Goal: Task Accomplishment & Management: Manage account settings

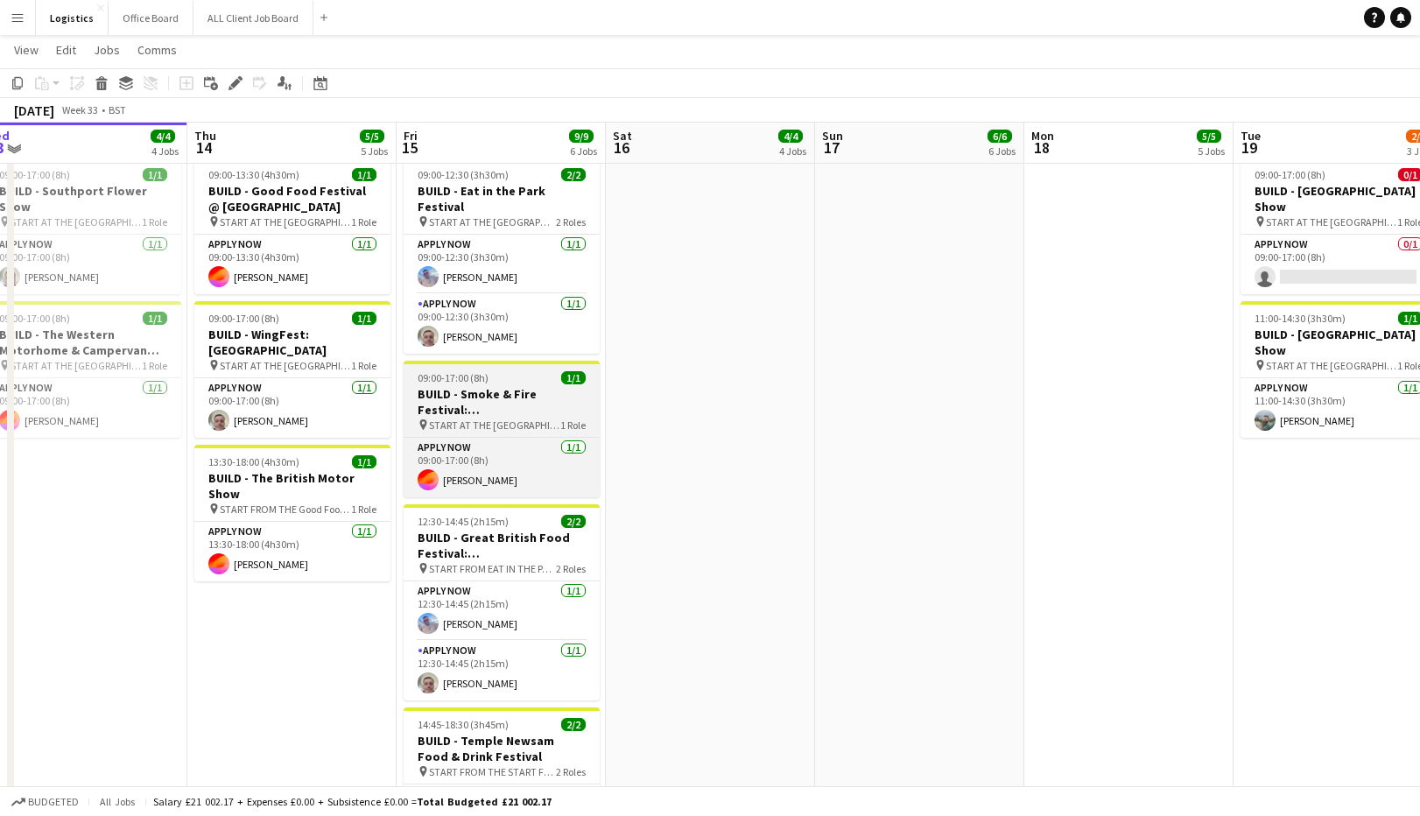
scroll to position [129, 0]
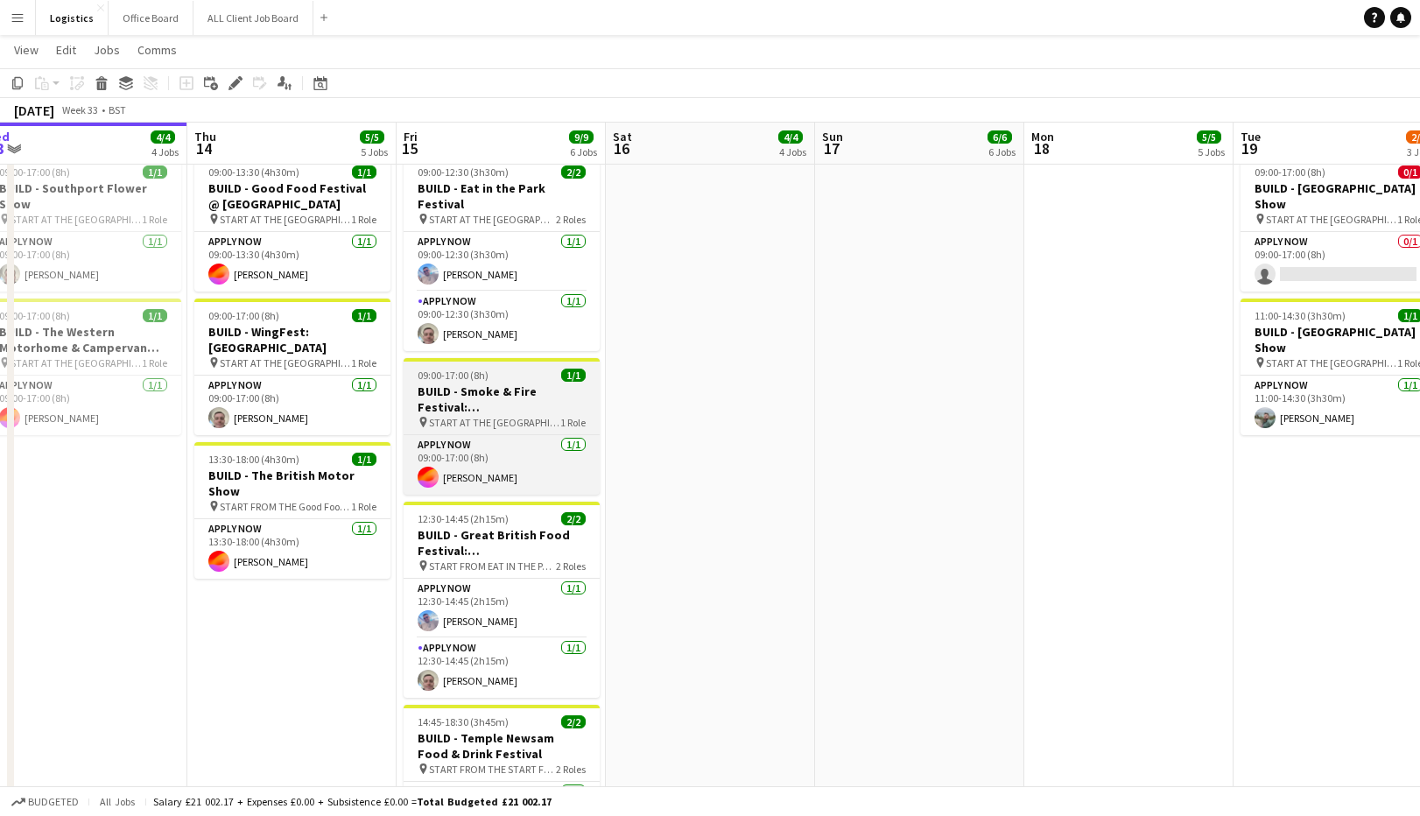
click at [484, 390] on h3 "BUILD - Smoke & Fire Festival: [GEOGRAPHIC_DATA]" at bounding box center [502, 399] width 196 height 32
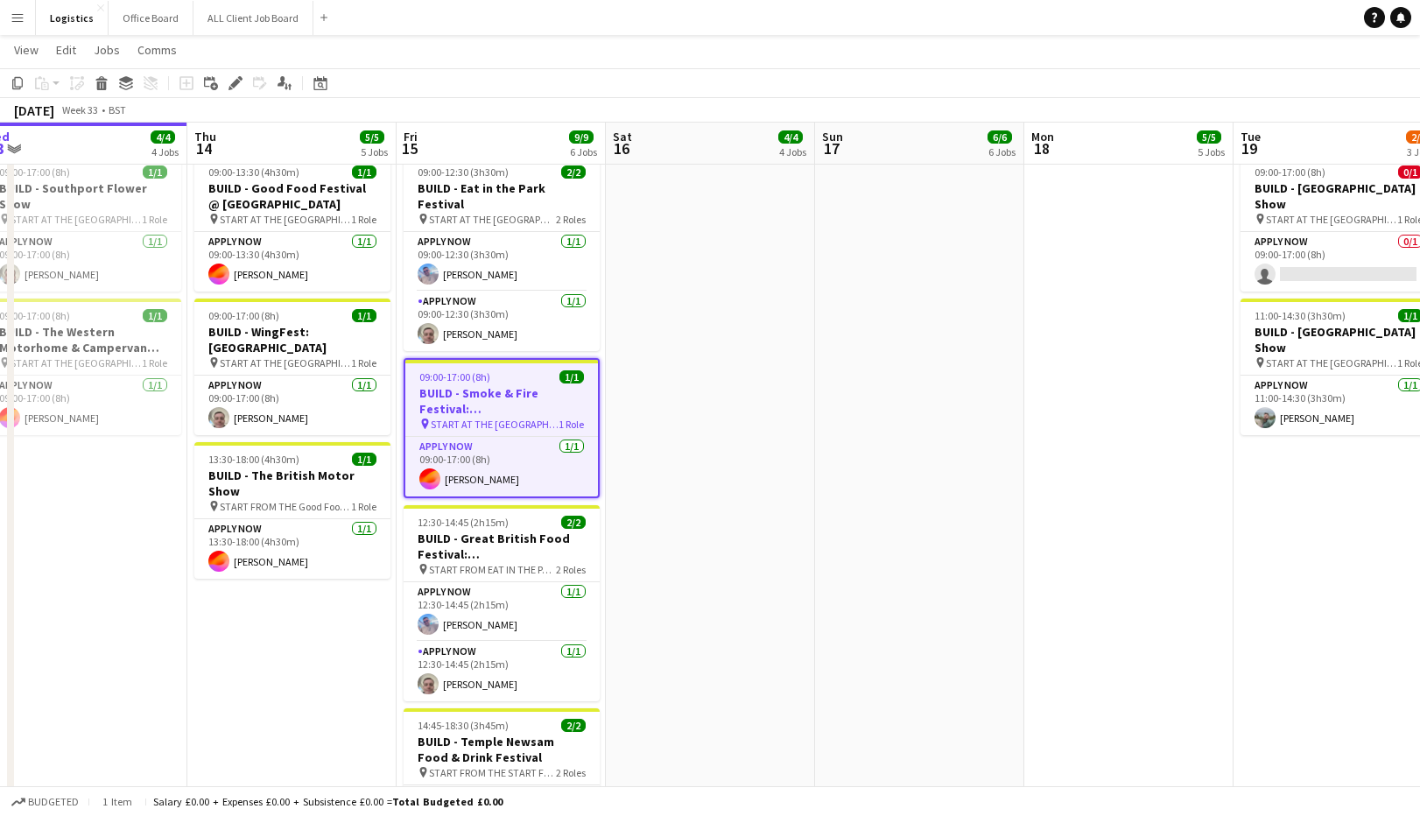
click at [238, 83] on icon "Edit" at bounding box center [236, 83] width 14 height 14
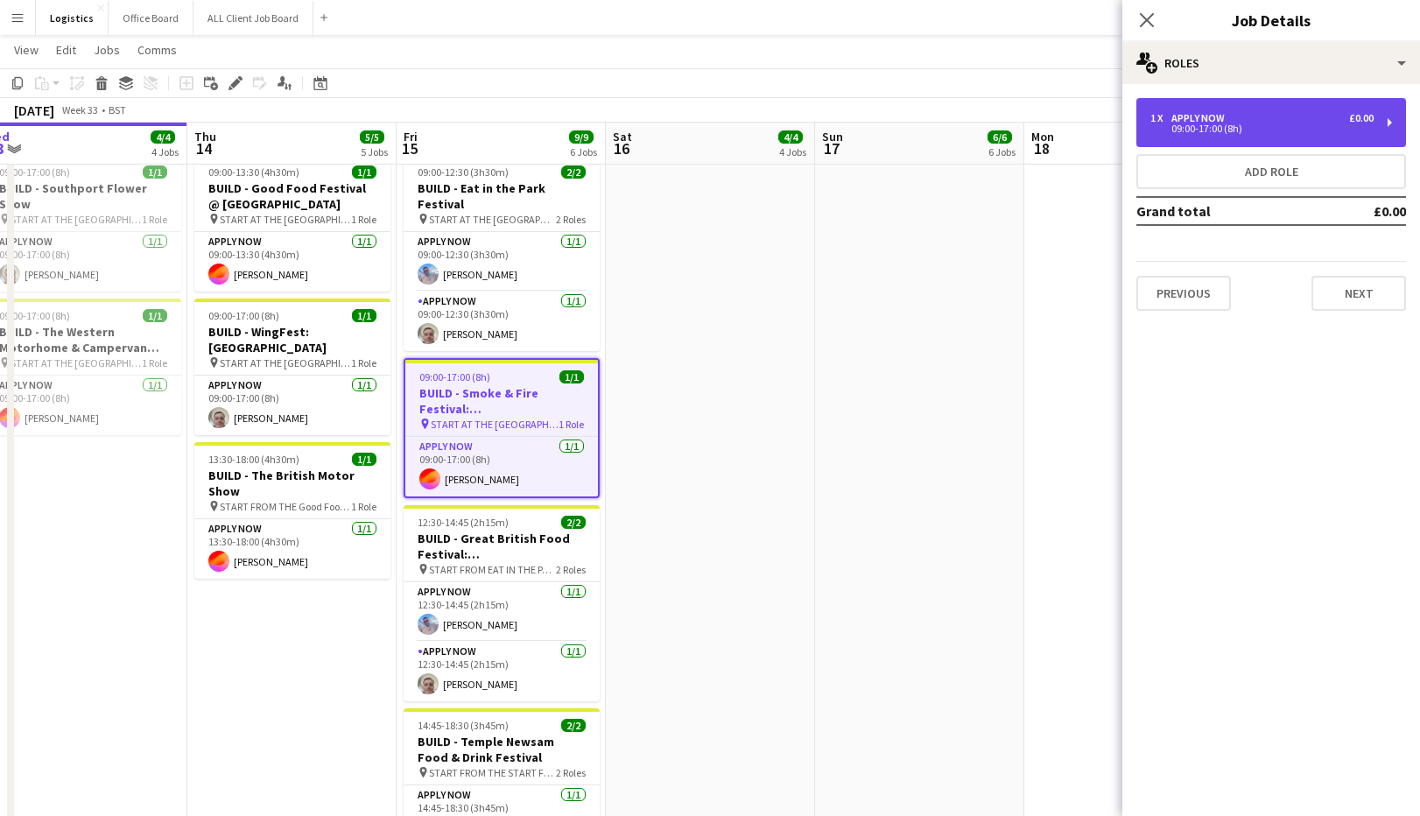
click at [1258, 117] on div "1 x APPLY NOW £0.00" at bounding box center [1261, 118] width 223 height 12
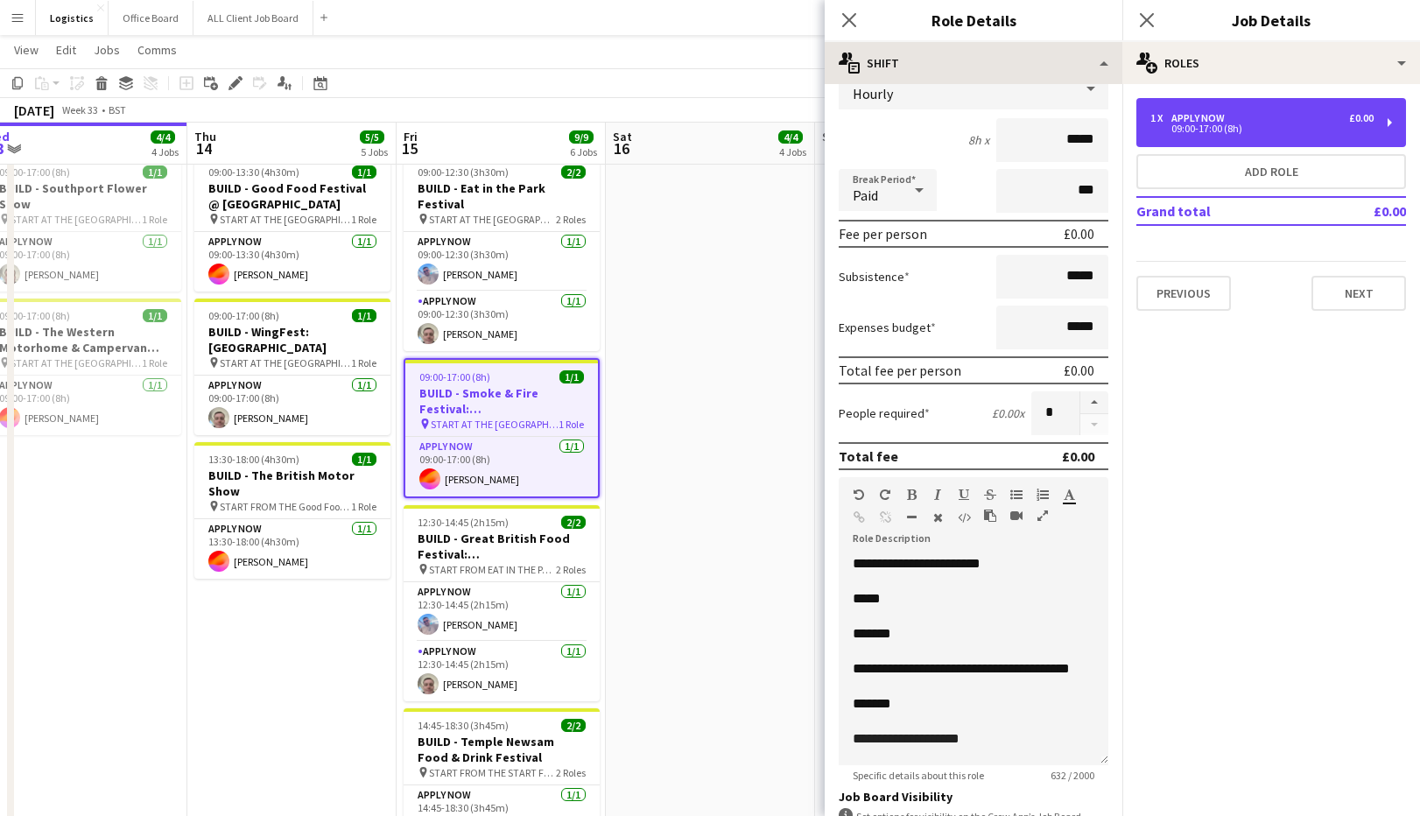
scroll to position [136, 0]
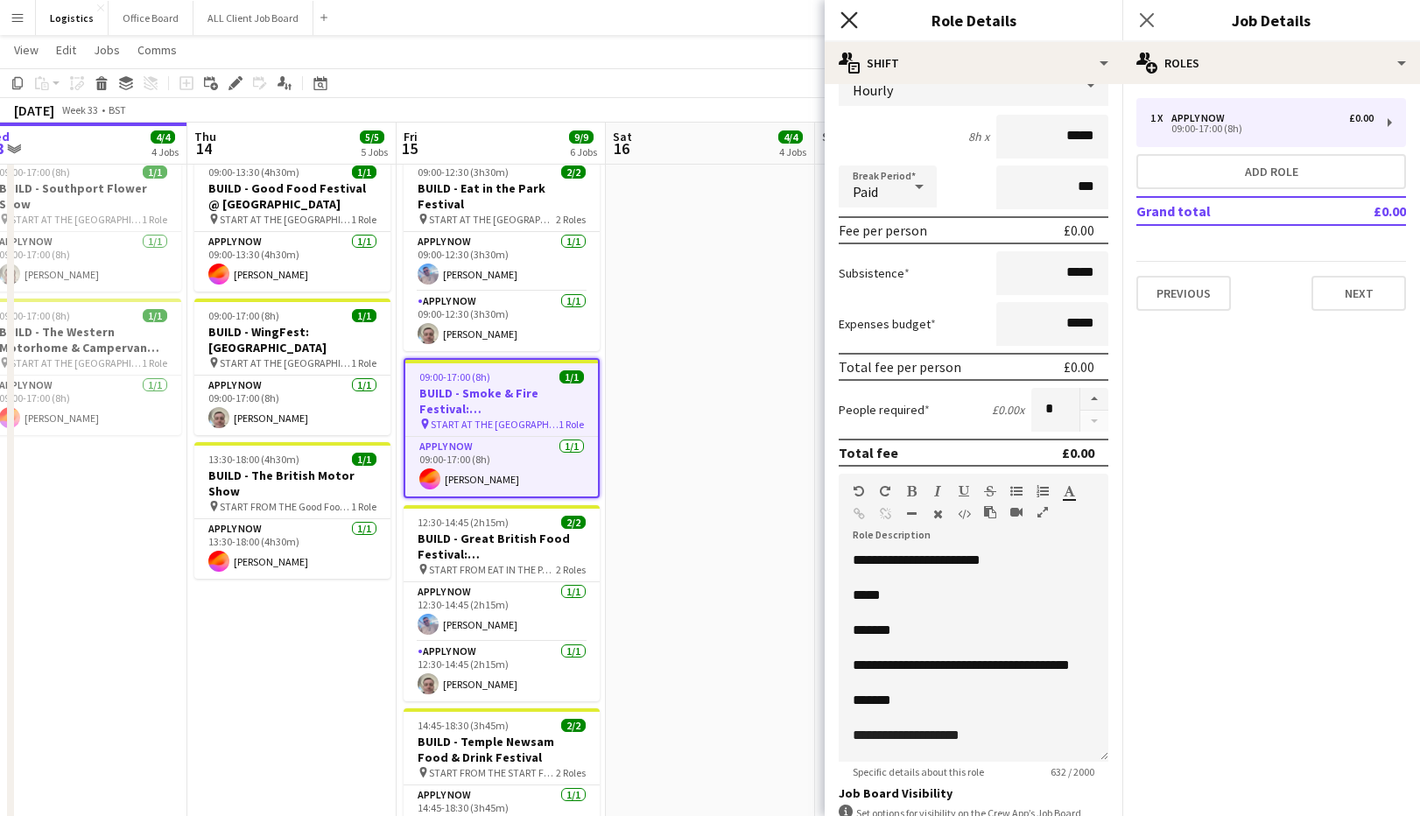
click at [856, 21] on icon "Close pop-in" at bounding box center [849, 19] width 17 height 17
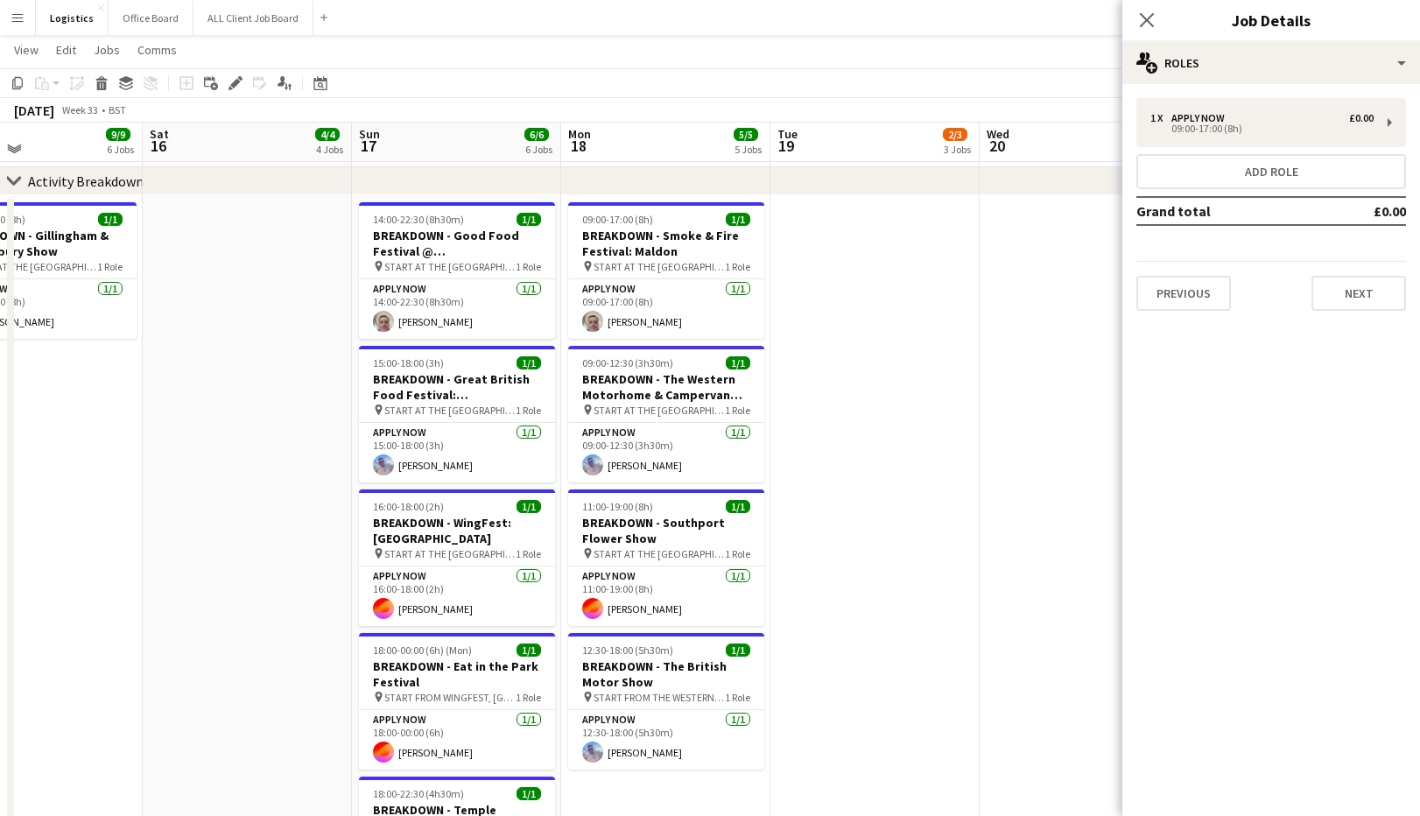
scroll to position [905, 0]
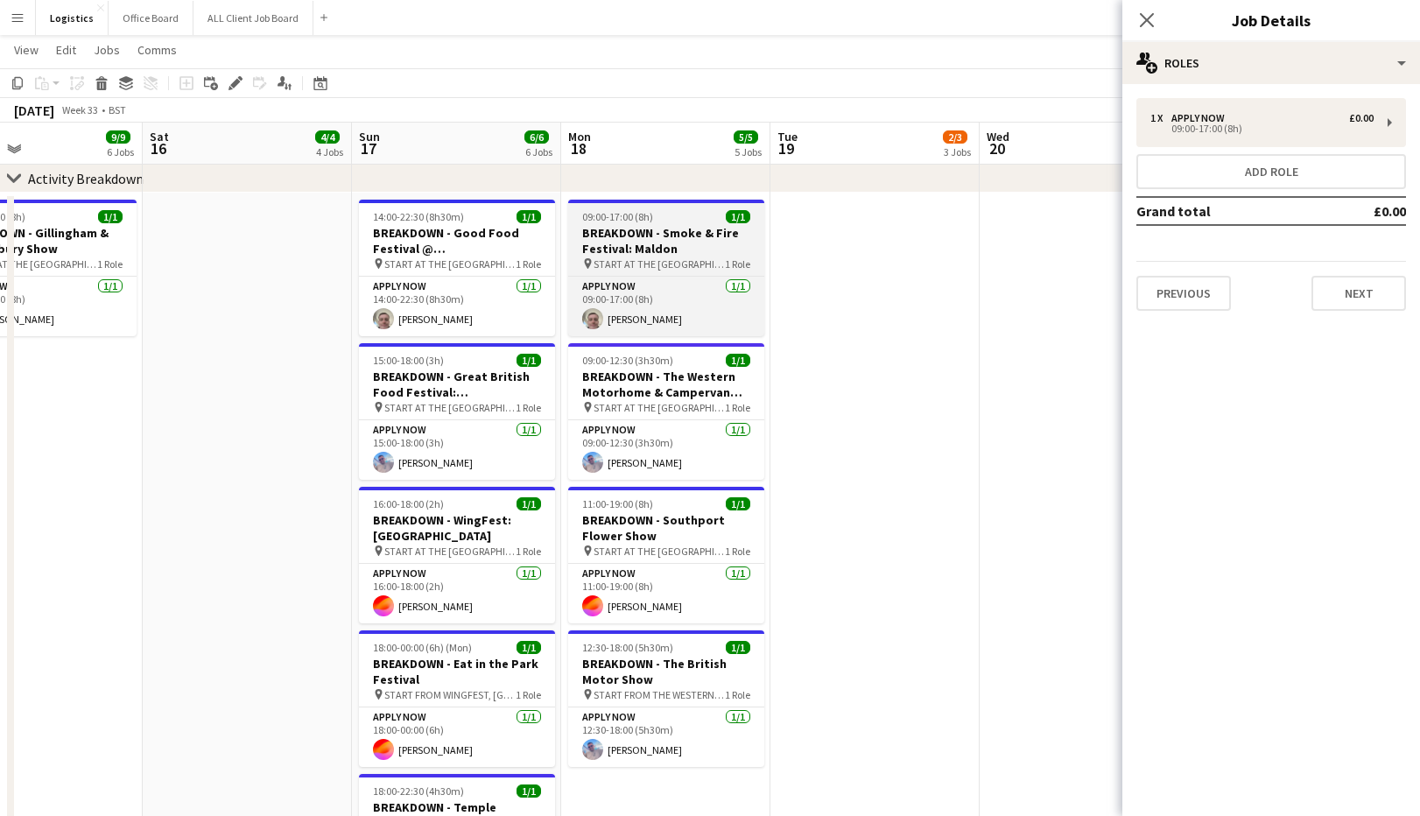
click at [651, 239] on h3 "BREAKDOWN - Smoke & Fire Festival: Maldon" at bounding box center [666, 241] width 196 height 32
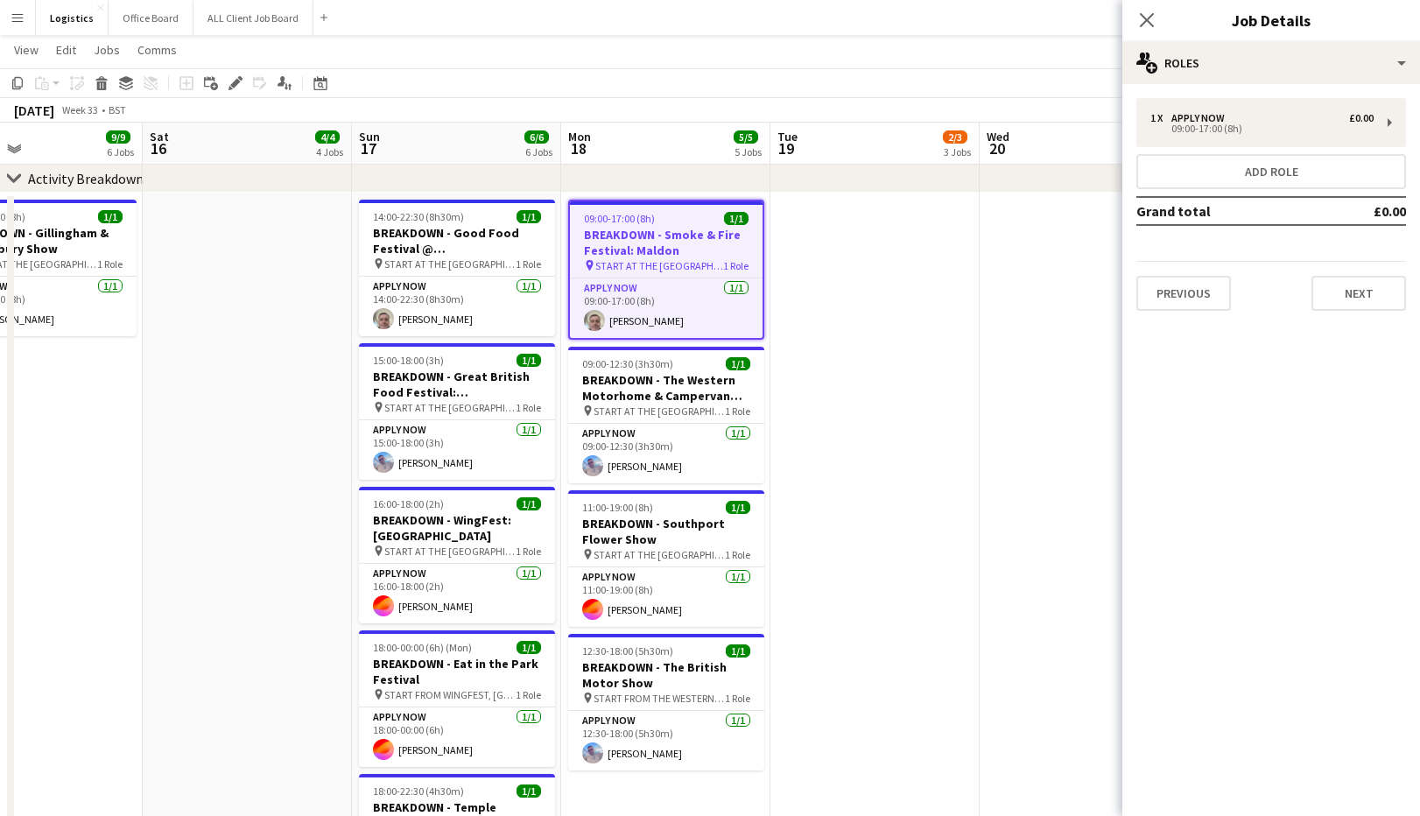
drag, startPoint x: 234, startPoint y: 84, endPoint x: 264, endPoint y: 89, distance: 30.2
click at [234, 84] on icon at bounding box center [235, 84] width 10 height 10
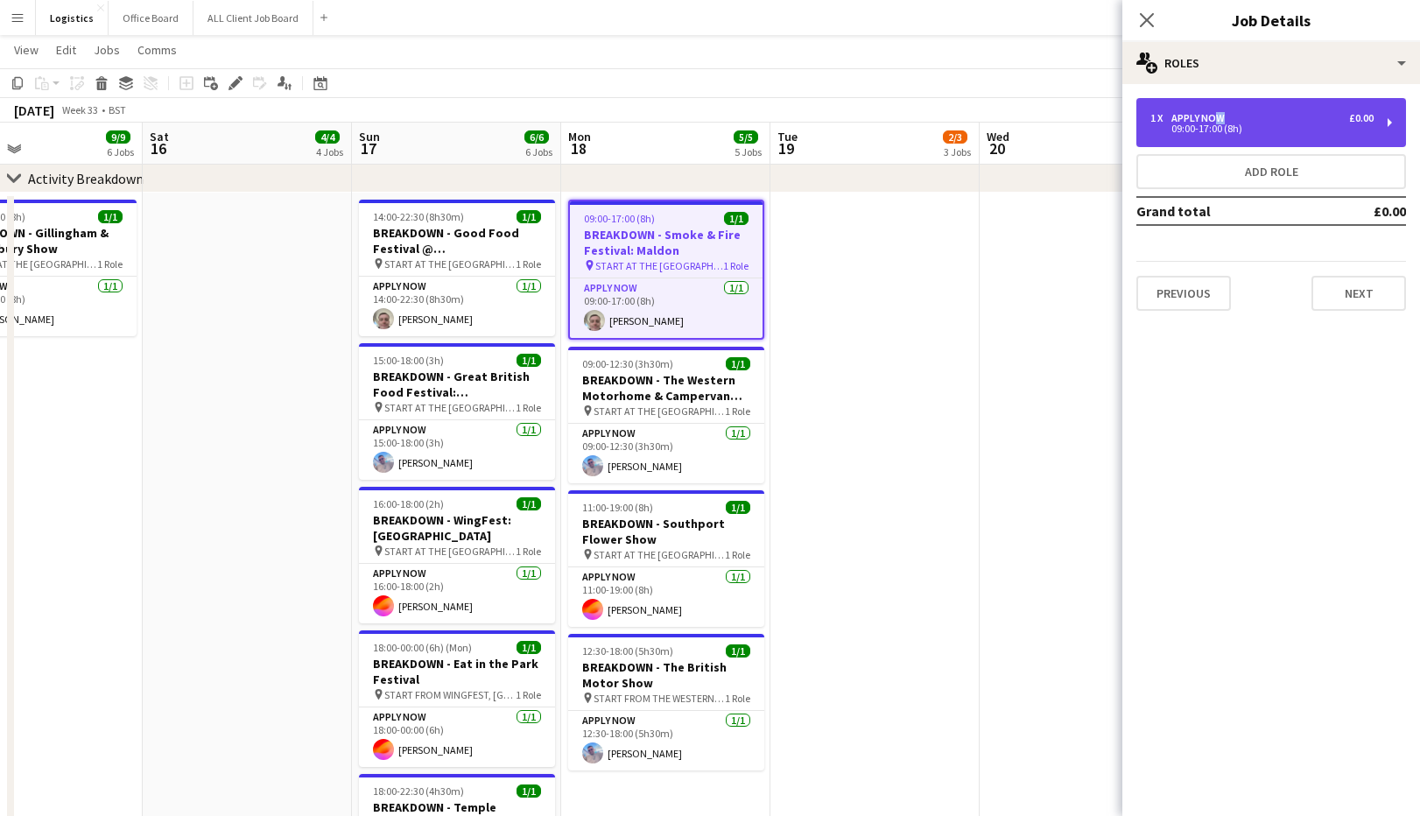
click at [1212, 116] on div "APPLY NOW" at bounding box center [1201, 118] width 60 height 12
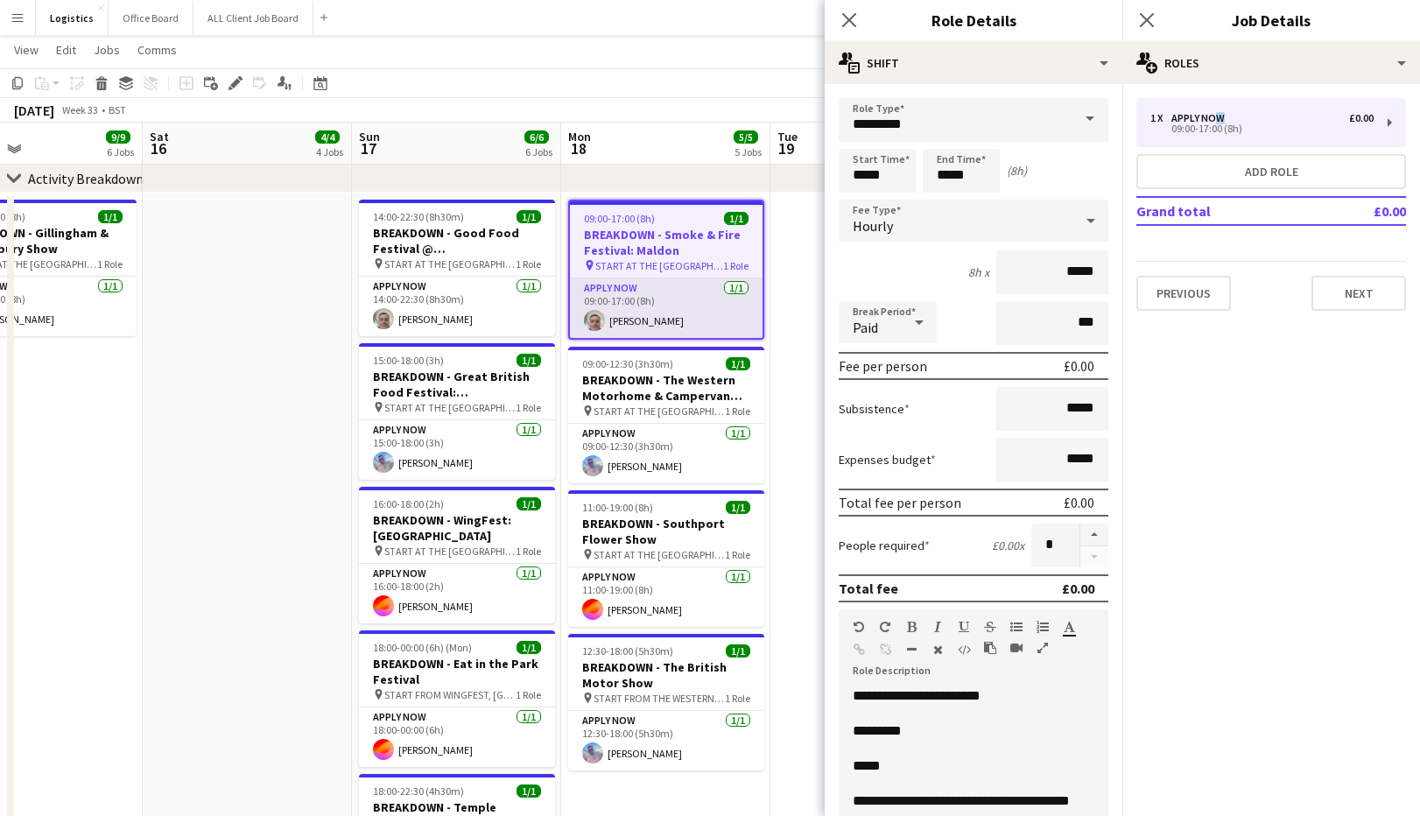
click at [631, 313] on app-card-role "APPLY NOW [DATE] 09:00-17:00 (8h) [PERSON_NAME]" at bounding box center [666, 308] width 193 height 60
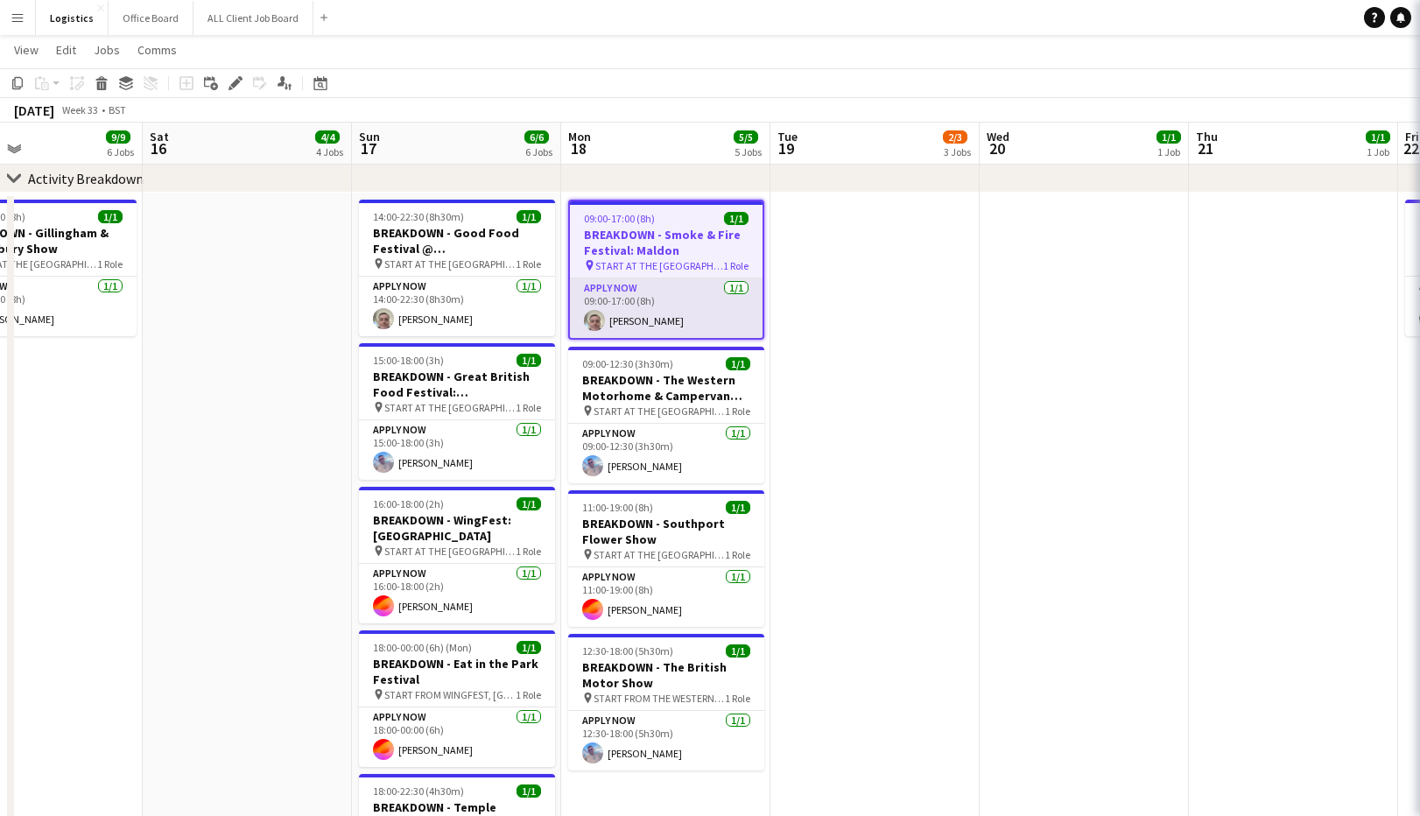
scroll to position [0, 695]
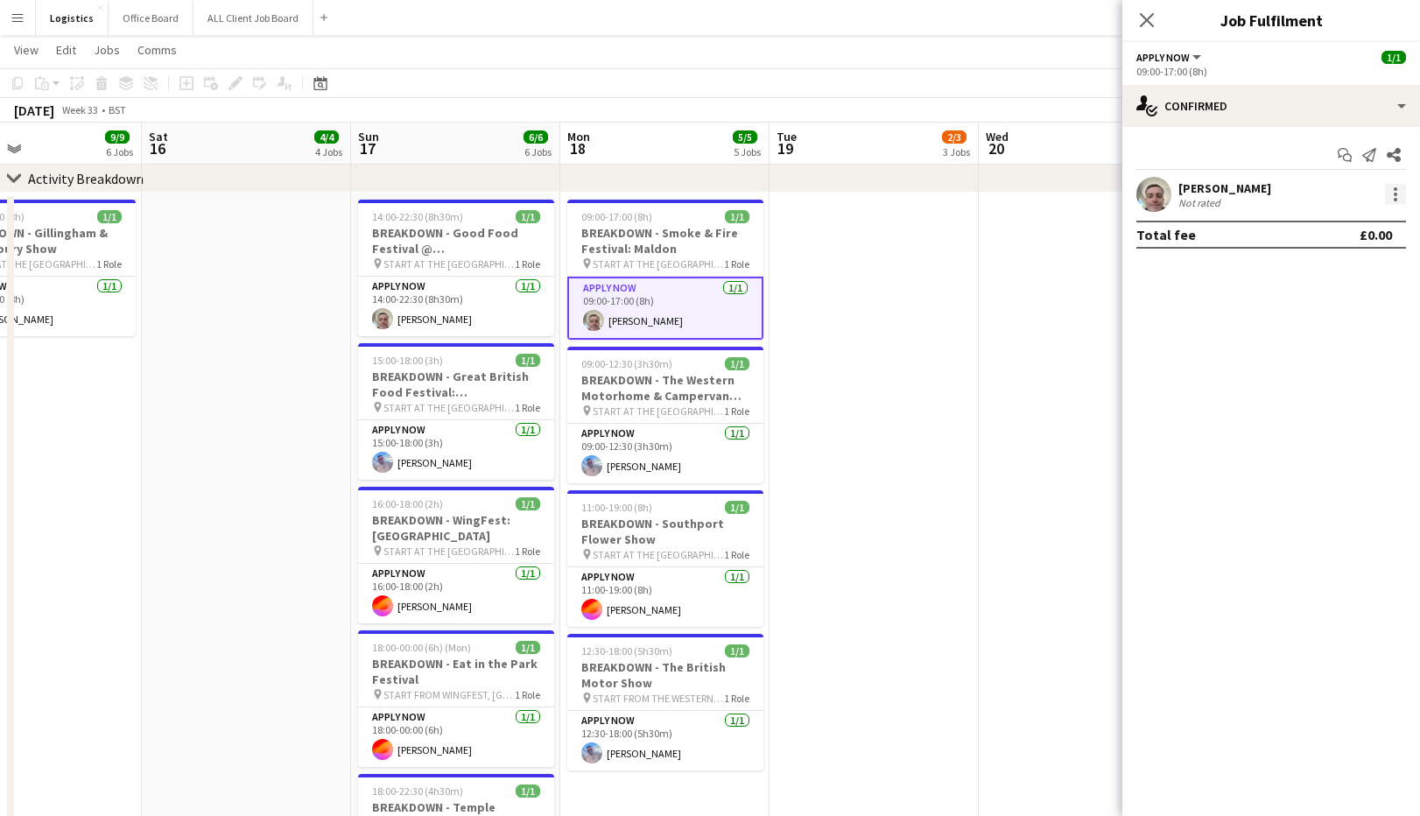
click at [1396, 193] on div at bounding box center [1396, 195] width 4 height 4
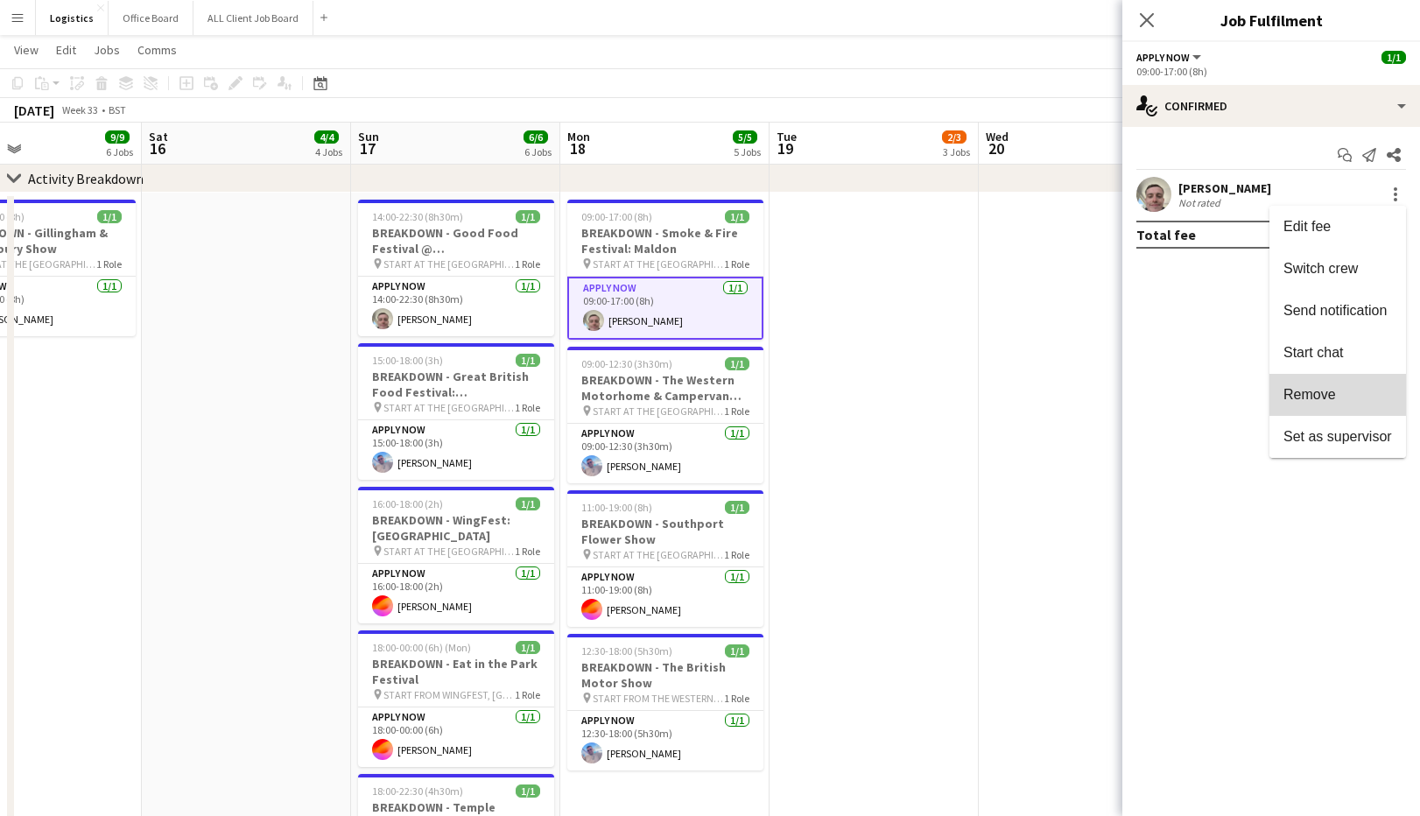
click at [1319, 391] on span "Remove" at bounding box center [1310, 394] width 53 height 15
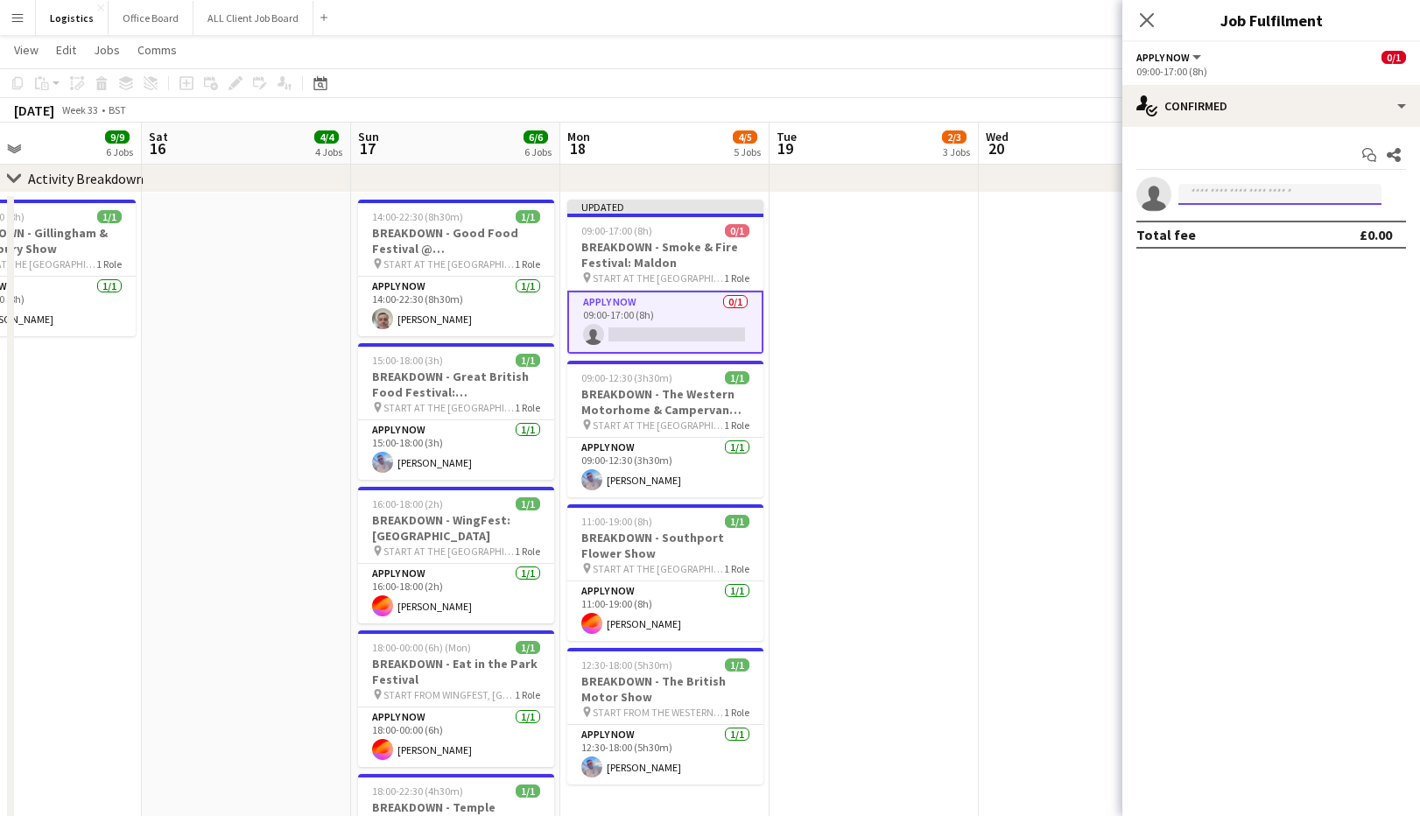
click at [1203, 194] on input at bounding box center [1279, 194] width 203 height 21
type input "***"
drag, startPoint x: 850, startPoint y: 349, endPoint x: 804, endPoint y: 469, distance: 128.6
click at [850, 351] on app-date-cell at bounding box center [874, 718] width 209 height 1050
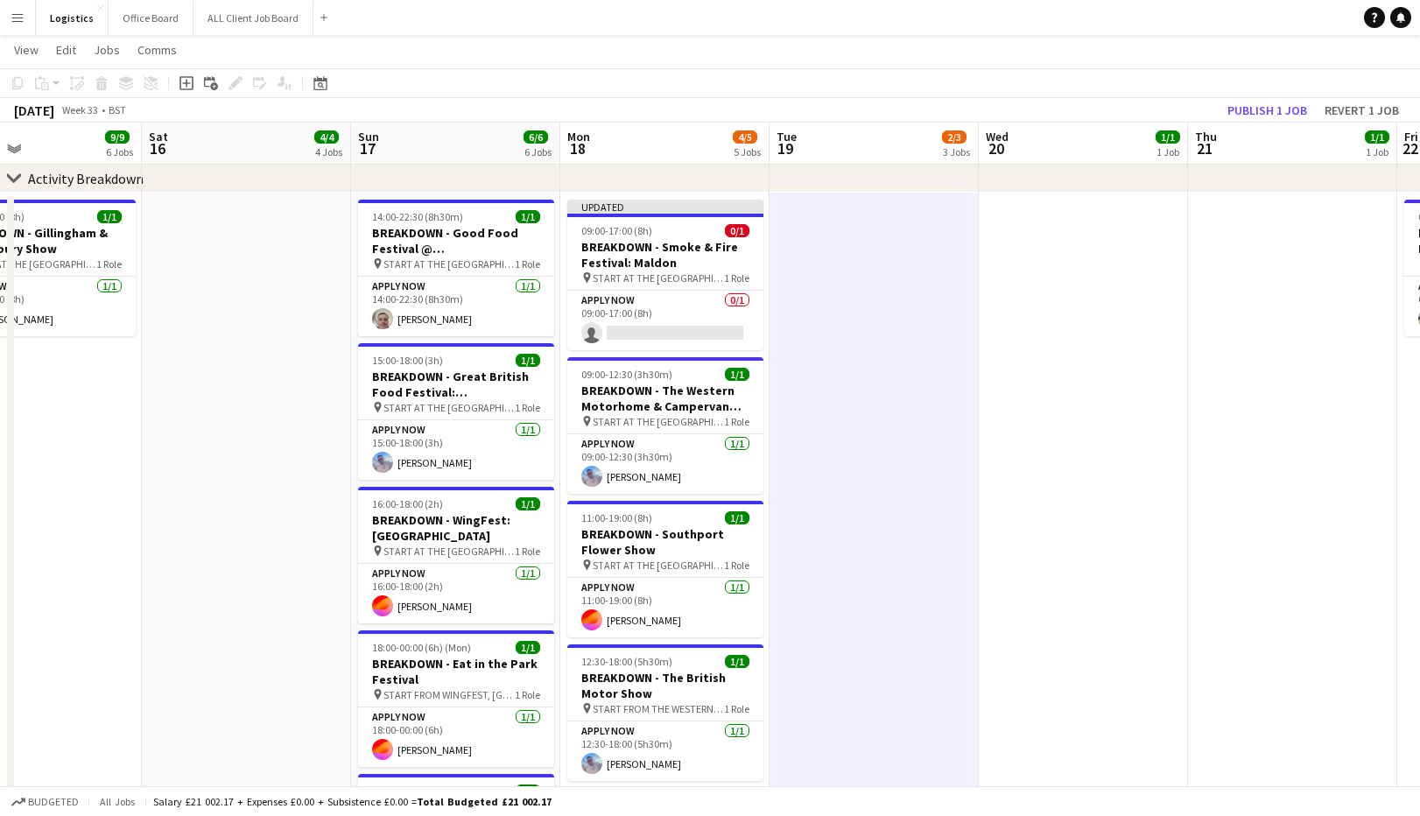
drag, startPoint x: 650, startPoint y: 609, endPoint x: 827, endPoint y: 556, distance: 185.6
click at [650, 609] on app-card-role "APPLY NOW [DATE] 11:00-19:00 (8h) [PERSON_NAME]" at bounding box center [665, 608] width 196 height 60
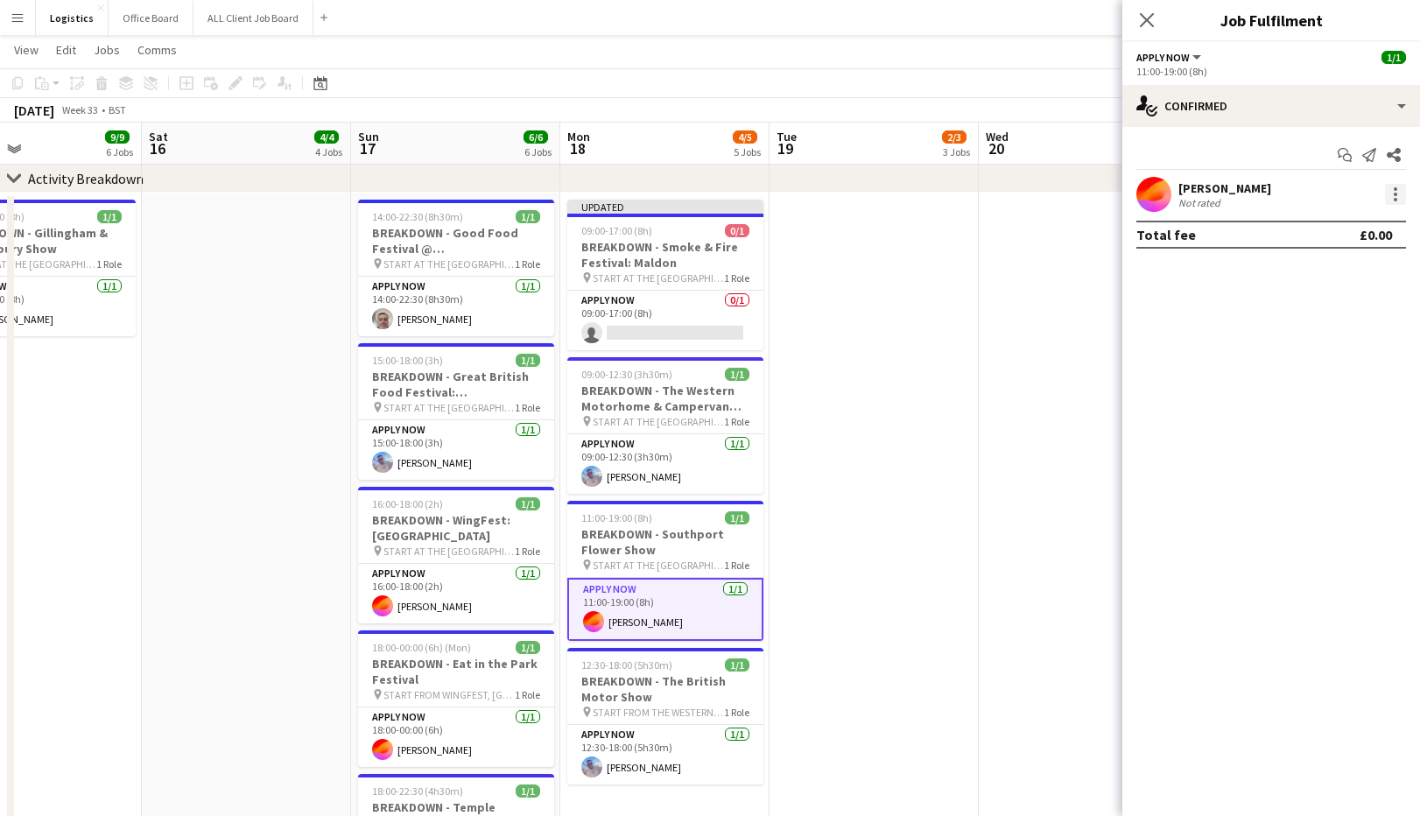
click at [1392, 195] on div at bounding box center [1395, 194] width 21 height 21
click at [1314, 390] on span "Remove" at bounding box center [1310, 394] width 53 height 15
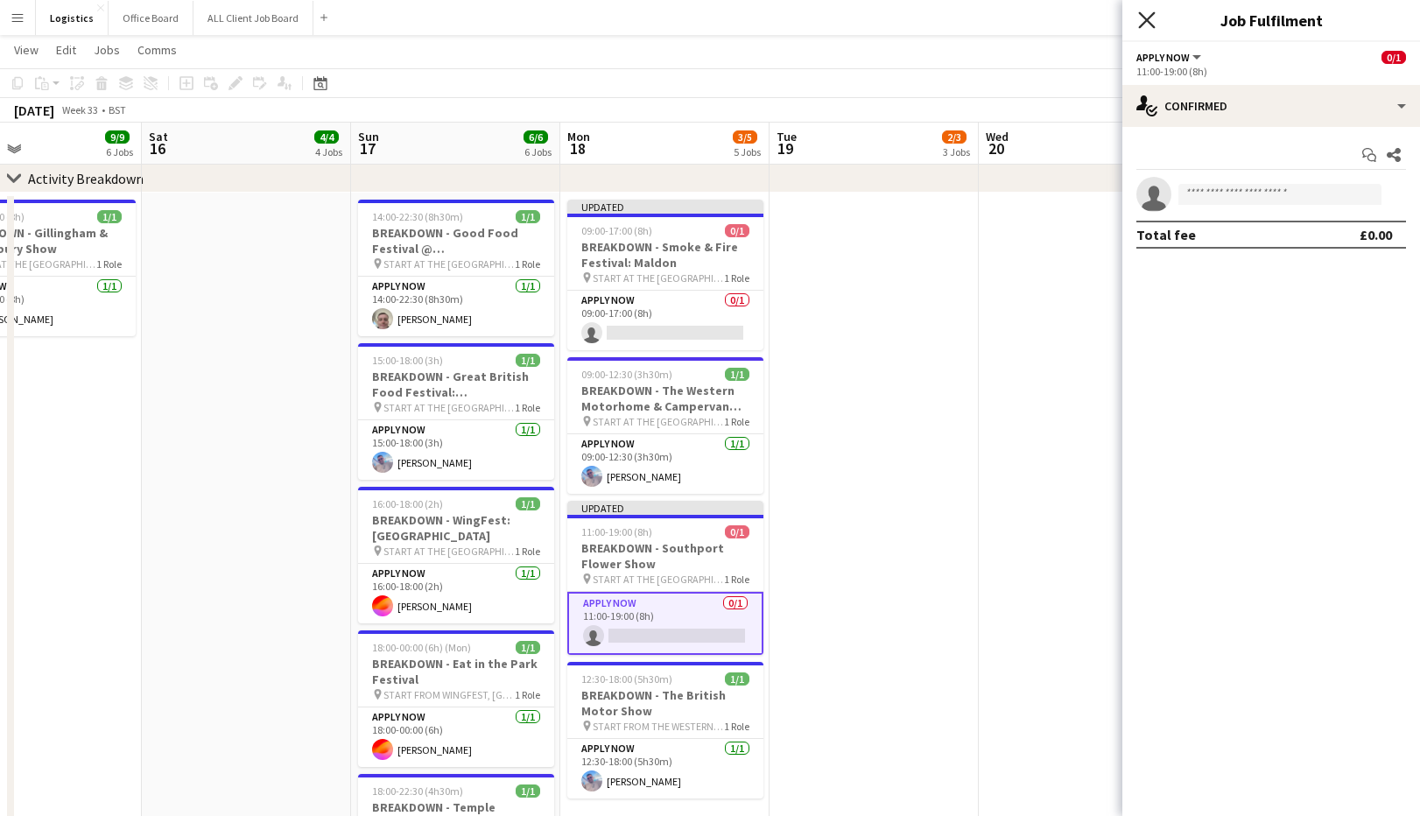
click at [1145, 25] on icon "Close pop-in" at bounding box center [1146, 19] width 17 height 17
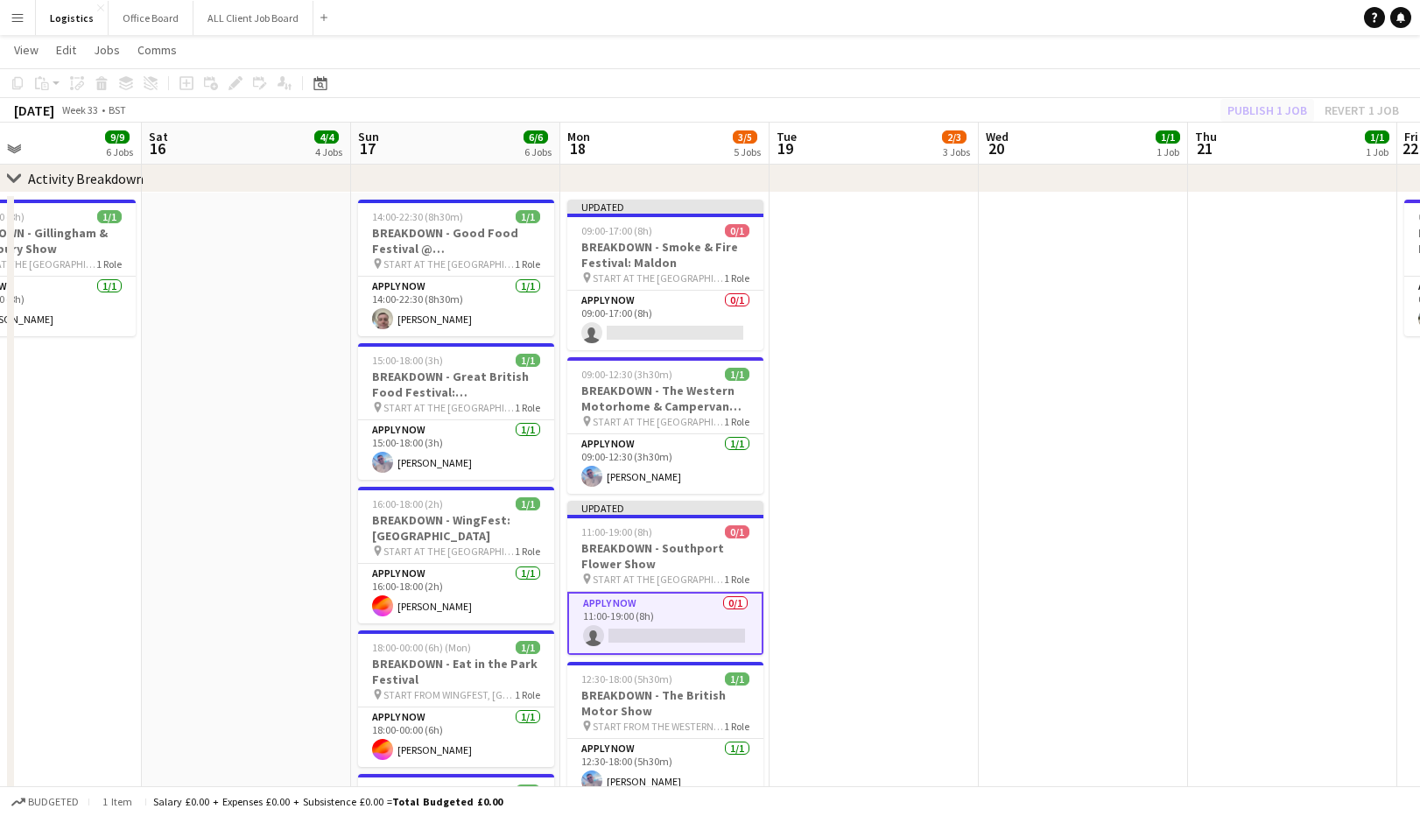
click at [1263, 116] on div "Publish 1 job Revert 1 job" at bounding box center [1314, 110] width 214 height 23
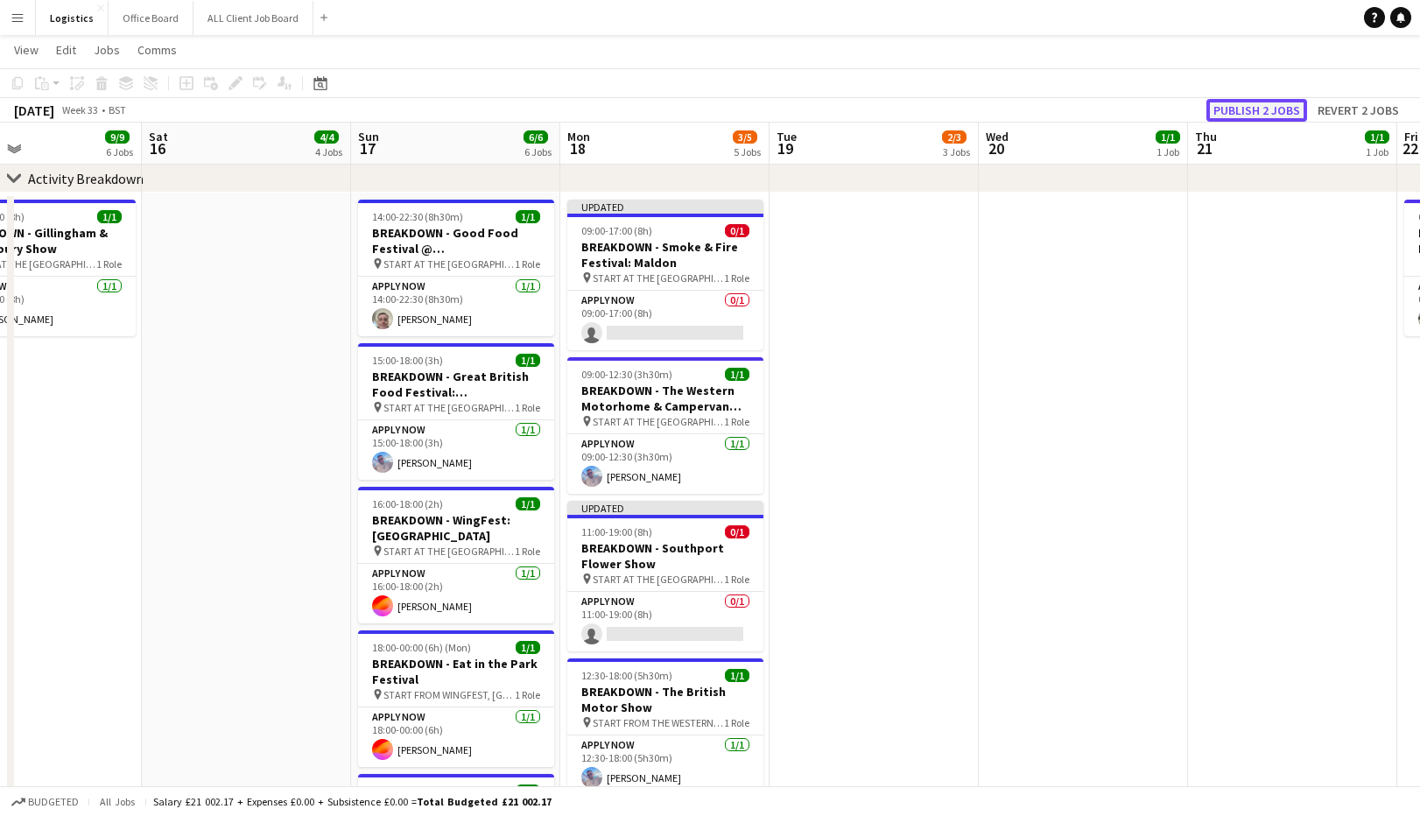
click at [1267, 109] on button "Publish 2 jobs" at bounding box center [1257, 110] width 101 height 23
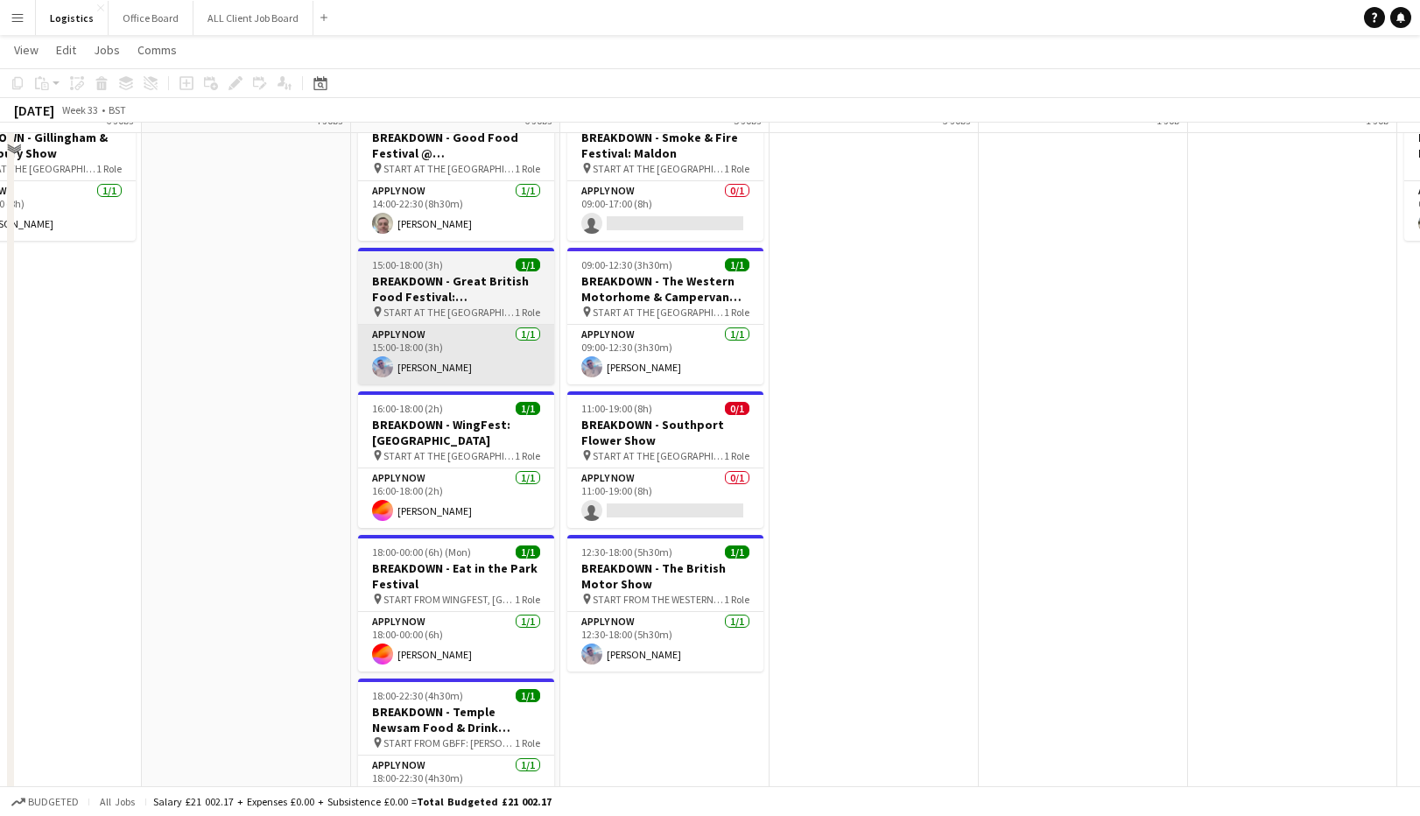
scroll to position [927, 0]
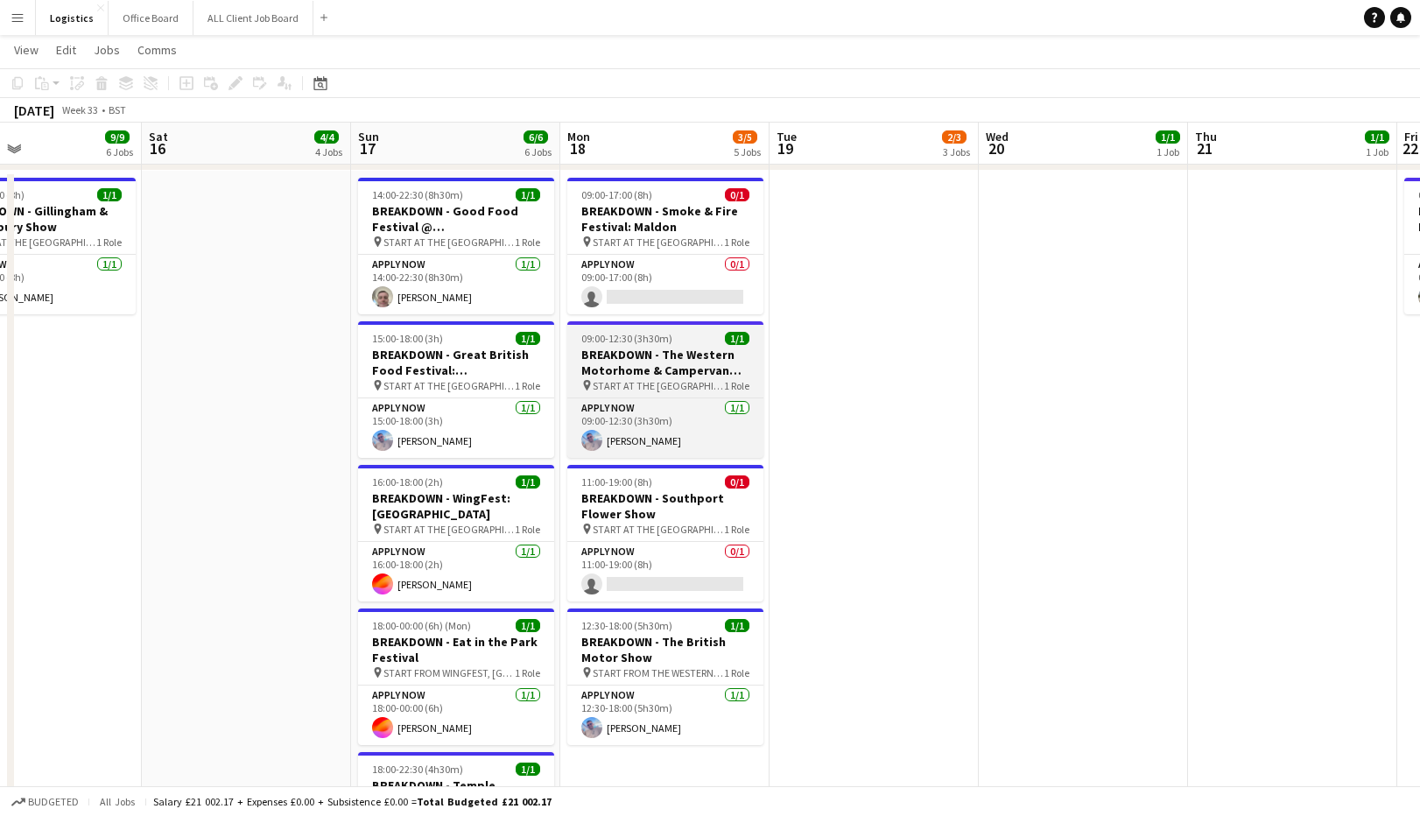
click at [638, 362] on h3 "BREAKDOWN - The Western Motorhome & Campervan Show" at bounding box center [665, 363] width 196 height 32
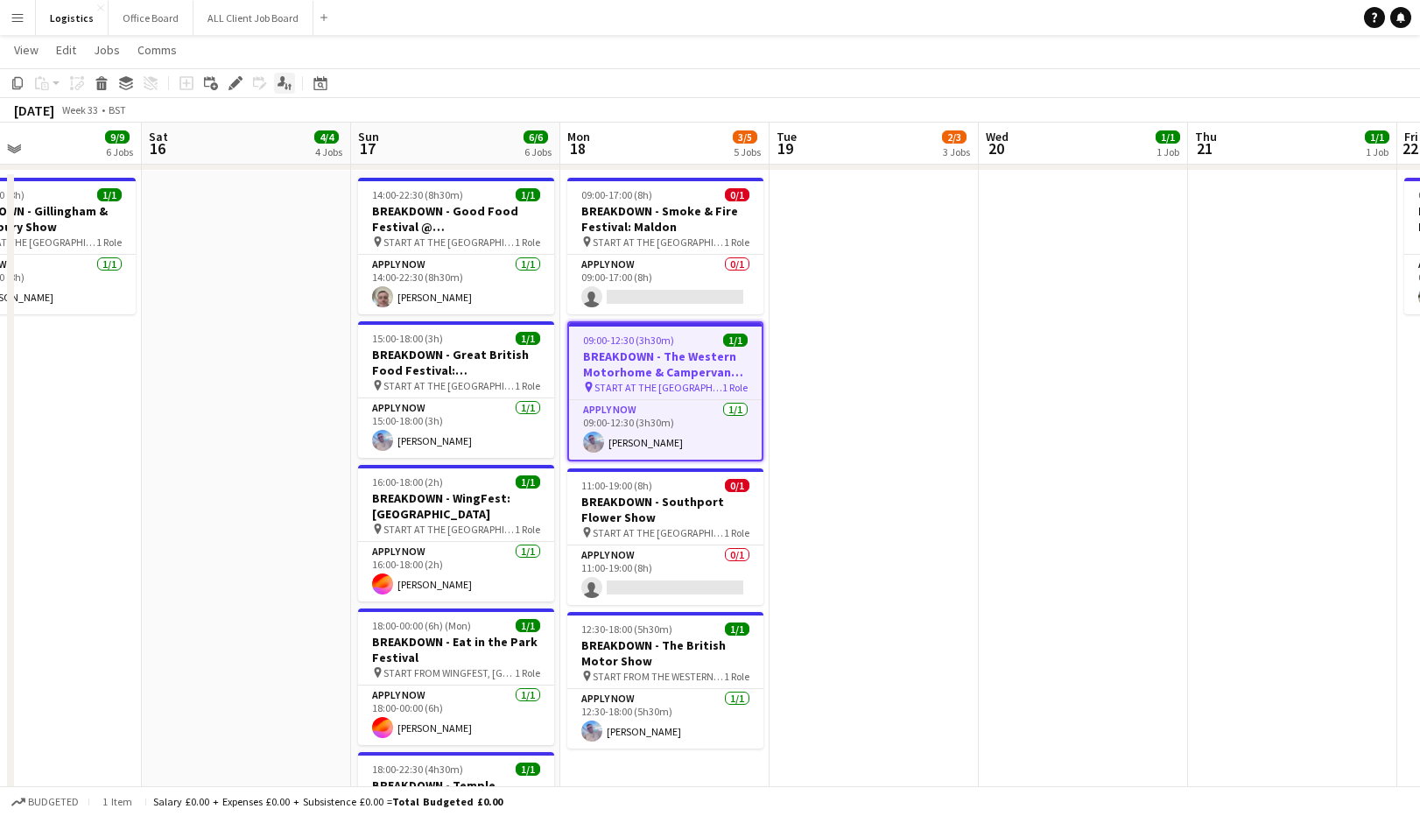
drag, startPoint x: 236, startPoint y: 81, endPoint x: 276, endPoint y: 81, distance: 39.4
click at [236, 80] on icon at bounding box center [235, 84] width 10 height 10
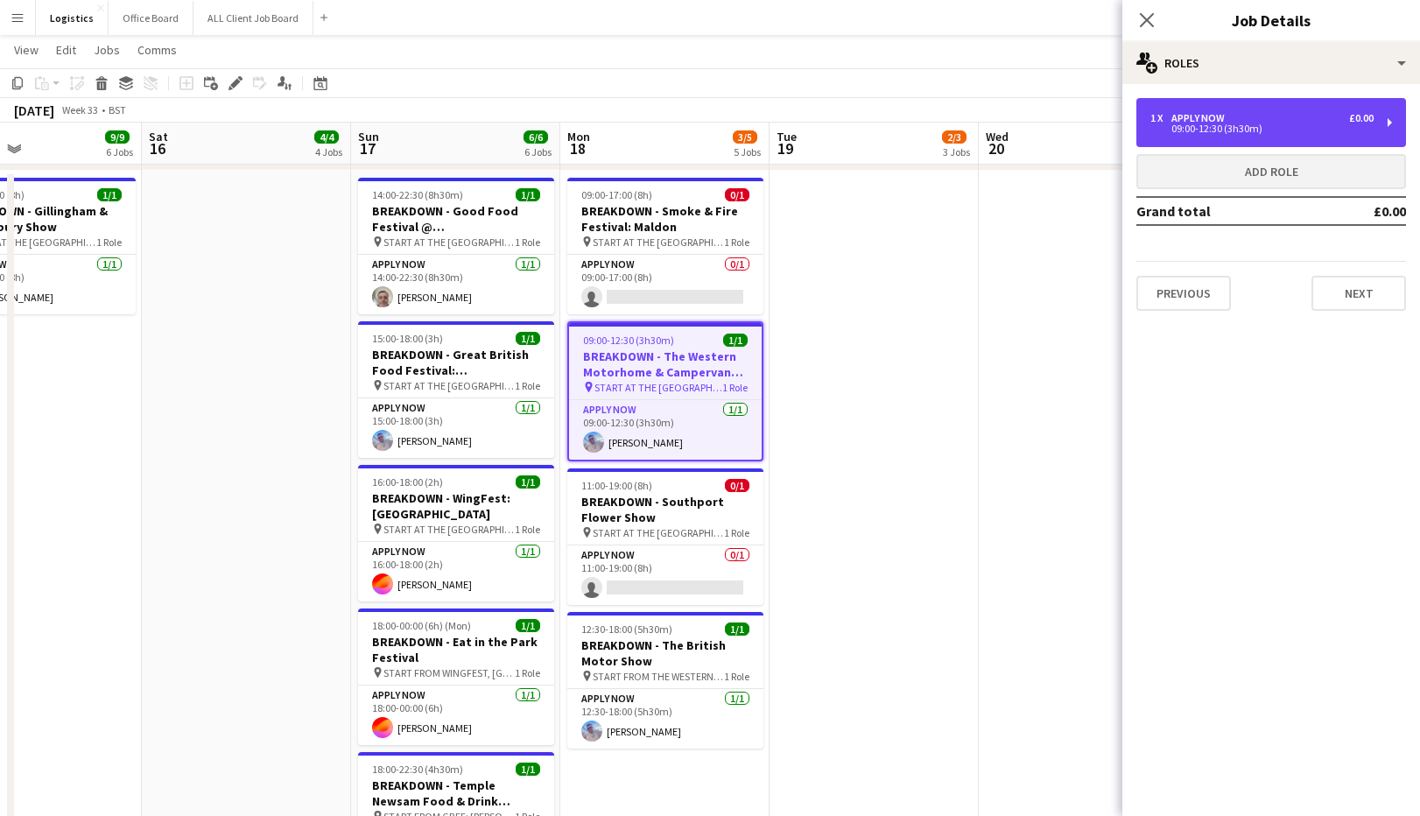
drag, startPoint x: 1250, startPoint y: 123, endPoint x: 1188, endPoint y: 158, distance: 71.4
click at [1250, 124] on div "09:00-12:30 (3h30m)" at bounding box center [1261, 128] width 223 height 9
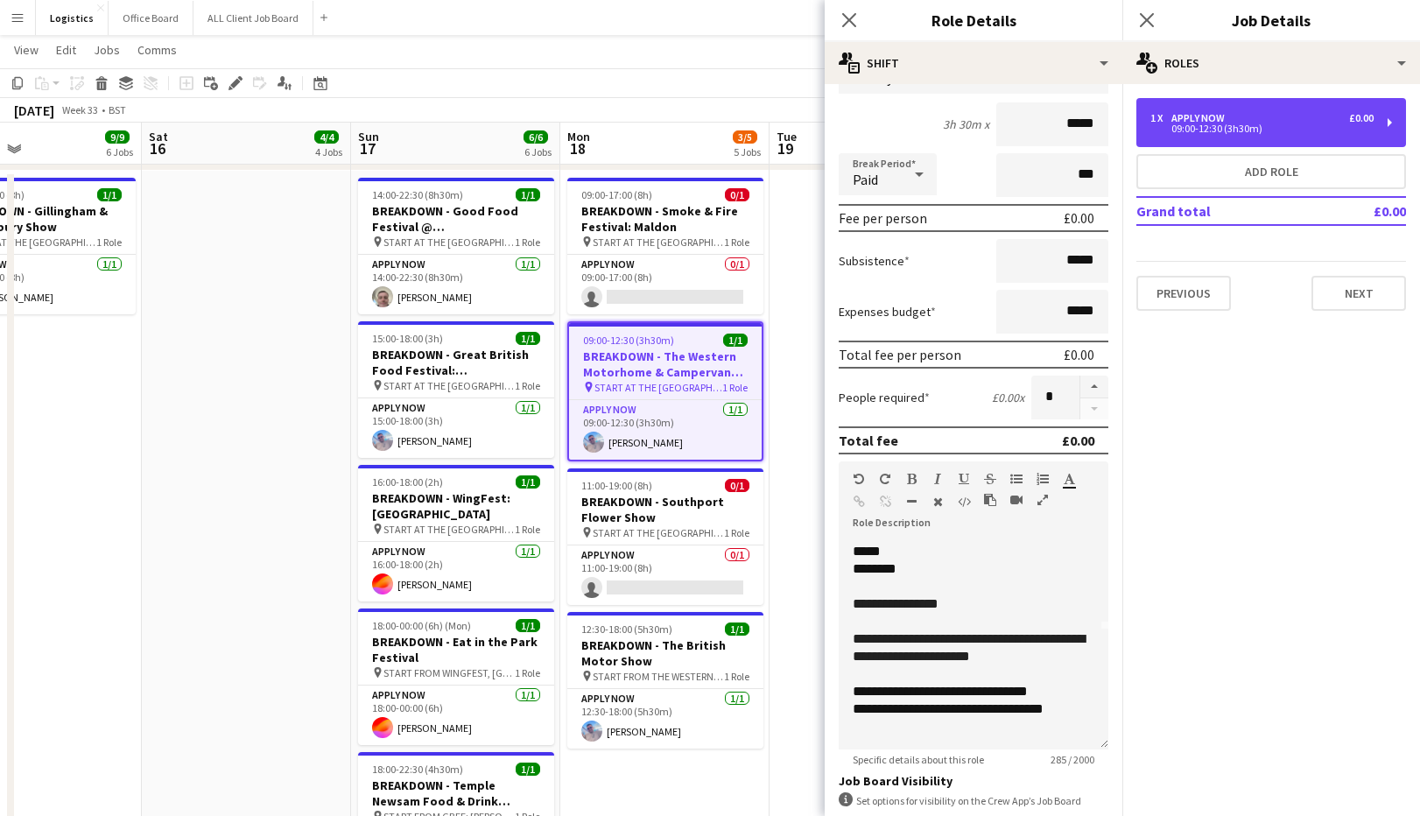
scroll to position [151, 0]
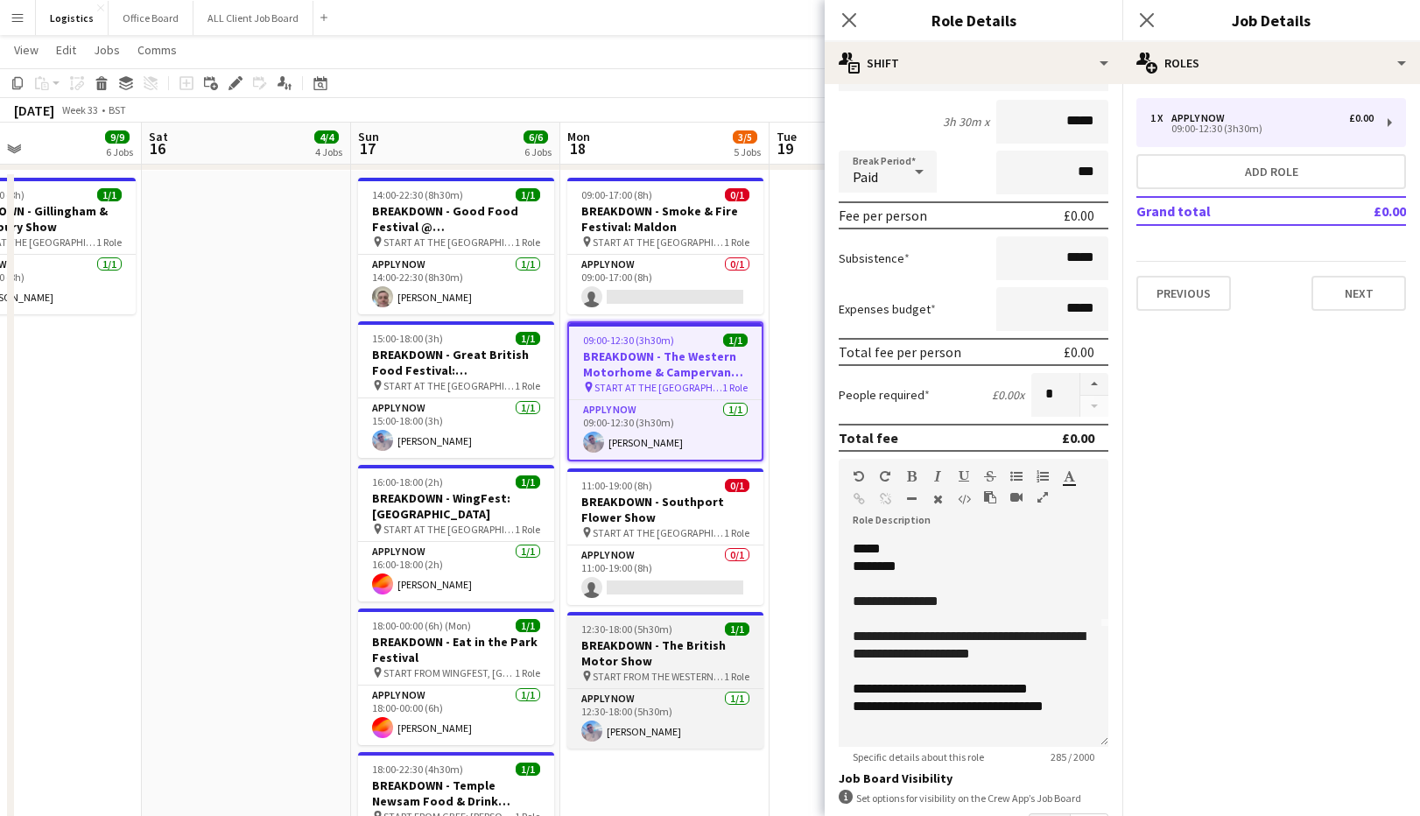
click at [658, 651] on h3 "BREAKDOWN - The British Motor Show" at bounding box center [665, 653] width 196 height 32
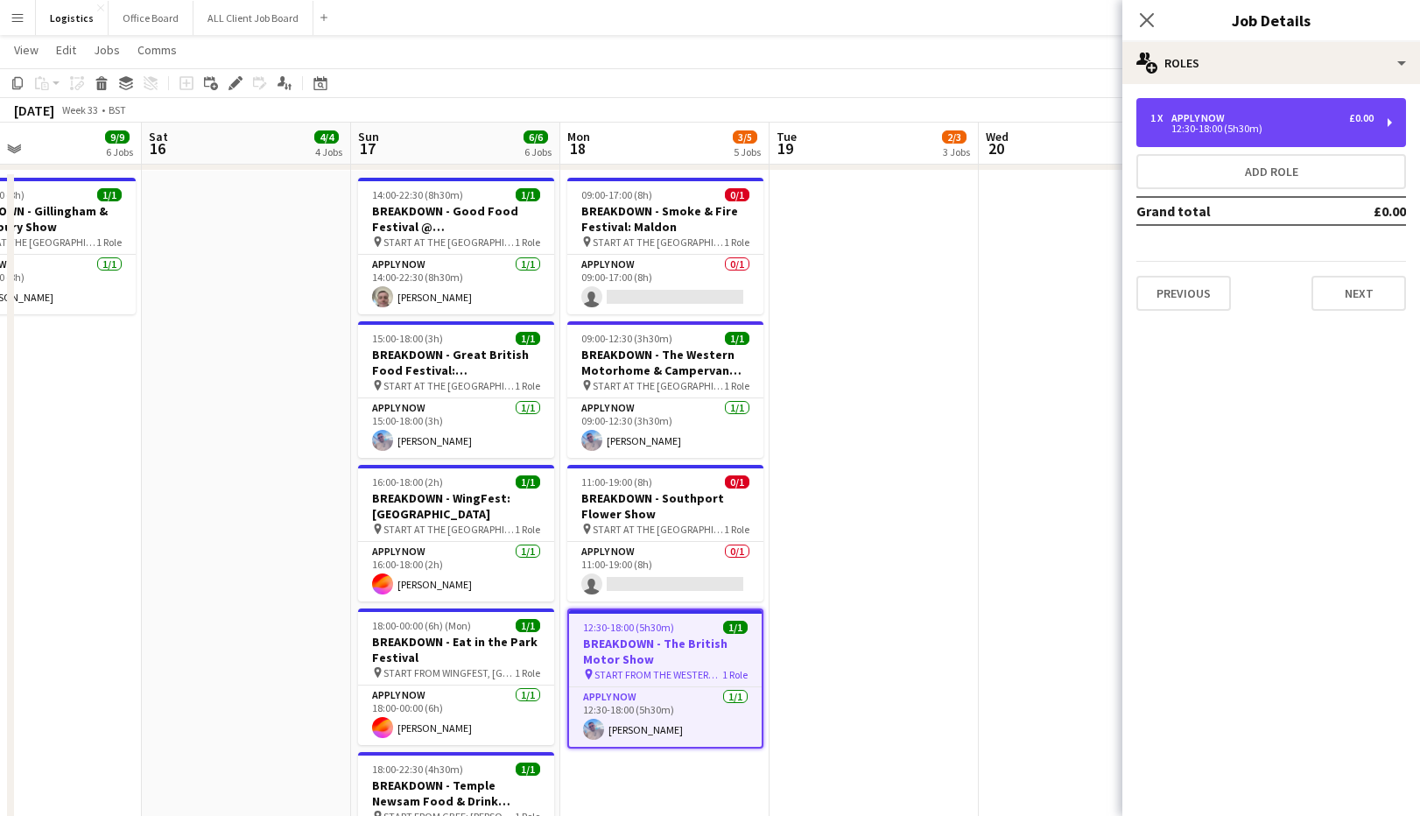
drag, startPoint x: 1237, startPoint y: 123, endPoint x: 1174, endPoint y: 214, distance: 110.0
click at [1236, 124] on div "12:30-18:00 (5h30m)" at bounding box center [1261, 128] width 223 height 9
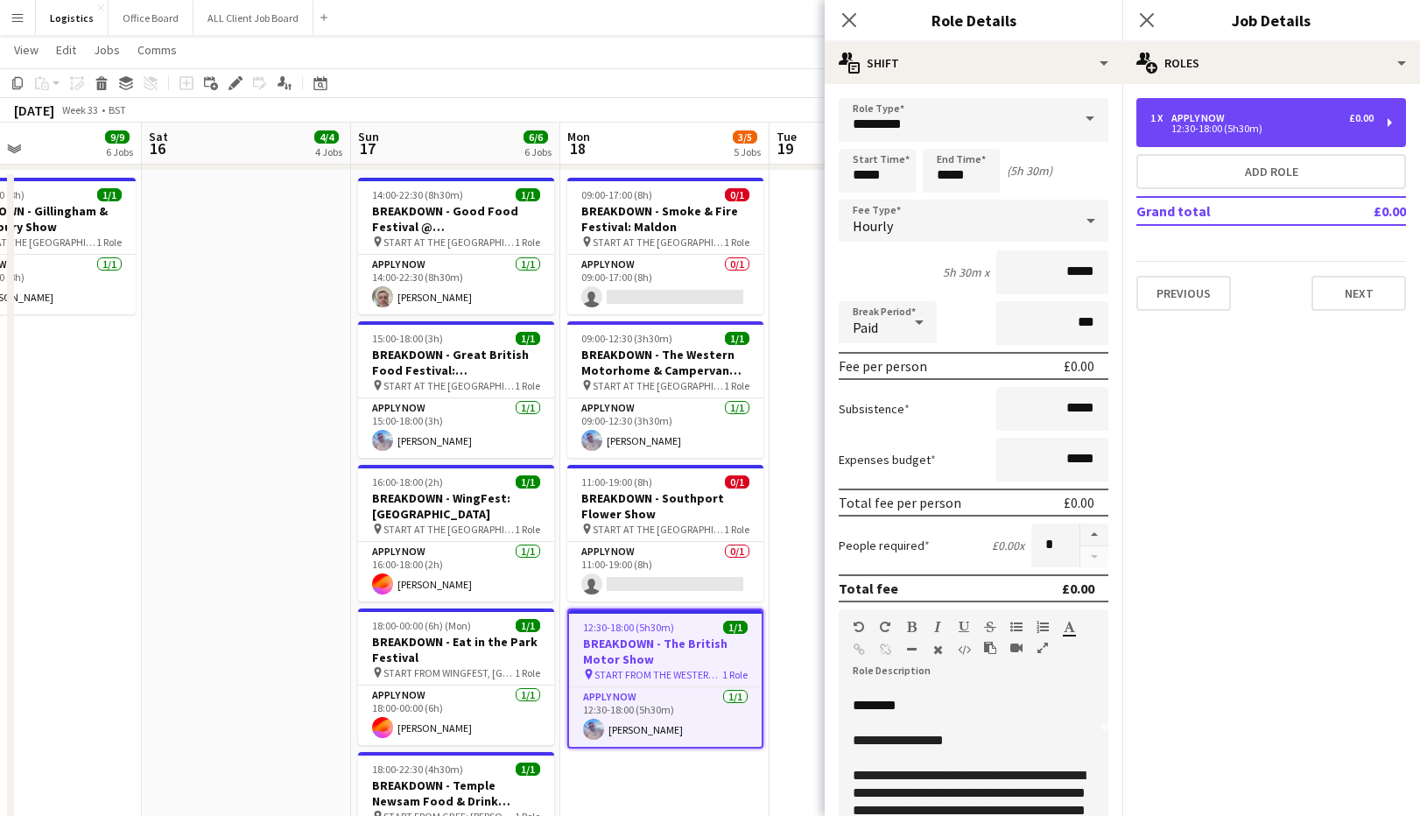
scroll to position [178, 0]
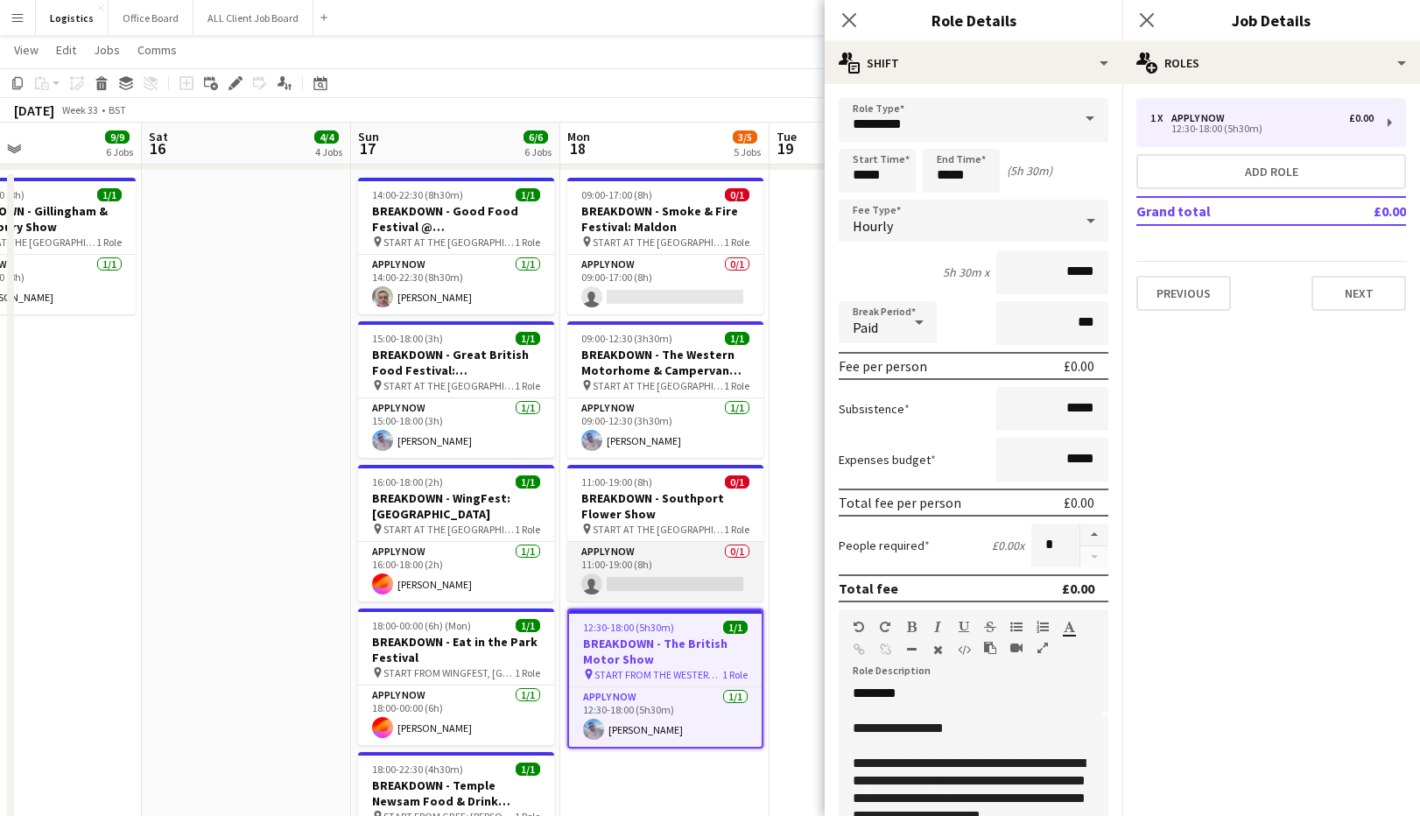
click at [671, 580] on app-card-role "APPLY NOW 0/1 11:00-19:00 (8h) single-neutral-actions" at bounding box center [665, 572] width 196 height 60
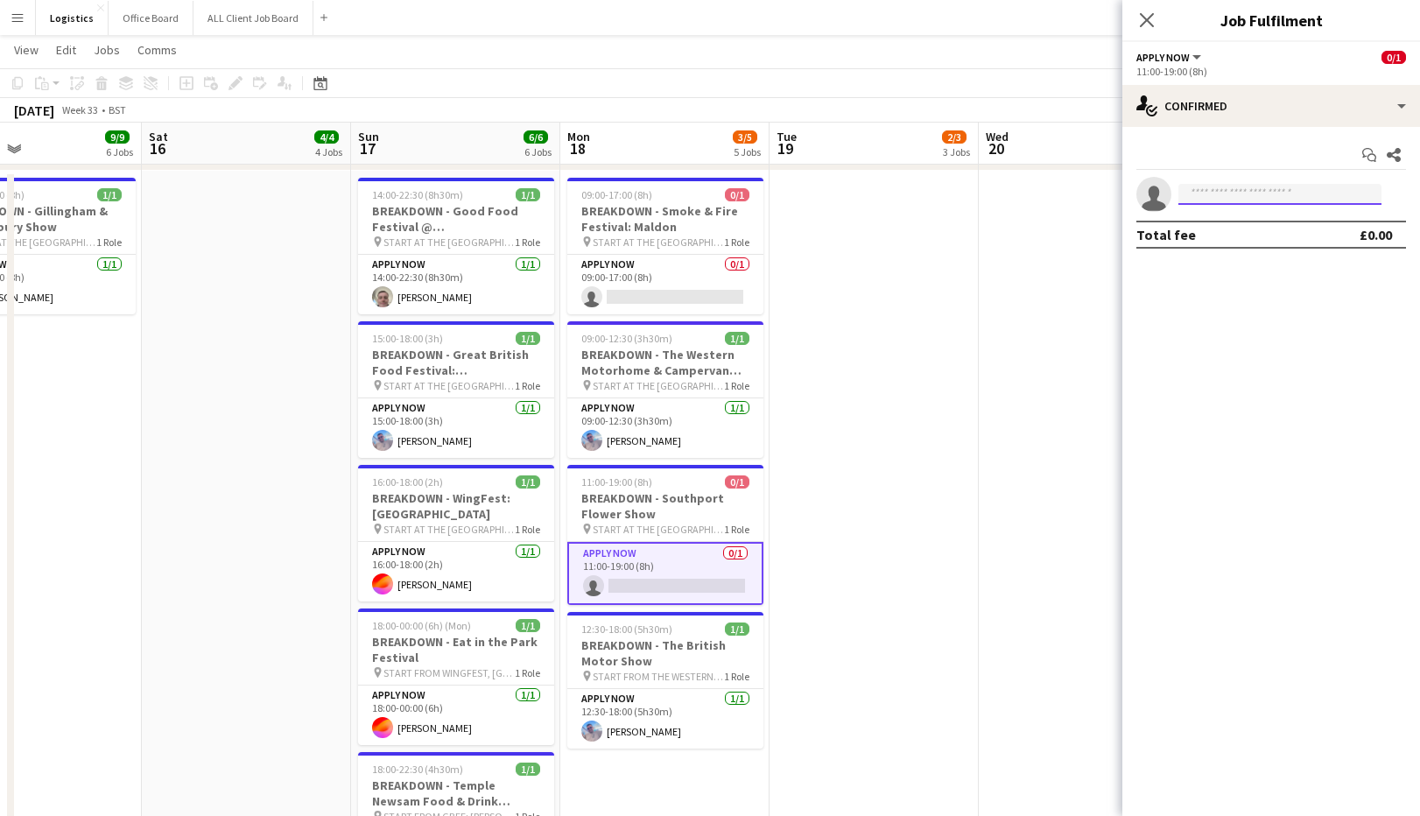
click at [1212, 197] on input at bounding box center [1279, 194] width 203 height 21
type input "******"
click at [1221, 242] on span "[PHONE_NUMBER]" at bounding box center [1279, 248] width 175 height 14
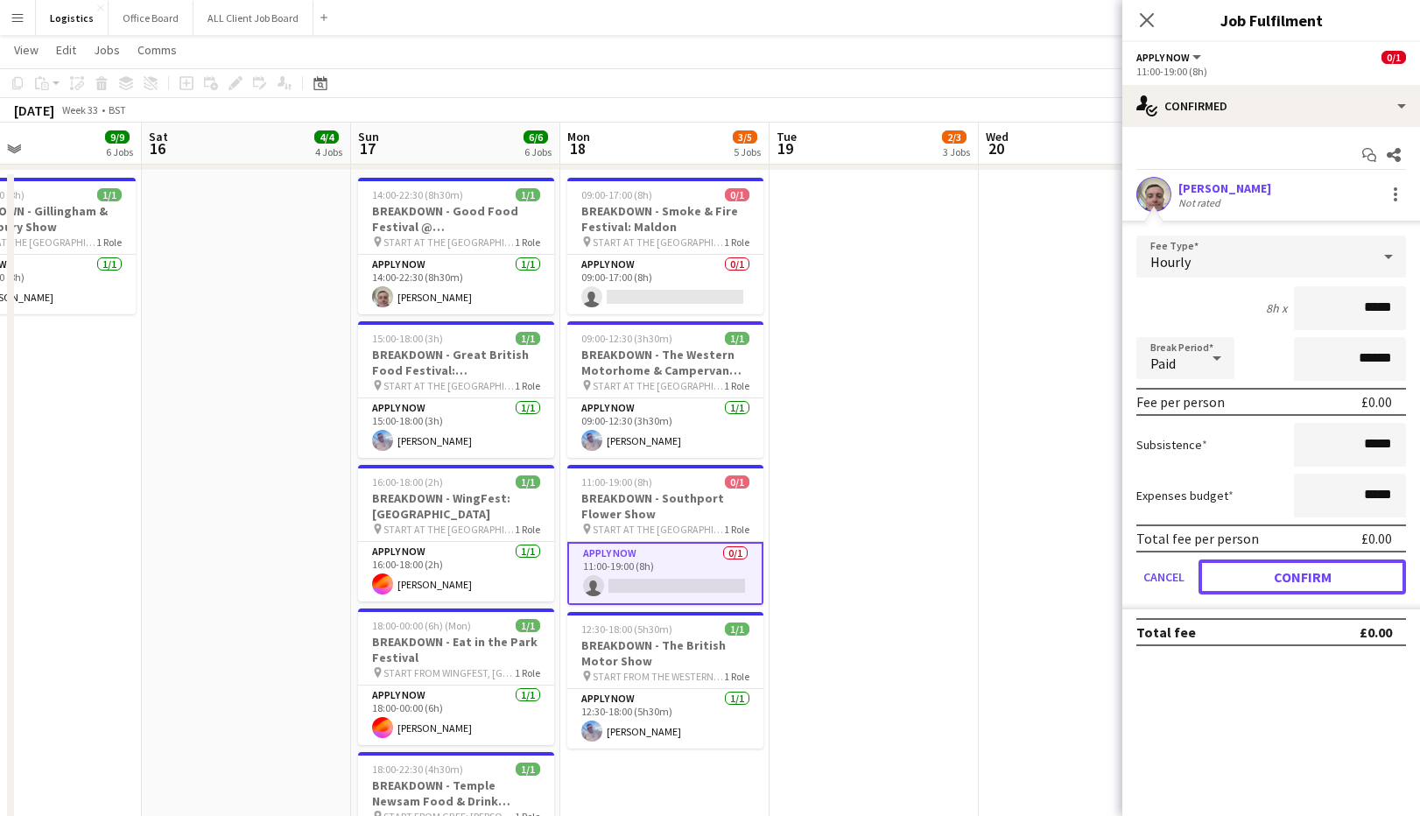
click at [1302, 574] on button "Confirm" at bounding box center [1303, 576] width 208 height 35
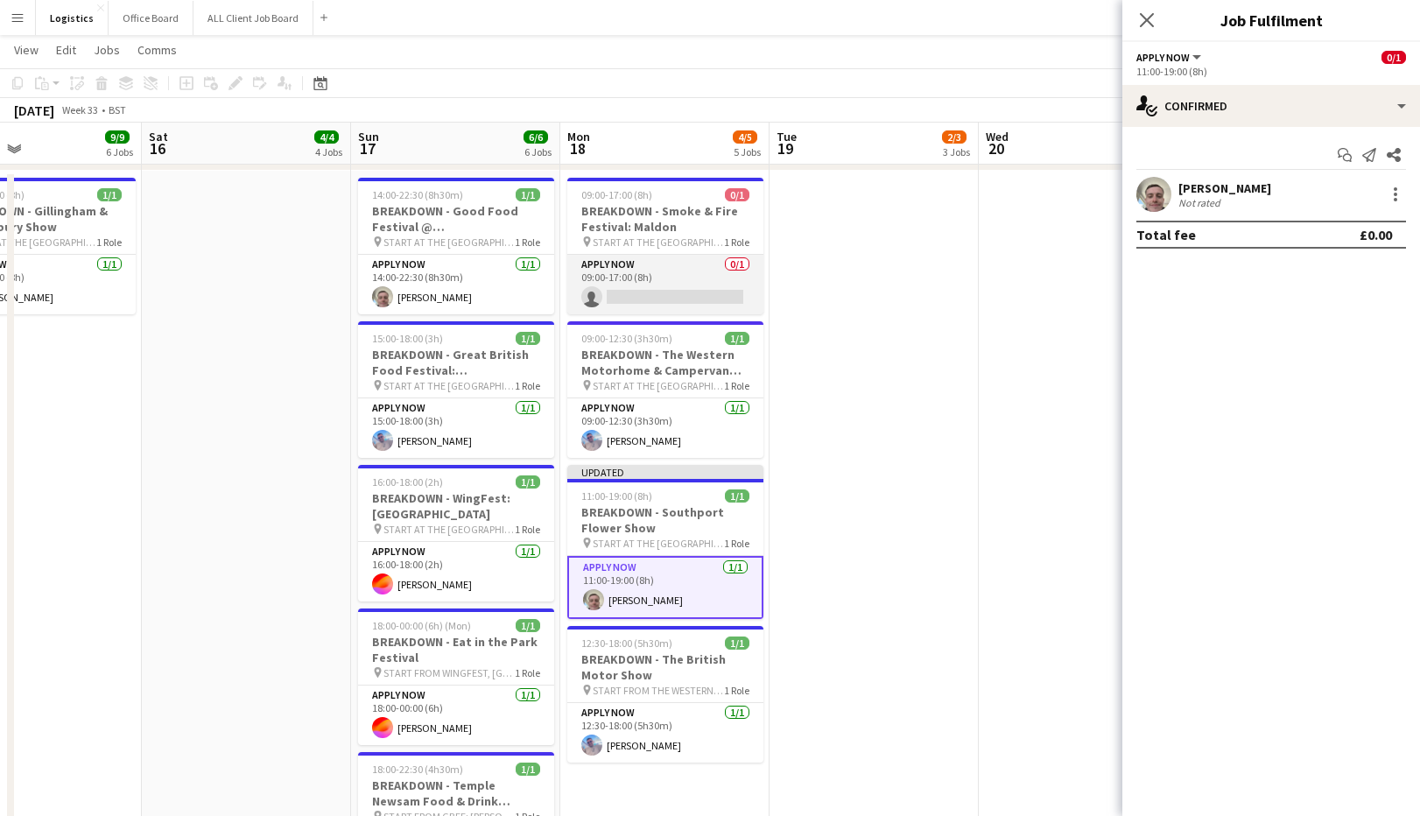
click at [676, 299] on app-card-role "APPLY NOW 0/1 09:00-17:00 (8h) single-neutral-actions" at bounding box center [665, 285] width 196 height 60
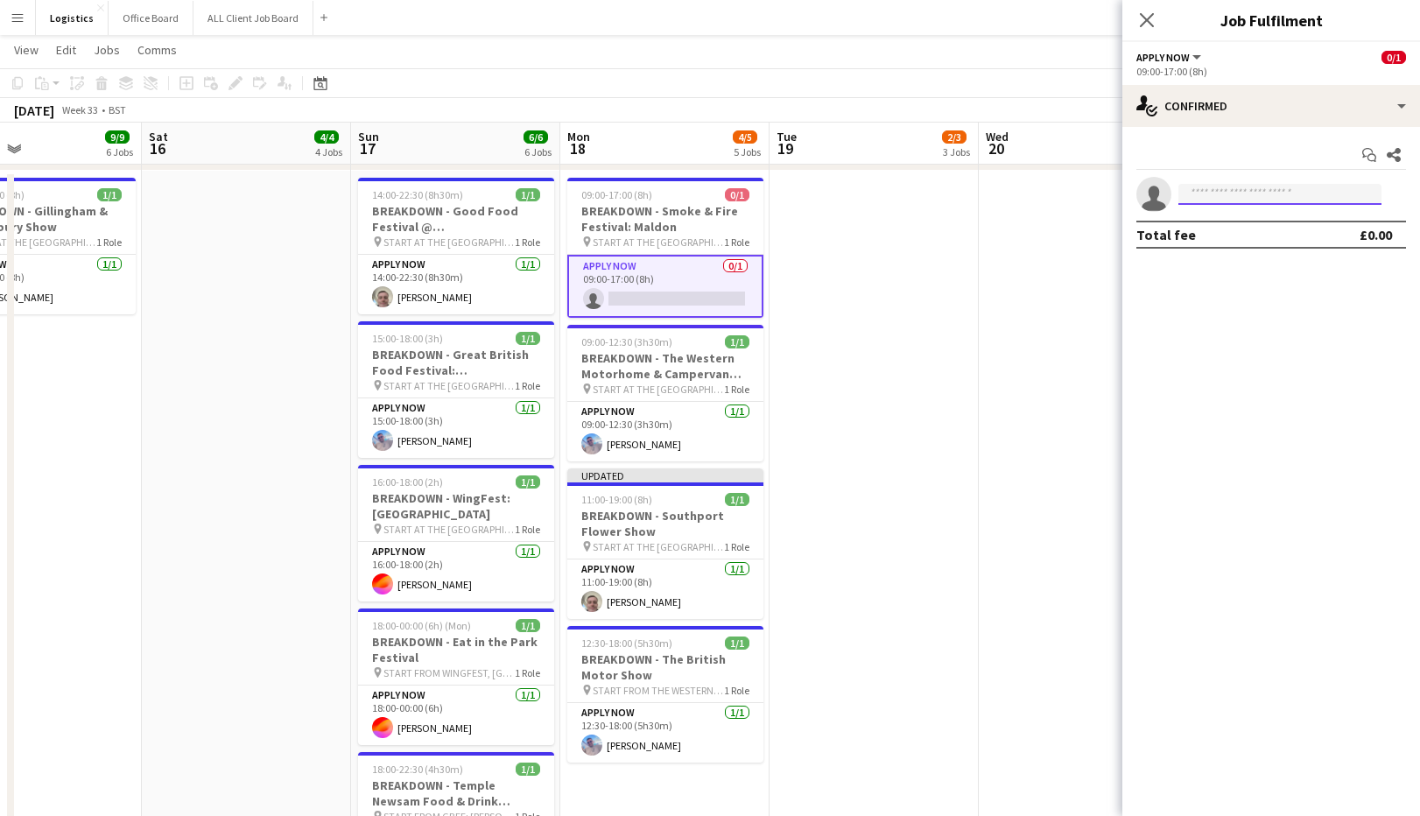
click at [1227, 190] on input at bounding box center [1279, 194] width 203 height 21
type input "***"
click at [1254, 238] on span "[EMAIL_ADDRESS][DOMAIN_NAME]" at bounding box center [1279, 234] width 175 height 14
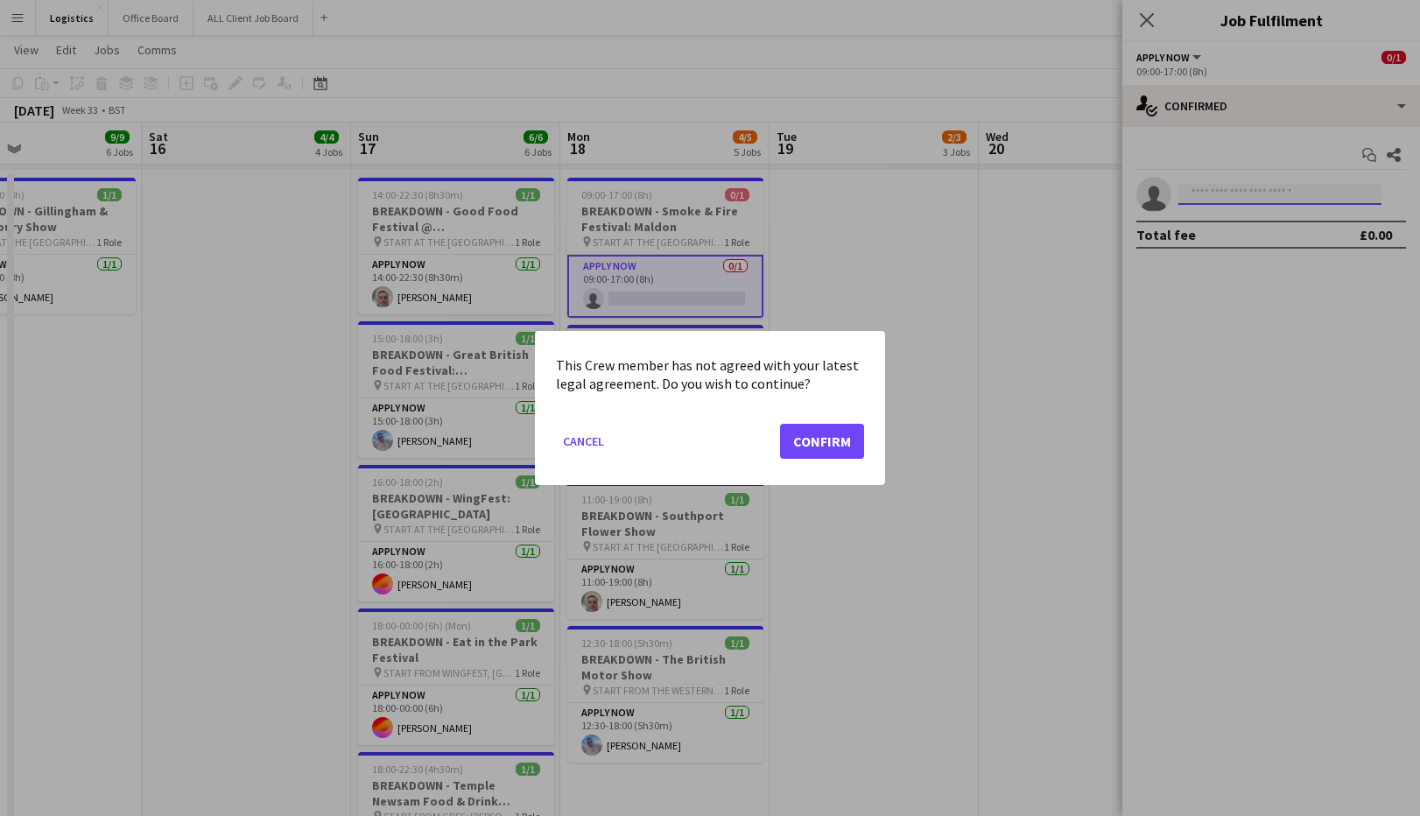
scroll to position [0, 0]
click at [816, 447] on button "Confirm" at bounding box center [822, 441] width 84 height 35
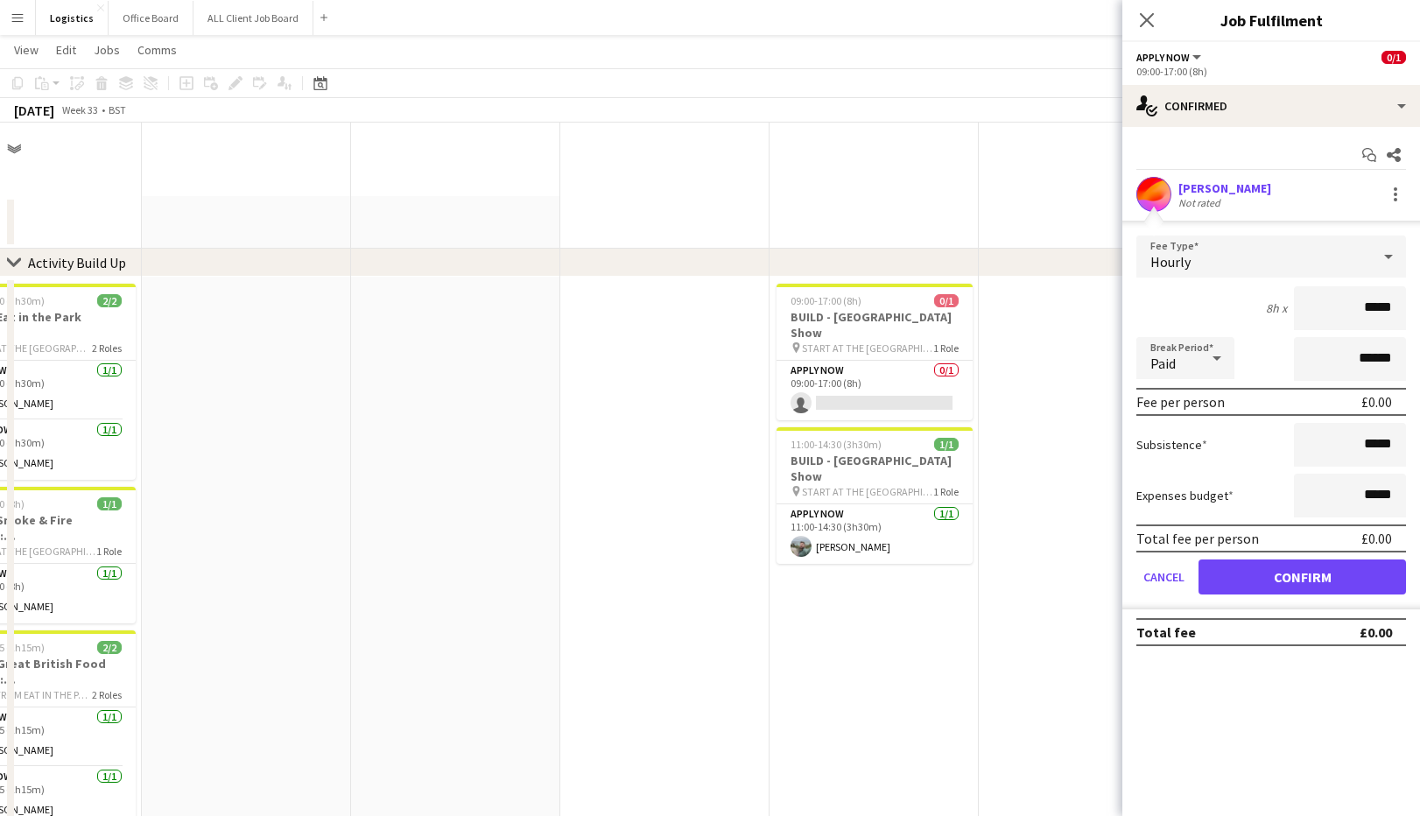
scroll to position [927, 0]
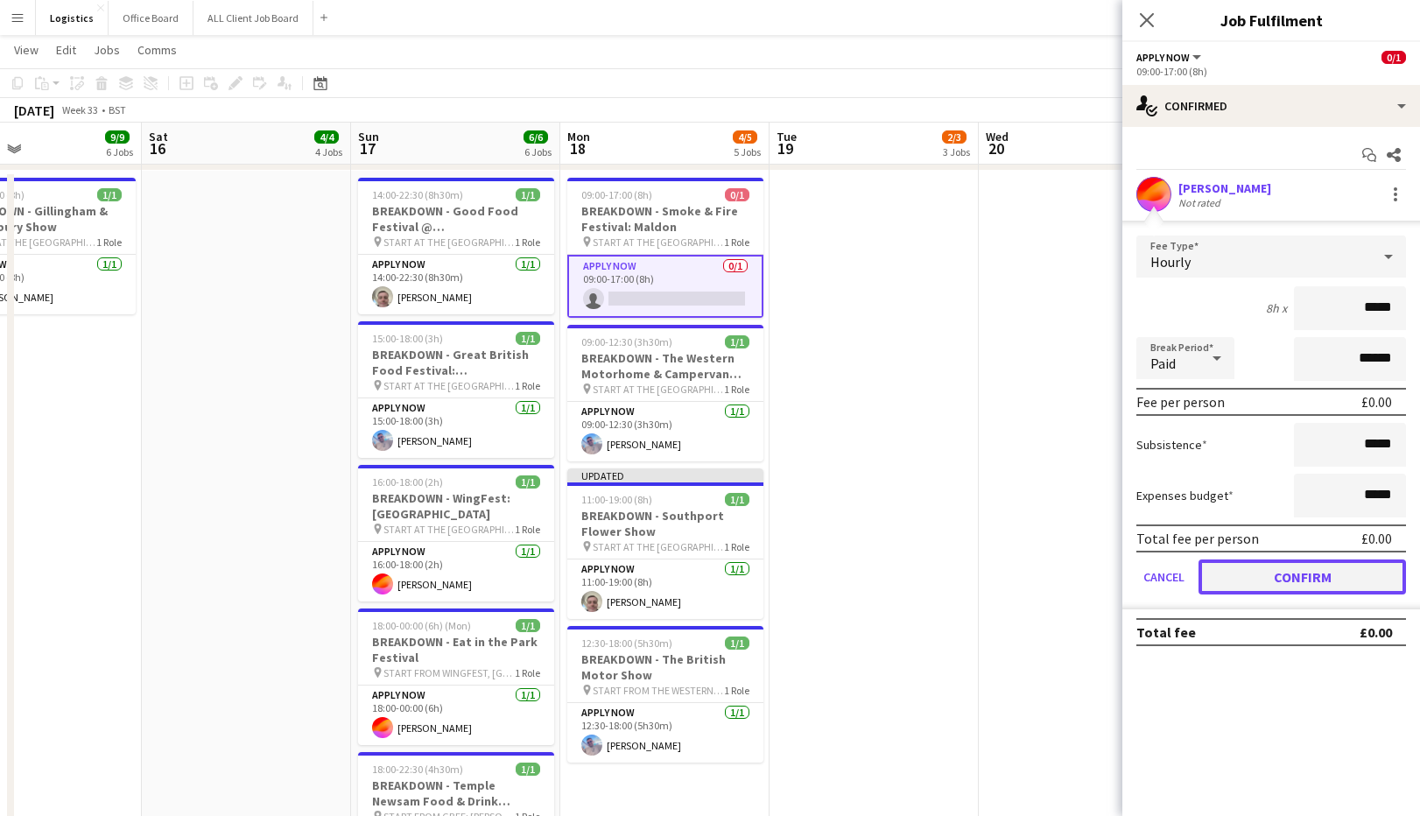
click at [1294, 583] on button "Confirm" at bounding box center [1303, 576] width 208 height 35
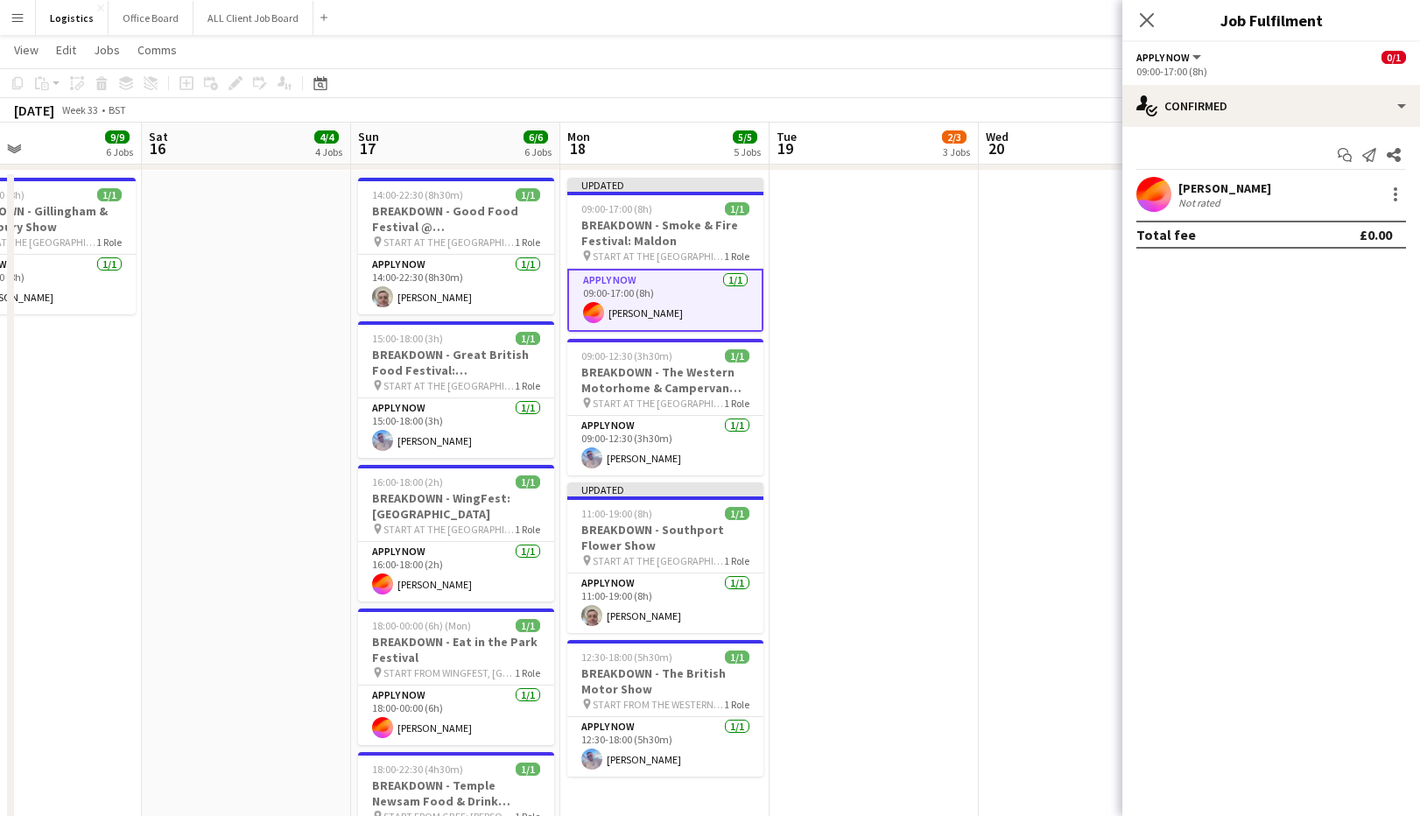
drag, startPoint x: 1145, startPoint y: 20, endPoint x: 1152, endPoint y: 46, distance: 27.2
click at [1145, 20] on icon at bounding box center [1147, 20] width 14 height 14
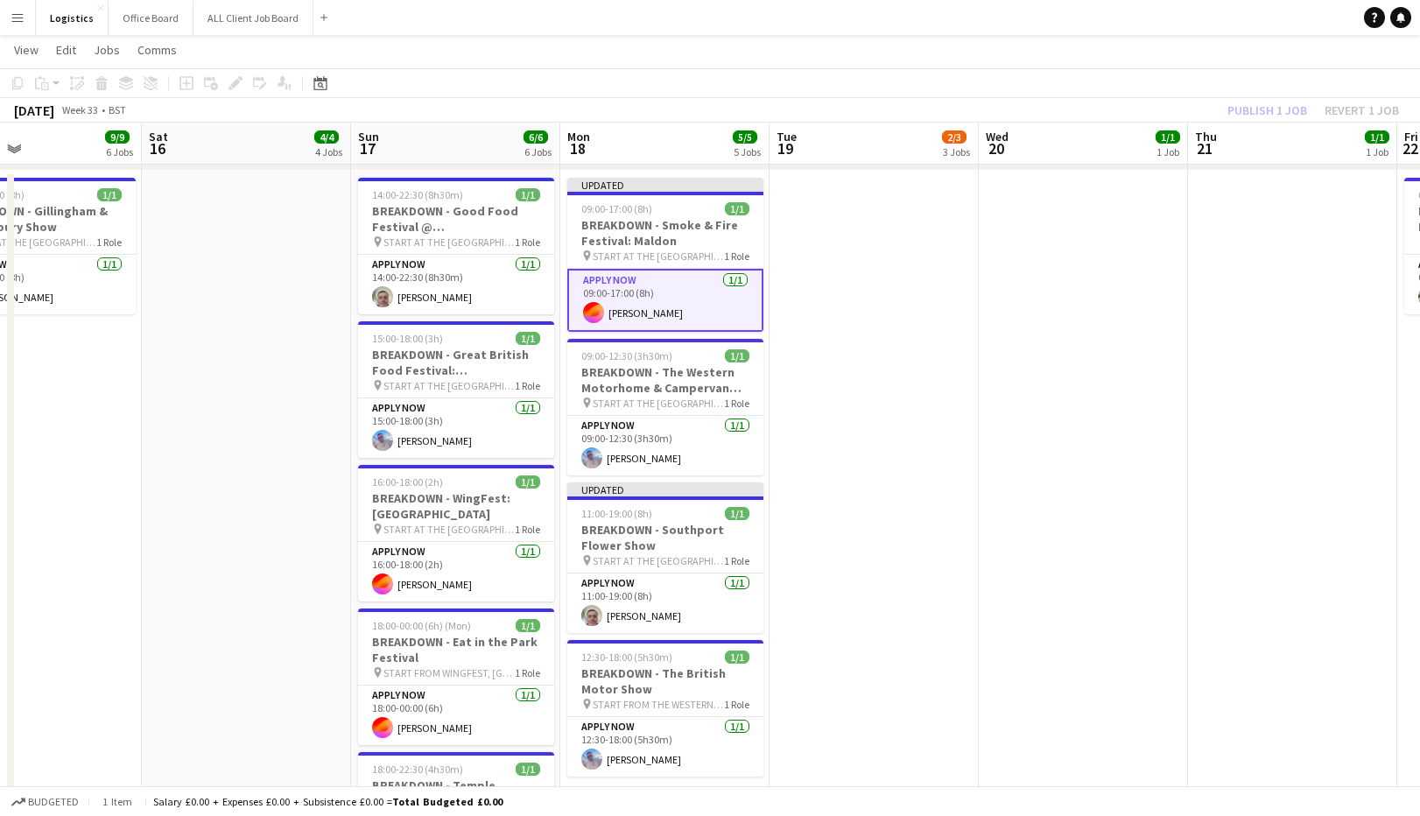
click at [1261, 109] on div "Publish 1 job Revert 1 job" at bounding box center [1314, 110] width 214 height 23
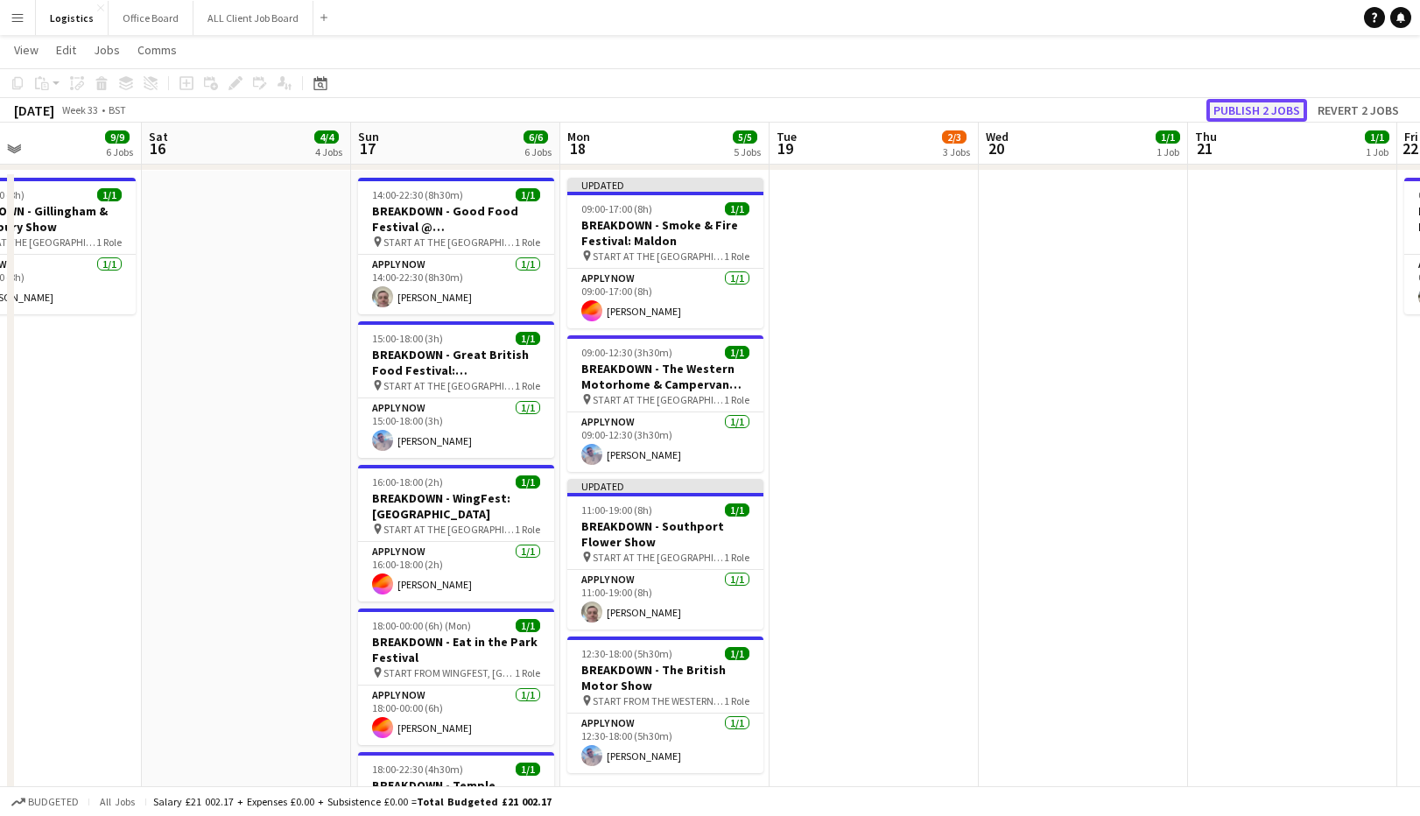
click at [1261, 111] on button "Publish 2 jobs" at bounding box center [1257, 110] width 101 height 23
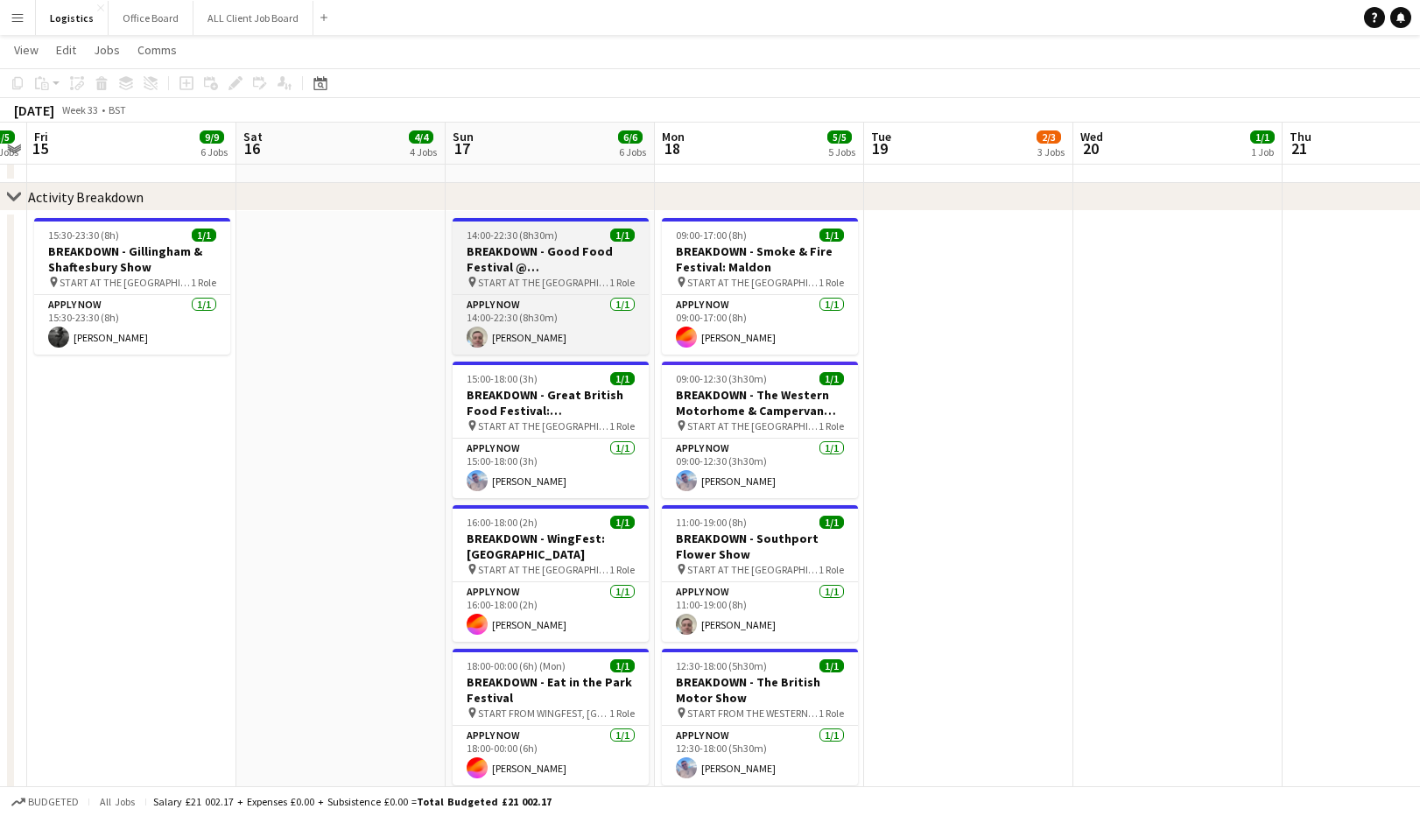
scroll to position [0, 602]
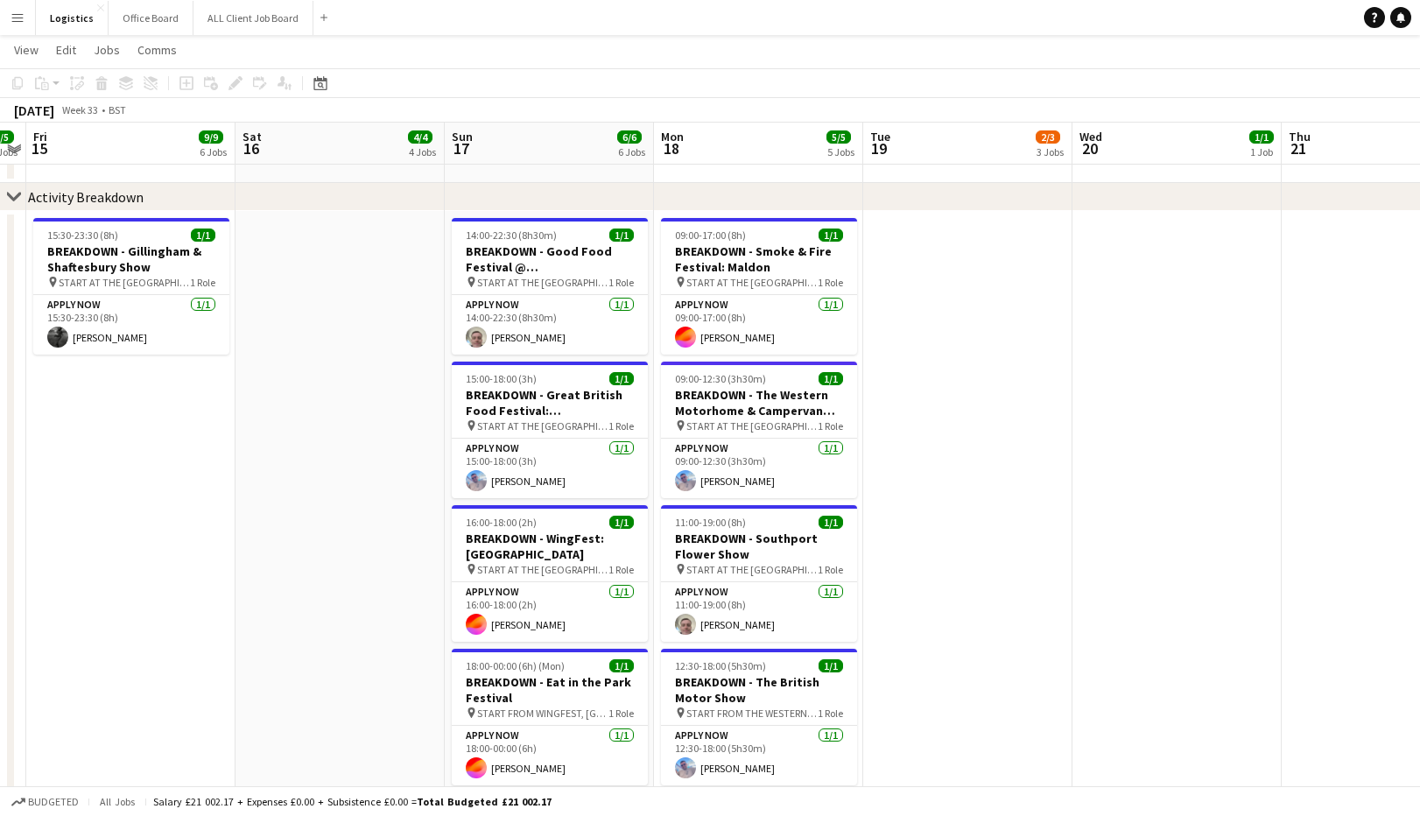
drag, startPoint x: 545, startPoint y: 259, endPoint x: 492, endPoint y: 207, distance: 74.3
click at [545, 259] on h3 "BREAKDOWN - Good Food Festival @ [GEOGRAPHIC_DATA]" at bounding box center [550, 259] width 196 height 32
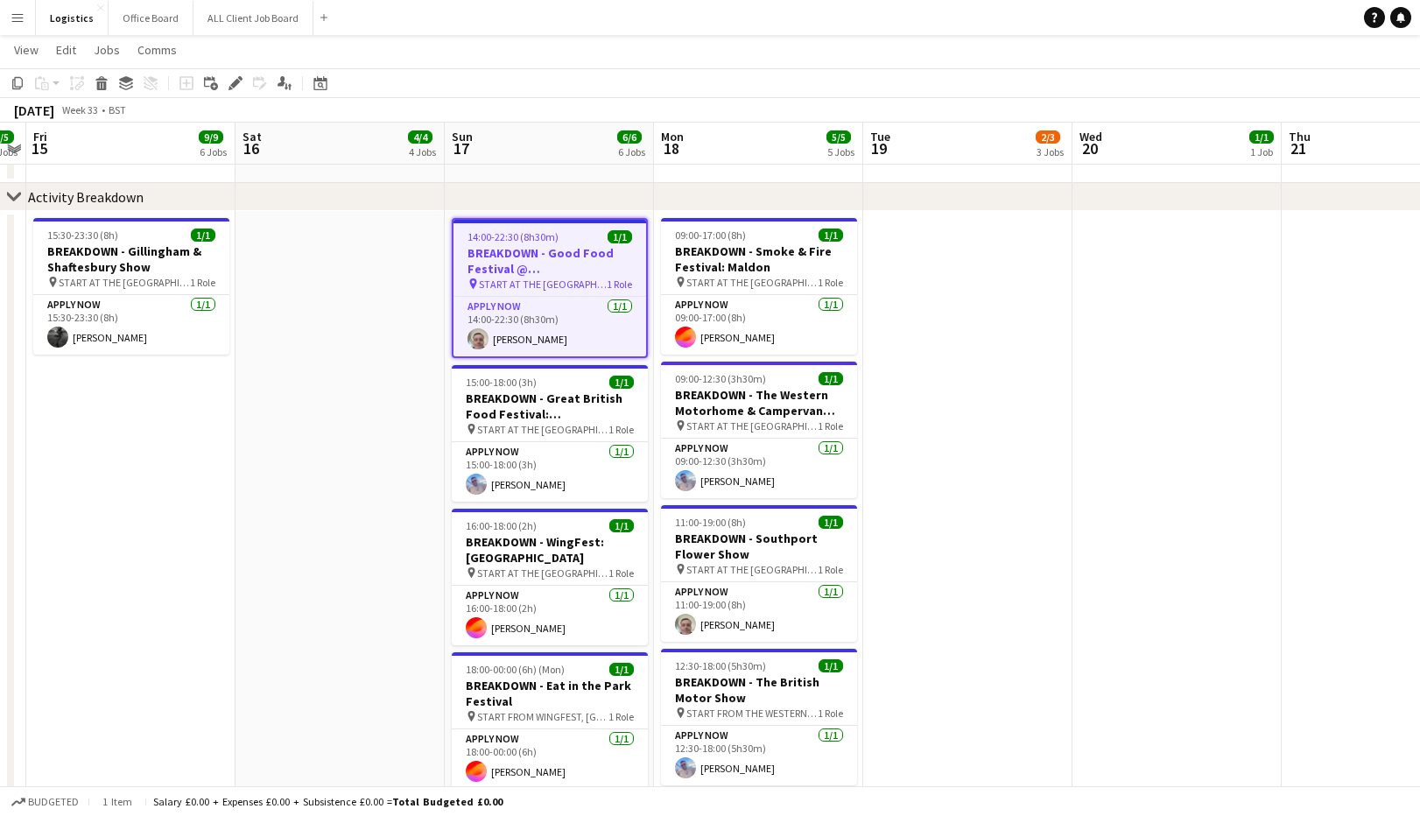
drag, startPoint x: 236, startPoint y: 82, endPoint x: 265, endPoint y: 83, distance: 29.8
click at [236, 81] on icon at bounding box center [235, 84] width 10 height 10
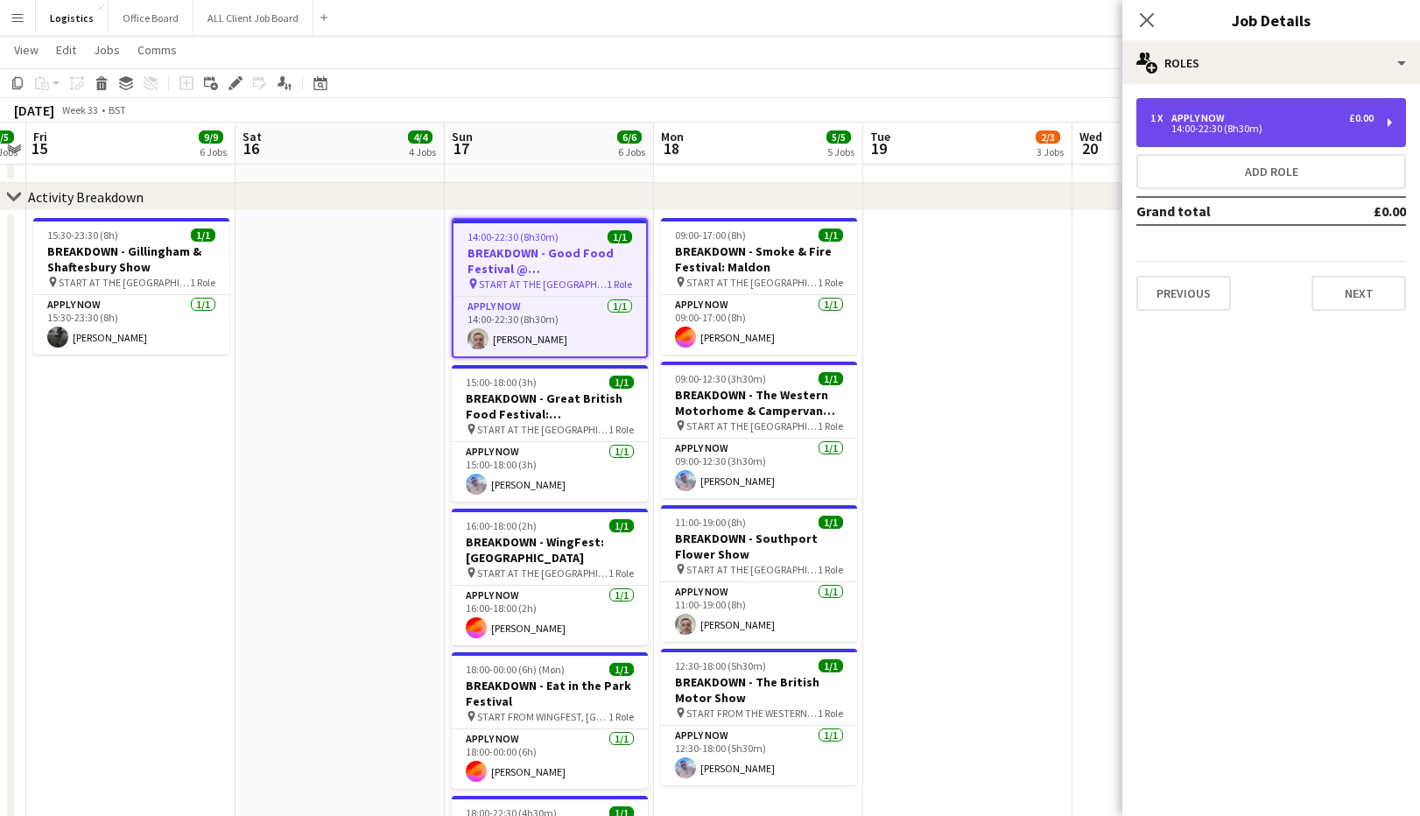
click at [1234, 124] on div "14:00-22:30 (8h30m)" at bounding box center [1261, 128] width 223 height 9
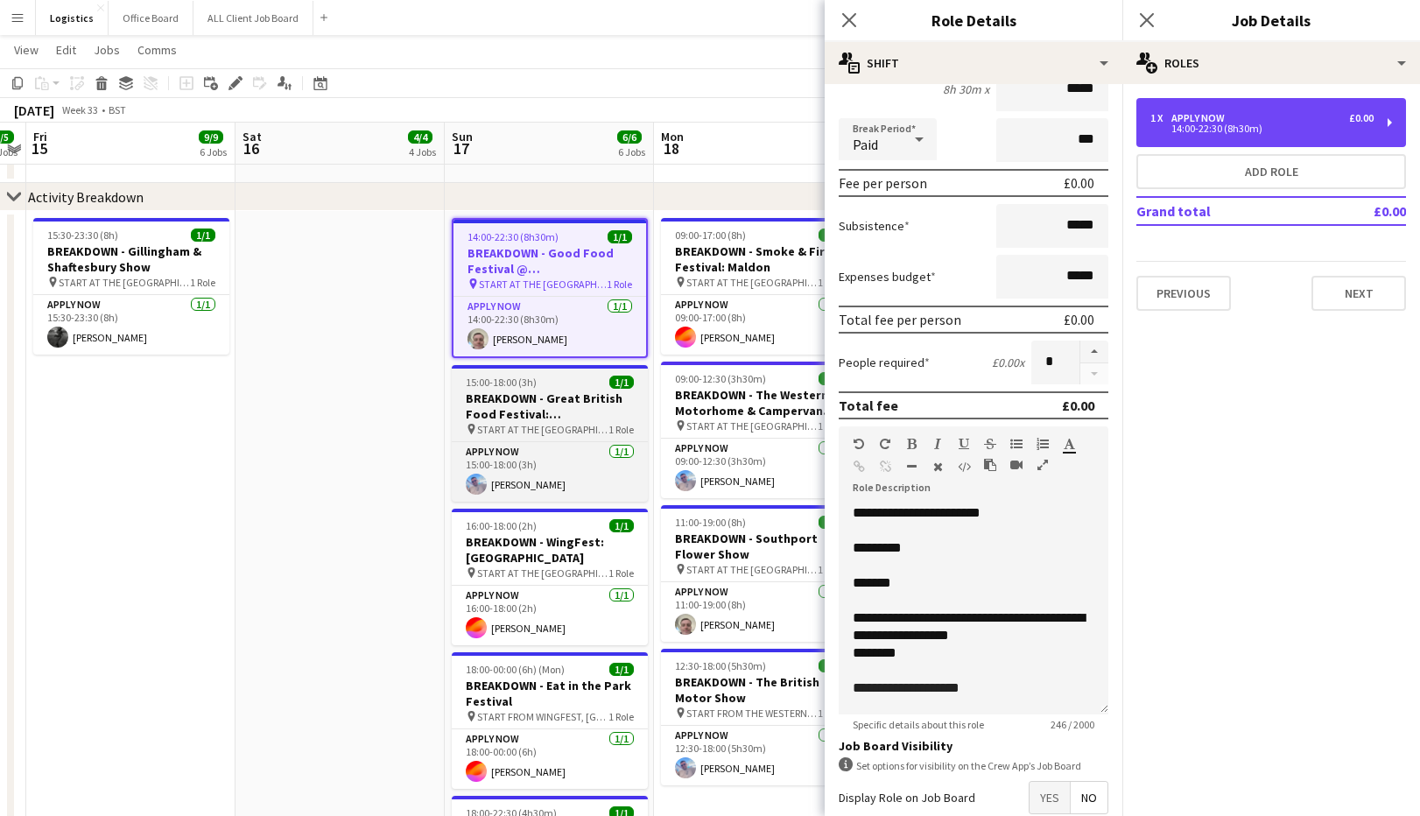
scroll to position [188, 0]
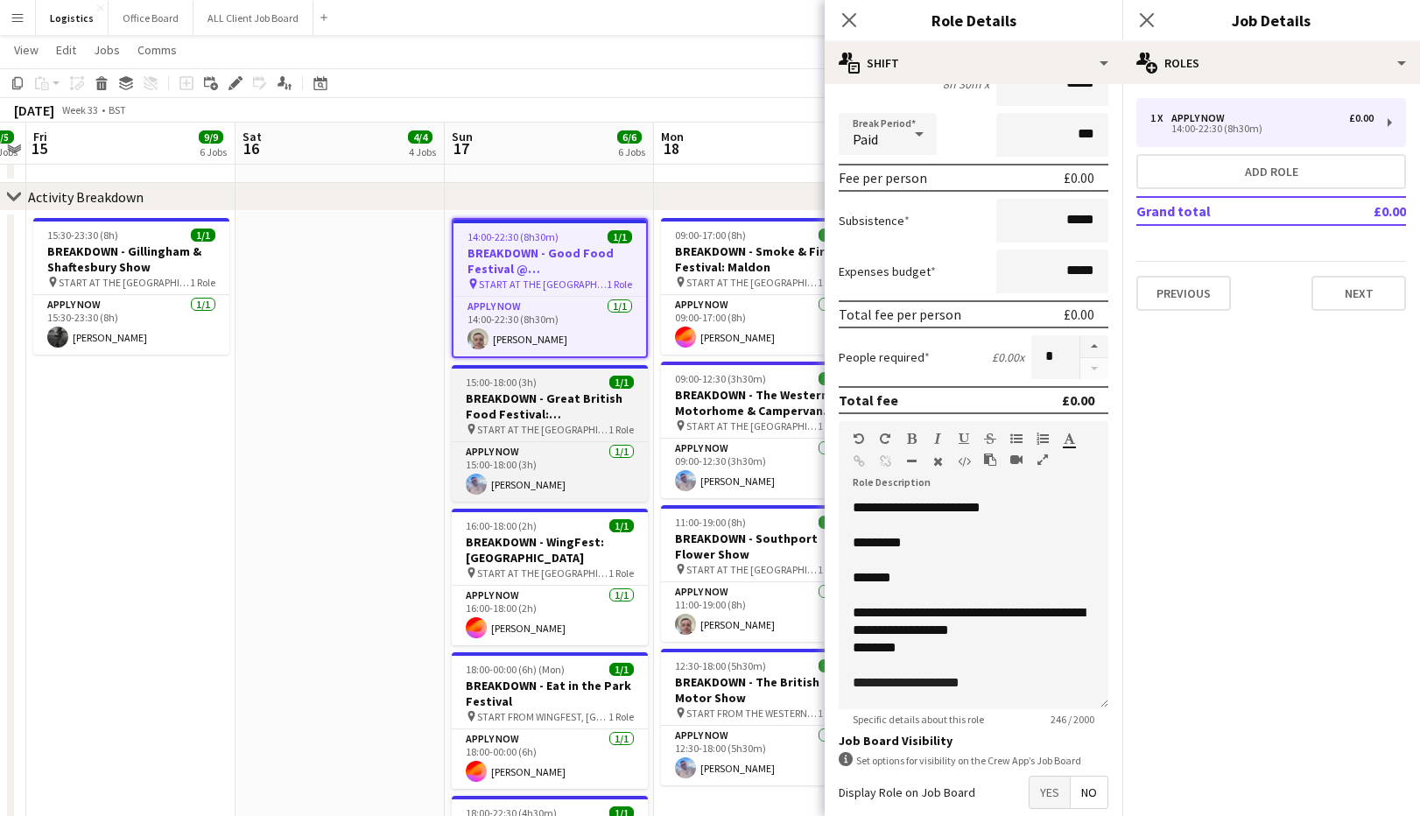
click at [531, 408] on h3 "BREAKDOWN - Great British Food Festival: [GEOGRAPHIC_DATA][PERSON_NAME]" at bounding box center [550, 406] width 196 height 32
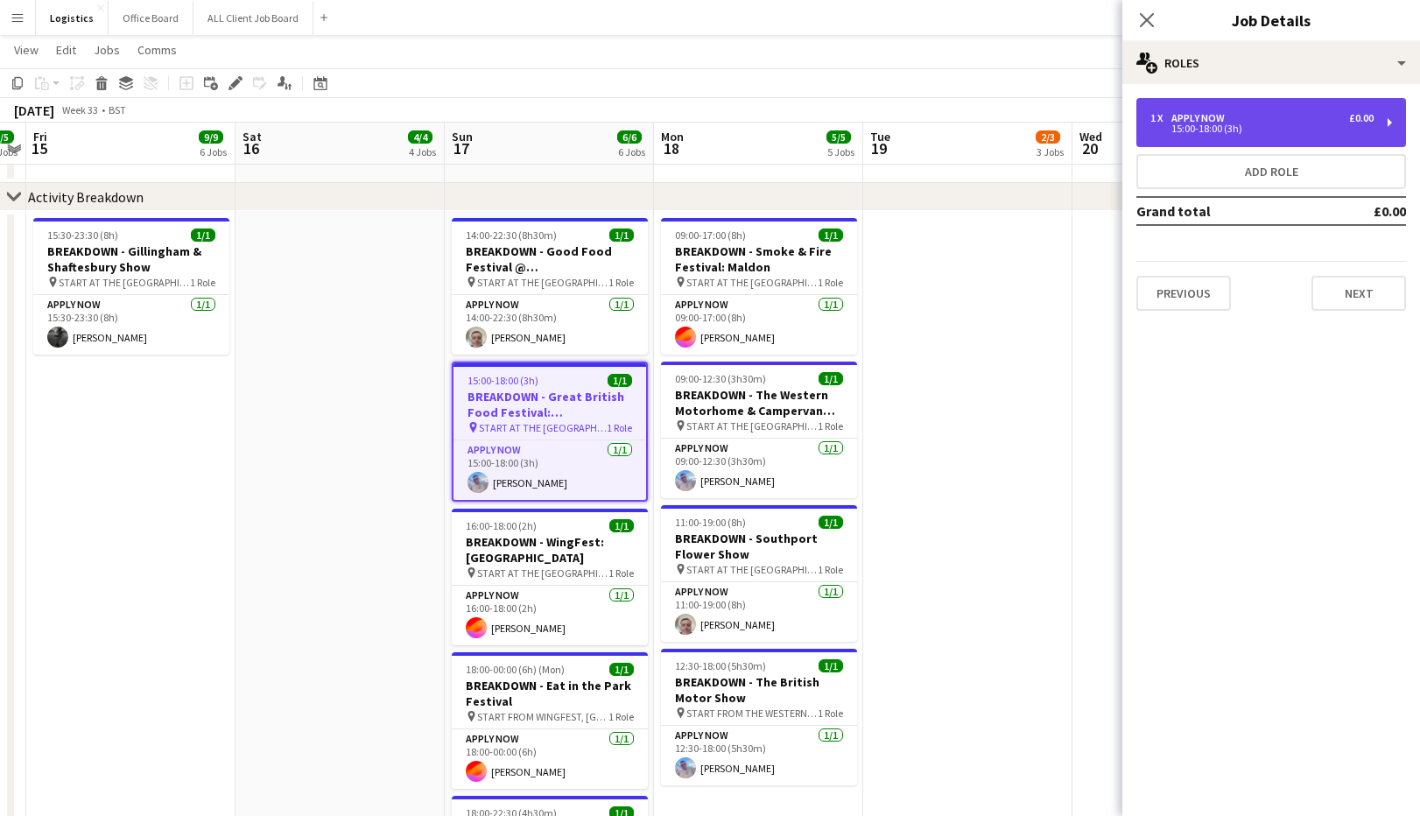
click at [1208, 119] on div "APPLY NOW" at bounding box center [1201, 118] width 60 height 12
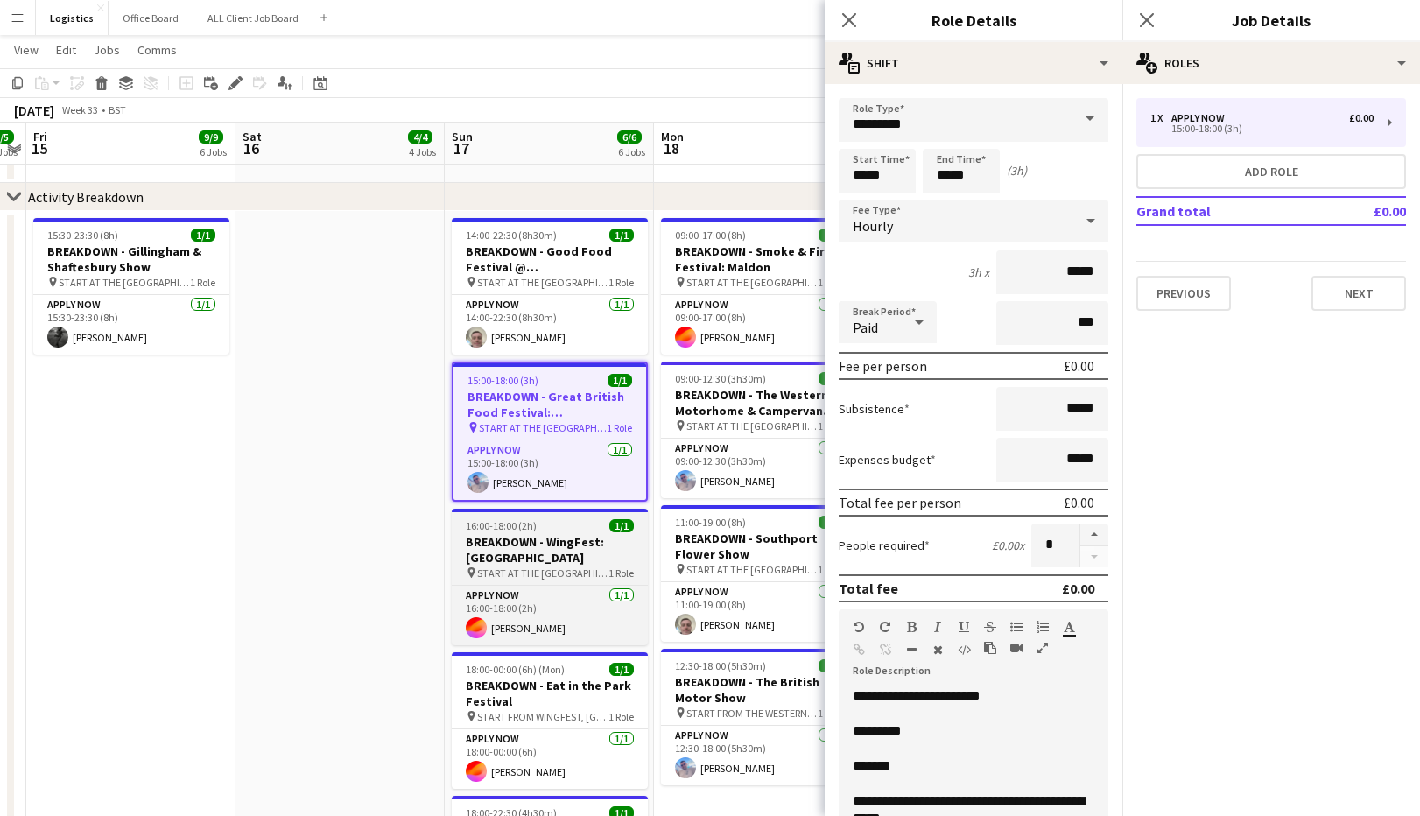
click at [541, 543] on h3 "BREAKDOWN - WingFest: [GEOGRAPHIC_DATA]" at bounding box center [550, 550] width 196 height 32
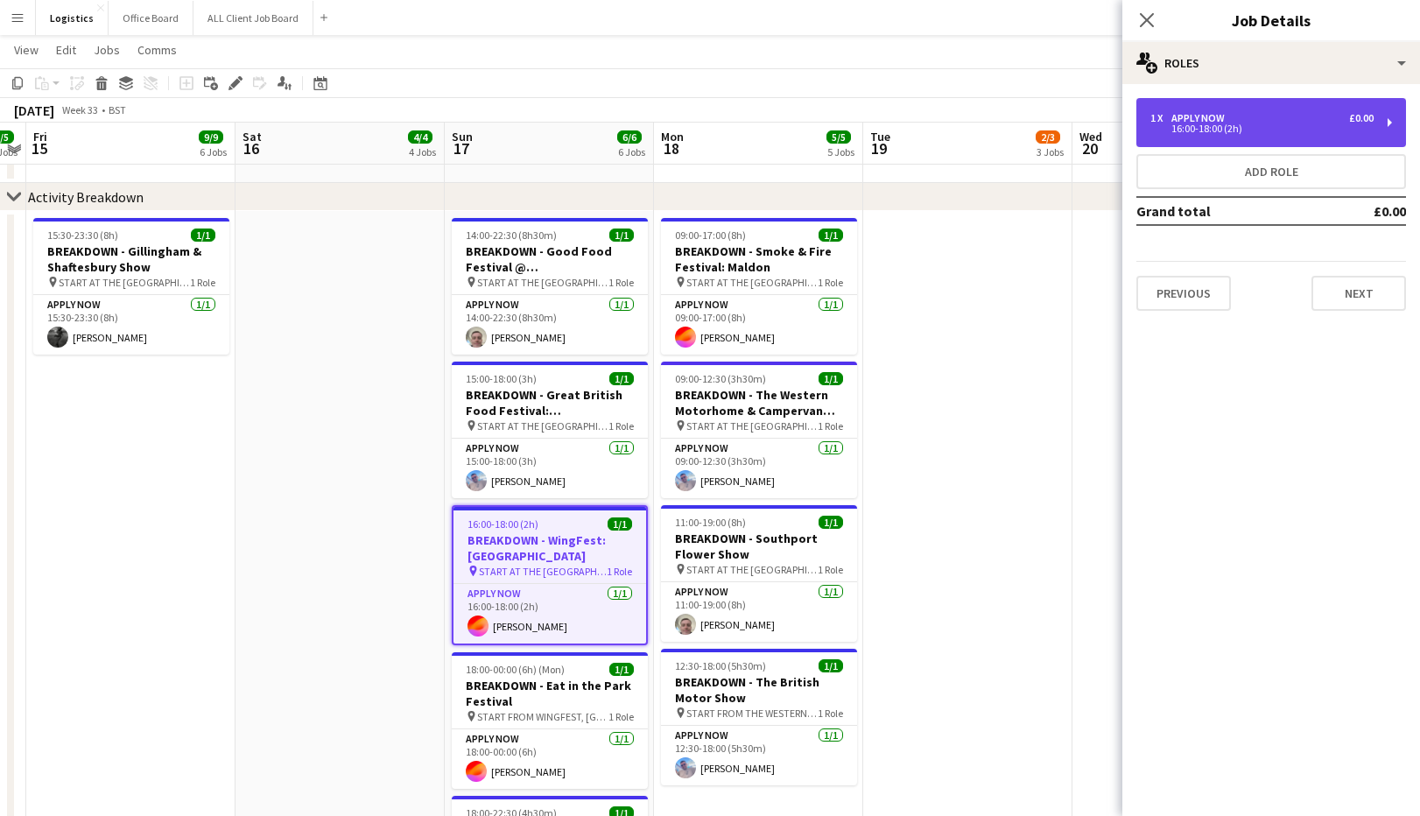
click at [1226, 126] on div "16:00-18:00 (2h)" at bounding box center [1261, 128] width 223 height 9
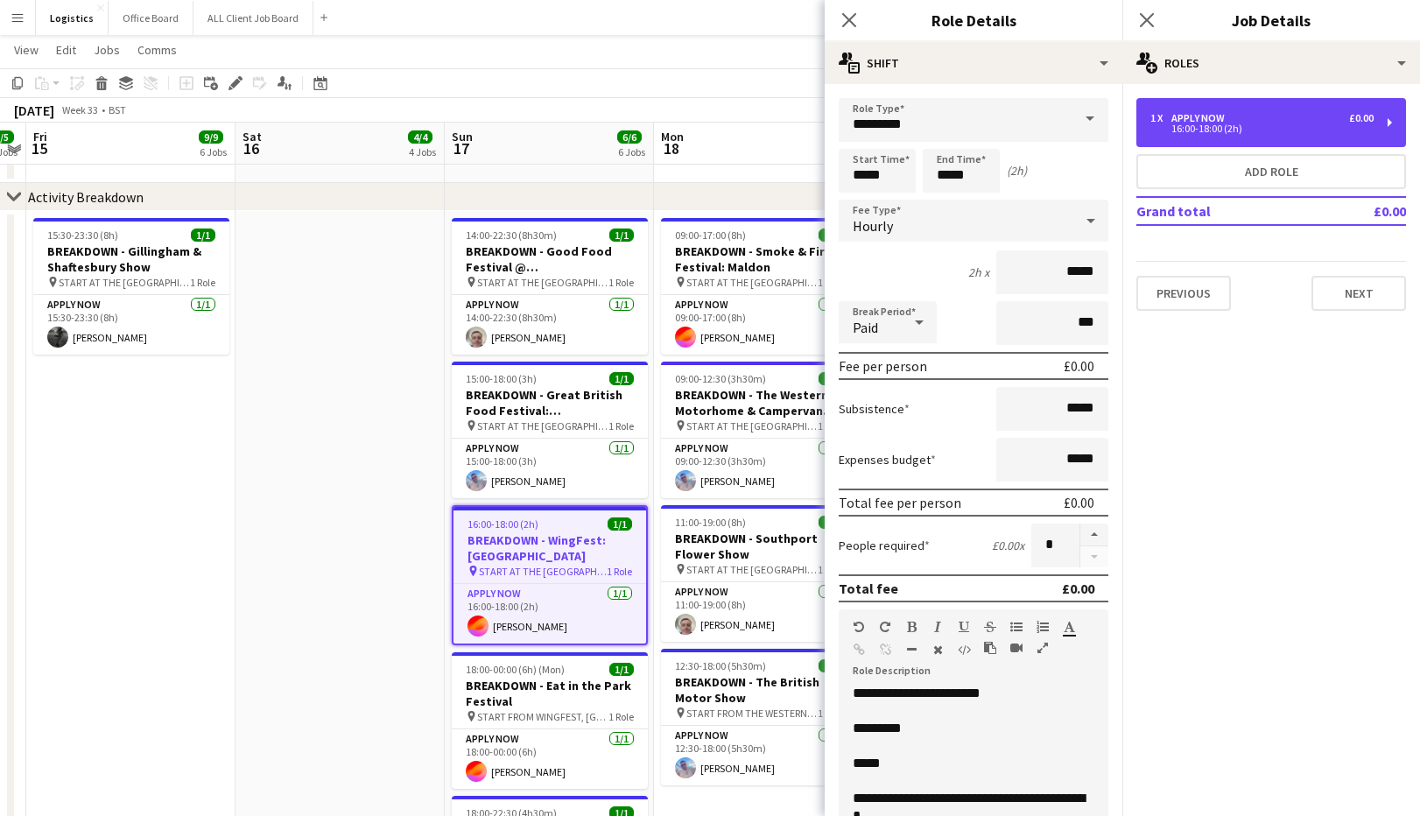
scroll to position [0, 0]
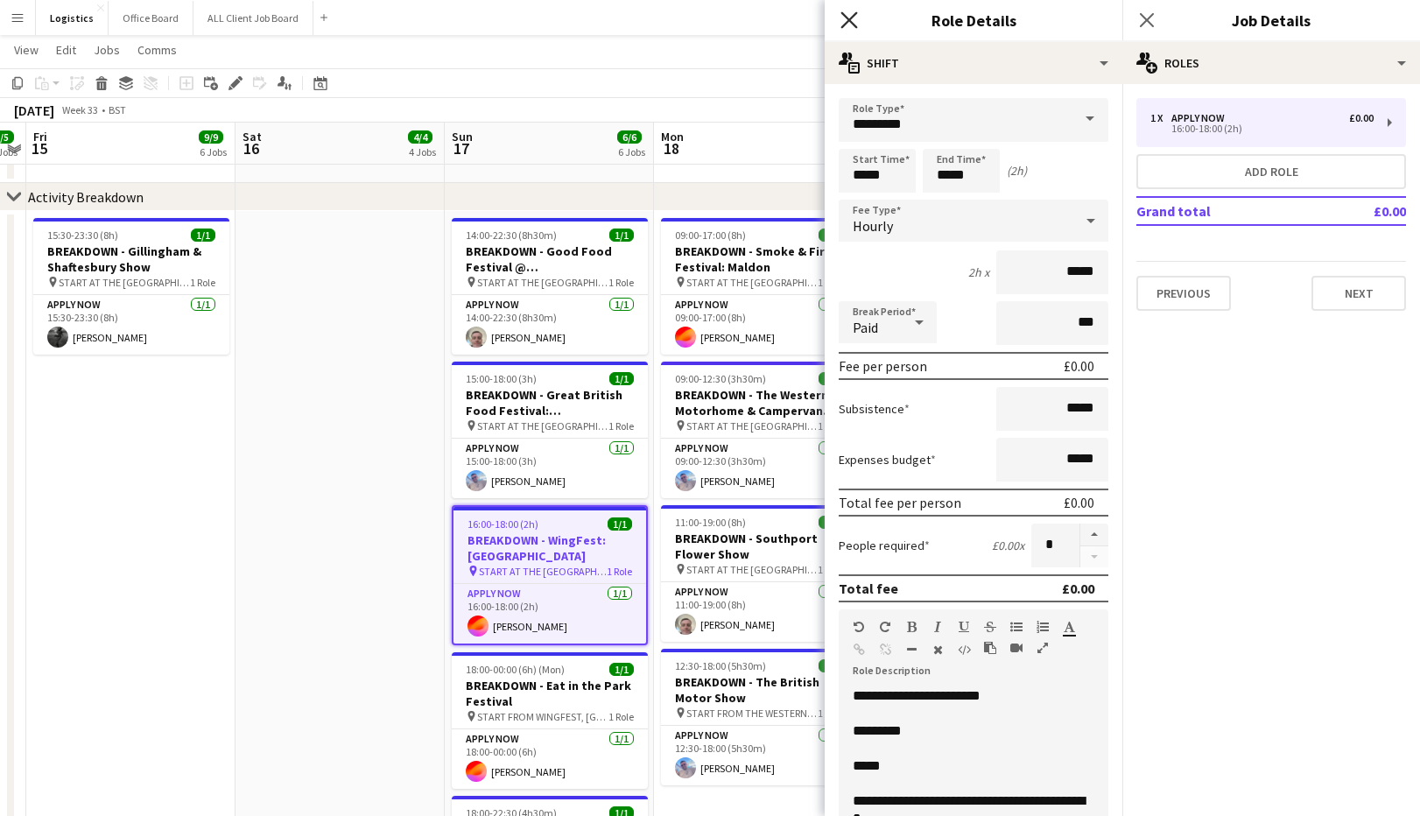
click at [854, 20] on icon "Close pop-in" at bounding box center [849, 19] width 17 height 17
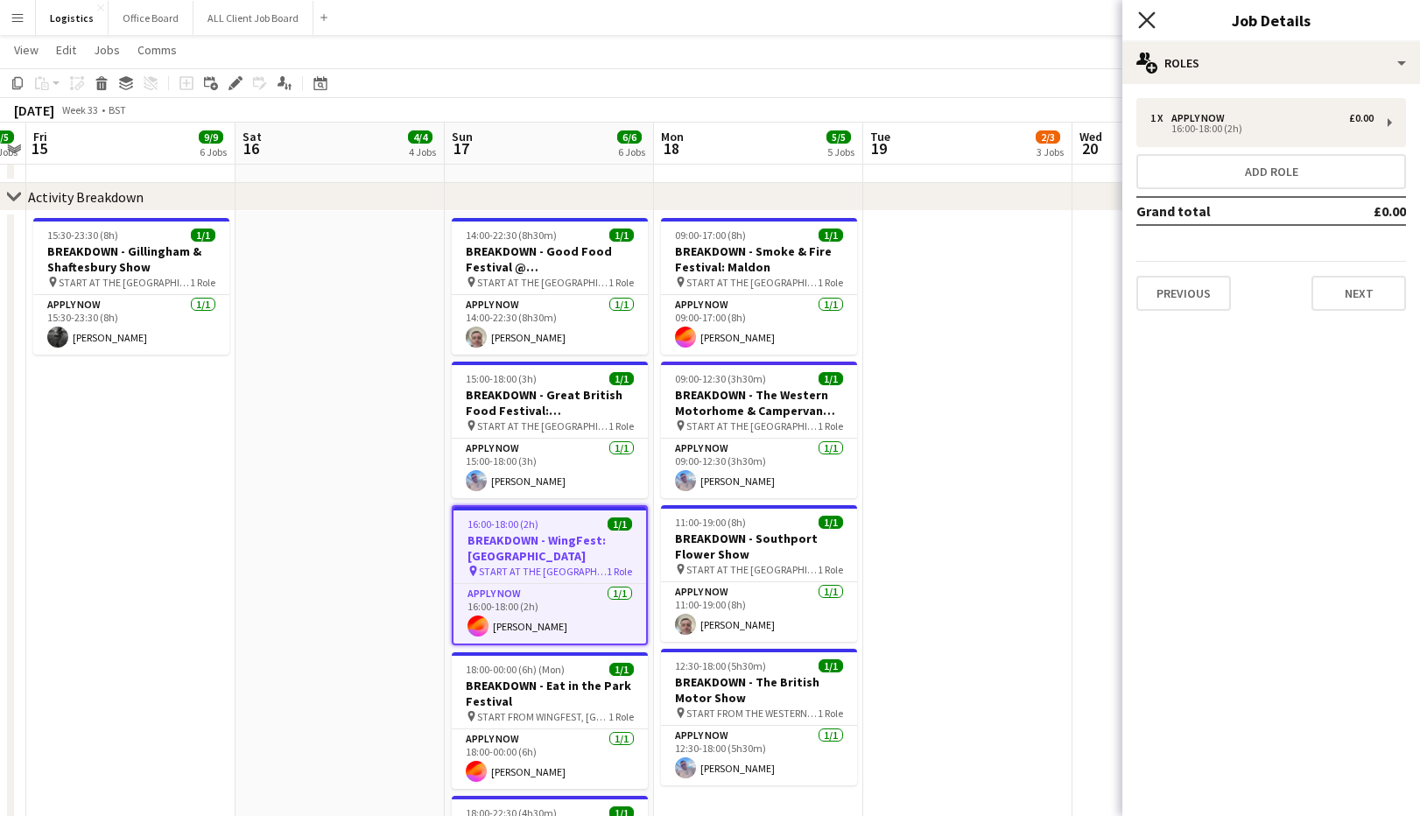
click at [1149, 25] on icon "Close pop-in" at bounding box center [1146, 19] width 17 height 17
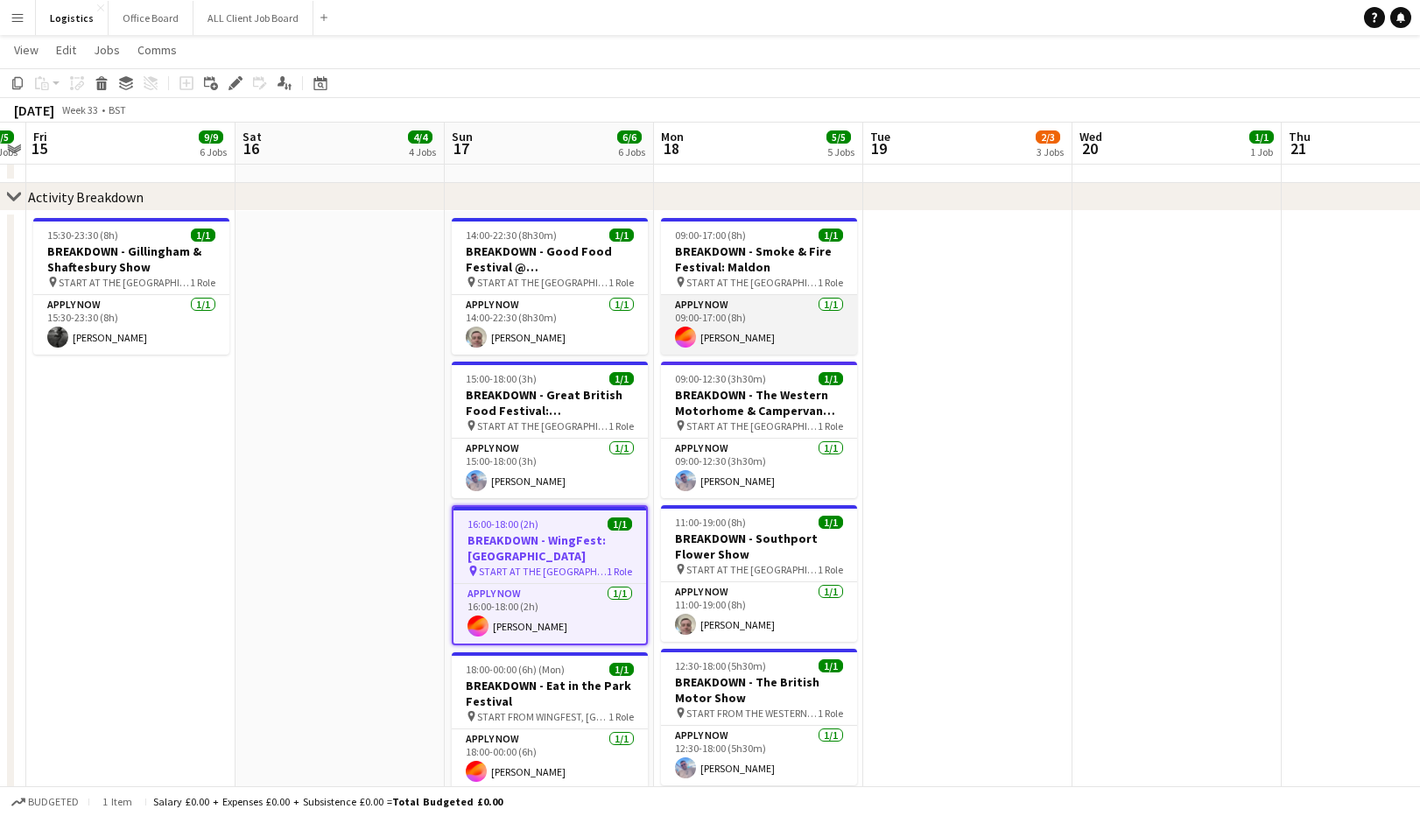
click at [739, 320] on app-card-role "APPLY NOW [DATE] 09:00-17:00 (8h) [PERSON_NAME]" at bounding box center [759, 325] width 196 height 60
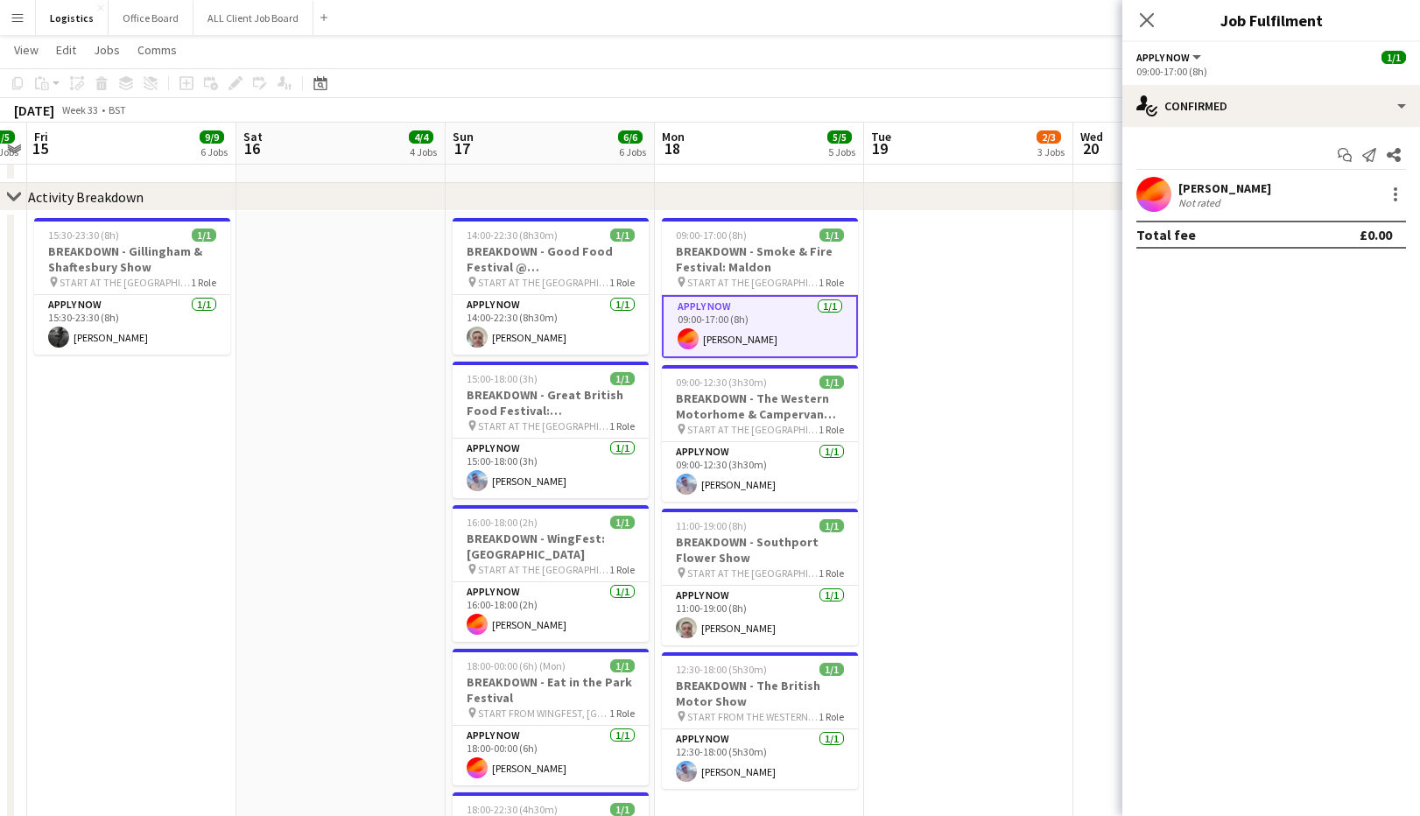
drag, startPoint x: 1396, startPoint y: 188, endPoint x: 1383, endPoint y: 202, distance: 18.6
click at [1392, 190] on div at bounding box center [1395, 194] width 21 height 21
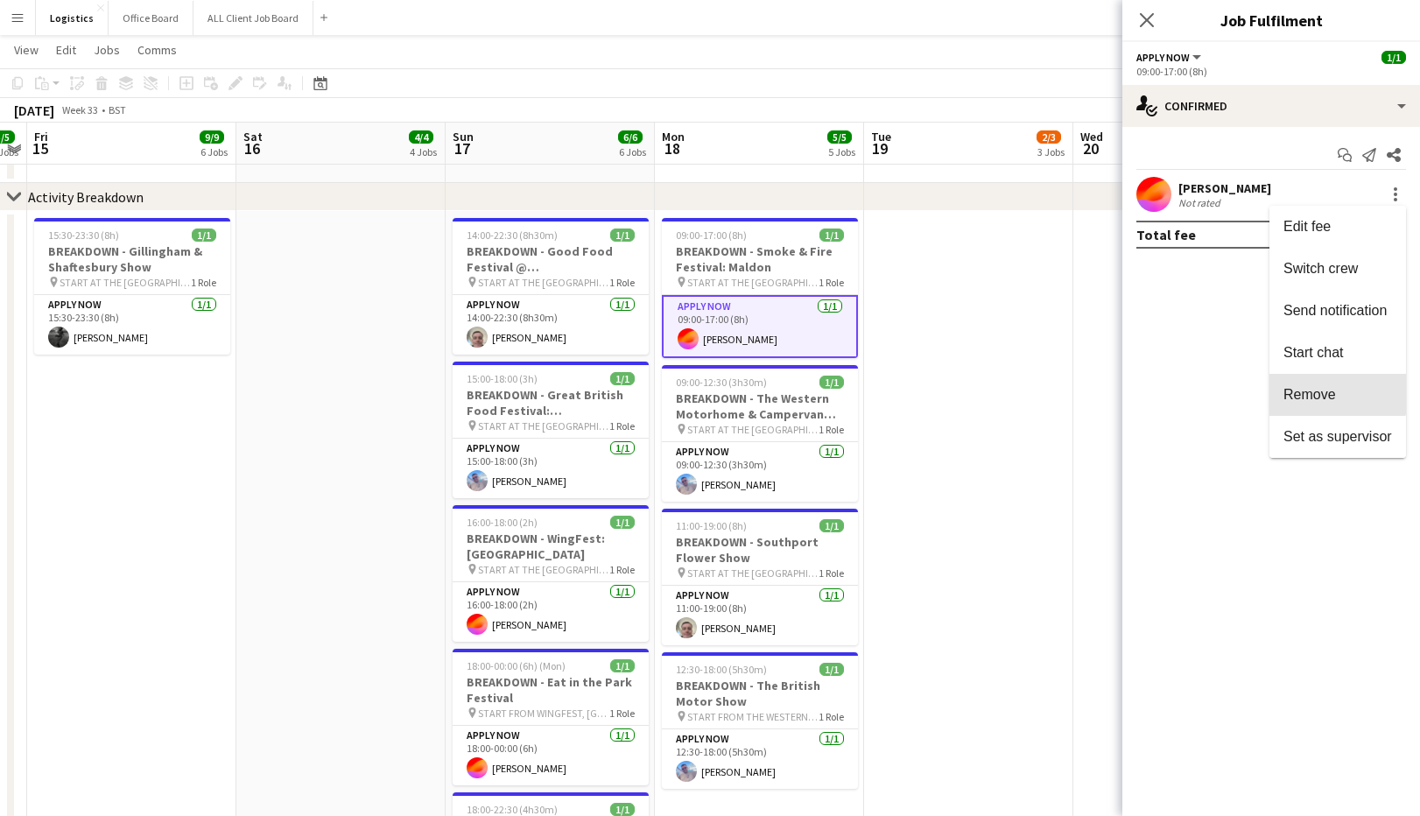
drag, startPoint x: 1311, startPoint y: 389, endPoint x: 1230, endPoint y: 429, distance: 90.1
click at [1311, 389] on span "Remove" at bounding box center [1310, 394] width 53 height 15
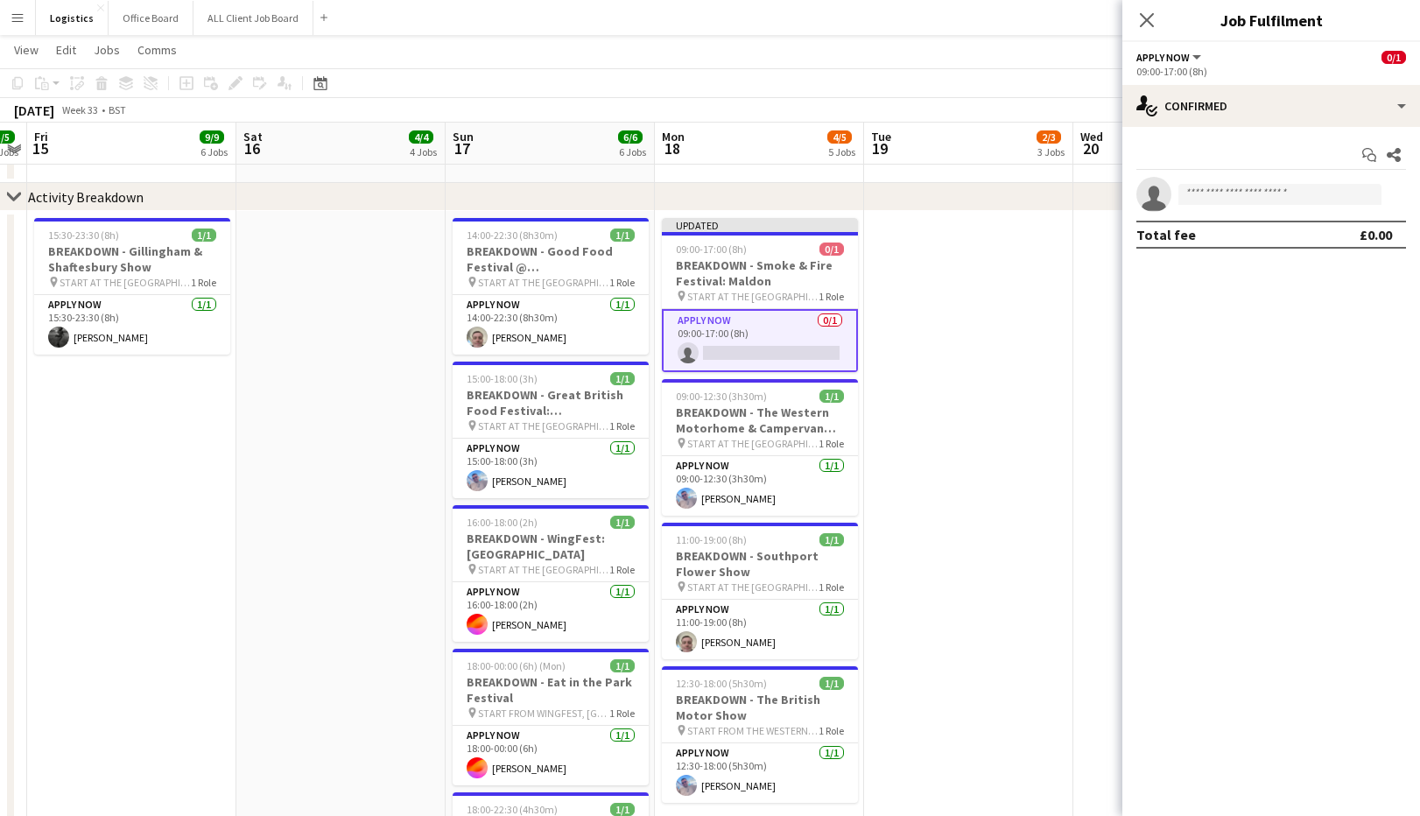
drag, startPoint x: 735, startPoint y: 617, endPoint x: 1053, endPoint y: 488, distance: 343.2
click at [735, 617] on app-card-role "APPLY NOW [DATE] 11:00-19:00 (8h) [PERSON_NAME]" at bounding box center [760, 630] width 196 height 60
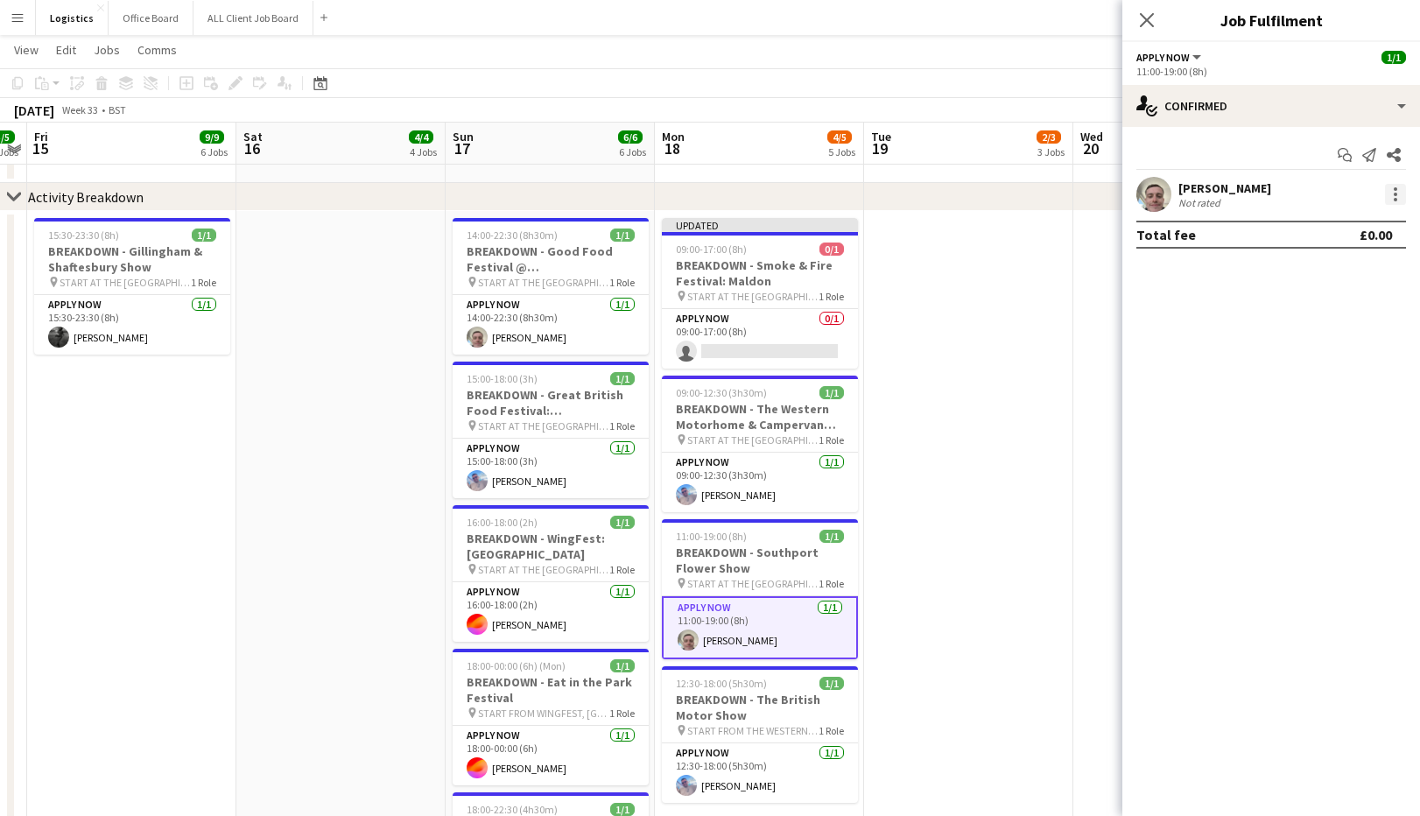
click at [1396, 192] on div at bounding box center [1395, 194] width 21 height 21
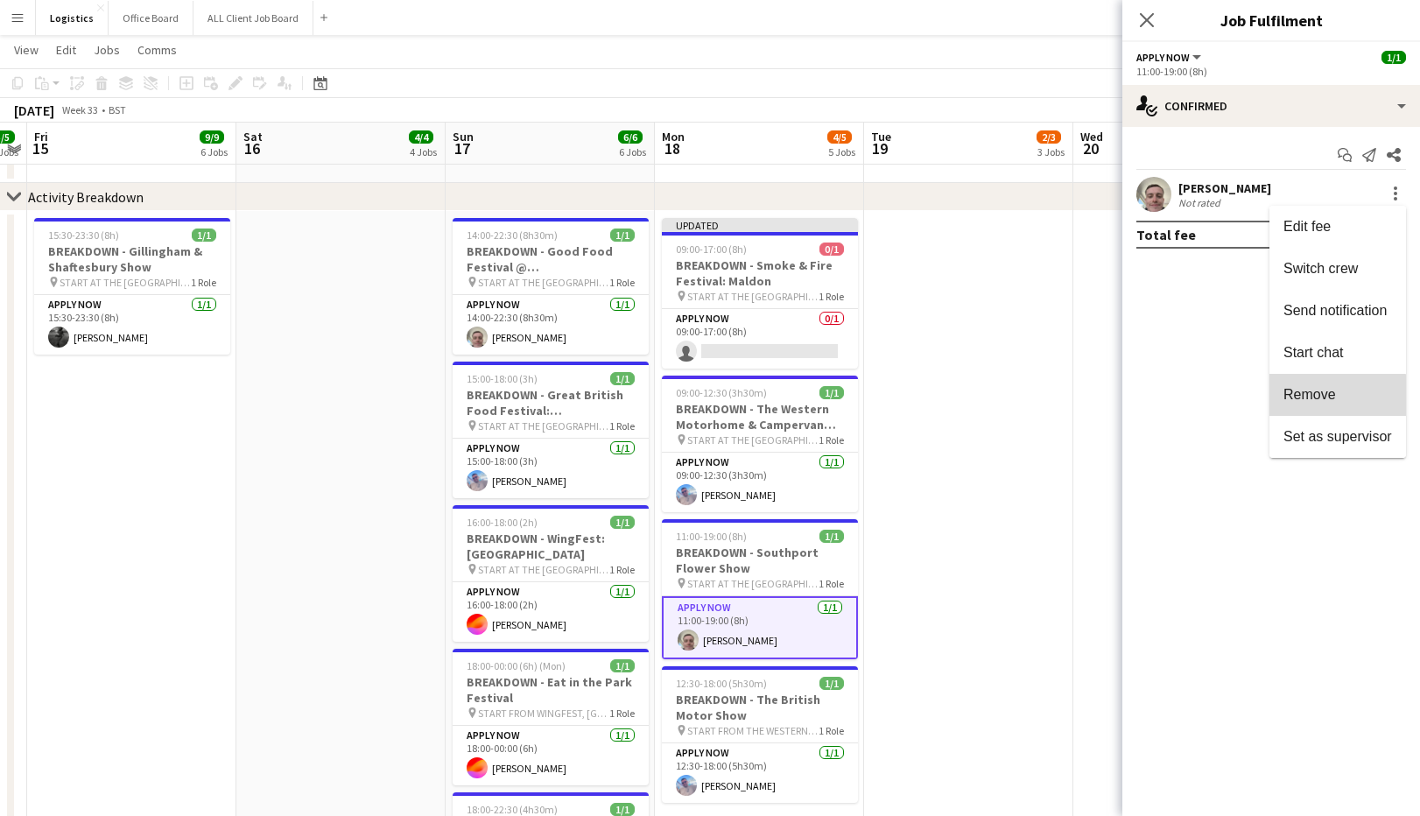
drag, startPoint x: 1319, startPoint y: 408, endPoint x: 925, endPoint y: 354, distance: 396.9
click at [1319, 408] on button "Remove" at bounding box center [1338, 395] width 137 height 42
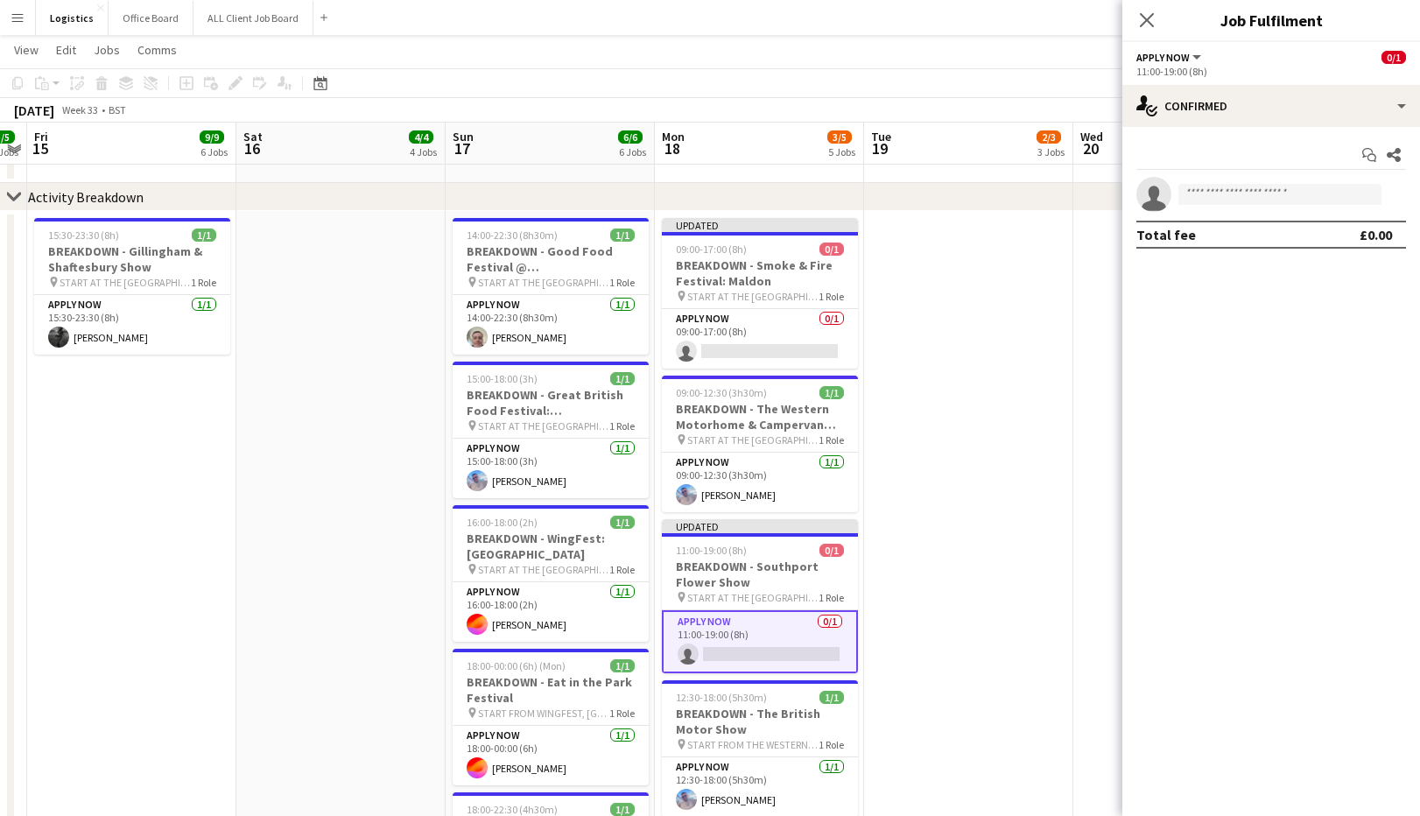
click at [733, 652] on app-card-role "APPLY NOW 0/1 11:00-19:00 (8h) single-neutral-actions" at bounding box center [760, 641] width 196 height 63
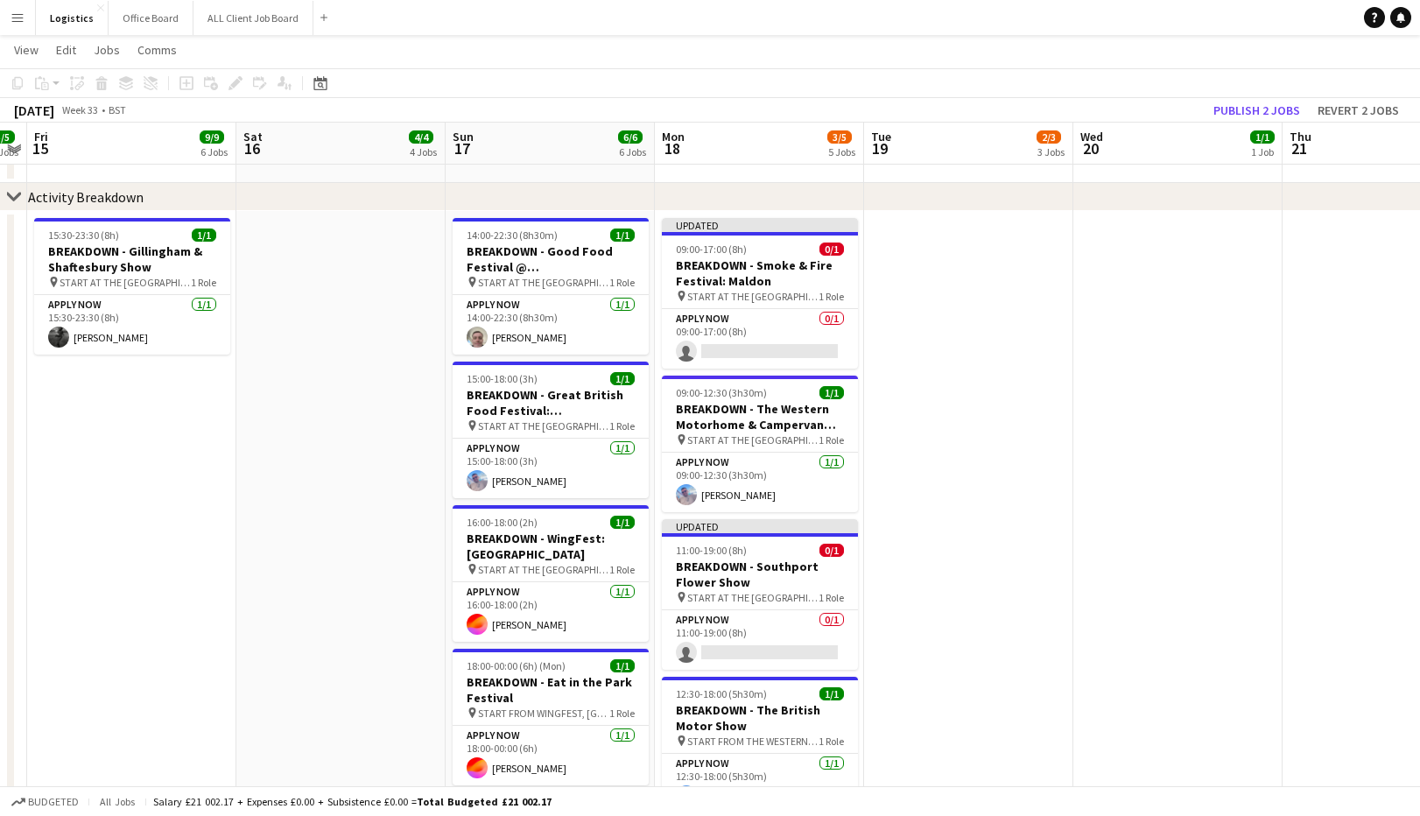
scroll to position [0, 602]
click at [1254, 110] on button "Publish 2 jobs" at bounding box center [1257, 110] width 101 height 23
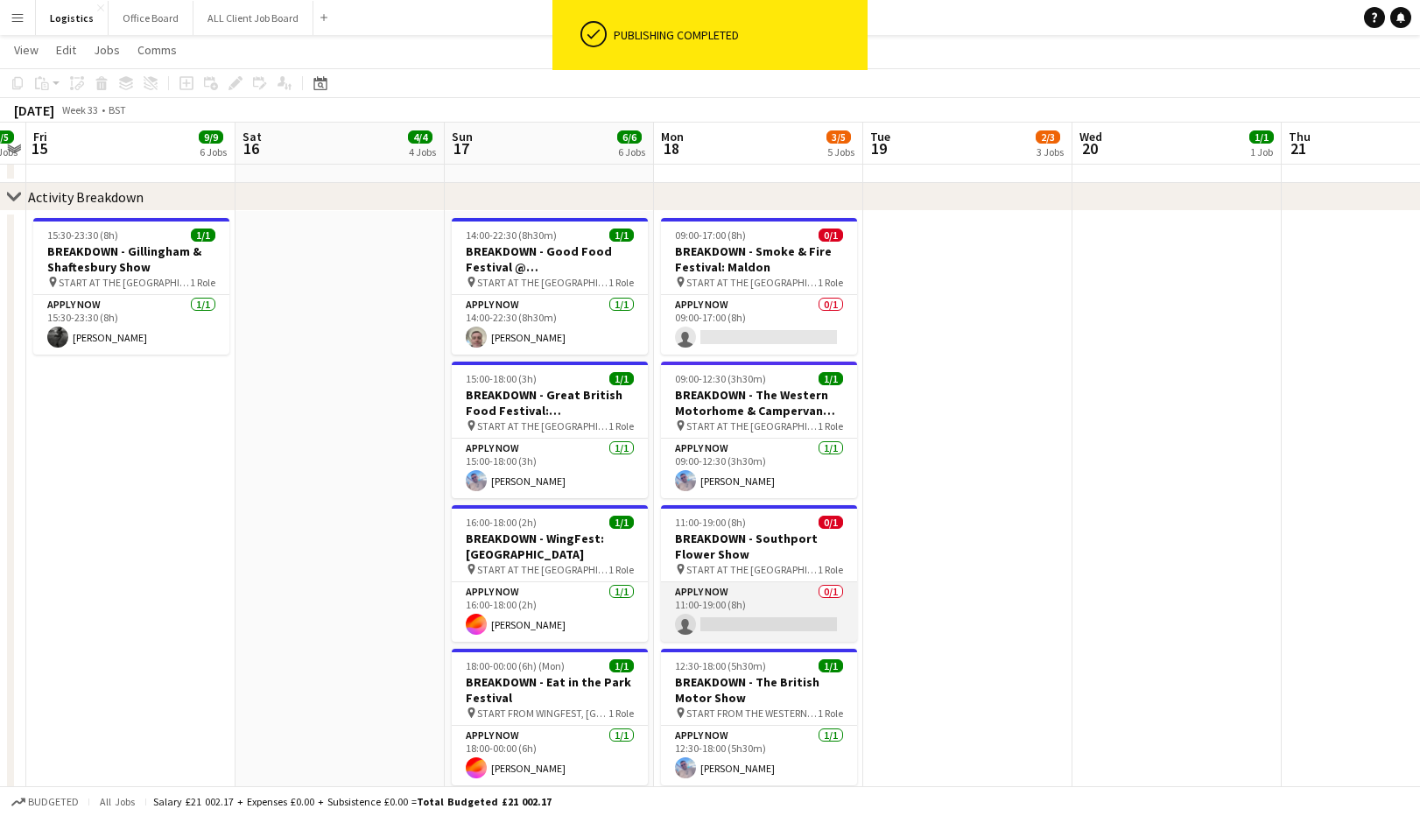
drag, startPoint x: 744, startPoint y: 619, endPoint x: 777, endPoint y: 599, distance: 38.9
click at [746, 616] on app-card-role "APPLY NOW 0/1 11:00-19:00 (8h) single-neutral-actions" at bounding box center [759, 612] width 196 height 60
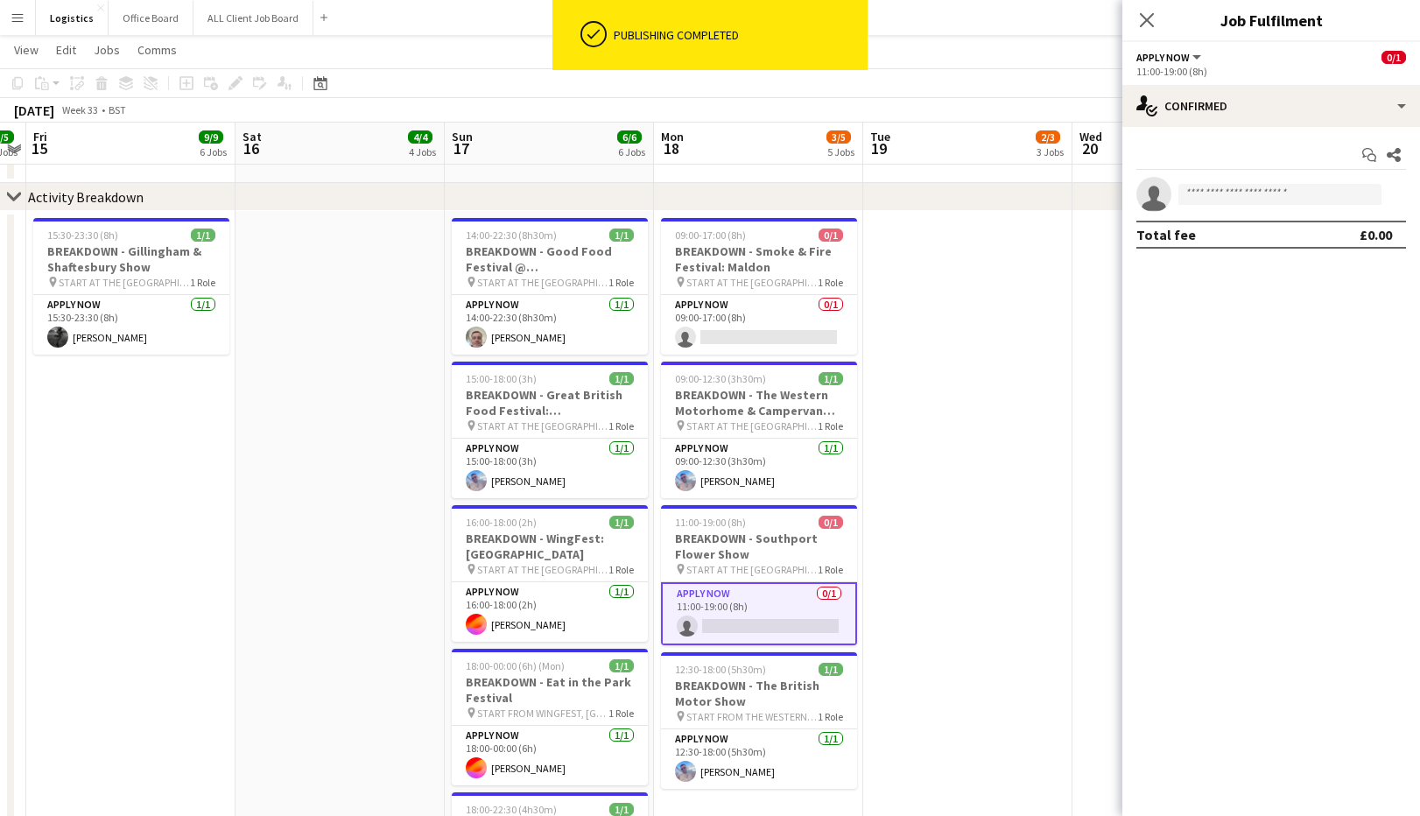
scroll to position [0, 600]
click at [1221, 193] on input at bounding box center [1279, 194] width 203 height 21
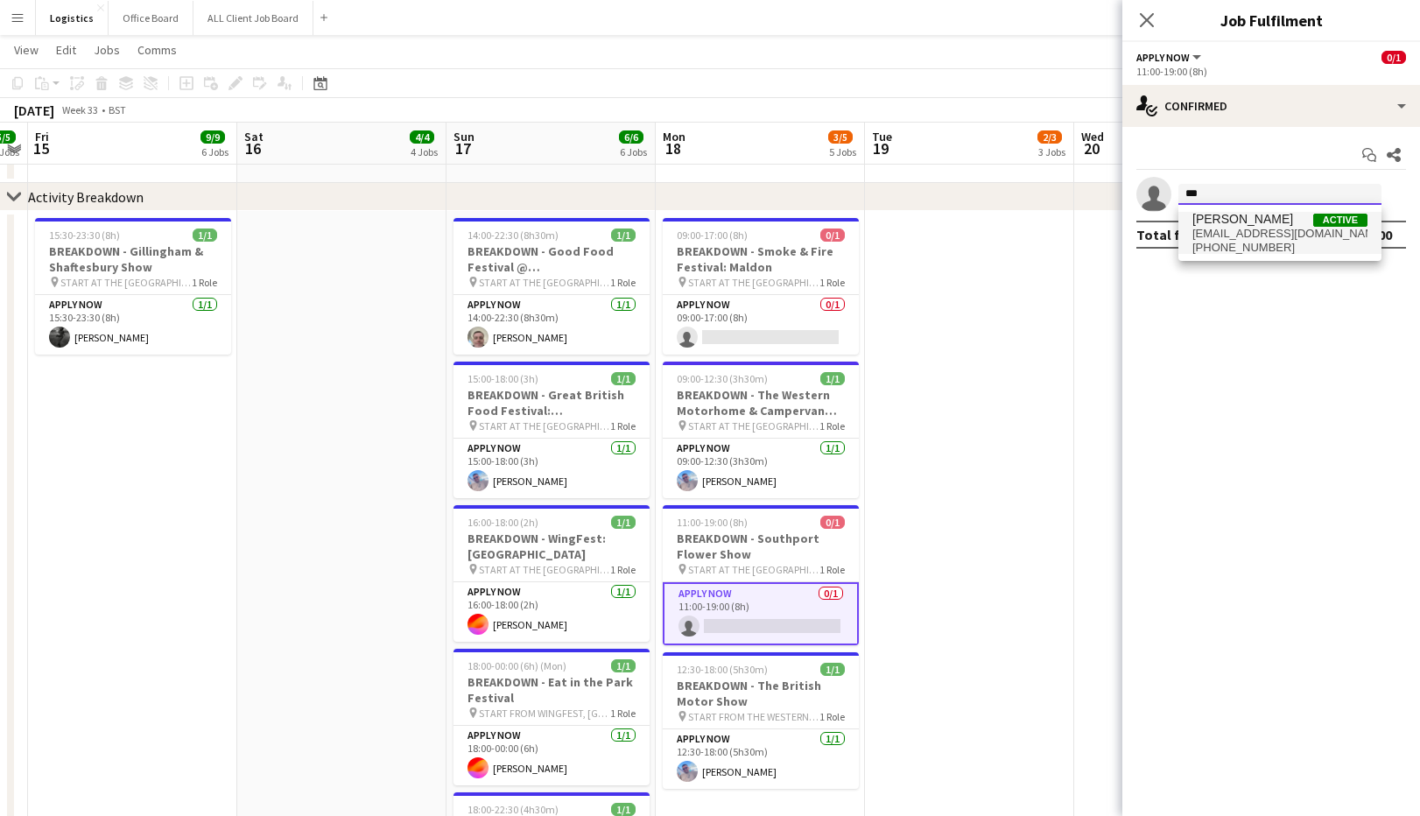
type input "***"
click at [1262, 250] on span "[PHONE_NUMBER]" at bounding box center [1279, 248] width 175 height 14
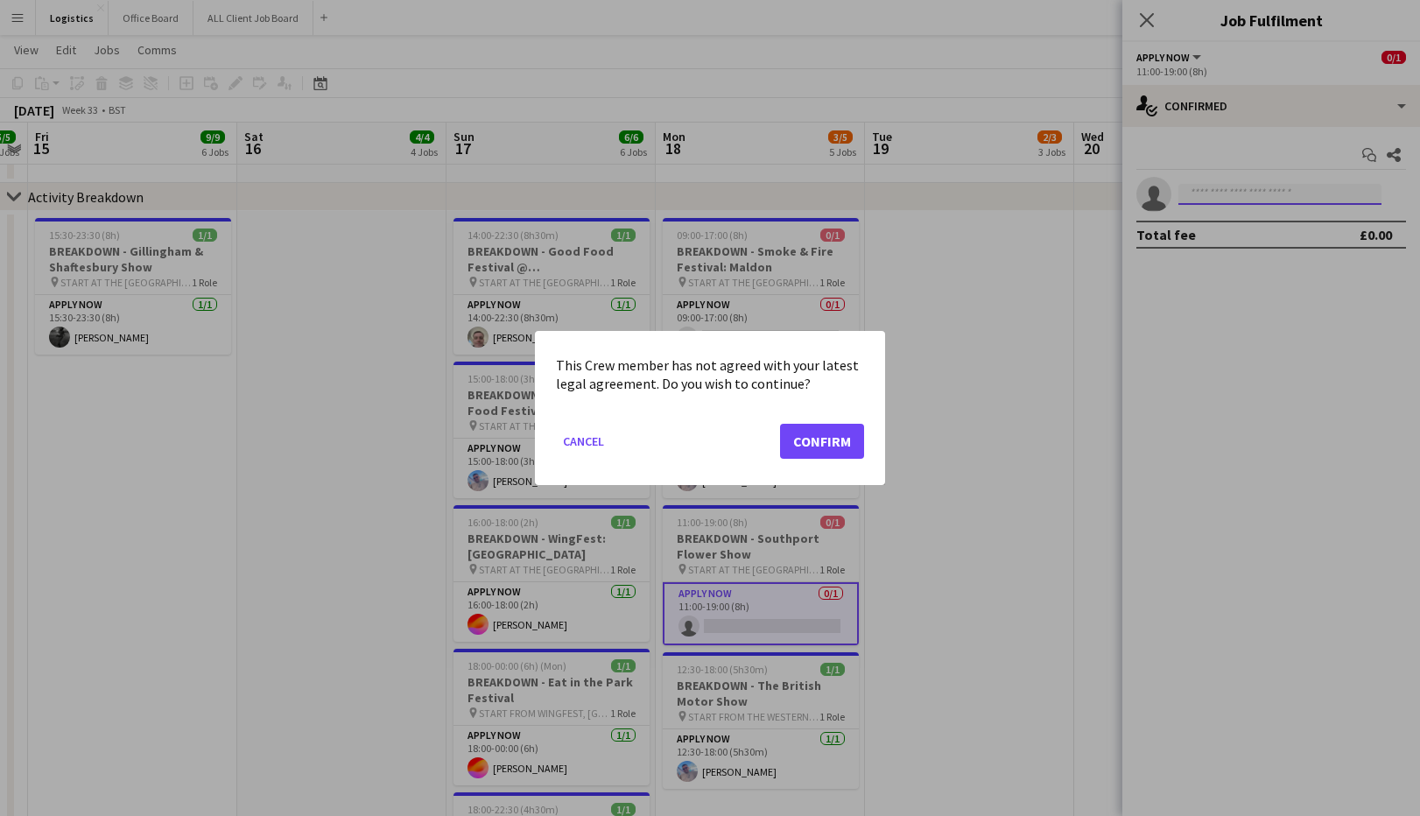
scroll to position [0, 0]
drag, startPoint x: 826, startPoint y: 440, endPoint x: 820, endPoint y: 389, distance: 51.2
click at [827, 438] on button "Confirm" at bounding box center [822, 441] width 84 height 35
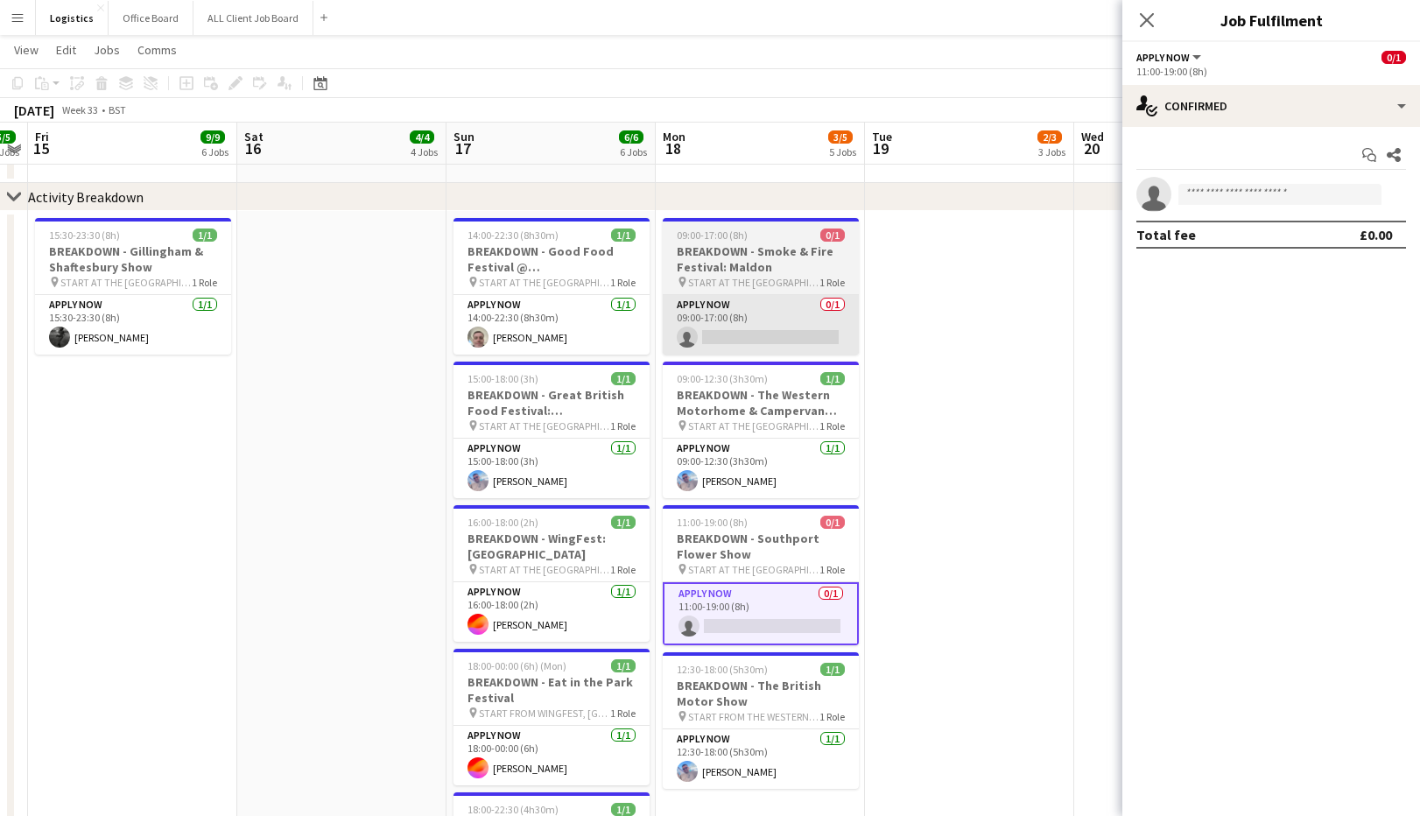
scroll to position [887, 0]
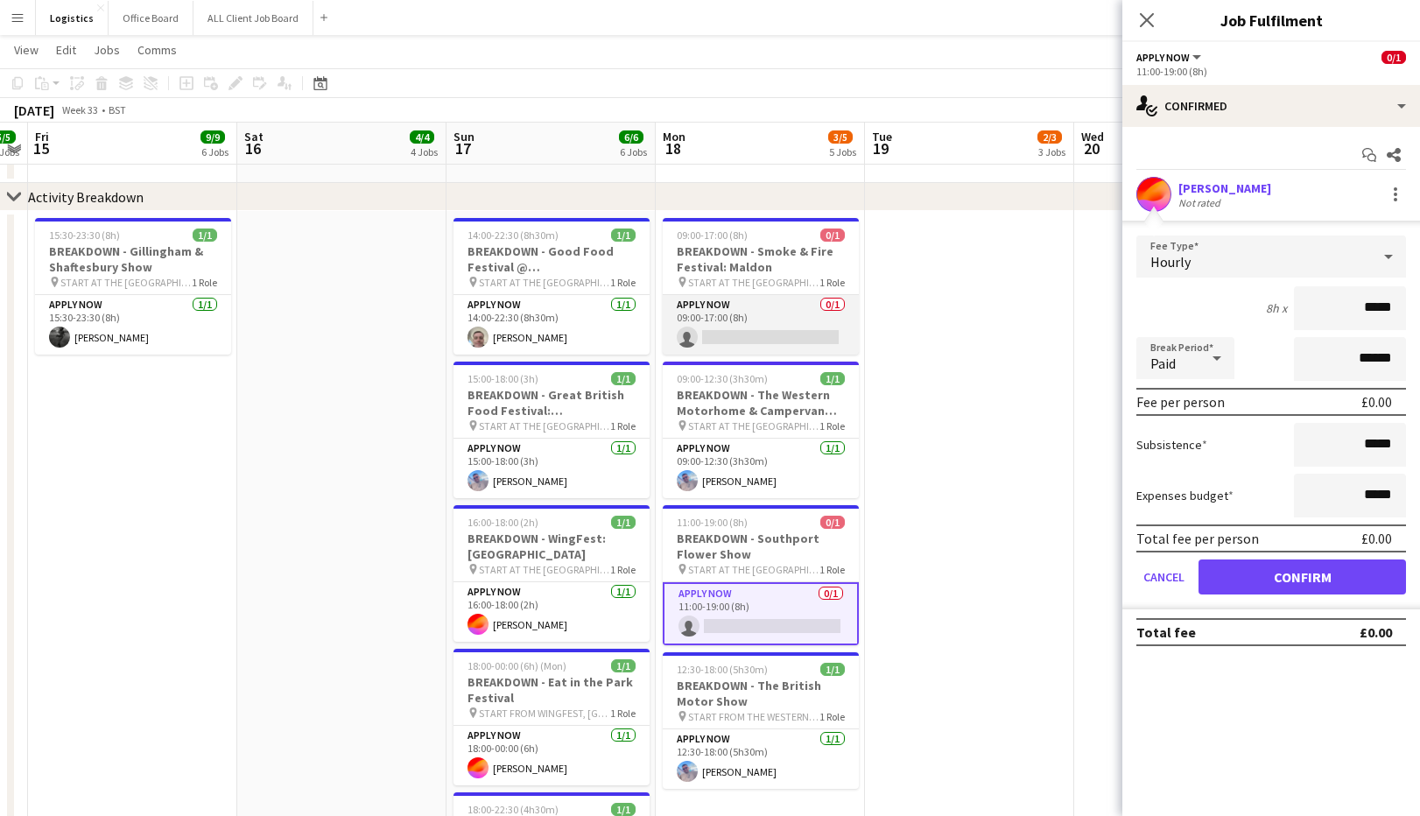
click at [728, 337] on app-card-role "APPLY NOW 0/1 09:00-17:00 (8h) single-neutral-actions" at bounding box center [761, 325] width 196 height 60
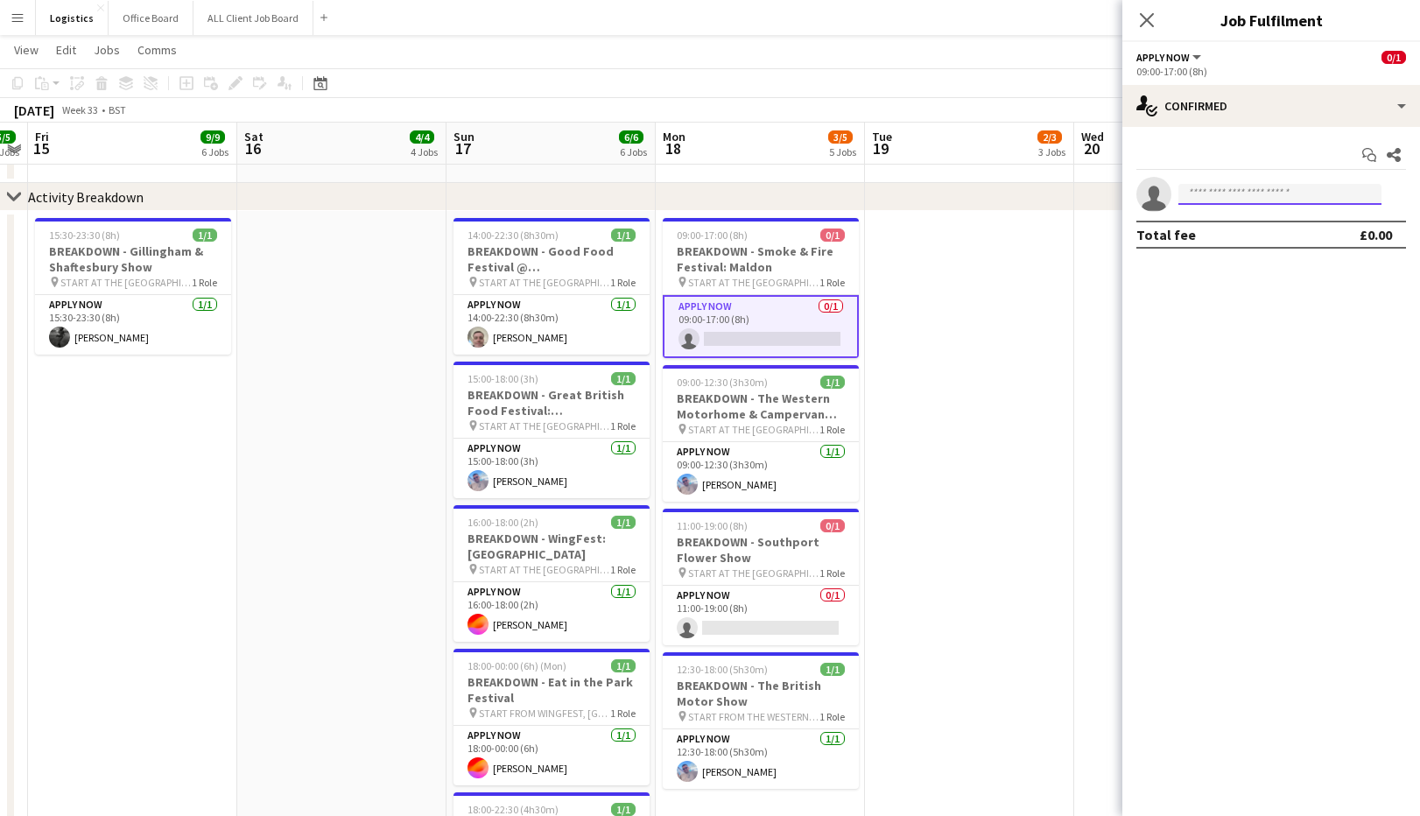
click at [1196, 194] on input at bounding box center [1279, 194] width 203 height 21
type input "******"
click at [1207, 235] on span "[EMAIL_ADDRESS][DOMAIN_NAME]" at bounding box center [1279, 234] width 175 height 14
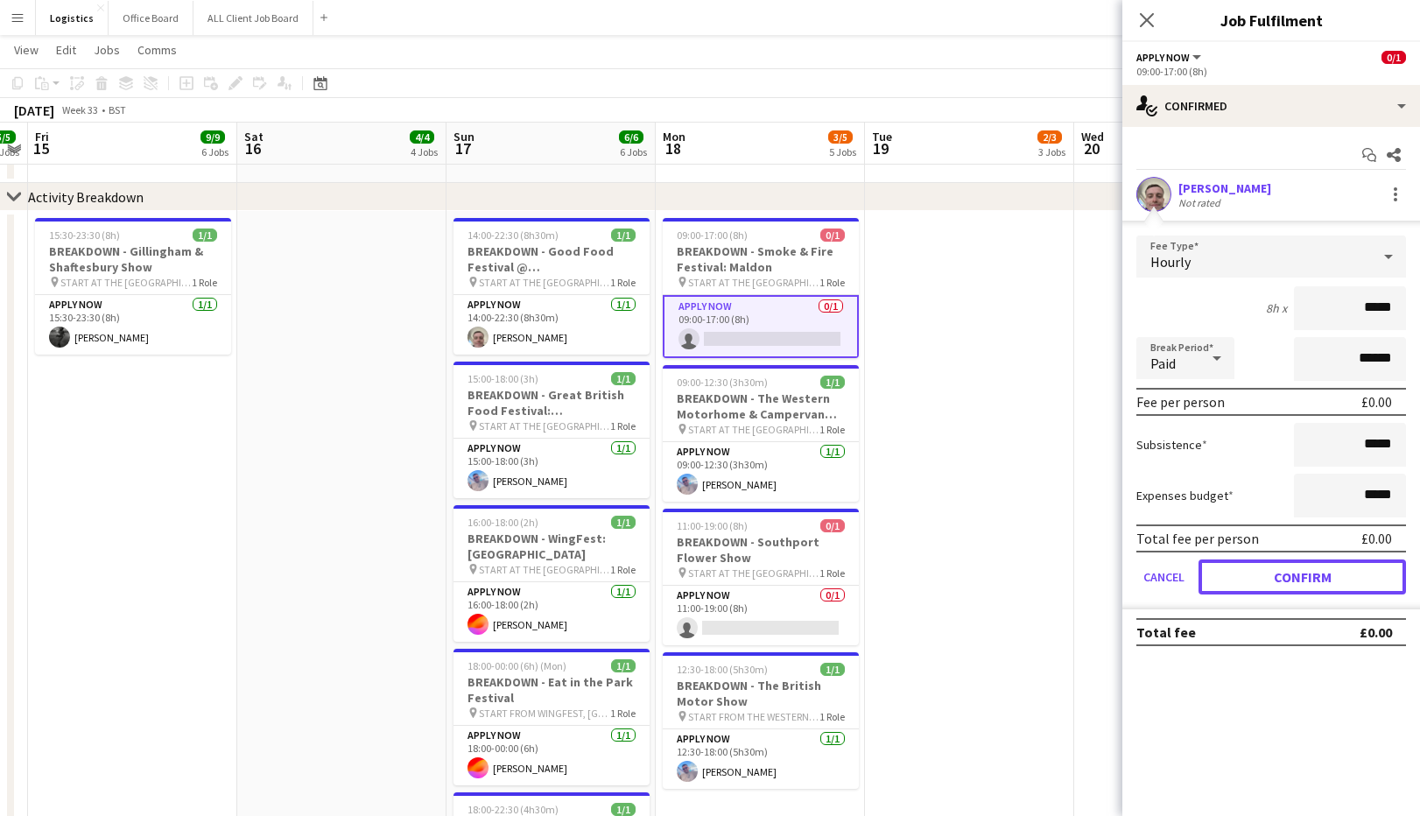
drag, startPoint x: 1304, startPoint y: 576, endPoint x: 1305, endPoint y: 561, distance: 15.0
click at [1304, 576] on button "Confirm" at bounding box center [1303, 576] width 208 height 35
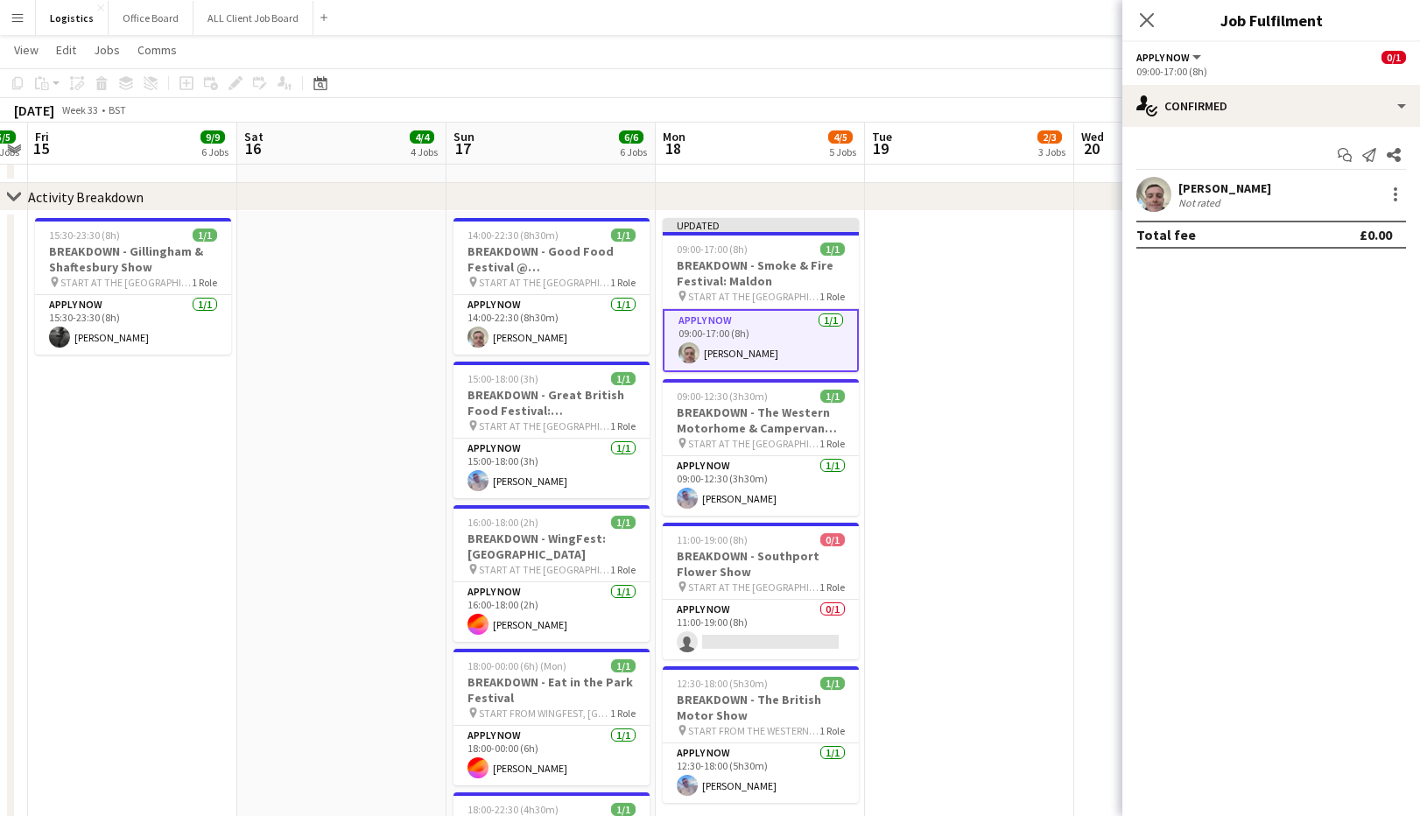
drag, startPoint x: 1147, startPoint y: 17, endPoint x: 1162, endPoint y: 25, distance: 17.3
click at [1149, 17] on icon "Close pop-in" at bounding box center [1147, 20] width 14 height 14
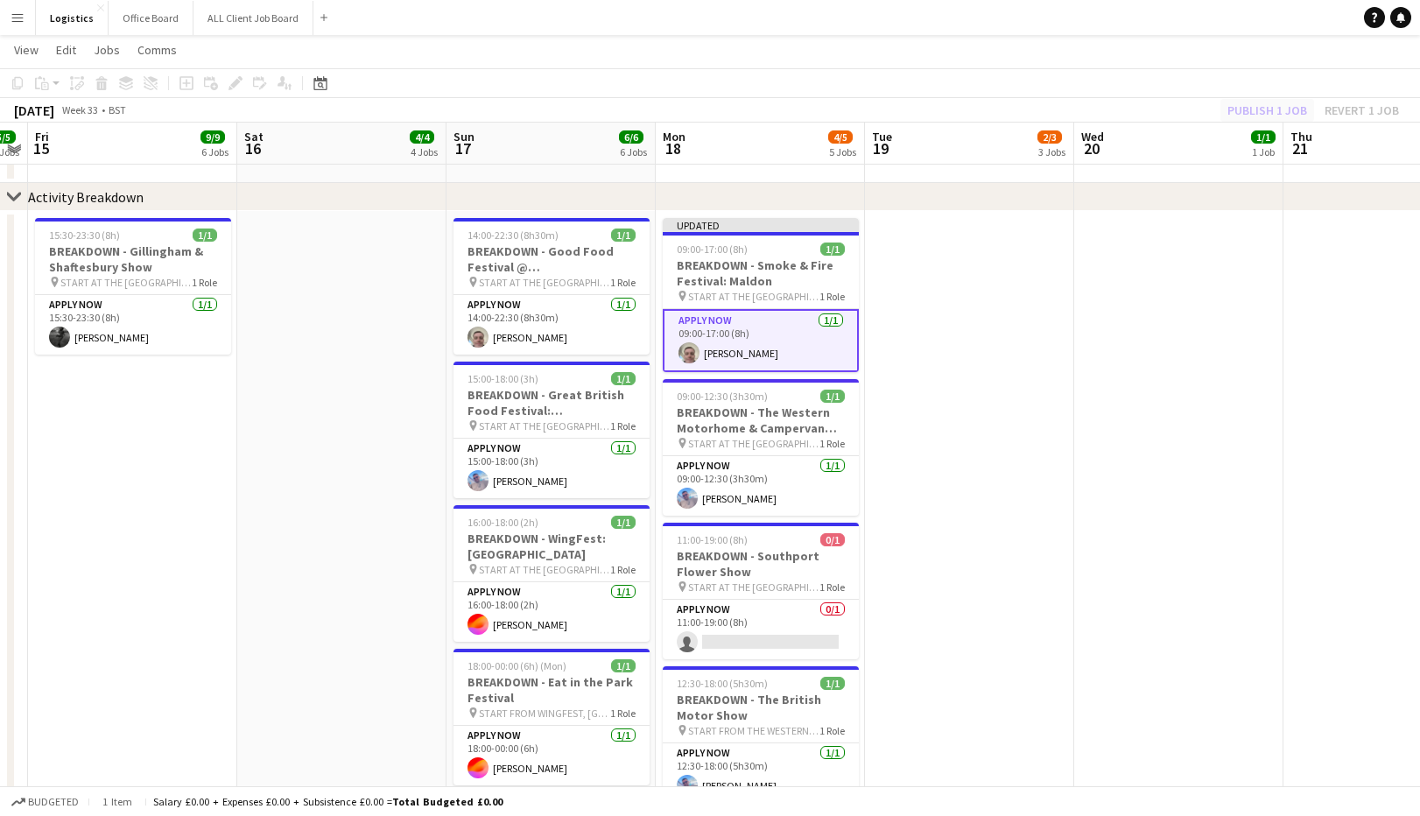
click at [1255, 115] on div "Publish 1 job Revert 1 job" at bounding box center [1314, 110] width 214 height 23
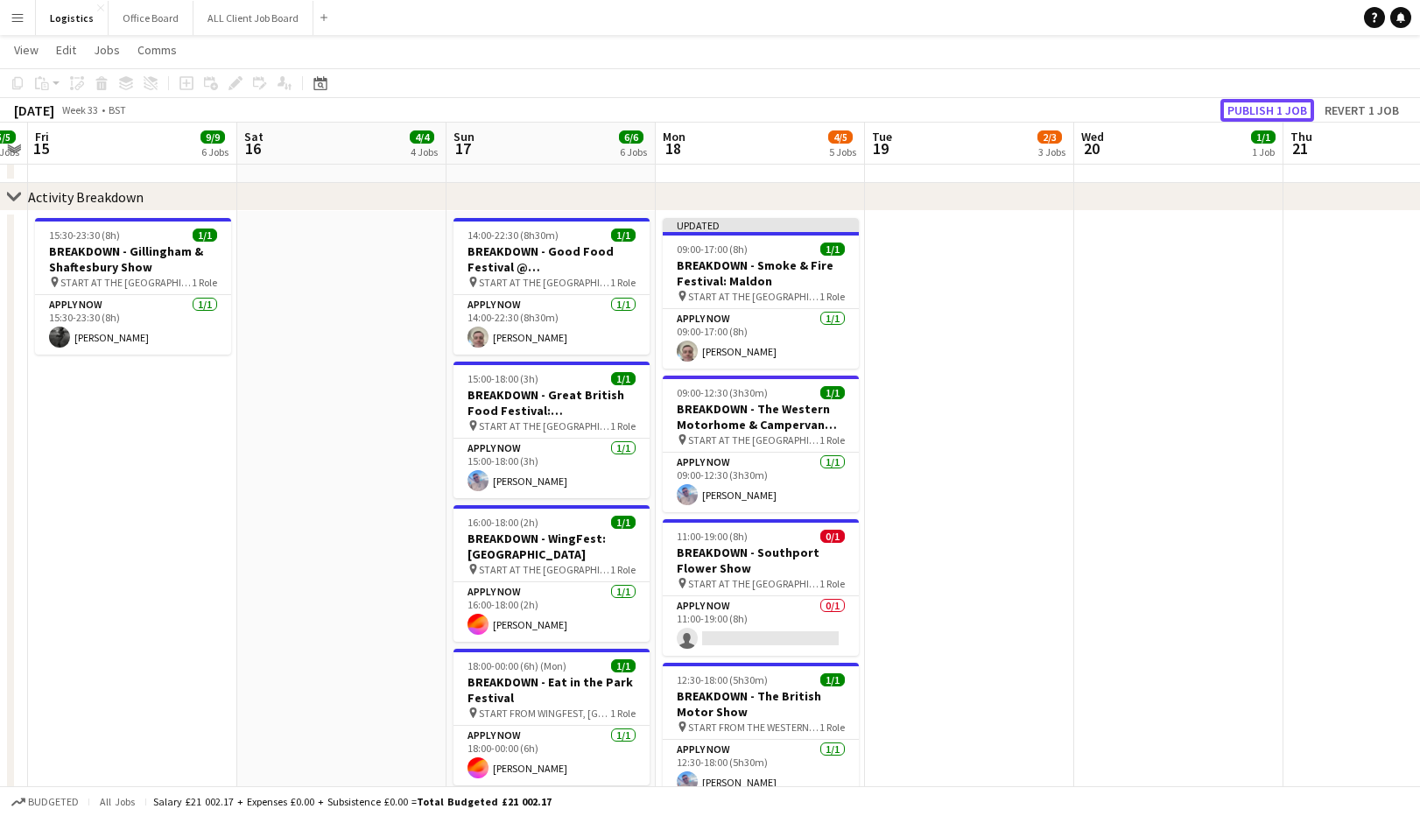
click at [1256, 113] on button "Publish 1 job" at bounding box center [1268, 110] width 94 height 23
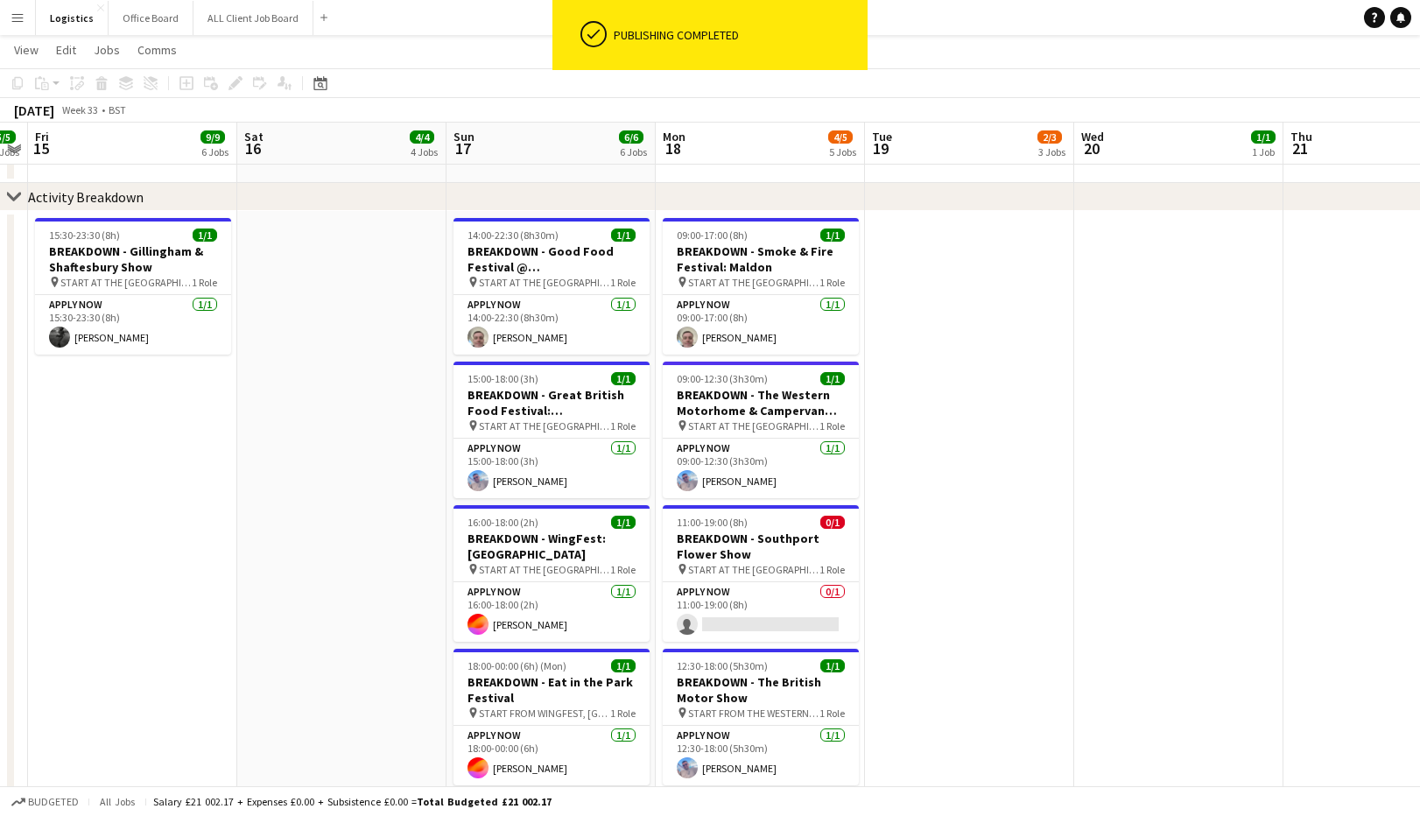
drag, startPoint x: 1135, startPoint y: 355, endPoint x: 1113, endPoint y: 433, distance: 81.8
click at [1135, 354] on app-date-cell at bounding box center [1178, 736] width 209 height 1050
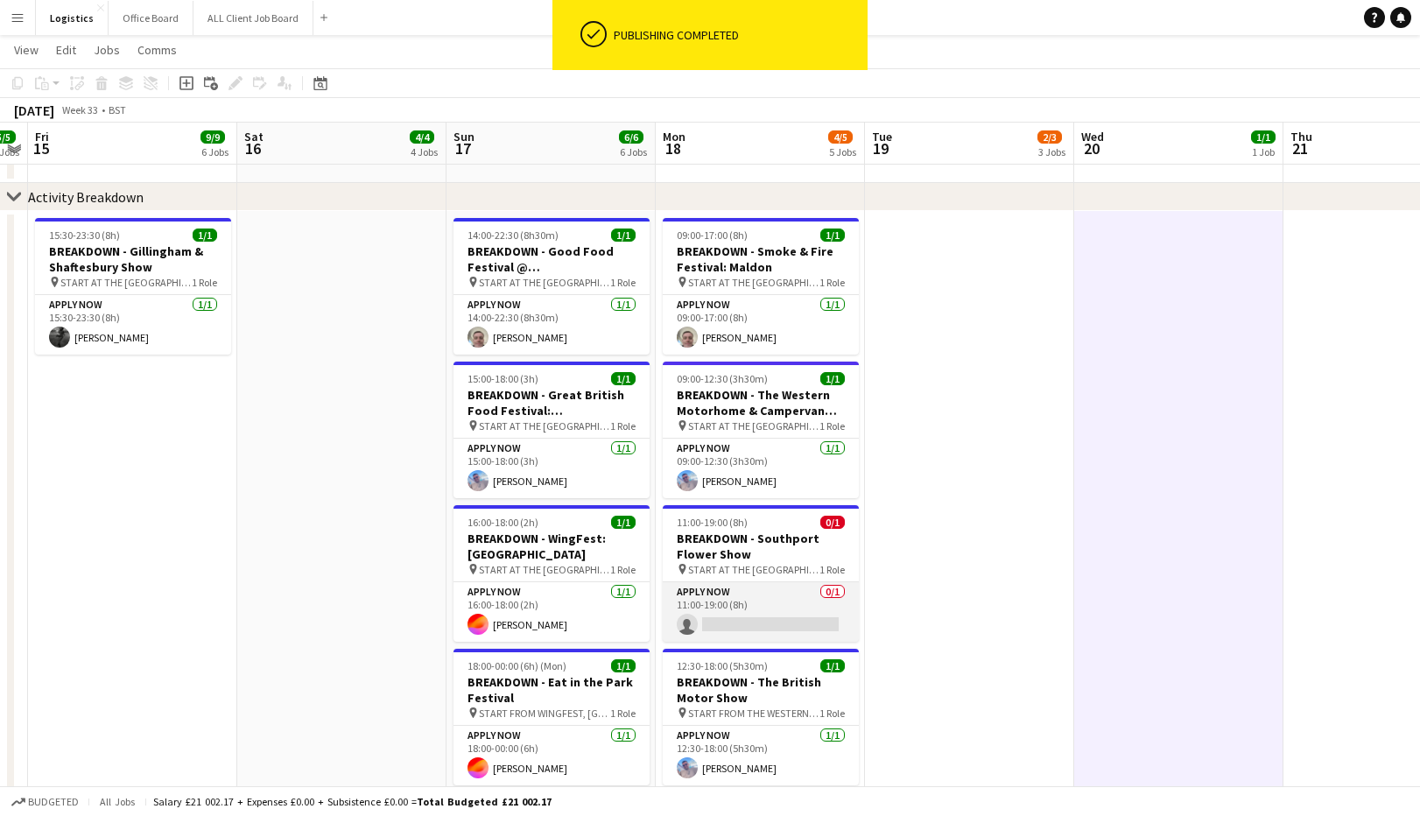
click at [784, 637] on app-card-role "APPLY NOW 0/1 11:00-19:00 (8h) single-neutral-actions" at bounding box center [761, 612] width 196 height 60
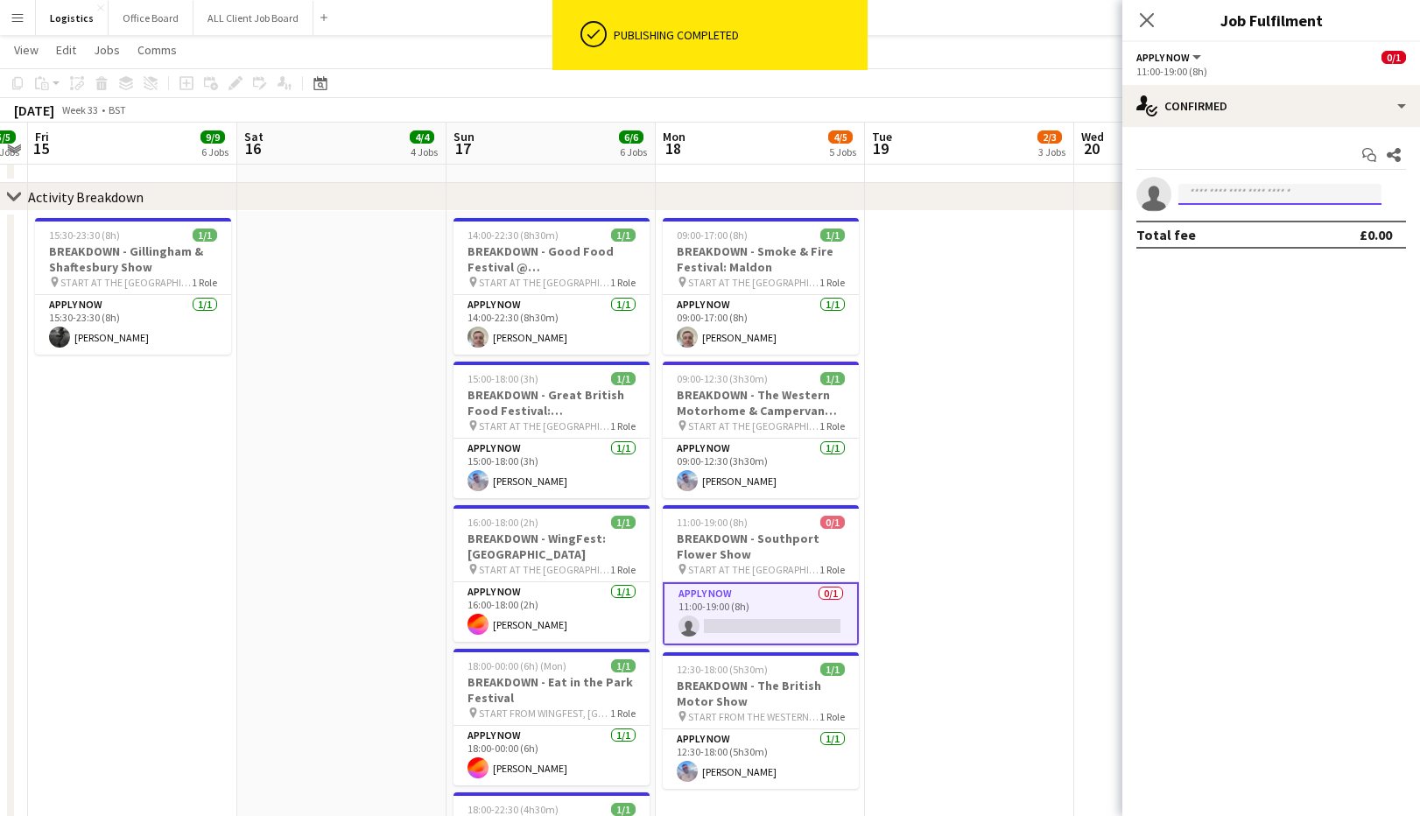
click at [1199, 200] on input at bounding box center [1279, 194] width 203 height 21
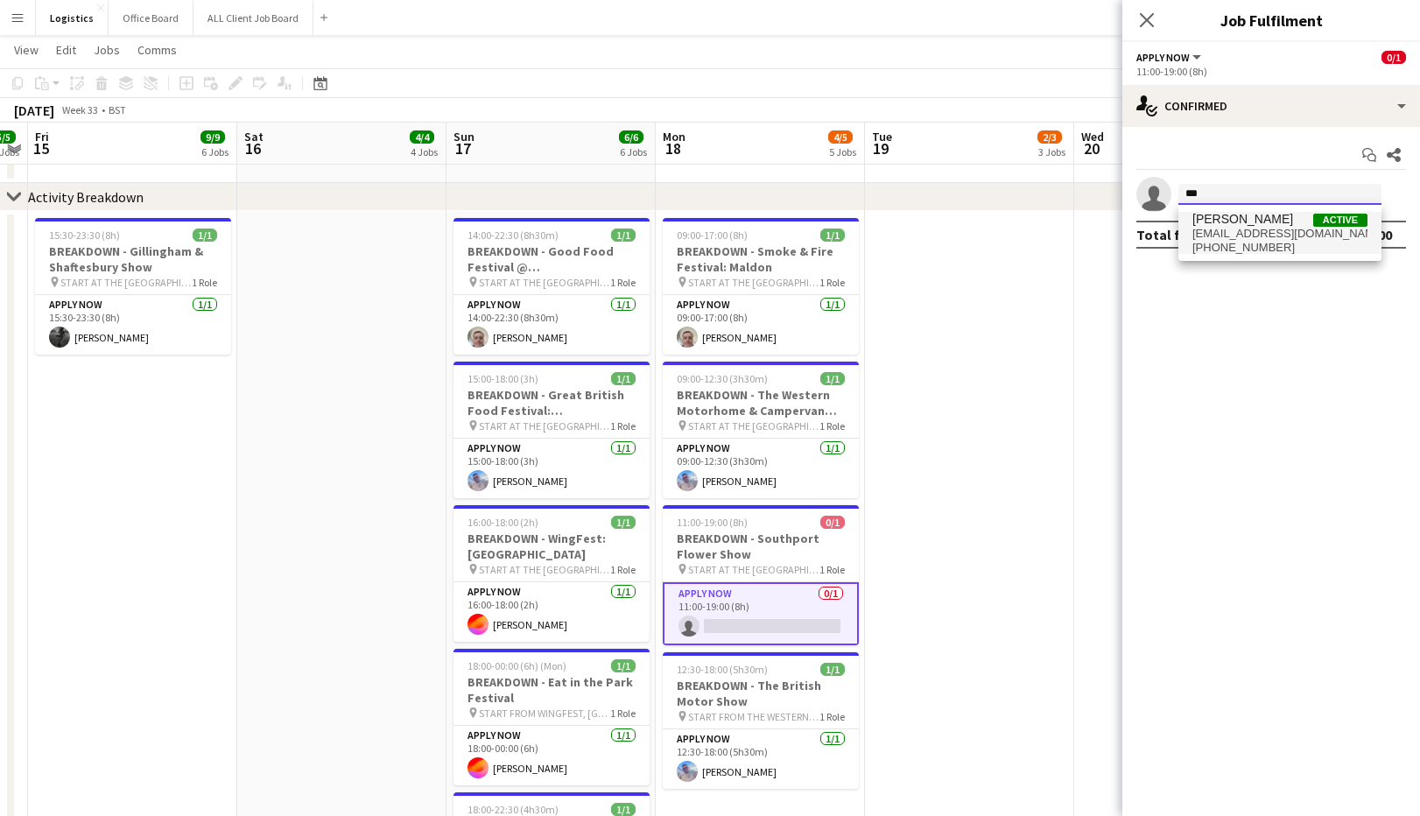
type input "***"
click at [1234, 235] on span "[EMAIL_ADDRESS][DOMAIN_NAME]" at bounding box center [1279, 234] width 175 height 14
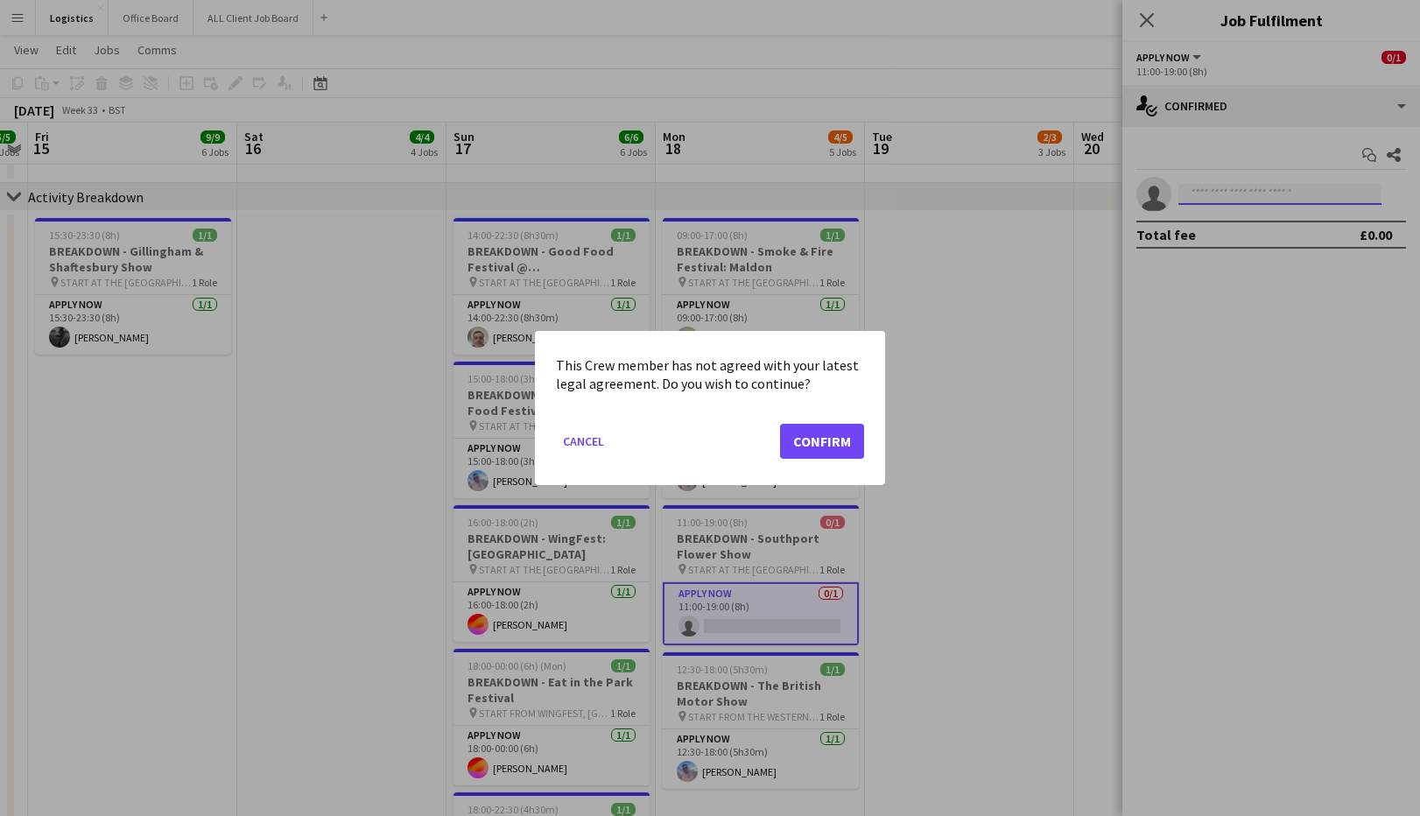
scroll to position [0, 0]
click at [834, 447] on button "Confirm" at bounding box center [822, 441] width 84 height 35
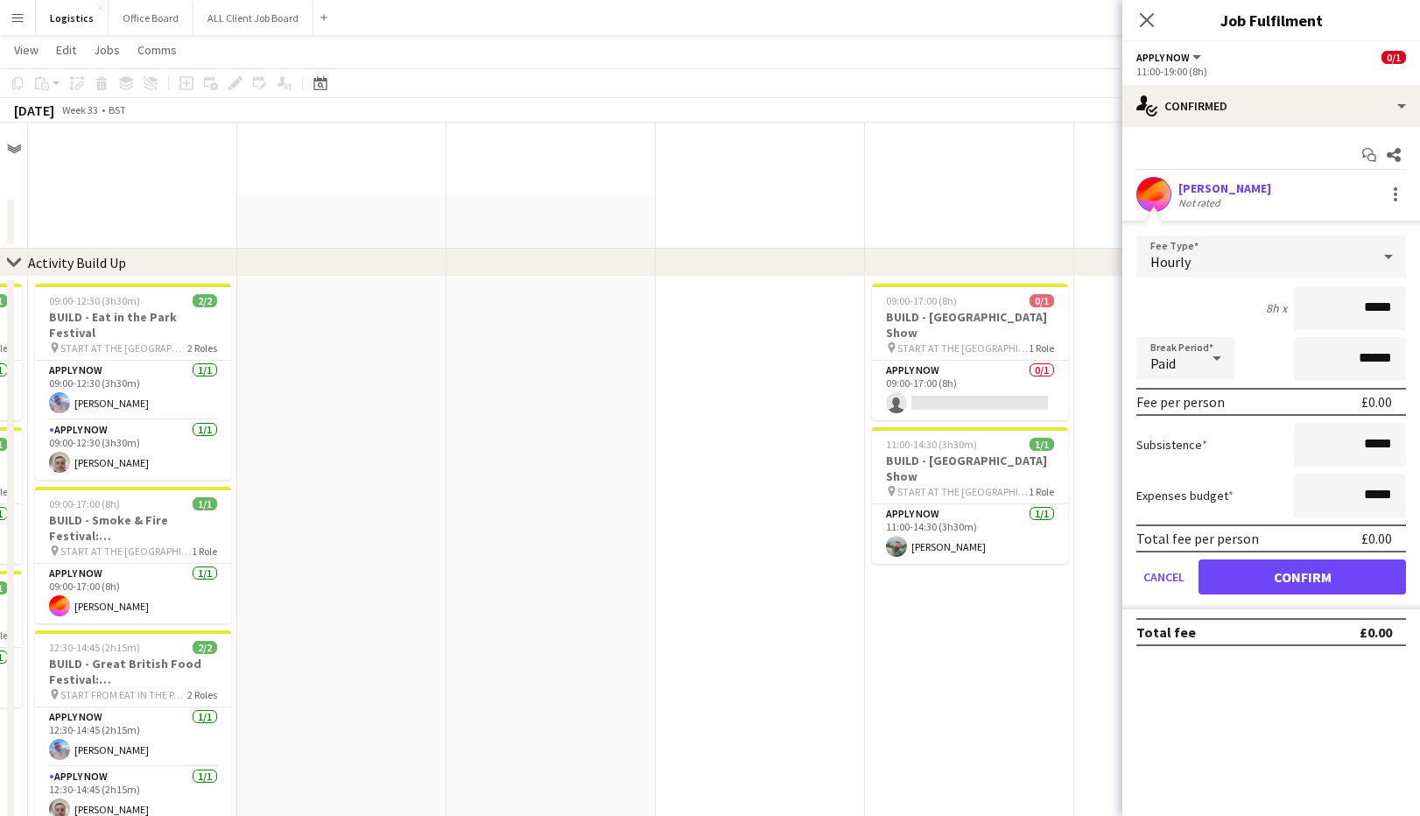
scroll to position [887, 0]
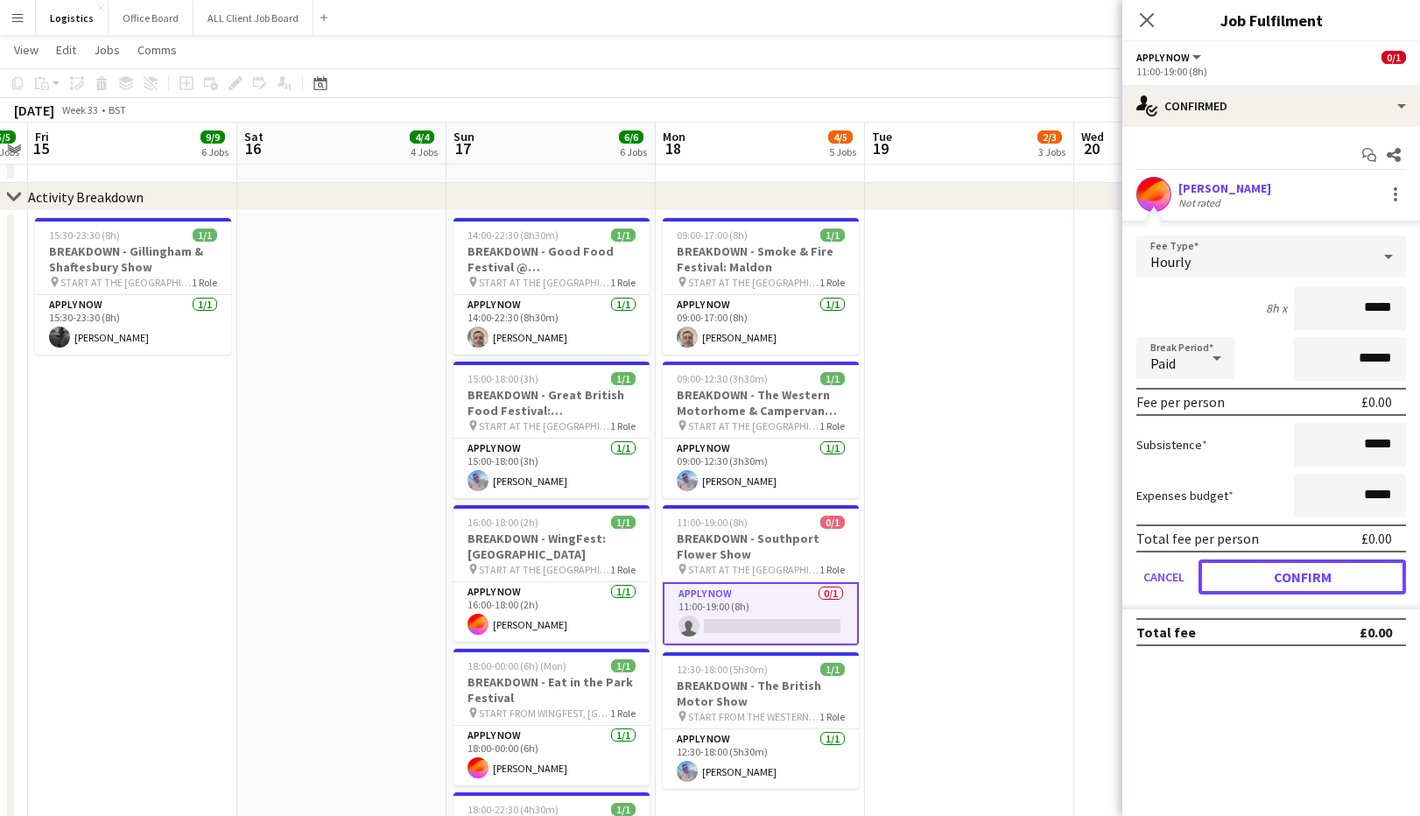
drag, startPoint x: 1298, startPoint y: 576, endPoint x: 1298, endPoint y: 539, distance: 36.8
click at [1298, 576] on button "Confirm" at bounding box center [1303, 576] width 208 height 35
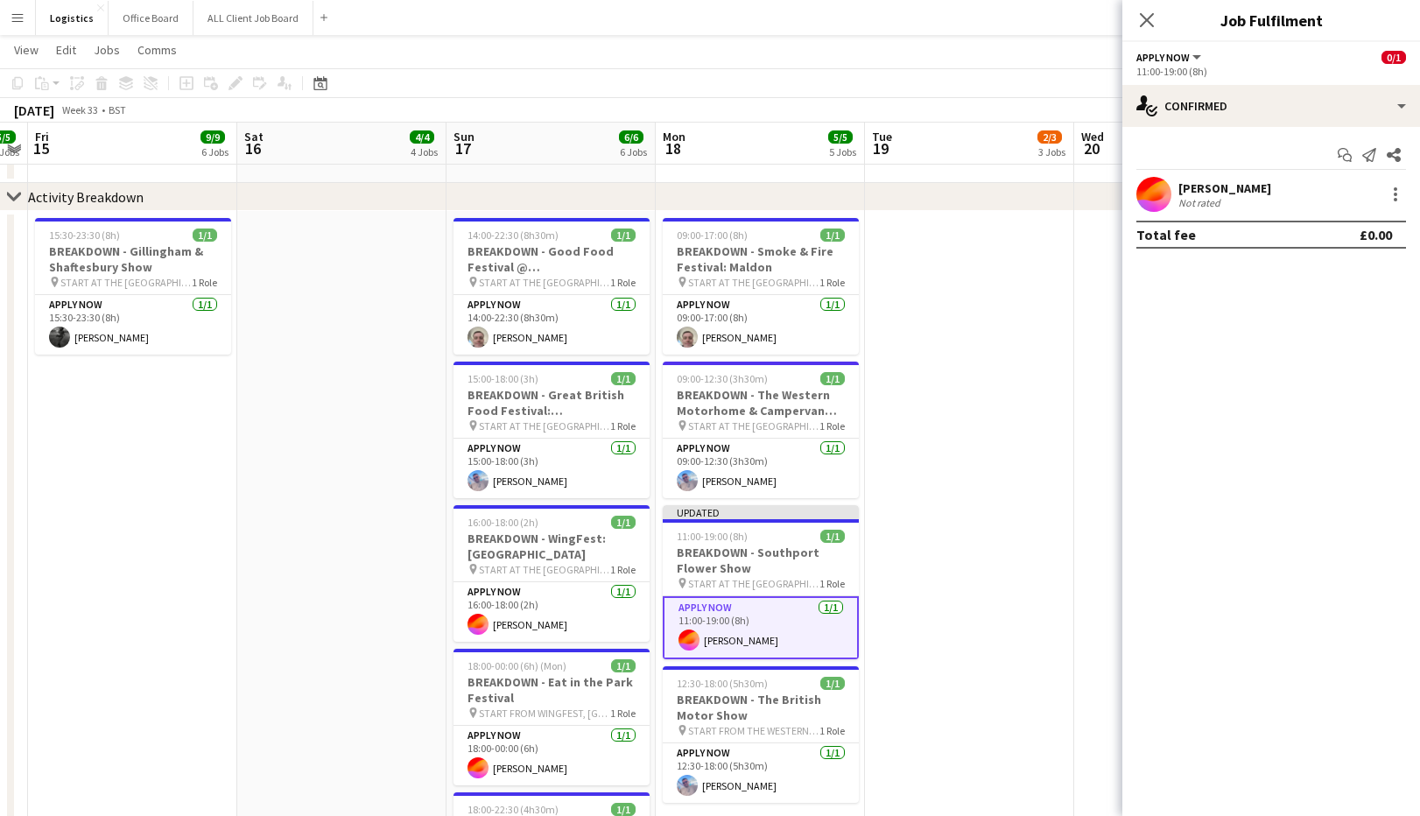
drag, startPoint x: 1147, startPoint y: 23, endPoint x: 1147, endPoint y: 48, distance: 25.4
click at [1146, 23] on icon "Close pop-in" at bounding box center [1147, 20] width 14 height 14
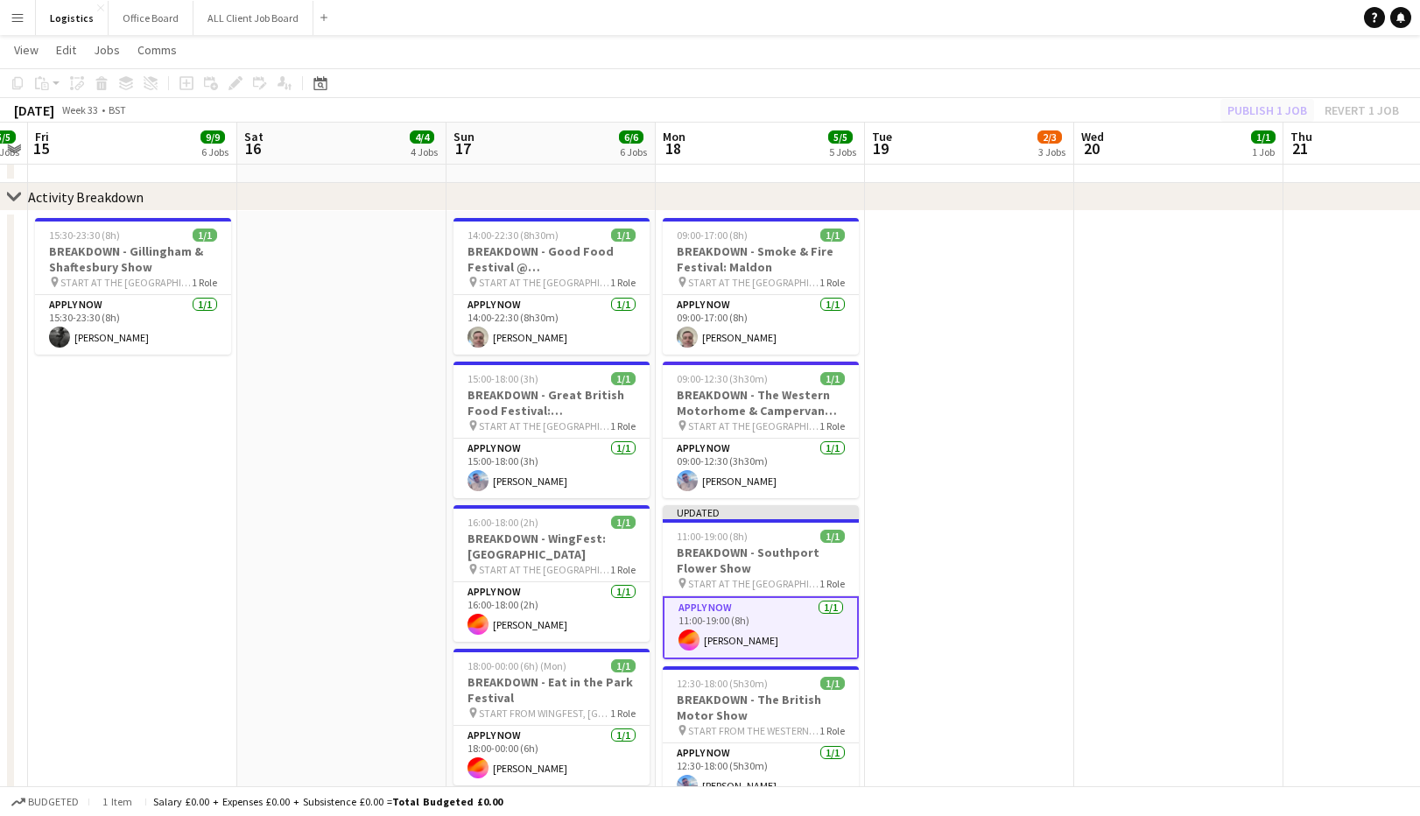
click at [1277, 108] on div "Publish 1 job Revert 1 job" at bounding box center [1314, 110] width 214 height 23
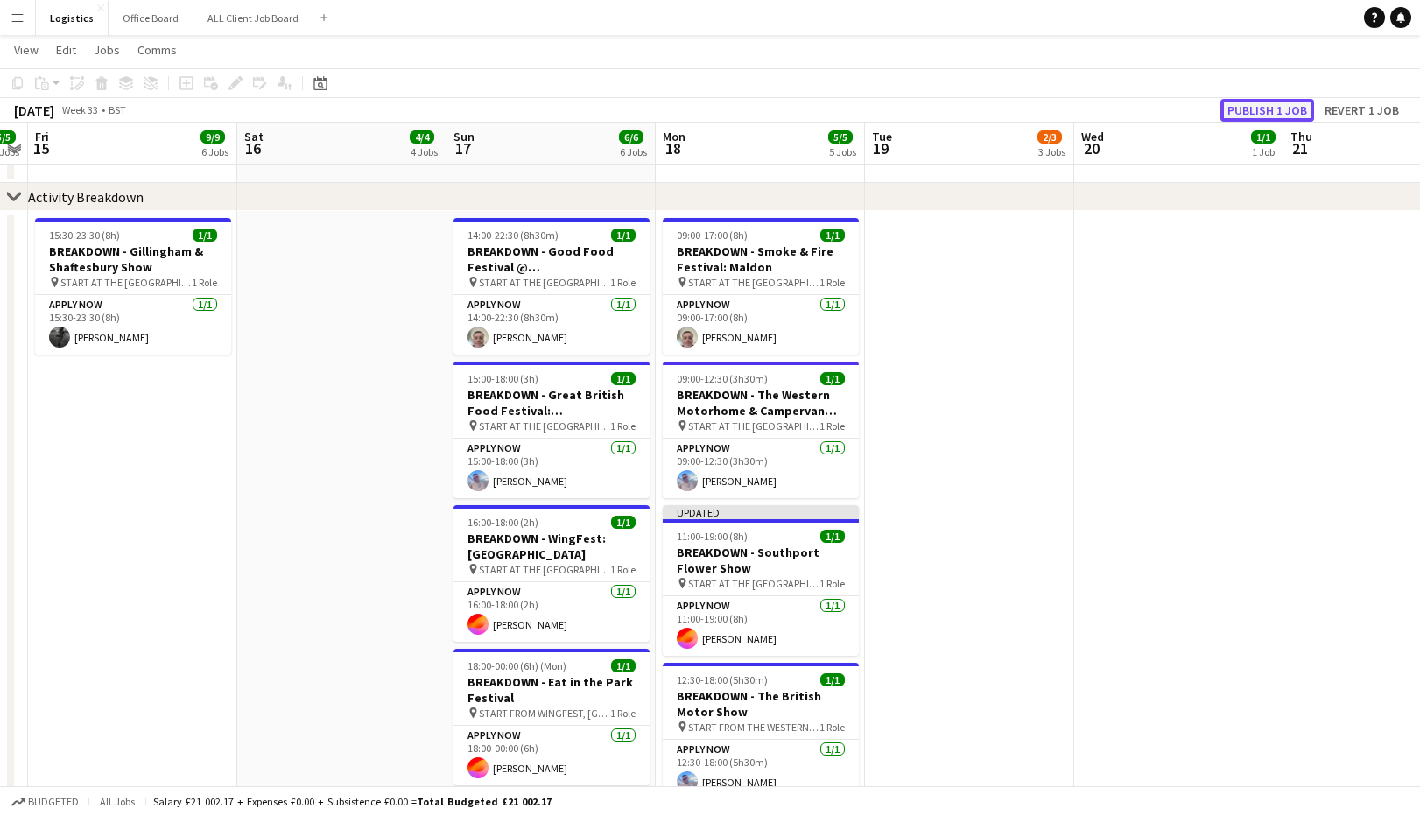
click at [1264, 109] on button "Publish 1 job" at bounding box center [1268, 110] width 94 height 23
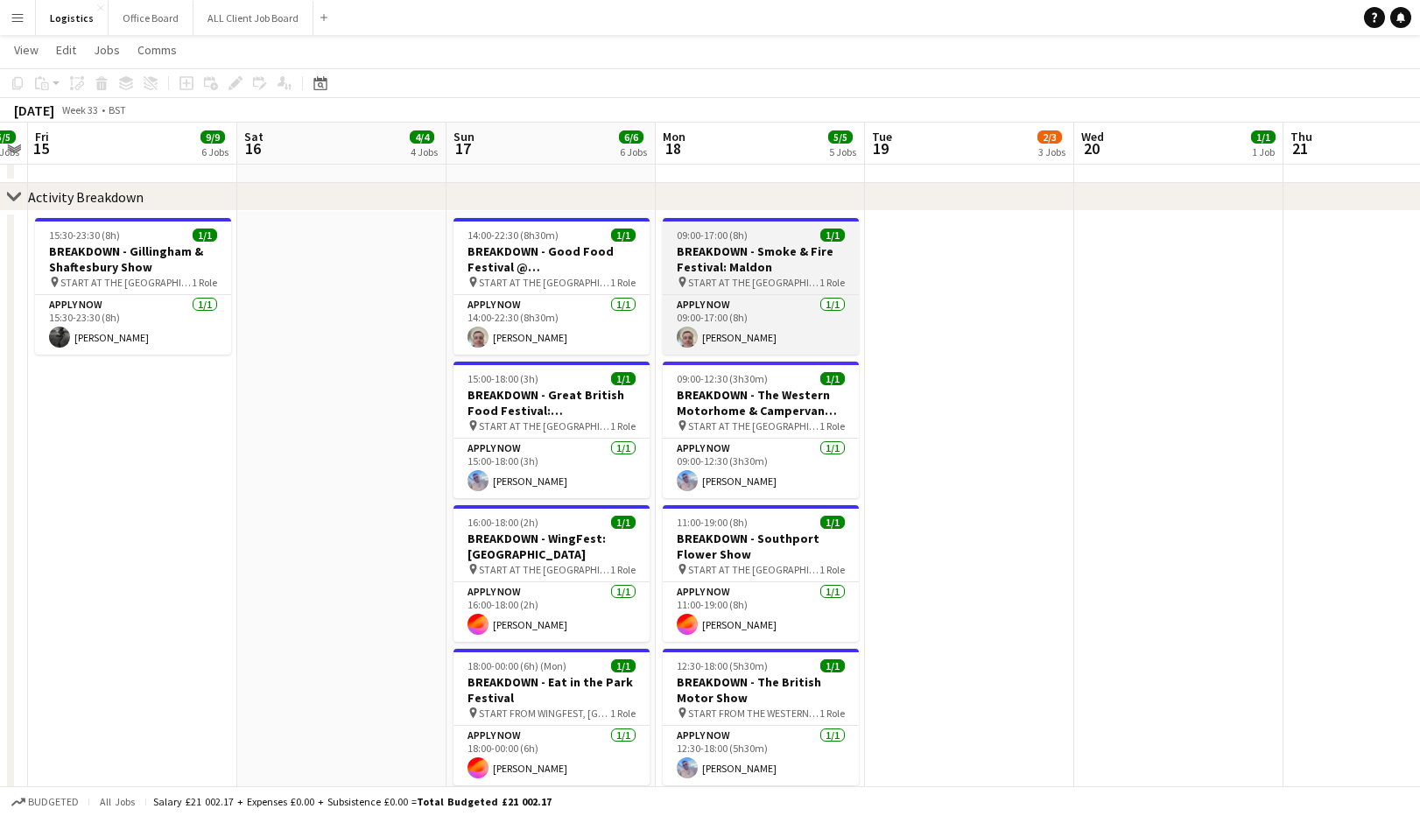
click at [748, 257] on h3 "BREAKDOWN - Smoke & Fire Festival: Maldon" at bounding box center [761, 259] width 196 height 32
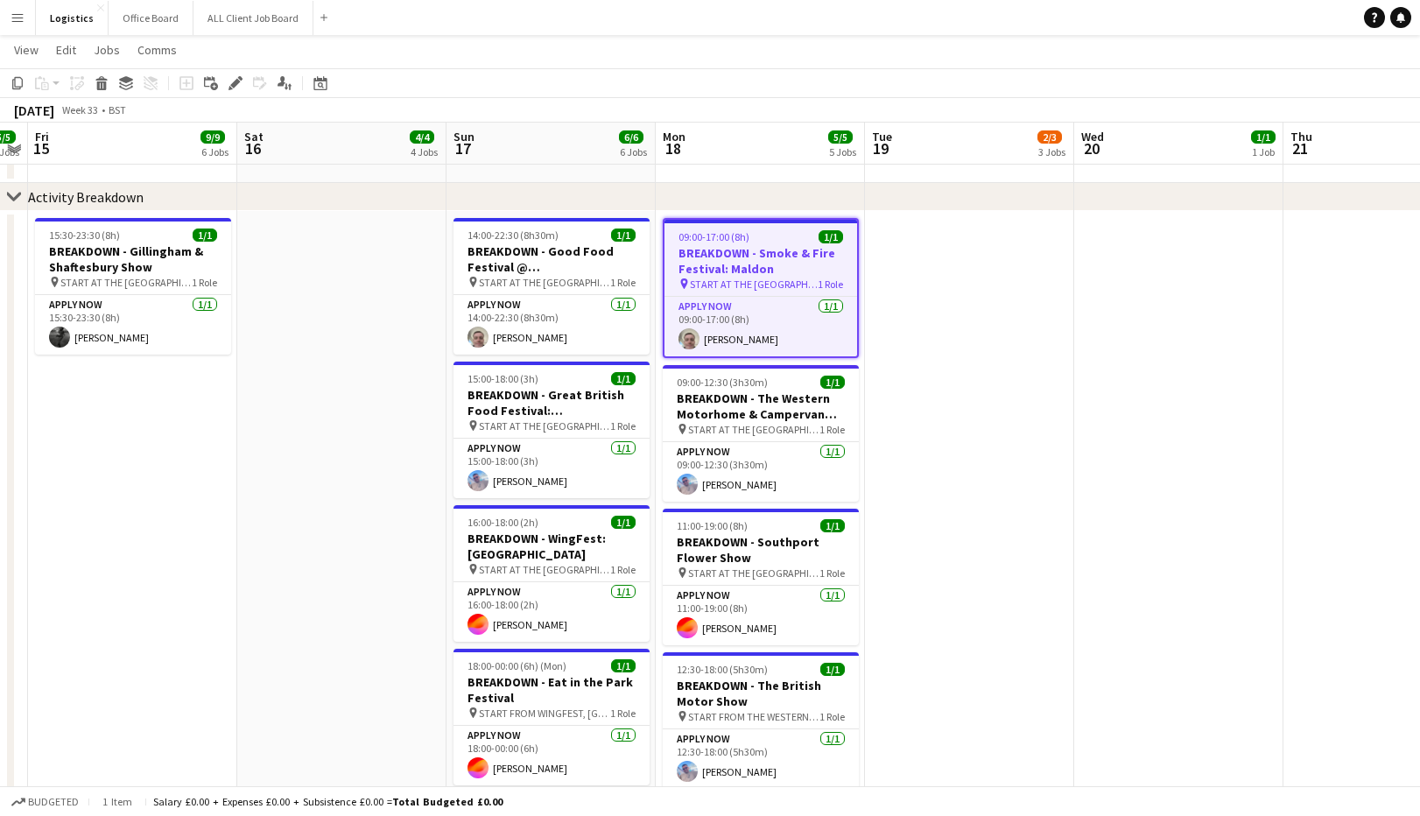
drag, startPoint x: 236, startPoint y: 83, endPoint x: 751, endPoint y: 179, distance: 524.5
click at [236, 83] on icon at bounding box center [235, 84] width 10 height 10
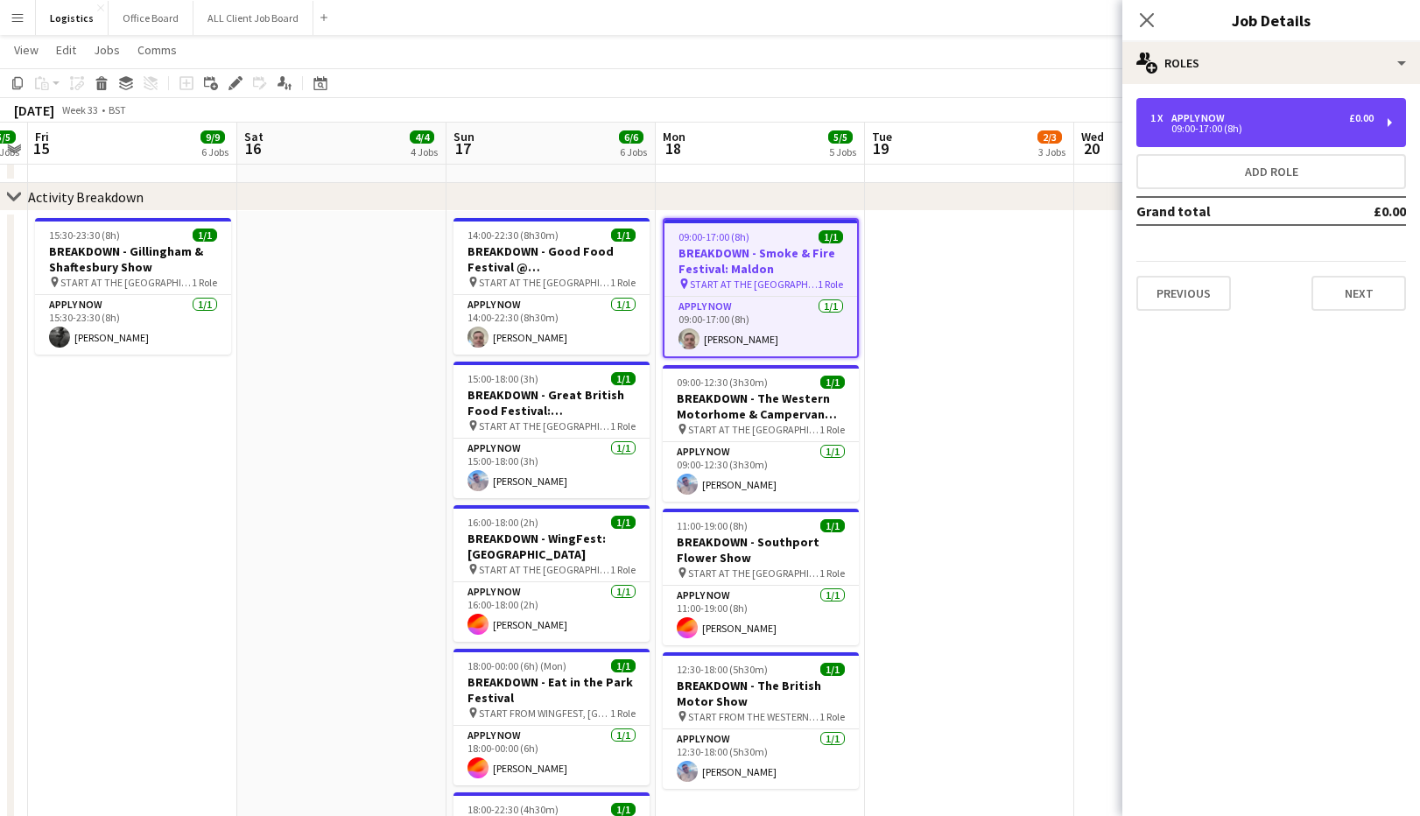
drag, startPoint x: 1193, startPoint y: 123, endPoint x: 1191, endPoint y: 152, distance: 29.9
click at [1193, 124] on div "09:00-17:00 (8h)" at bounding box center [1261, 128] width 223 height 9
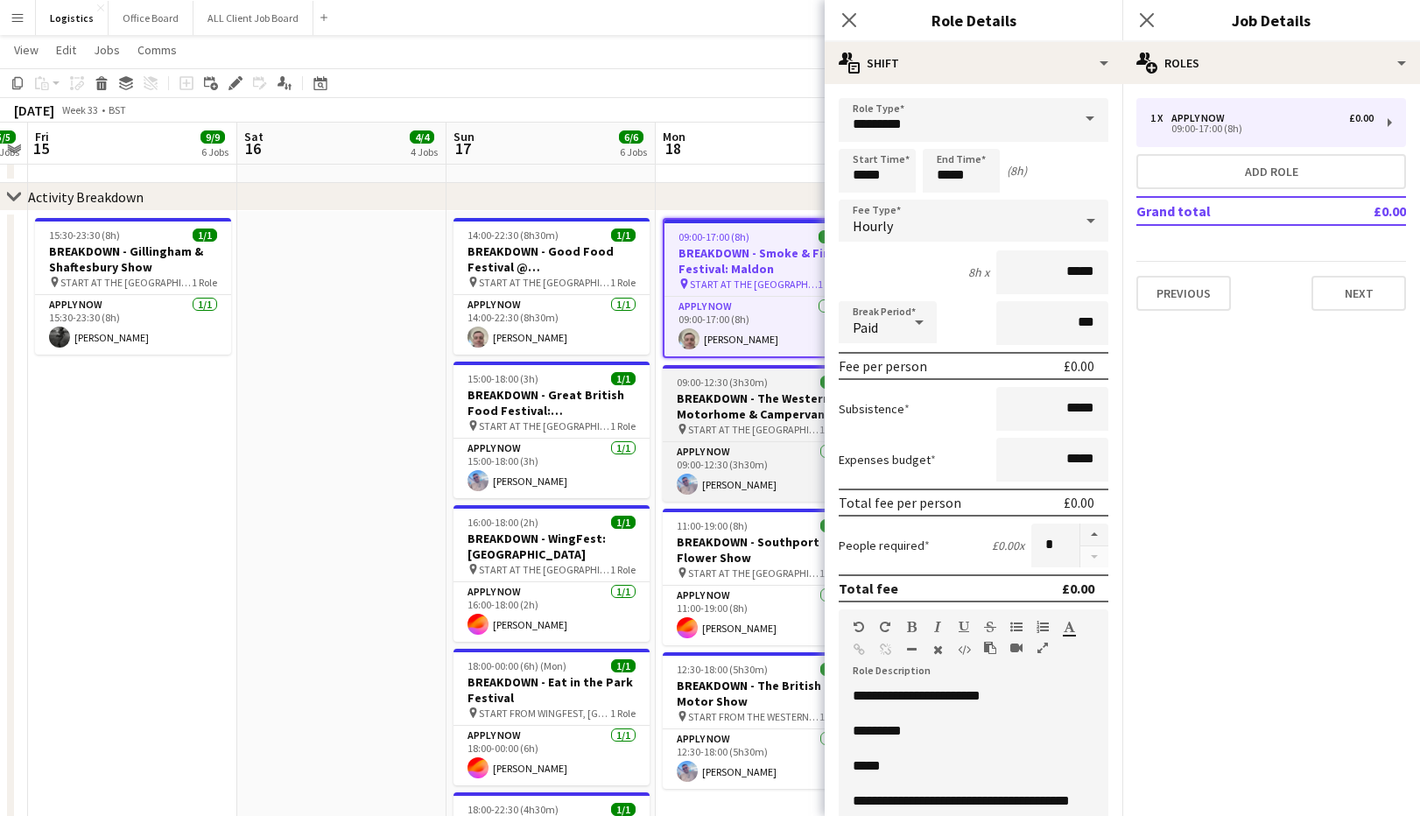
click at [746, 412] on h3 "BREAKDOWN - The Western Motorhome & Campervan Show" at bounding box center [761, 406] width 196 height 32
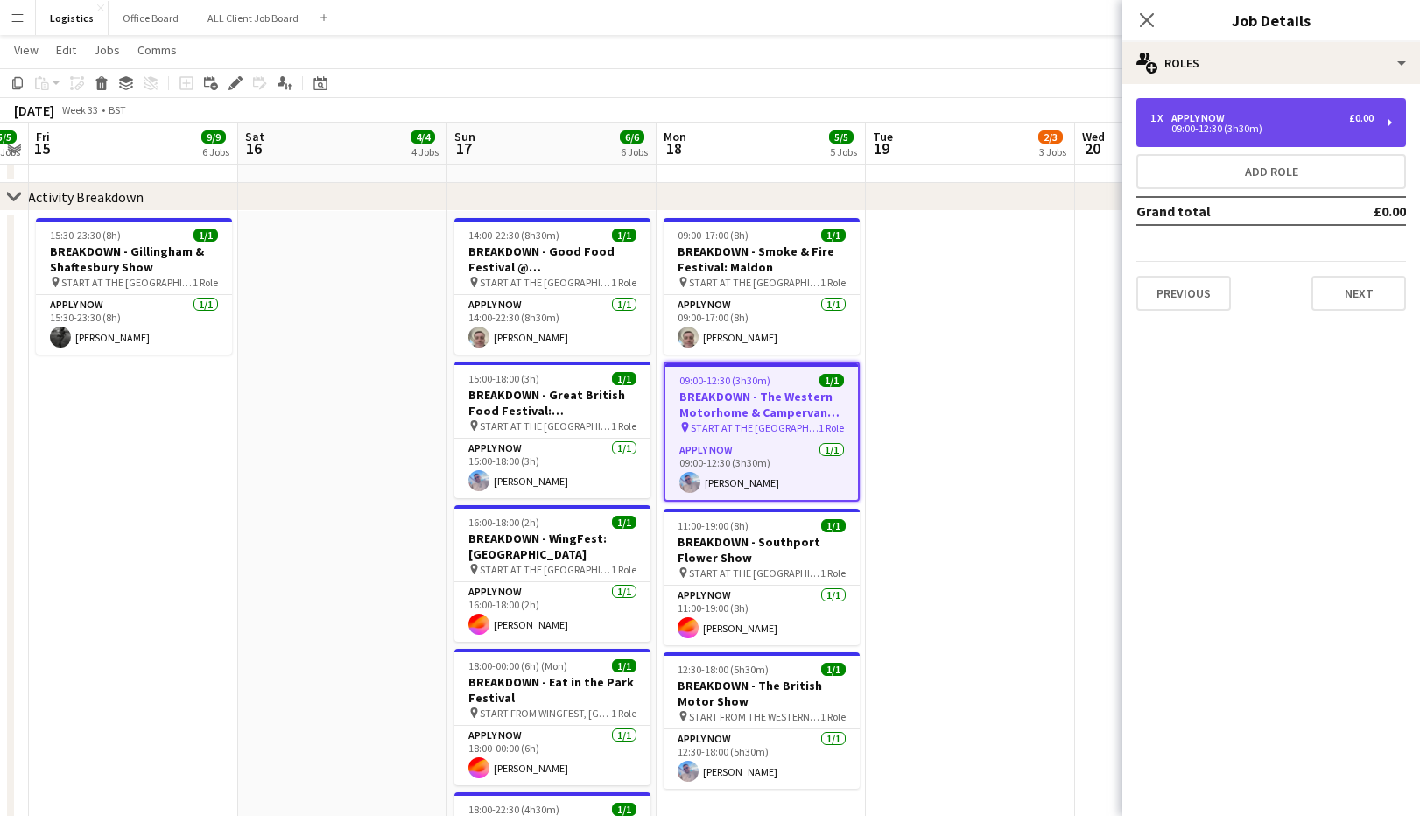
click at [1222, 105] on div "1 x APPLY NOW £0.00 09:00-12:30 (3h30m)" at bounding box center [1271, 122] width 270 height 49
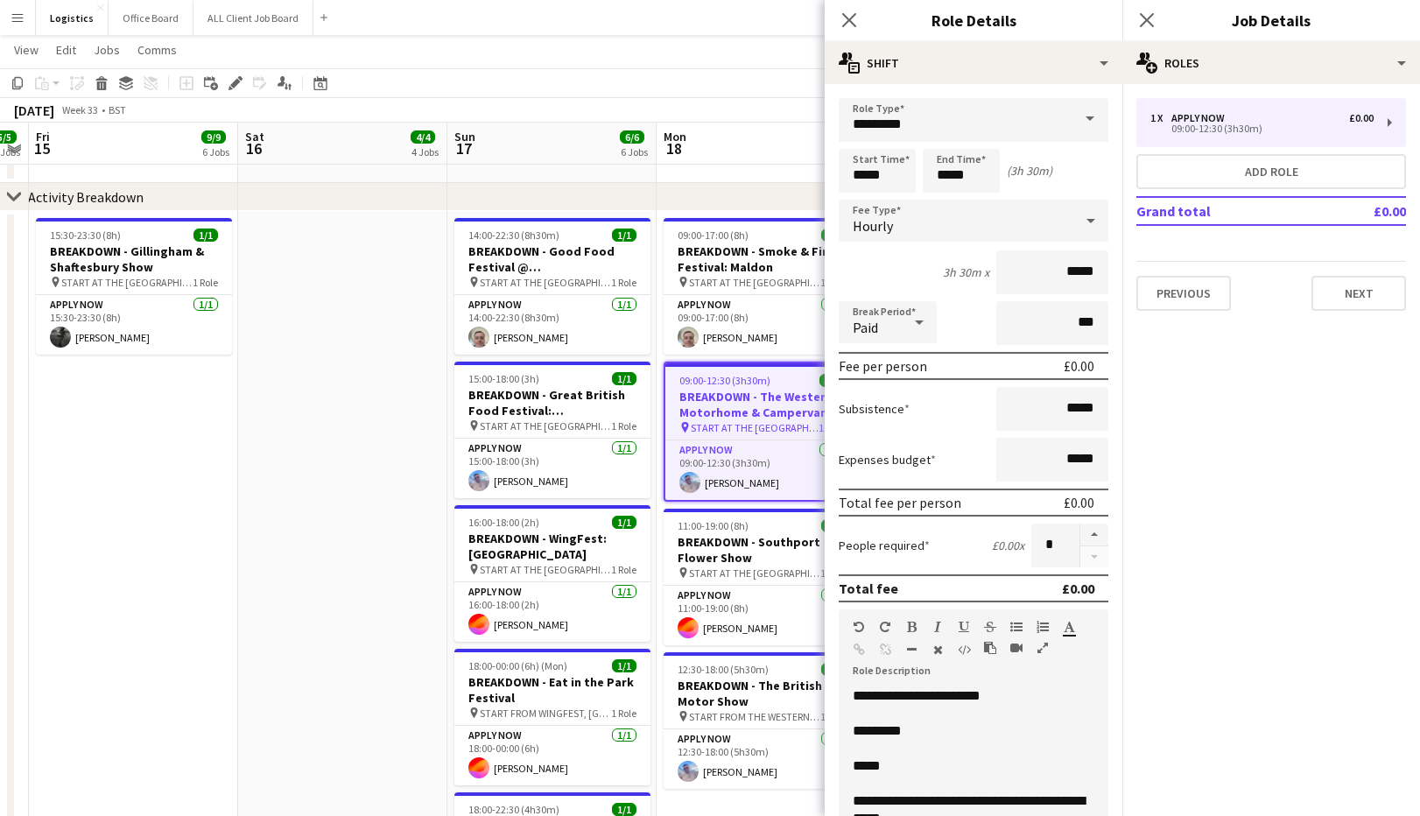
click at [734, 534] on h3 "BREAKDOWN - Southport Flower Show" at bounding box center [762, 550] width 196 height 32
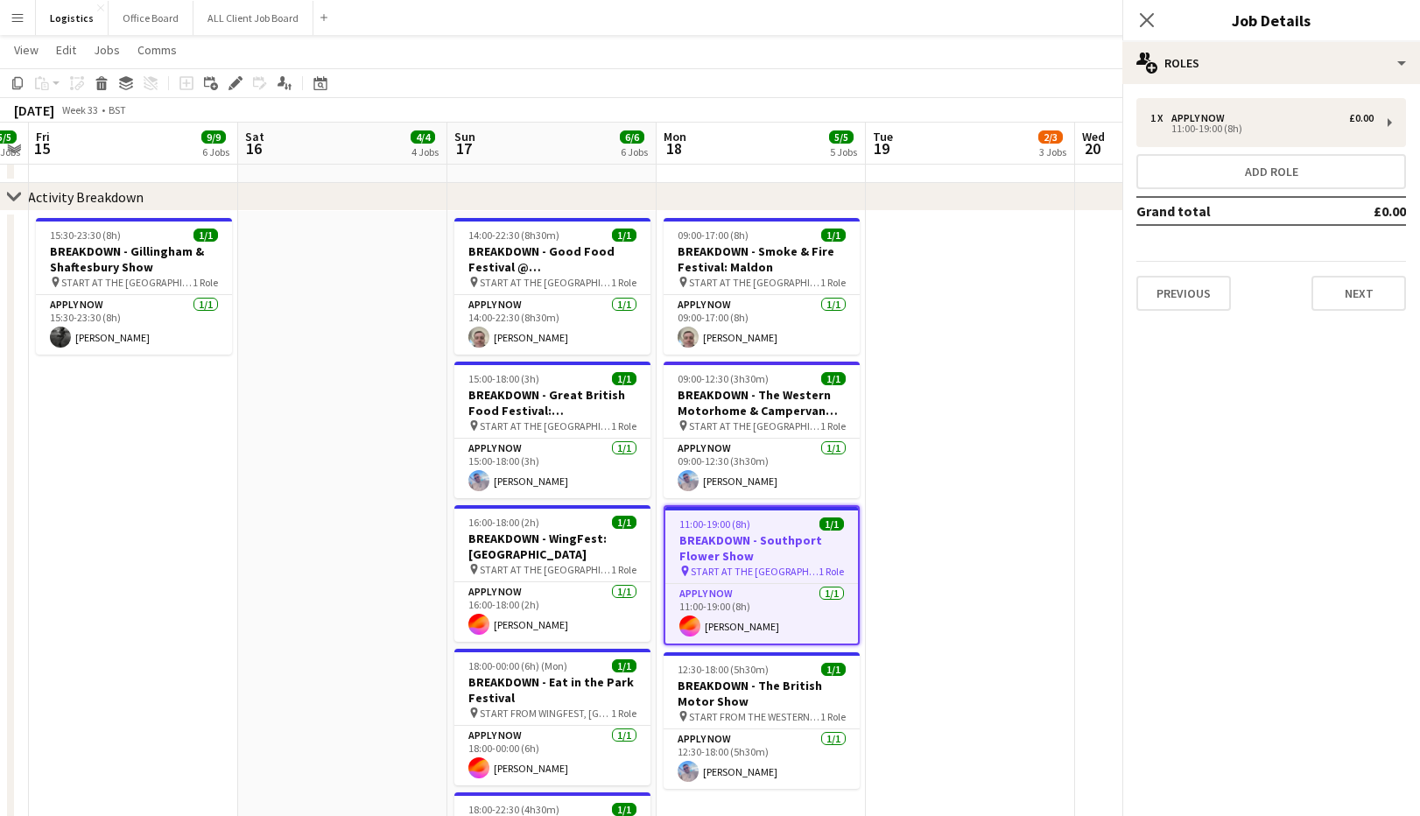
scroll to position [0, 598]
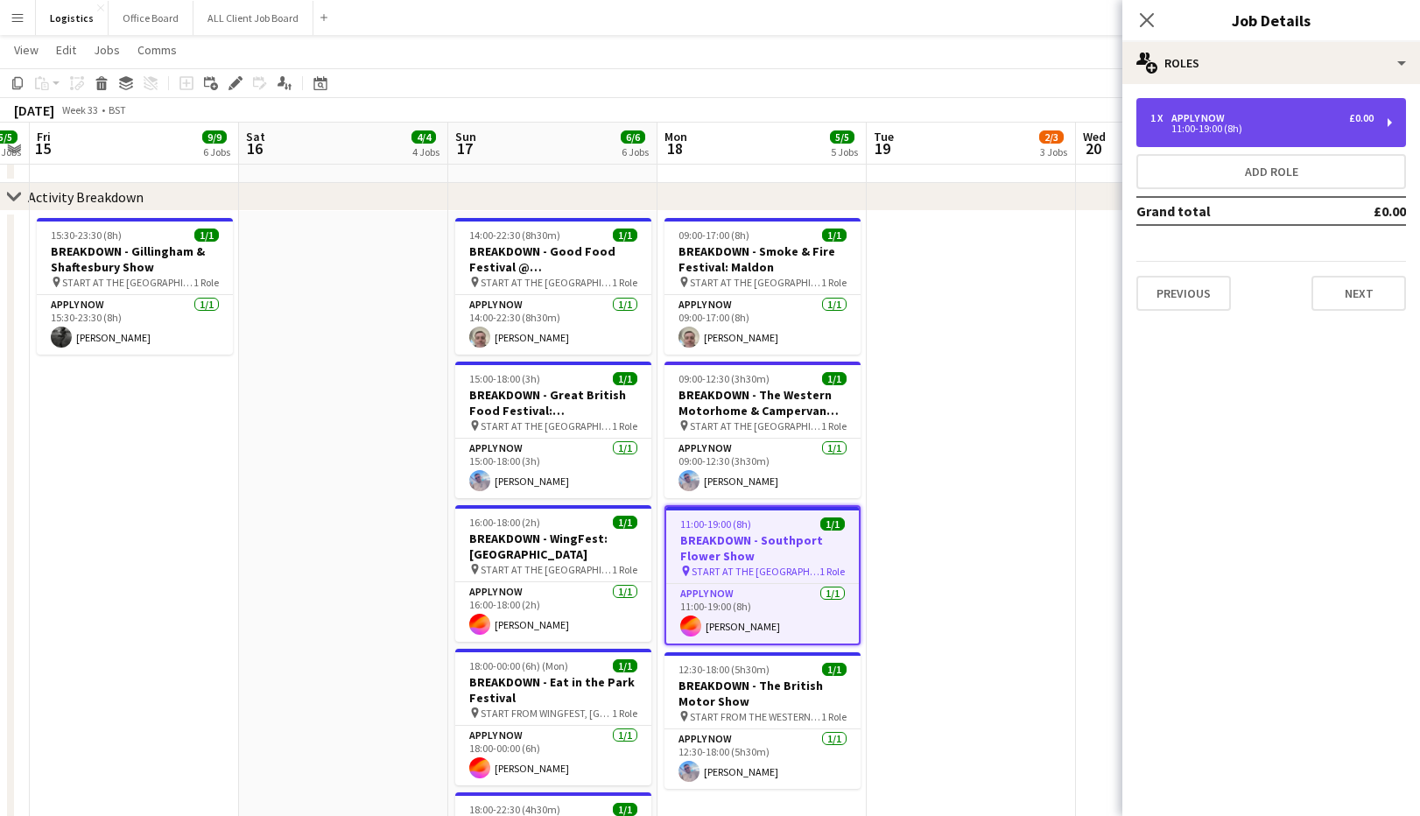
click at [1263, 121] on div "1 x APPLY NOW £0.00" at bounding box center [1261, 118] width 223 height 12
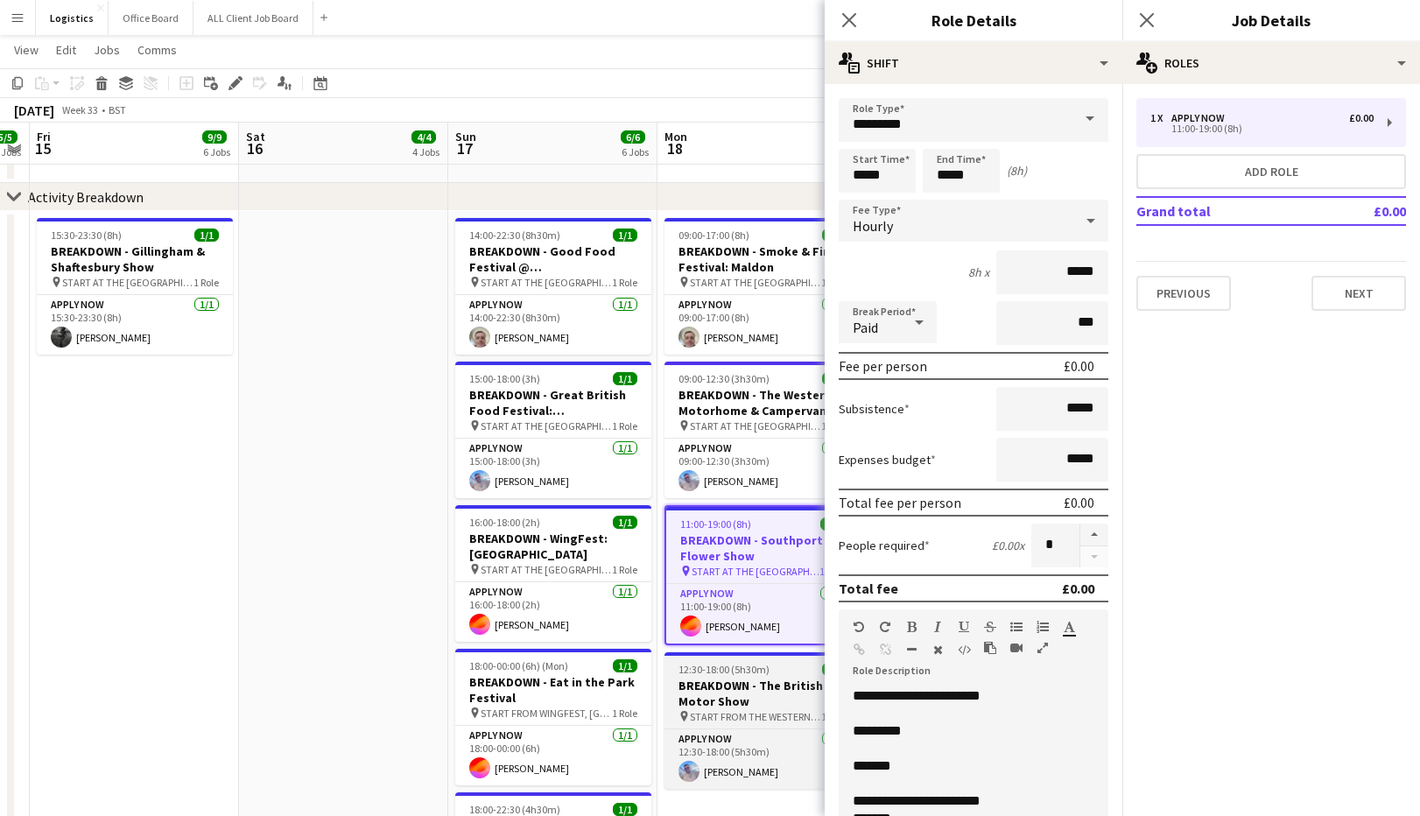
click at [740, 691] on h3 "BREAKDOWN - The British Motor Show" at bounding box center [763, 694] width 196 height 32
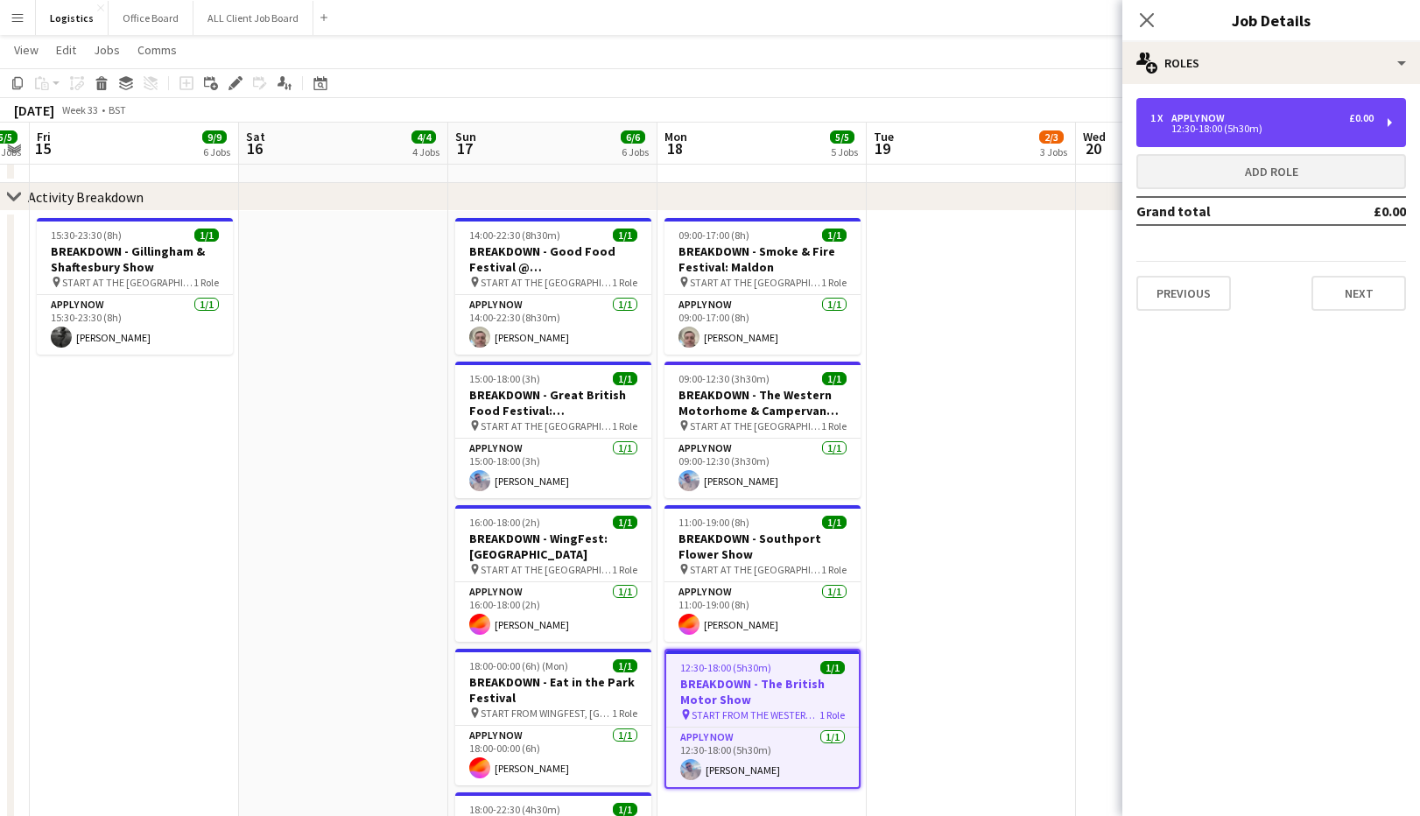
drag, startPoint x: 1232, startPoint y: 119, endPoint x: 1224, endPoint y: 179, distance: 60.1
click at [1232, 119] on div "1 x APPLY NOW £0.00" at bounding box center [1261, 118] width 223 height 12
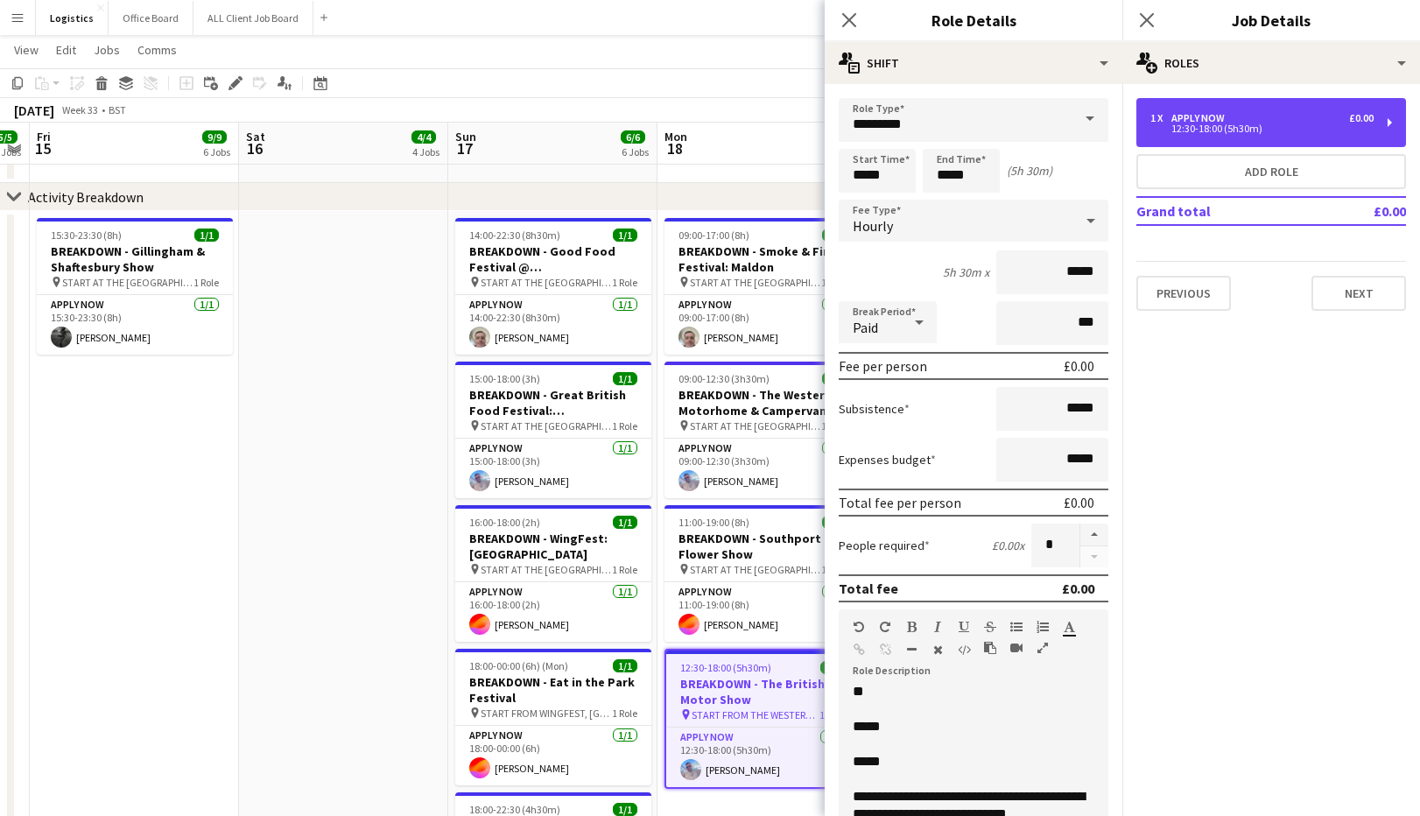
scroll to position [29, 0]
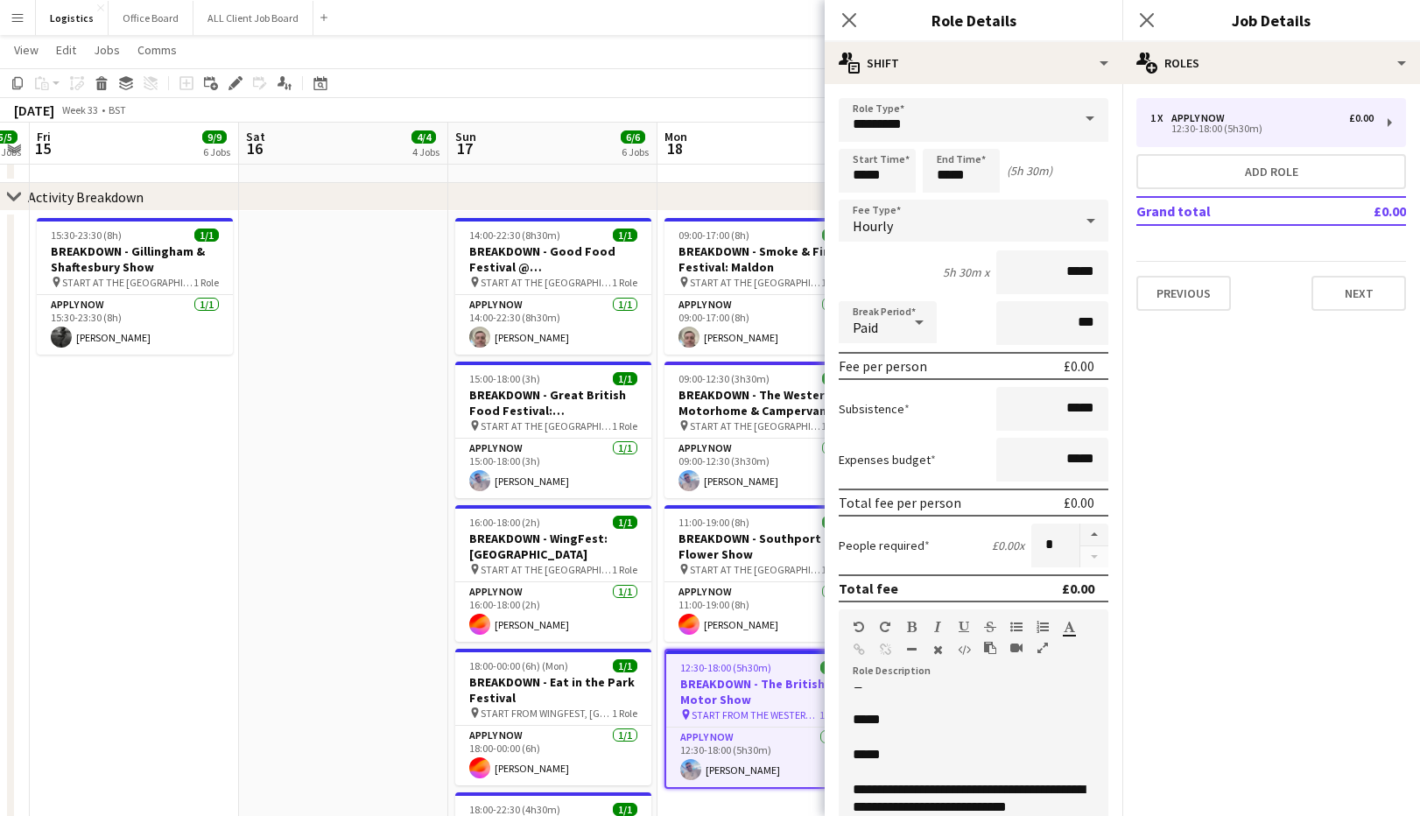
drag, startPoint x: 849, startPoint y: 18, endPoint x: 1006, endPoint y: 14, distance: 156.8
click at [850, 18] on icon at bounding box center [849, 20] width 14 height 14
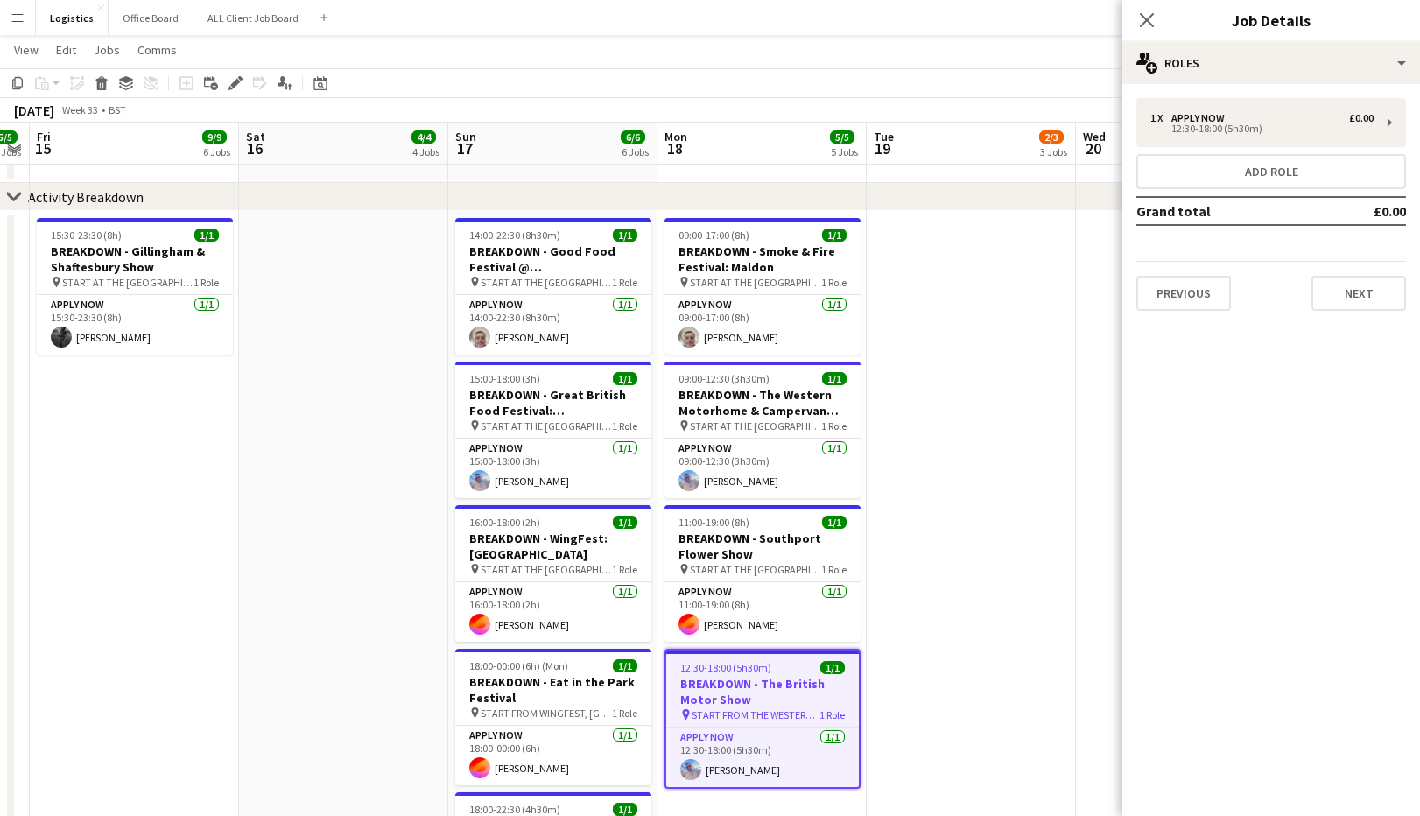
drag, startPoint x: 1143, startPoint y: 19, endPoint x: 1131, endPoint y: 27, distance: 13.8
click at [1152, 22] on icon "Close pop-in" at bounding box center [1147, 20] width 14 height 14
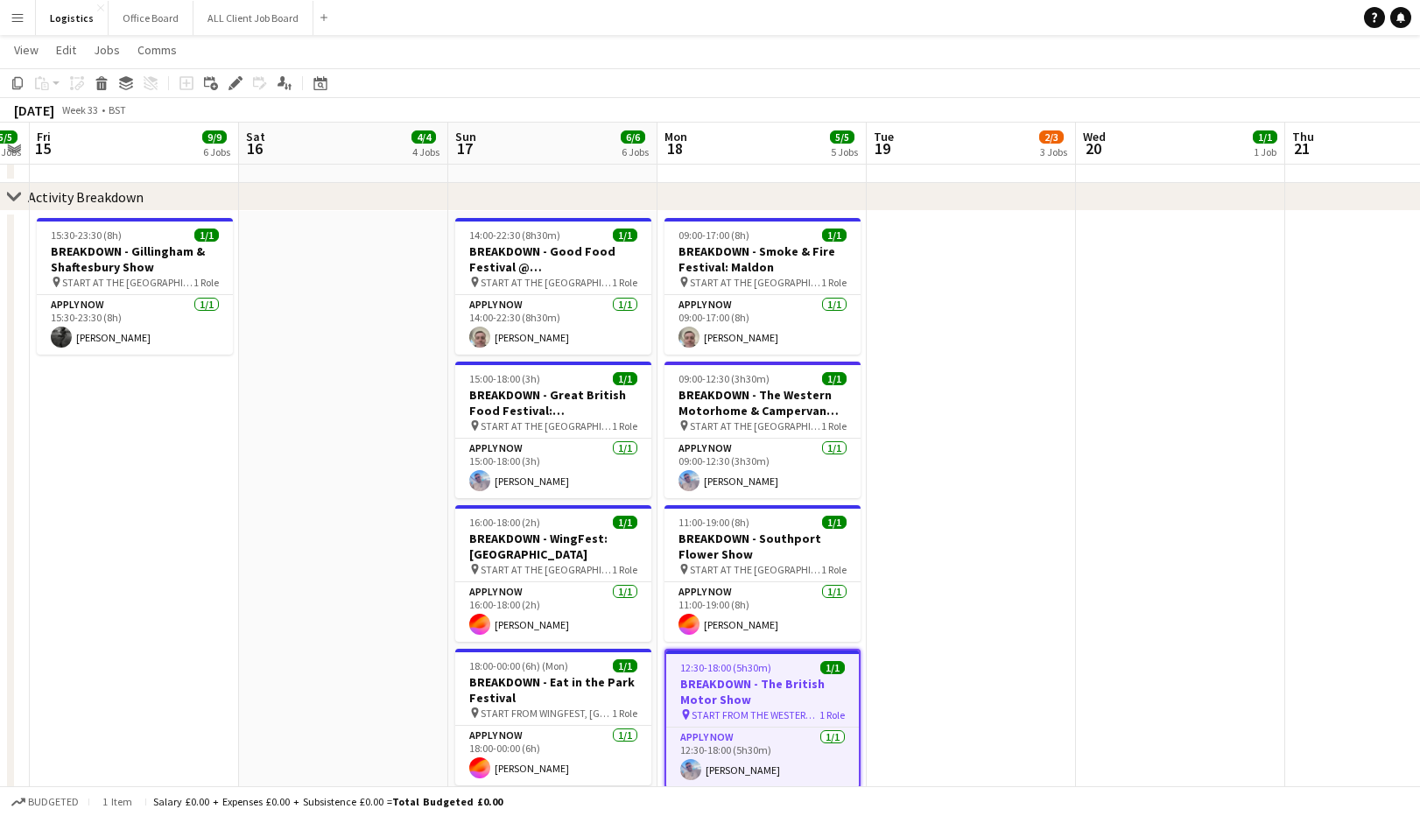
drag, startPoint x: 1027, startPoint y: 29, endPoint x: 1030, endPoint y: 53, distance: 24.7
click at [1027, 29] on app-navbar "Menu Boards Boards Boards All jobs Status Workforce Workforce My Workforce Recr…" at bounding box center [710, 17] width 1420 height 35
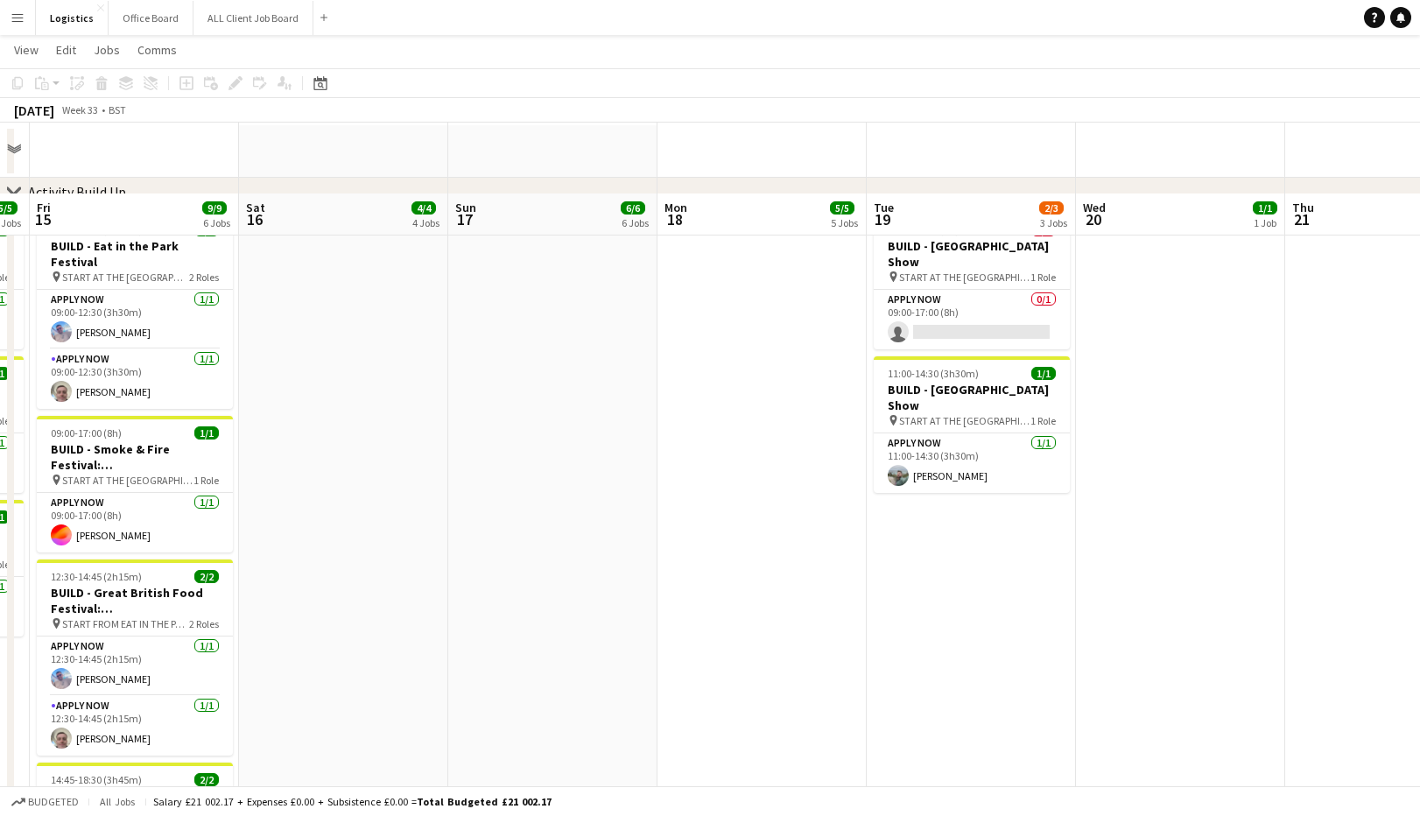
scroll to position [0, 0]
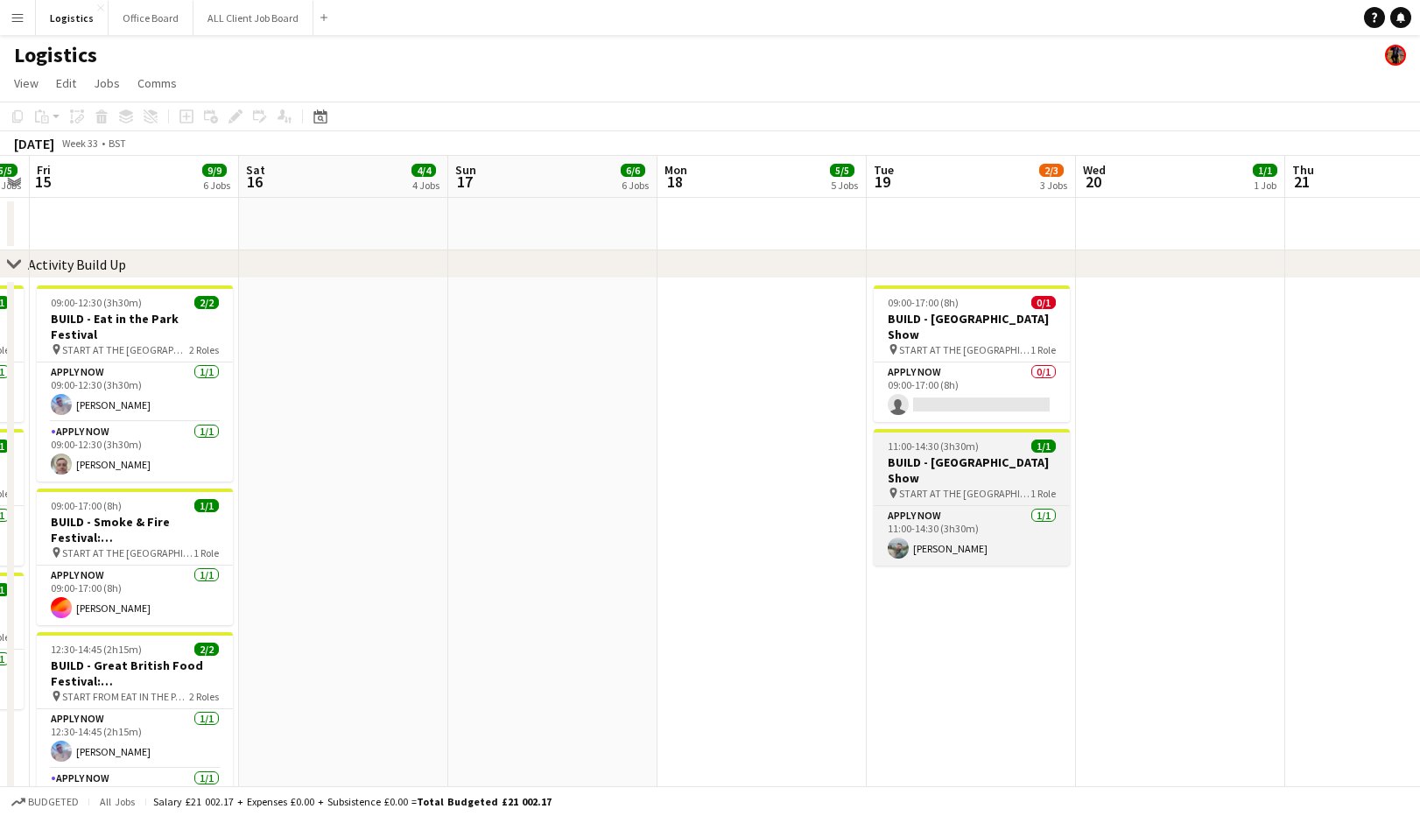
click at [958, 467] on h3 "BUILD - [GEOGRAPHIC_DATA] Show" at bounding box center [972, 470] width 196 height 32
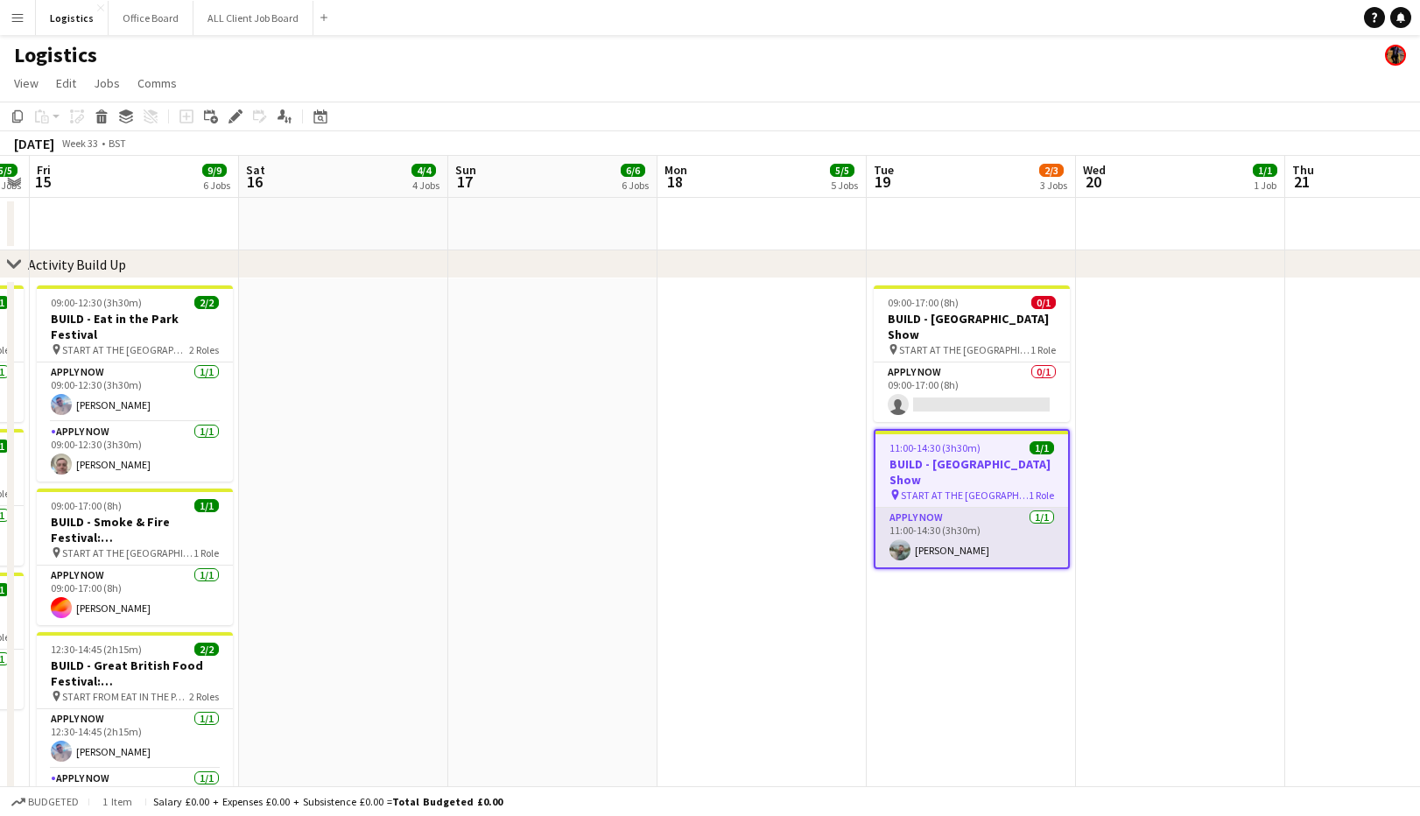
drag, startPoint x: 972, startPoint y: 537, endPoint x: 983, endPoint y: 539, distance: 11.7
click at [972, 537] on app-card-role "APPLY NOW [DATE] 11:00-14:30 (3h30m) [PERSON_NAME]" at bounding box center [972, 538] width 193 height 60
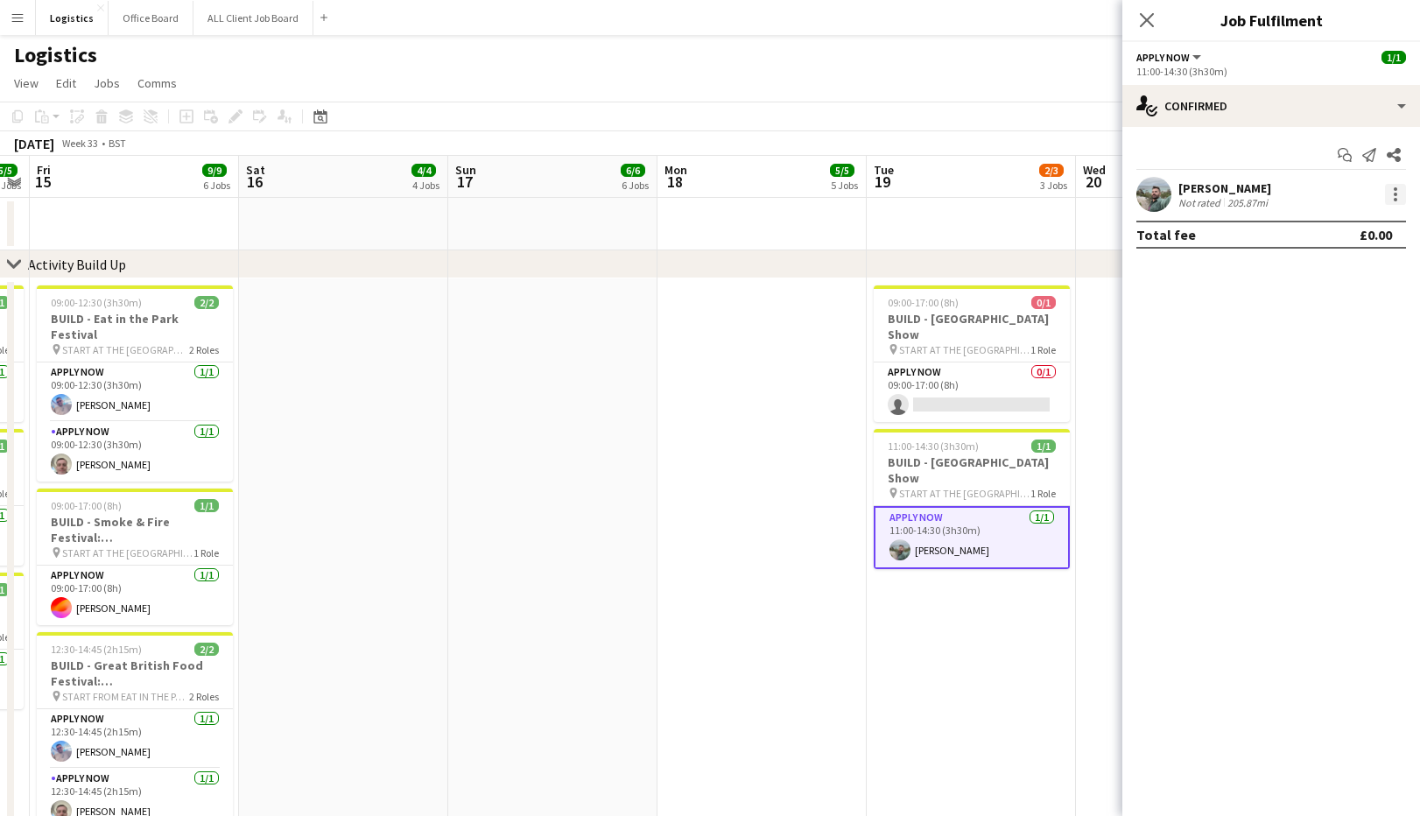
click at [1399, 198] on div at bounding box center [1395, 194] width 21 height 21
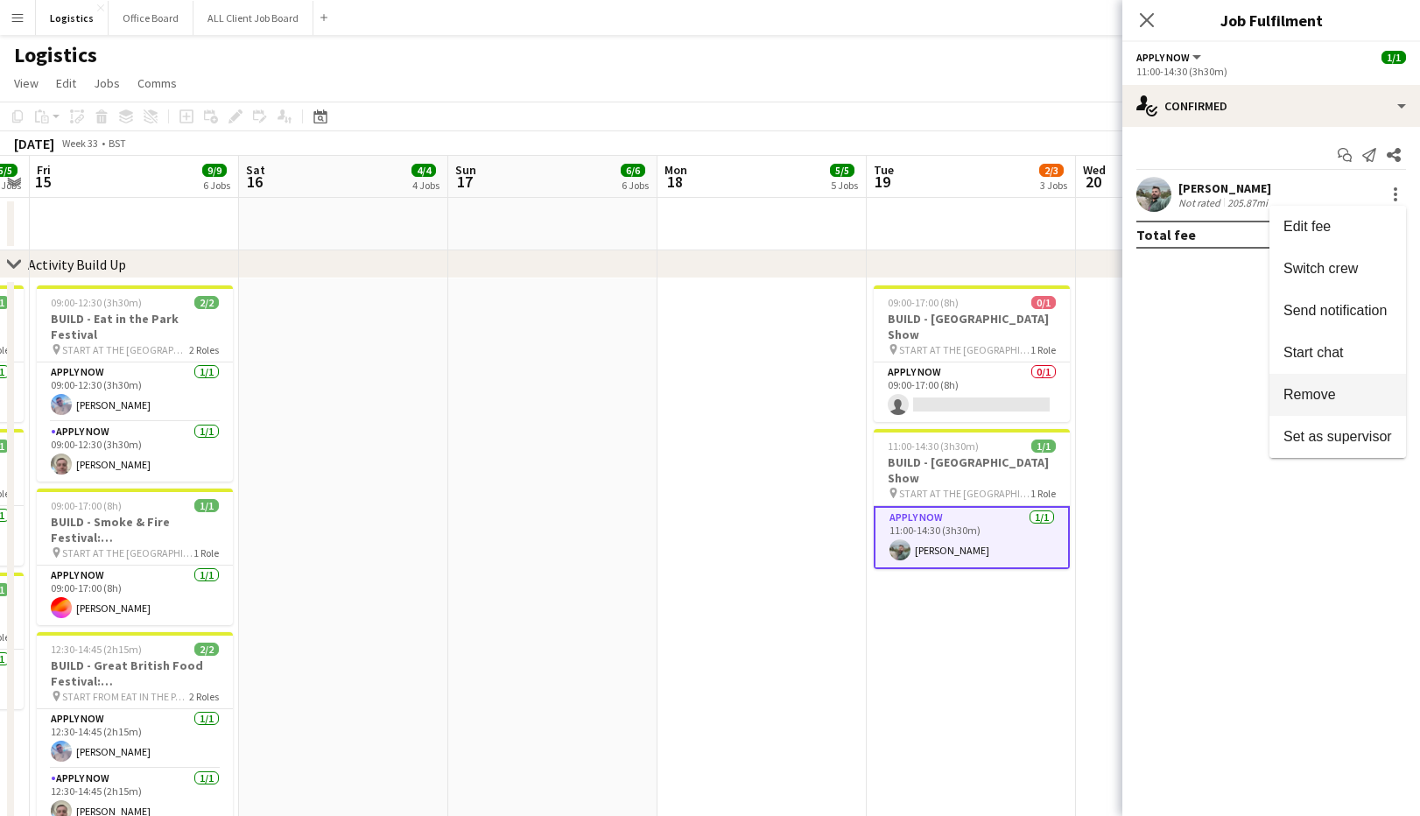
click at [1310, 389] on span "Remove" at bounding box center [1310, 394] width 53 height 15
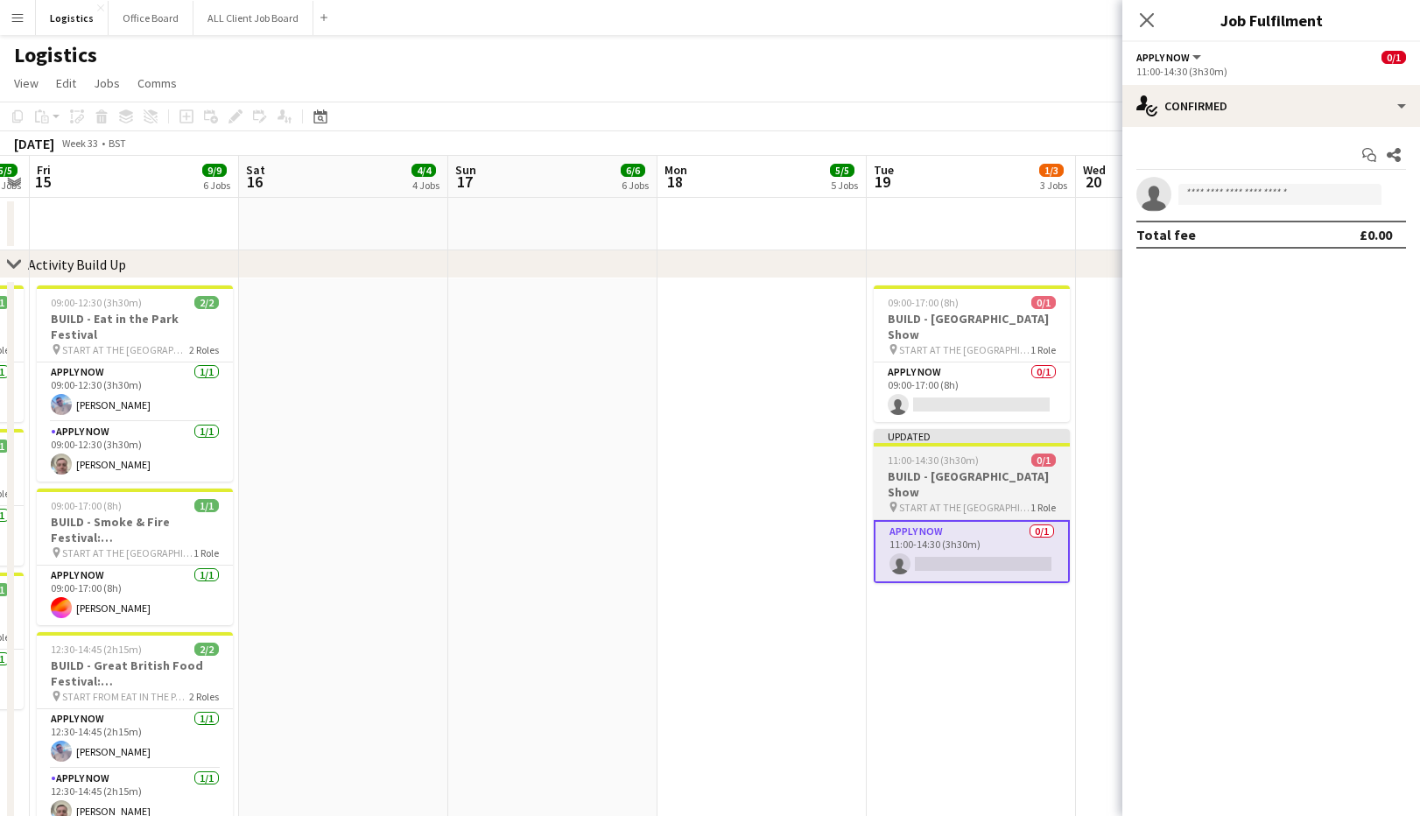
click at [928, 462] on span "11:00-14:30 (3h30m)" at bounding box center [933, 460] width 91 height 13
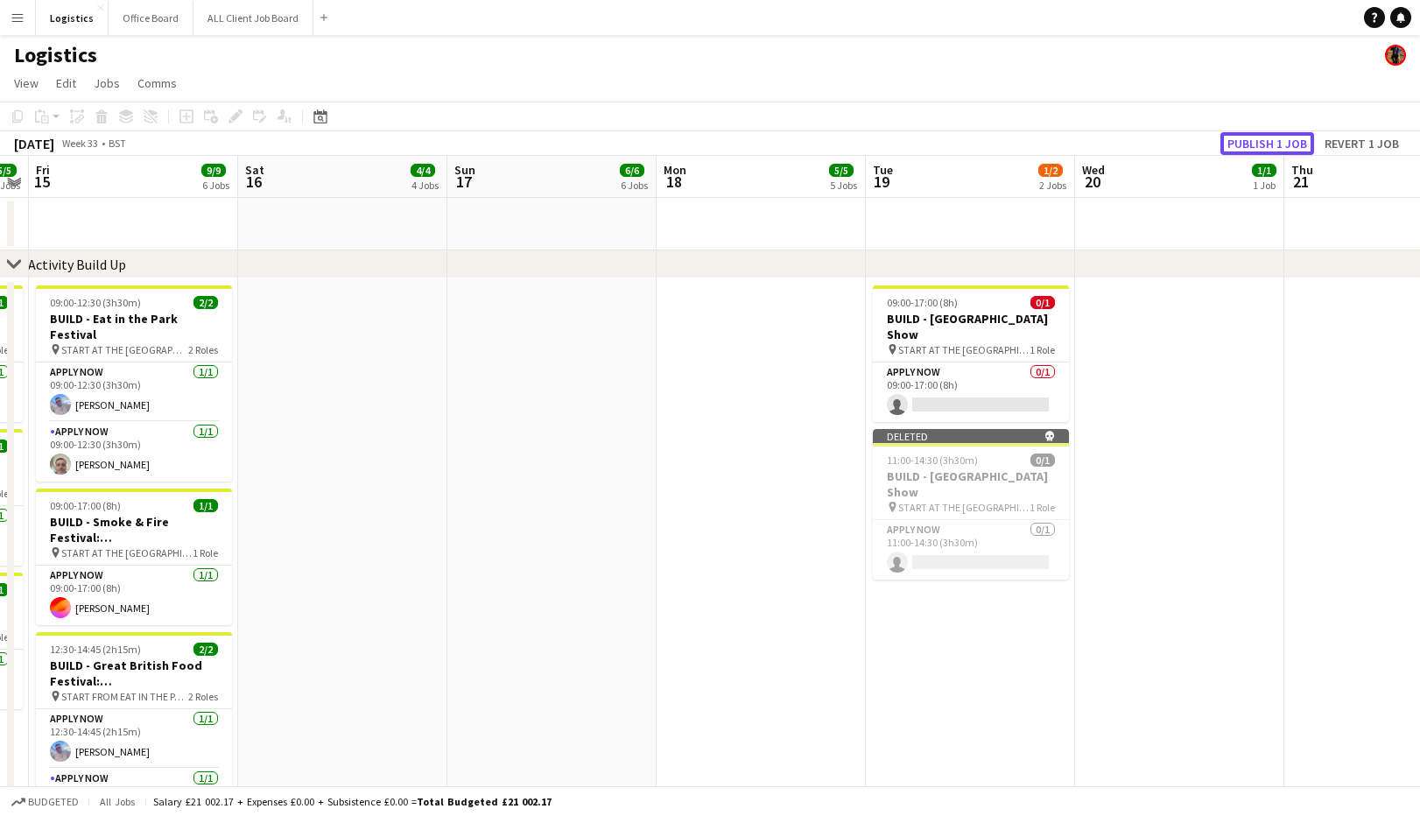
drag, startPoint x: 1261, startPoint y: 142, endPoint x: 1262, endPoint y: 151, distance: 8.8
click at [1261, 143] on button "Publish 1 job" at bounding box center [1268, 143] width 94 height 23
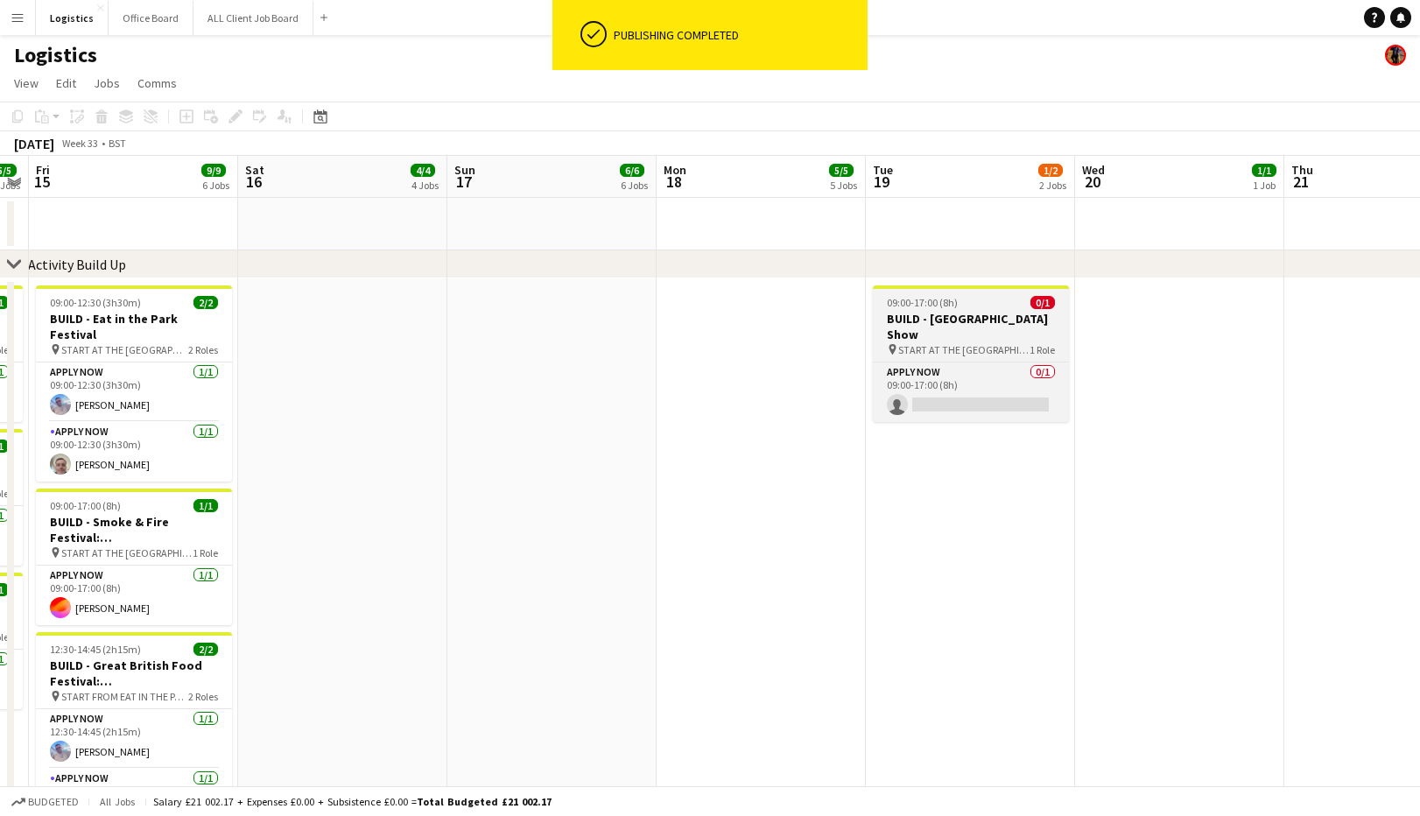
click at [944, 299] on span "09:00-17:00 (8h)" at bounding box center [922, 302] width 71 height 13
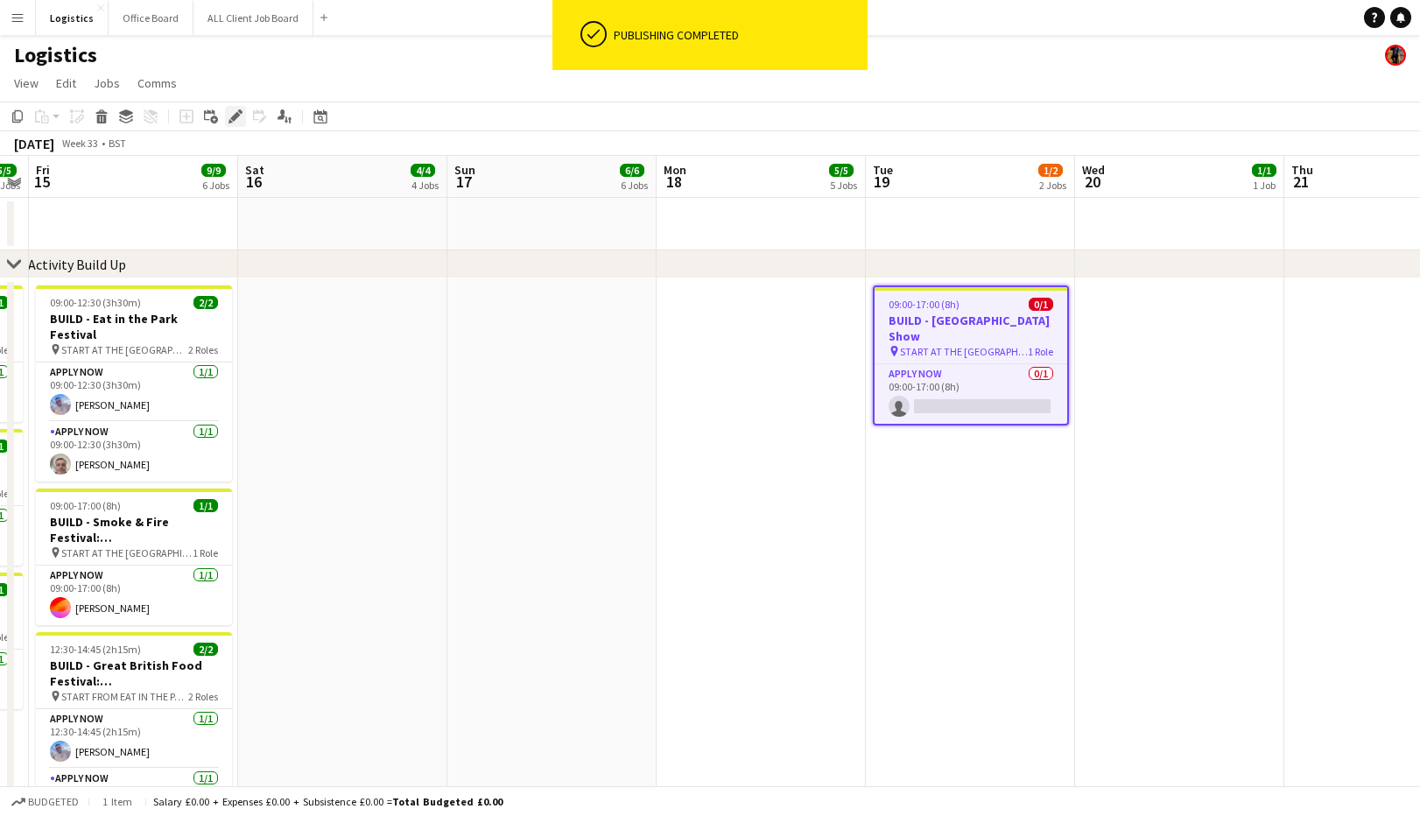
drag, startPoint x: 235, startPoint y: 117, endPoint x: 276, endPoint y: 189, distance: 82.8
click at [235, 117] on icon at bounding box center [235, 117] width 10 height 10
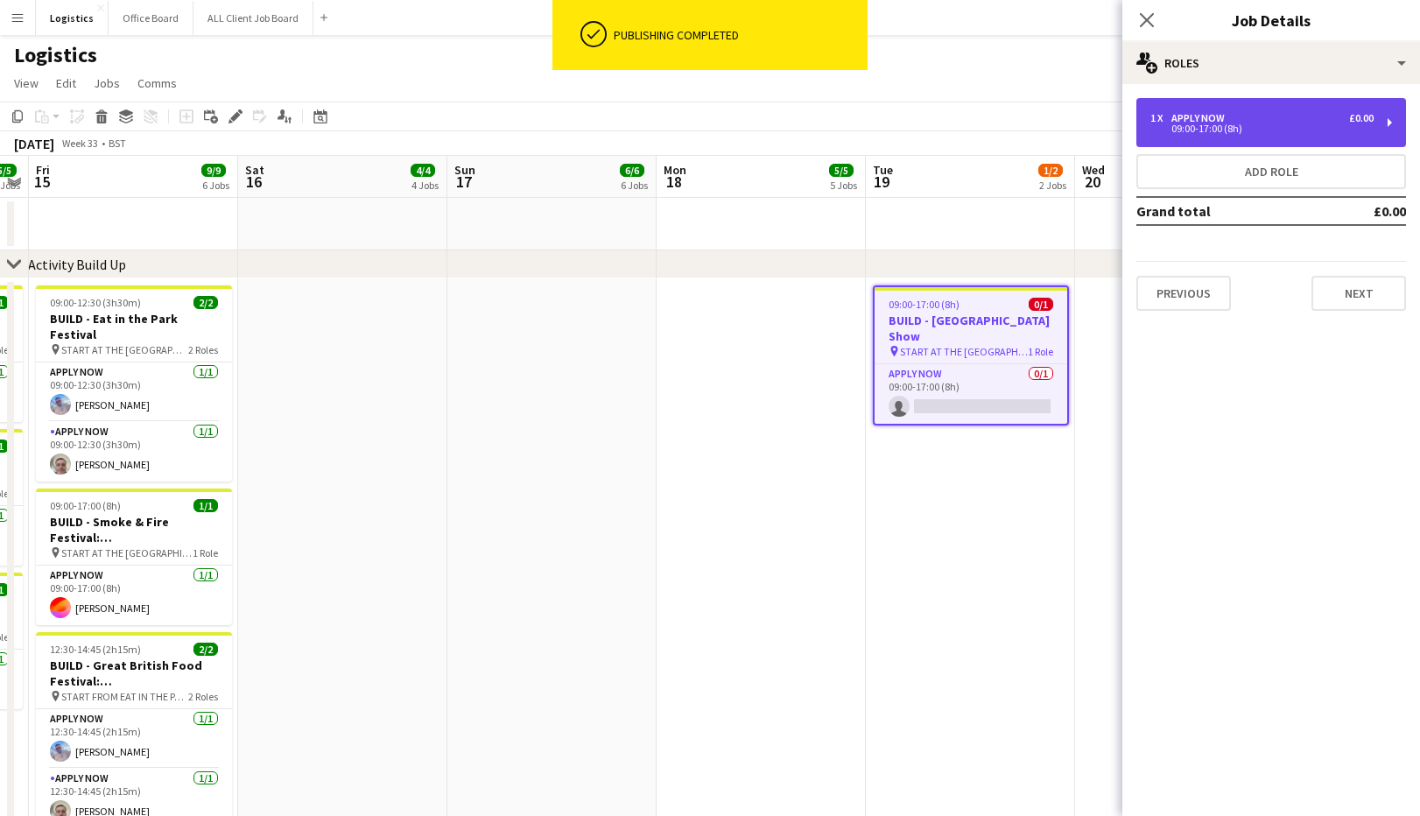
click at [1222, 136] on div "1 x APPLY NOW £0.00 09:00-17:00 (8h)" at bounding box center [1271, 122] width 270 height 49
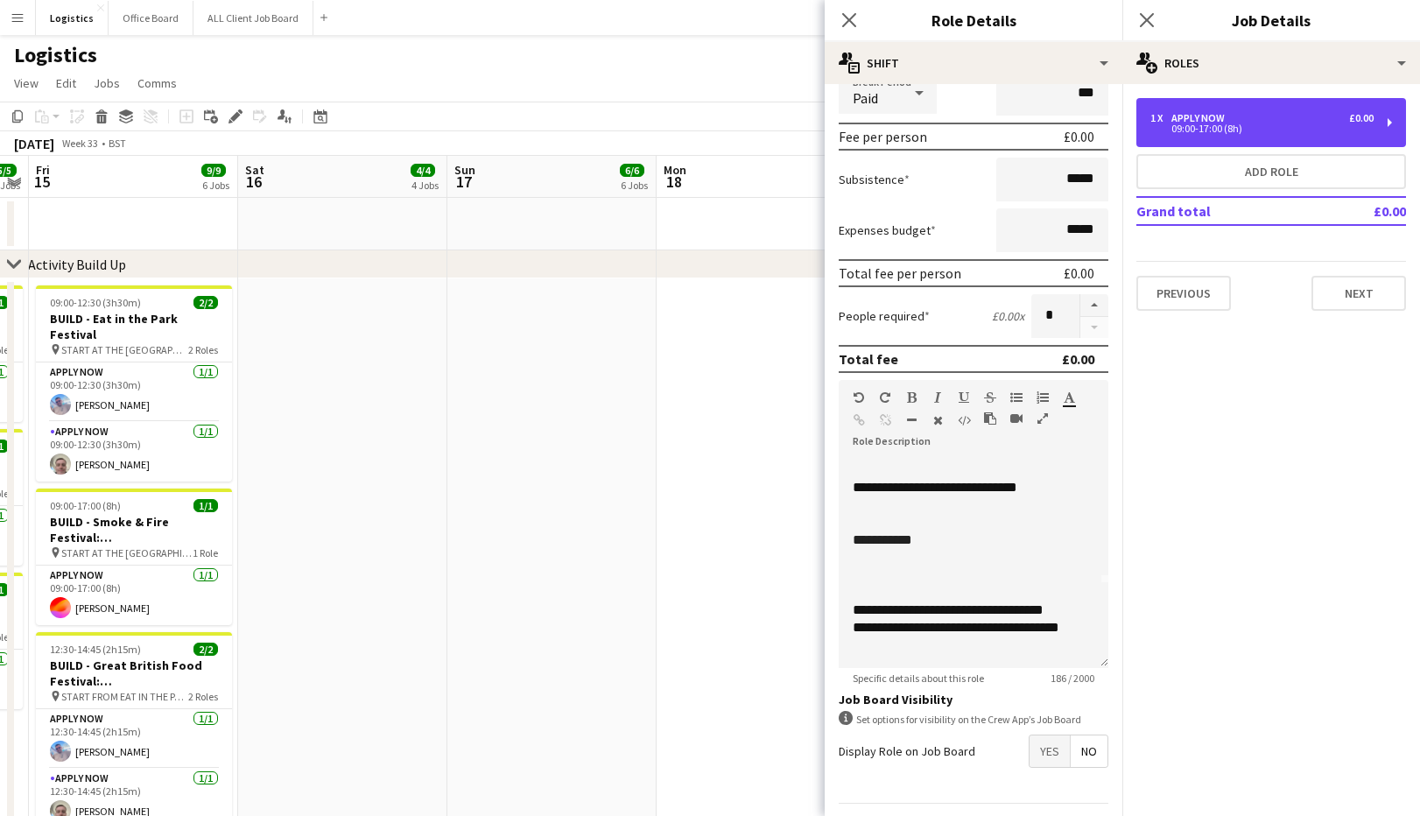
scroll to position [236, 0]
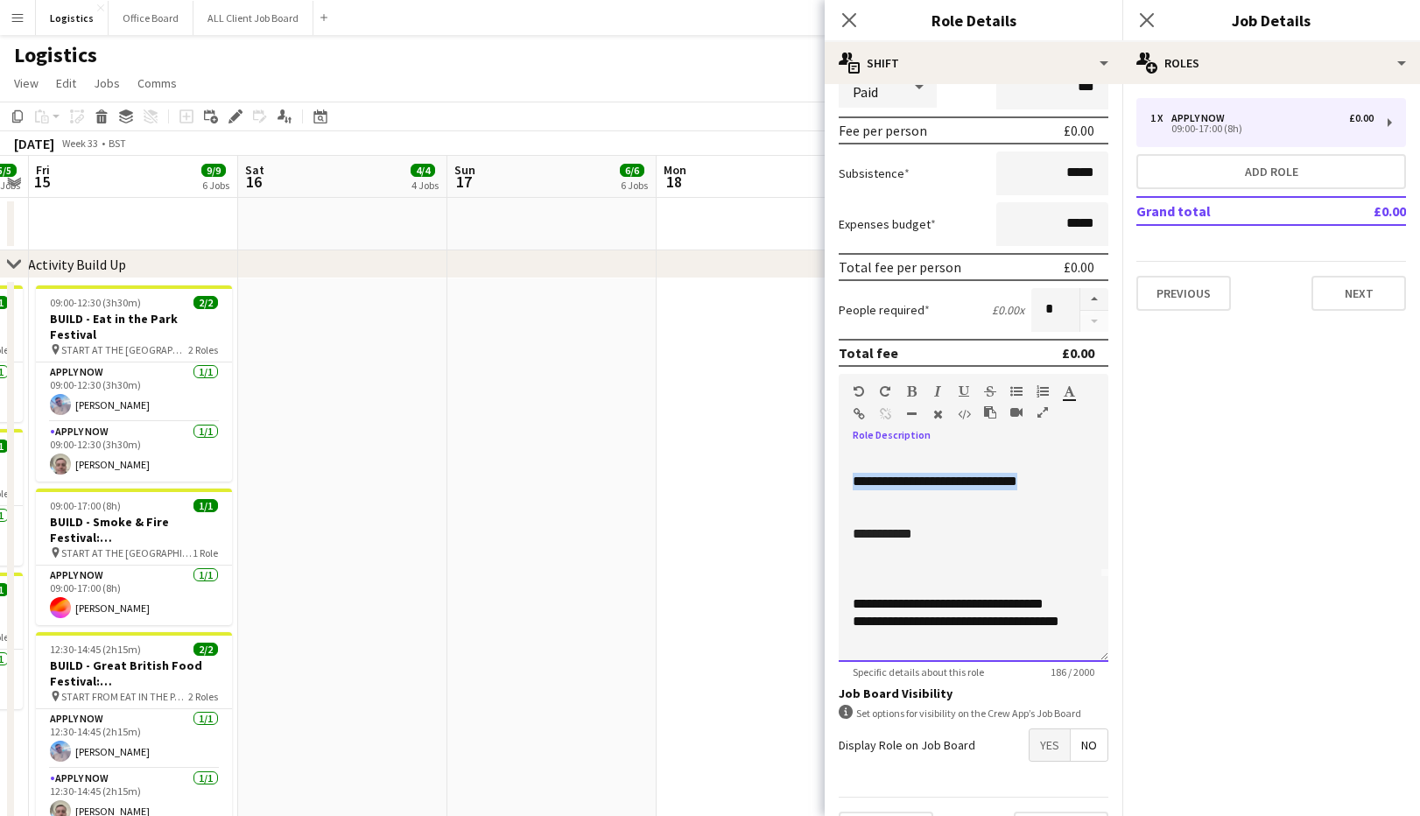
drag, startPoint x: 1068, startPoint y: 463, endPoint x: 842, endPoint y: 462, distance: 225.9
click at [842, 462] on div "**********" at bounding box center [974, 557] width 270 height 210
paste div
click at [924, 525] on p "**********" at bounding box center [974, 534] width 242 height 18
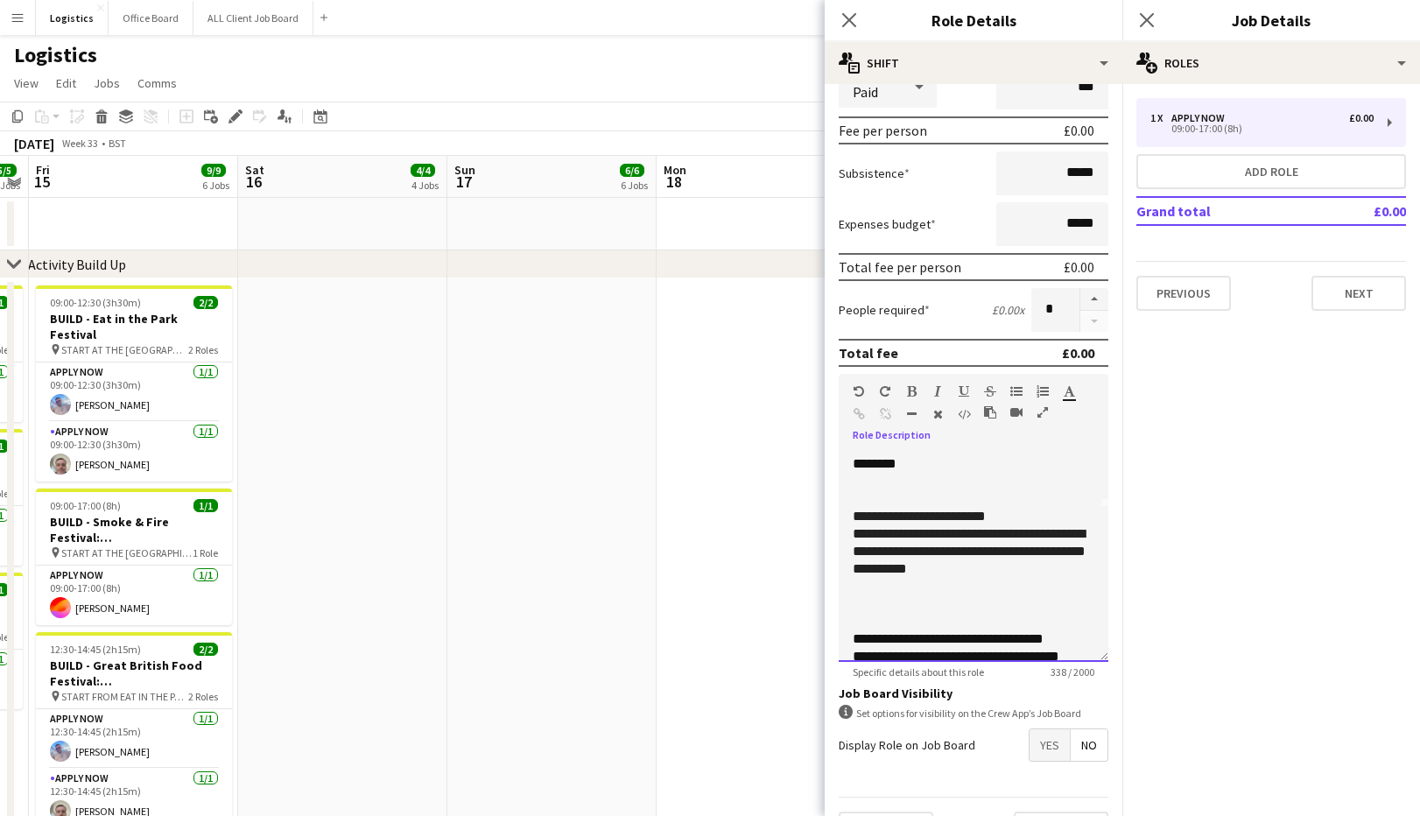
click at [1029, 517] on p "**********" at bounding box center [974, 517] width 242 height 18
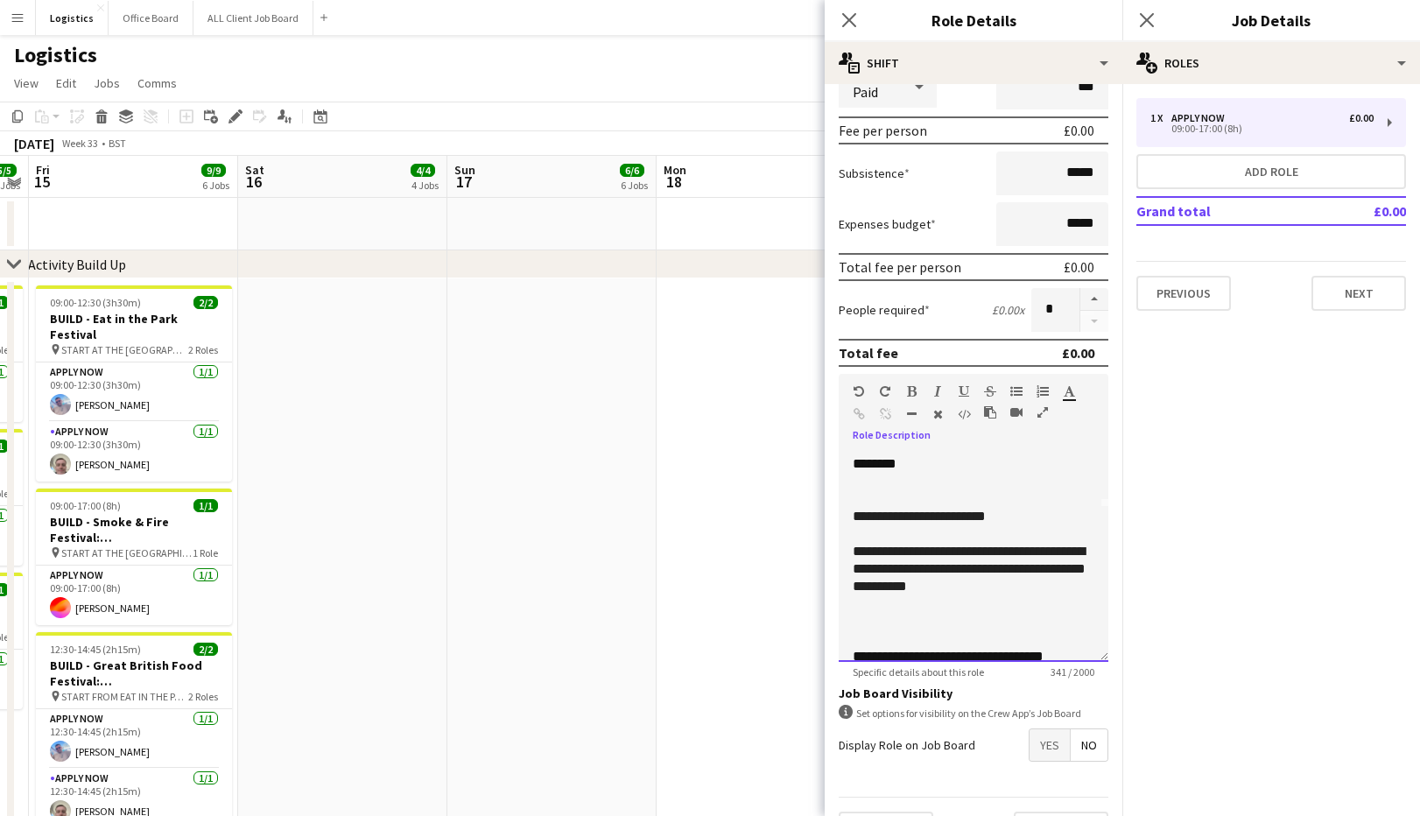
click at [1016, 584] on p "**********" at bounding box center [974, 569] width 242 height 53
click at [859, 623] on p at bounding box center [974, 622] width 242 height 18
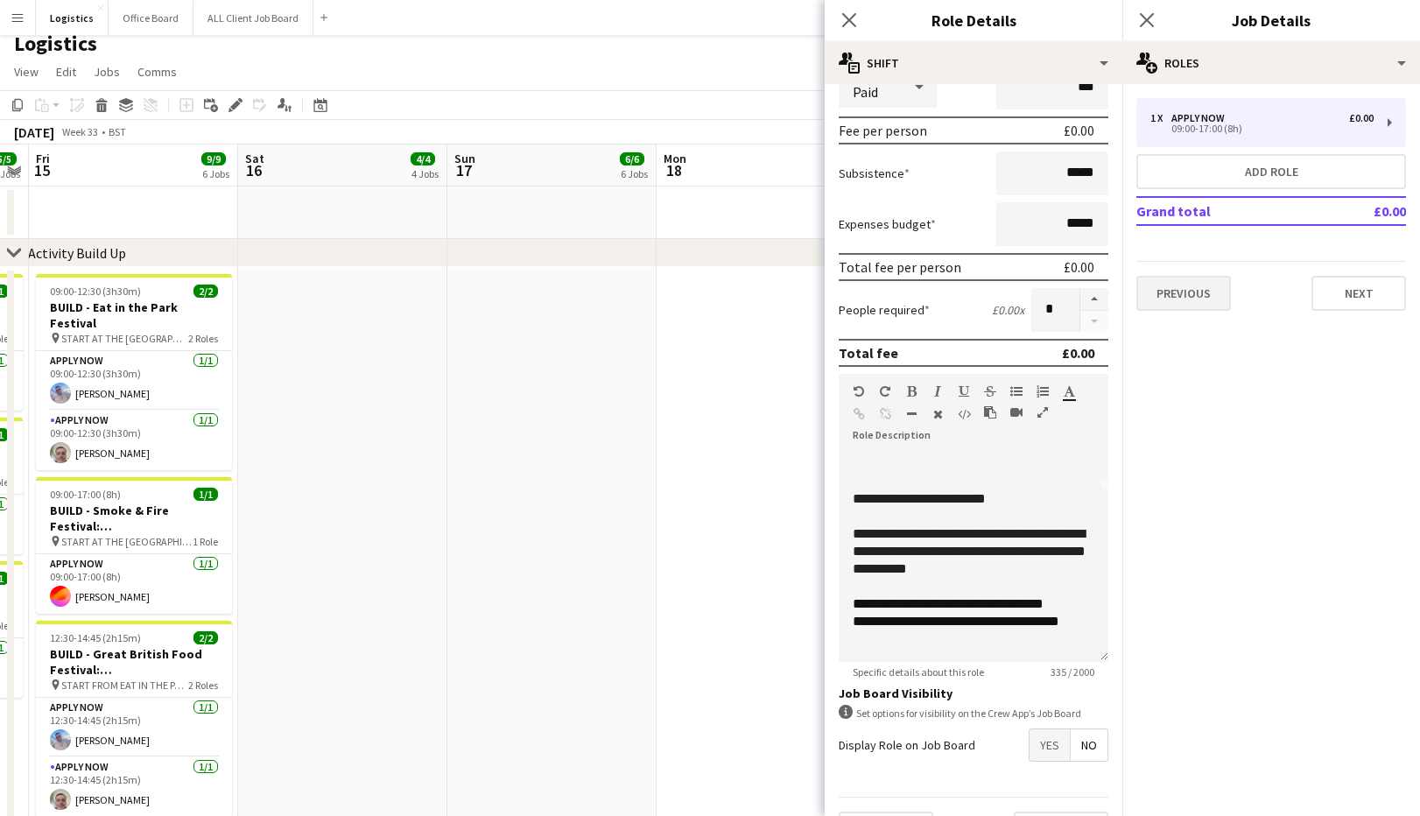
scroll to position [279, 0]
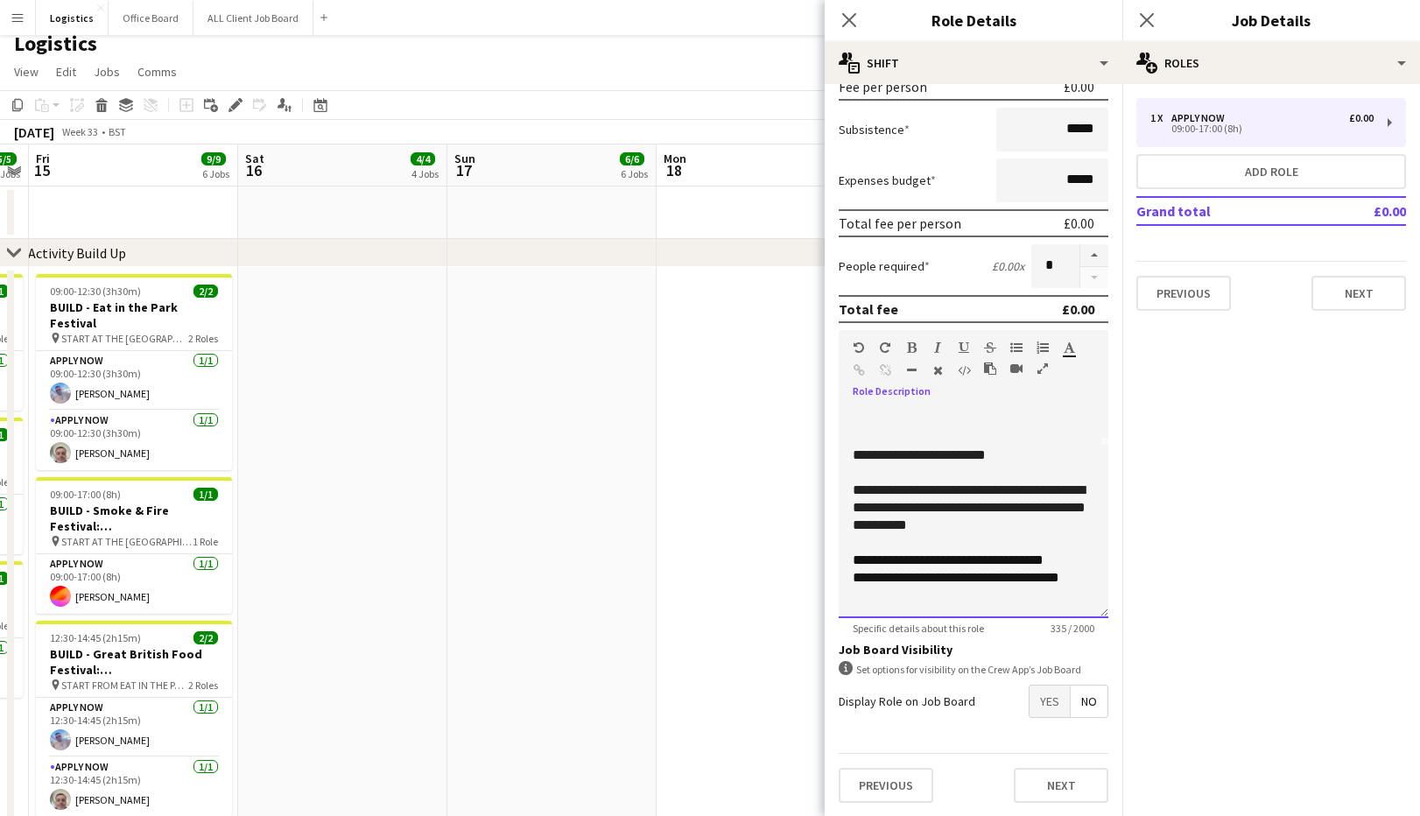
drag, startPoint x: 977, startPoint y: 543, endPoint x: 965, endPoint y: 577, distance: 36.3
click at [977, 553] on span "**********" at bounding box center [985, 559] width 116 height 13
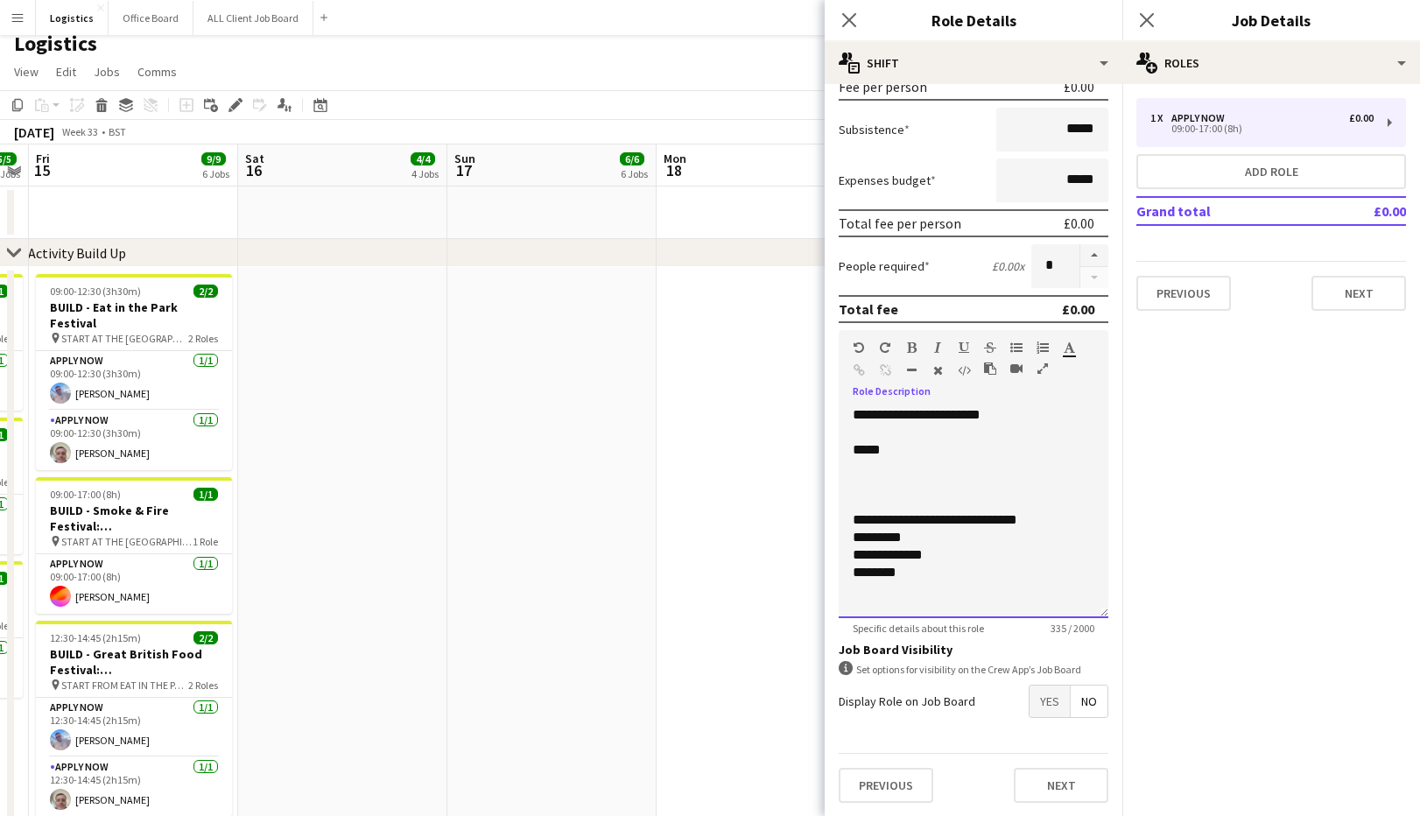
scroll to position [0, 0]
click at [858, 478] on p at bounding box center [974, 487] width 242 height 18
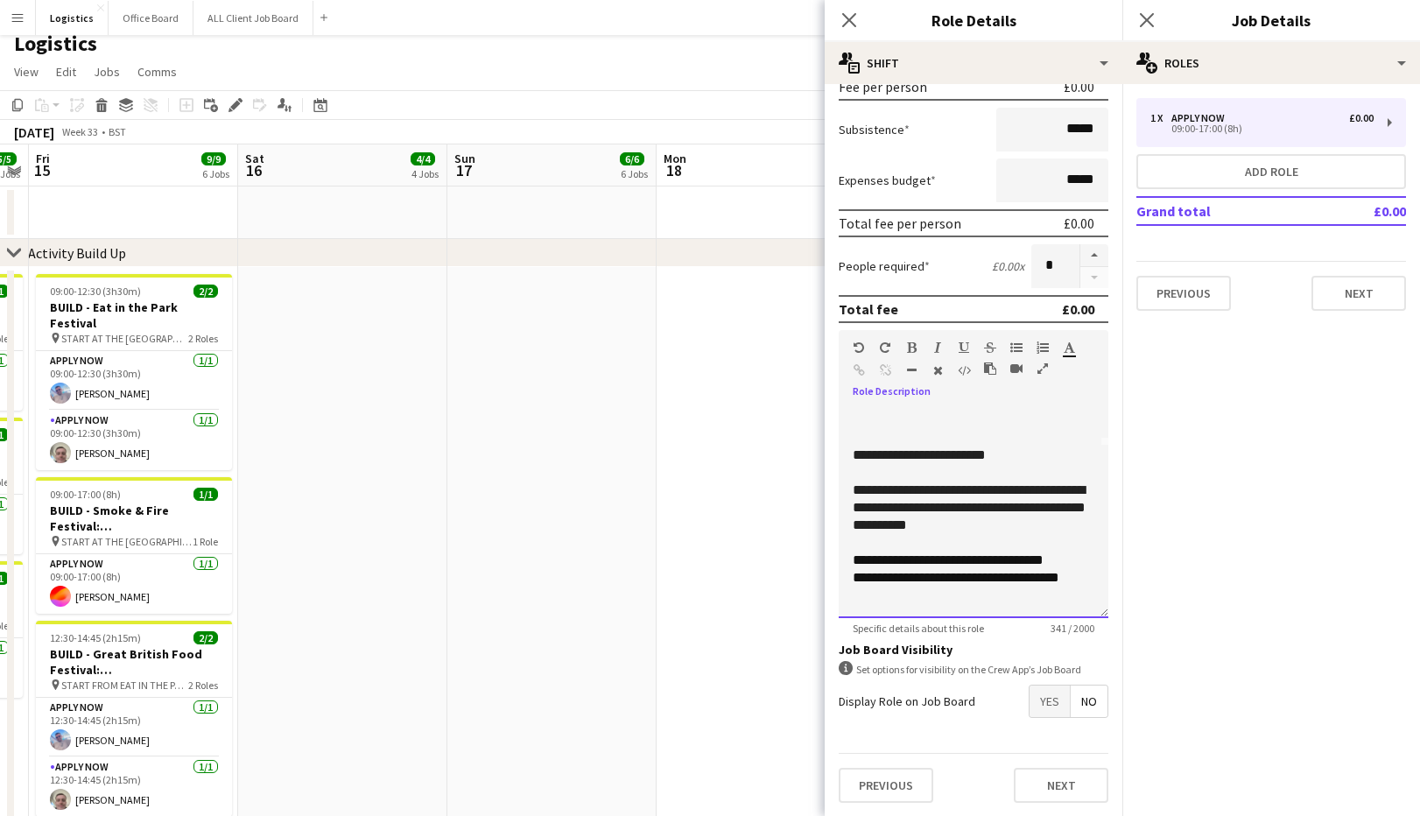
scroll to position [280, 0]
click at [1053, 795] on button "Next" at bounding box center [1061, 784] width 95 height 35
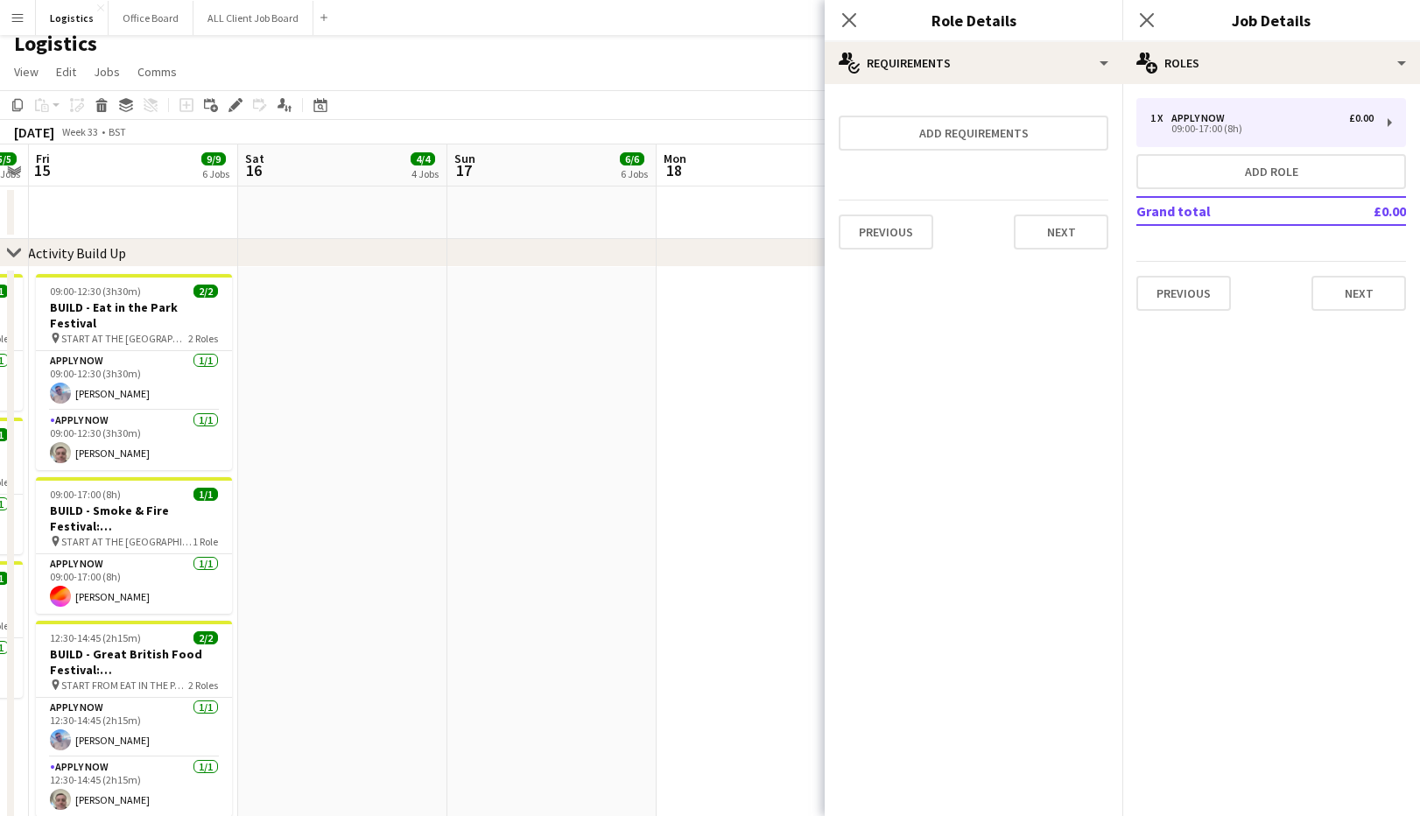
scroll to position [0, 0]
click at [1054, 207] on div "Previous Next" at bounding box center [974, 232] width 270 height 64
click at [1055, 222] on button "Next" at bounding box center [1061, 232] width 95 height 35
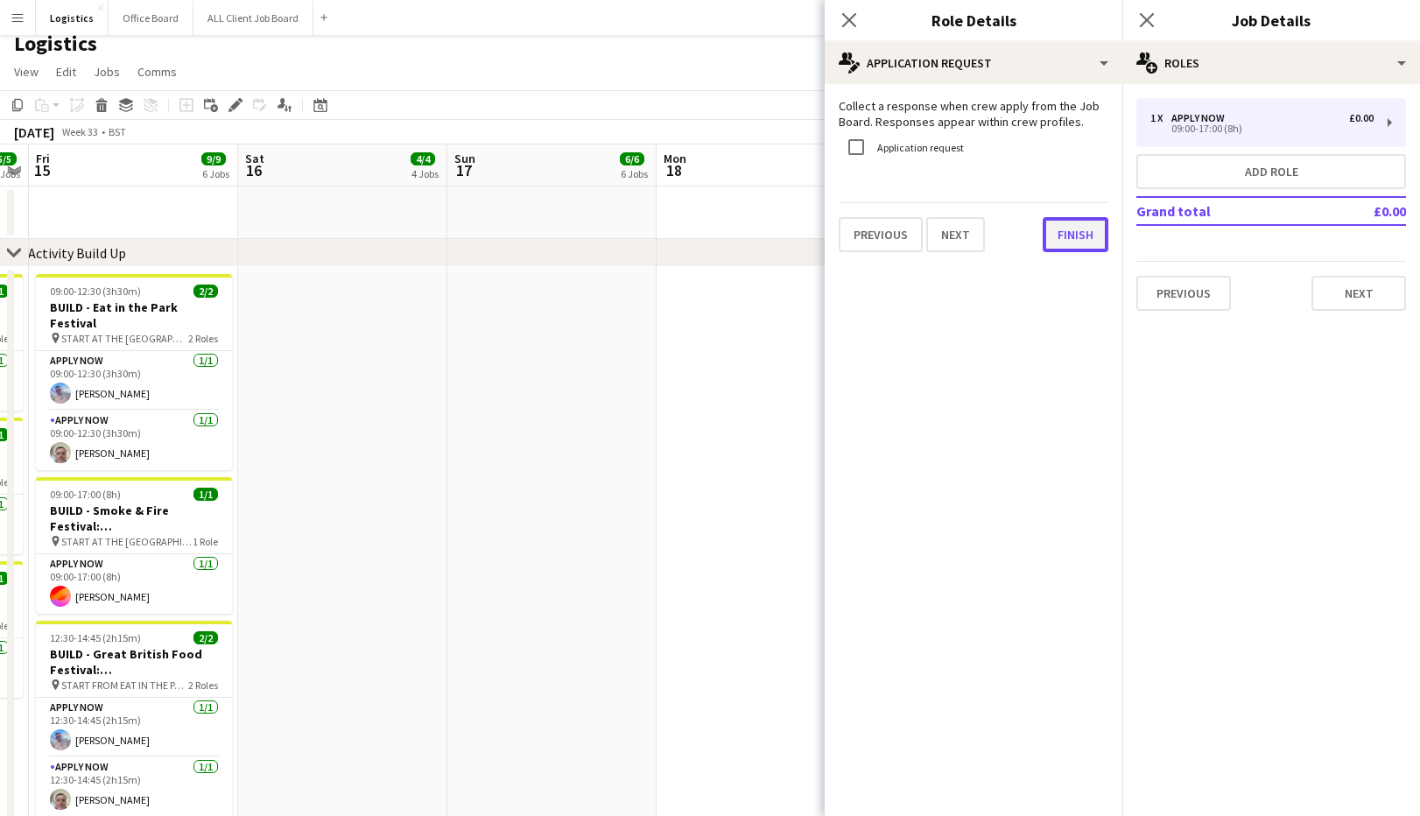
click at [1086, 231] on button "Finish" at bounding box center [1076, 234] width 66 height 35
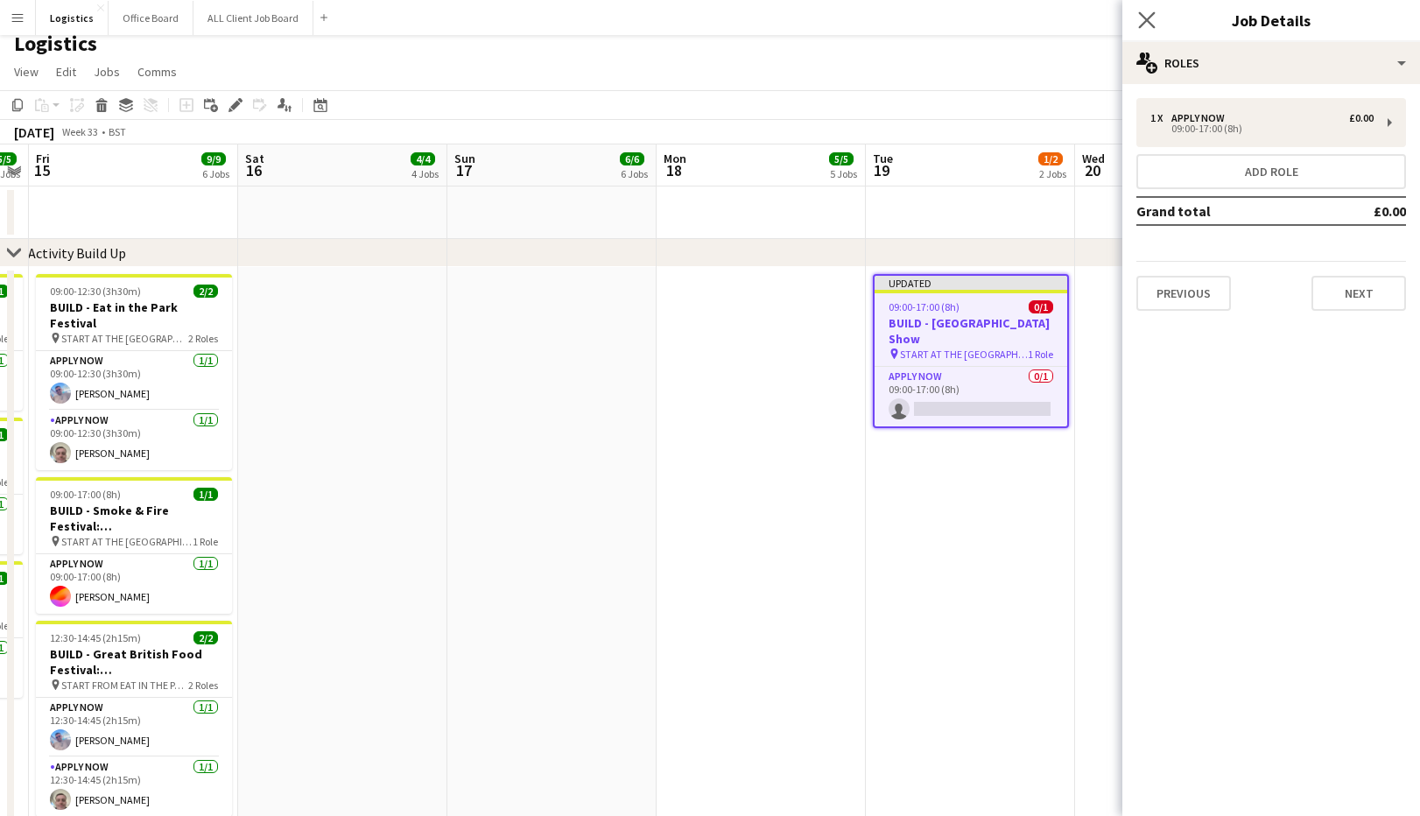
click at [1141, 23] on icon "Close pop-in" at bounding box center [1146, 19] width 17 height 17
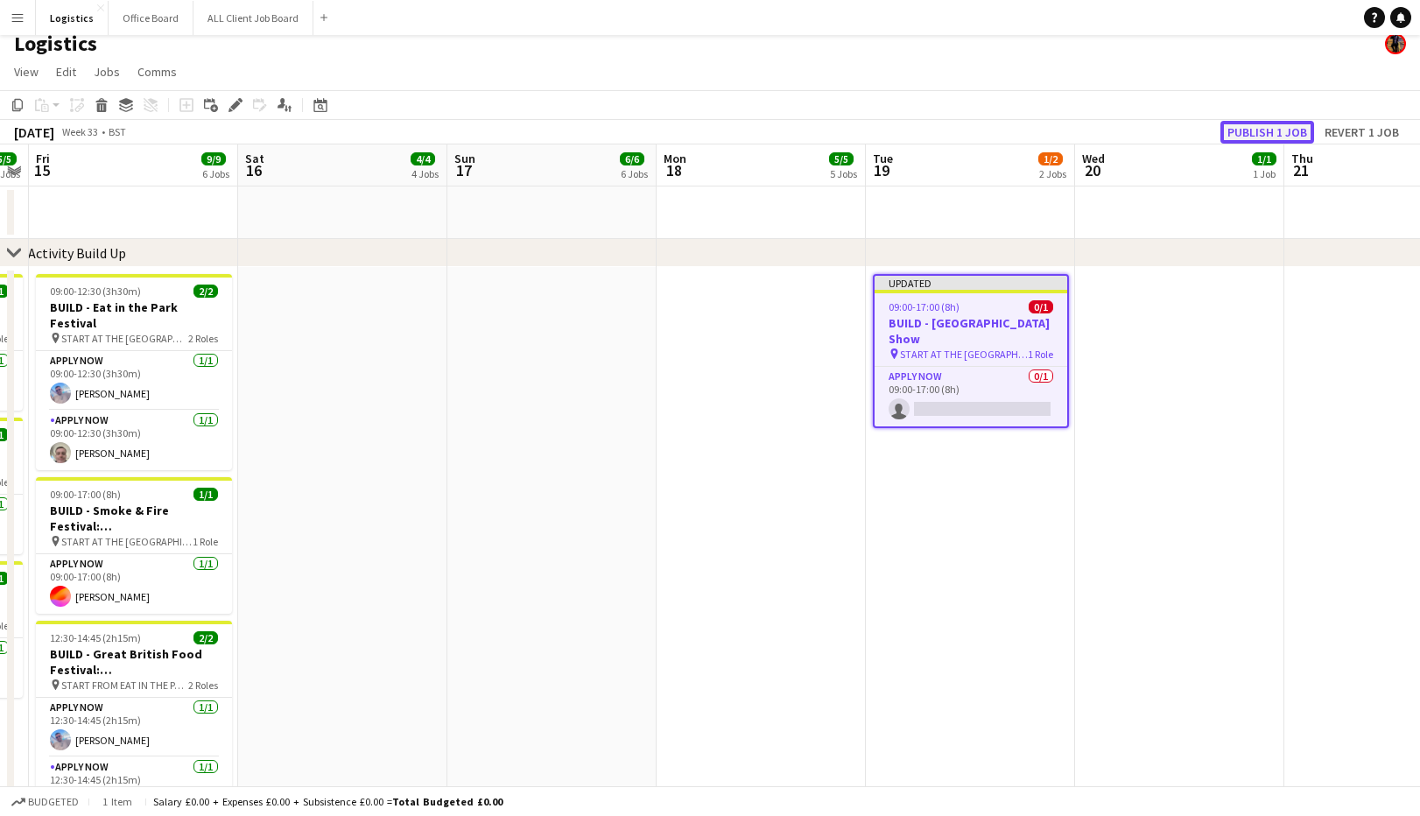
click at [1256, 134] on button "Publish 1 job" at bounding box center [1268, 132] width 94 height 23
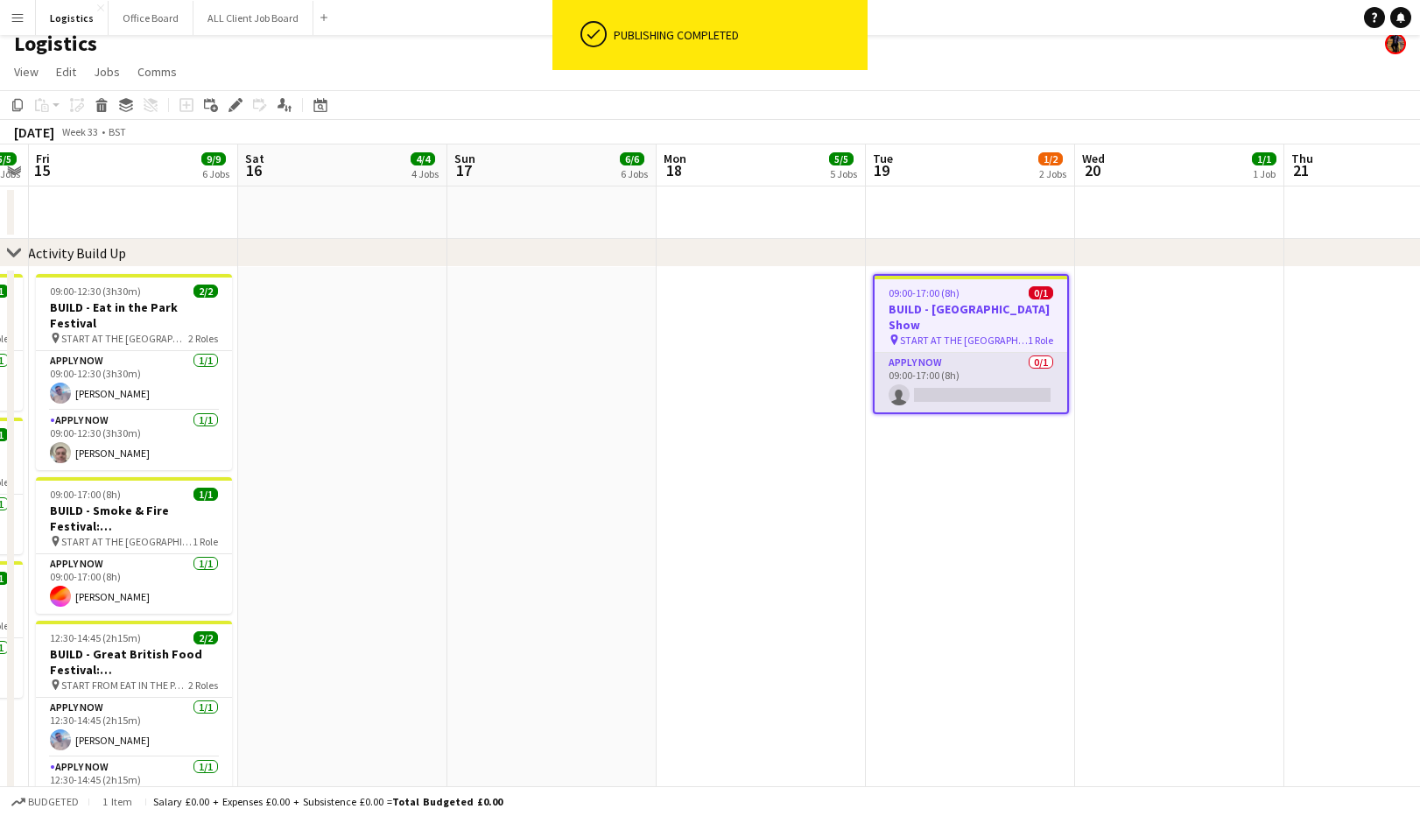
click at [953, 397] on app-card-role "APPLY NOW 0/1 09:00-17:00 (8h) single-neutral-actions" at bounding box center [971, 383] width 193 height 60
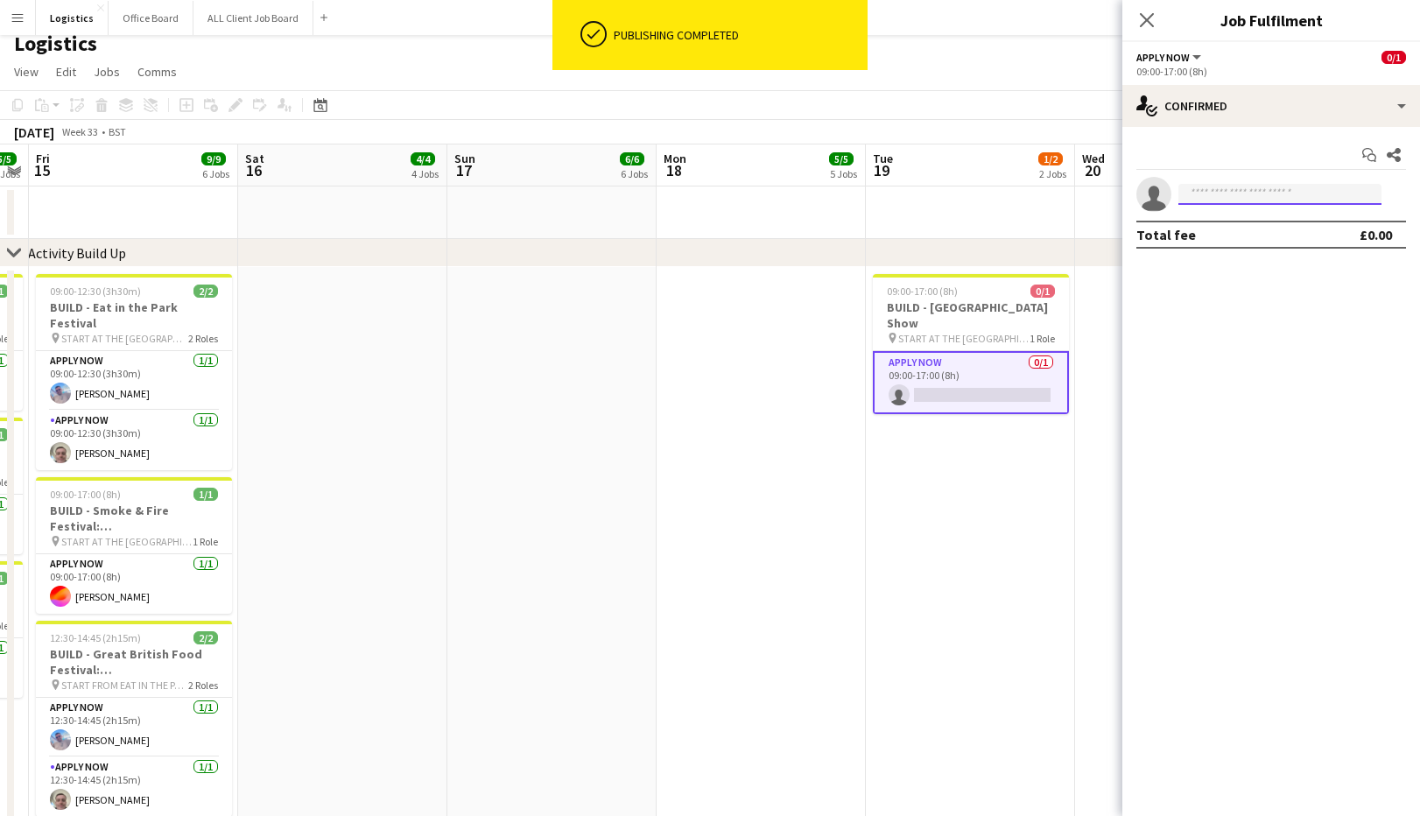
click at [1220, 197] on input at bounding box center [1279, 194] width 203 height 21
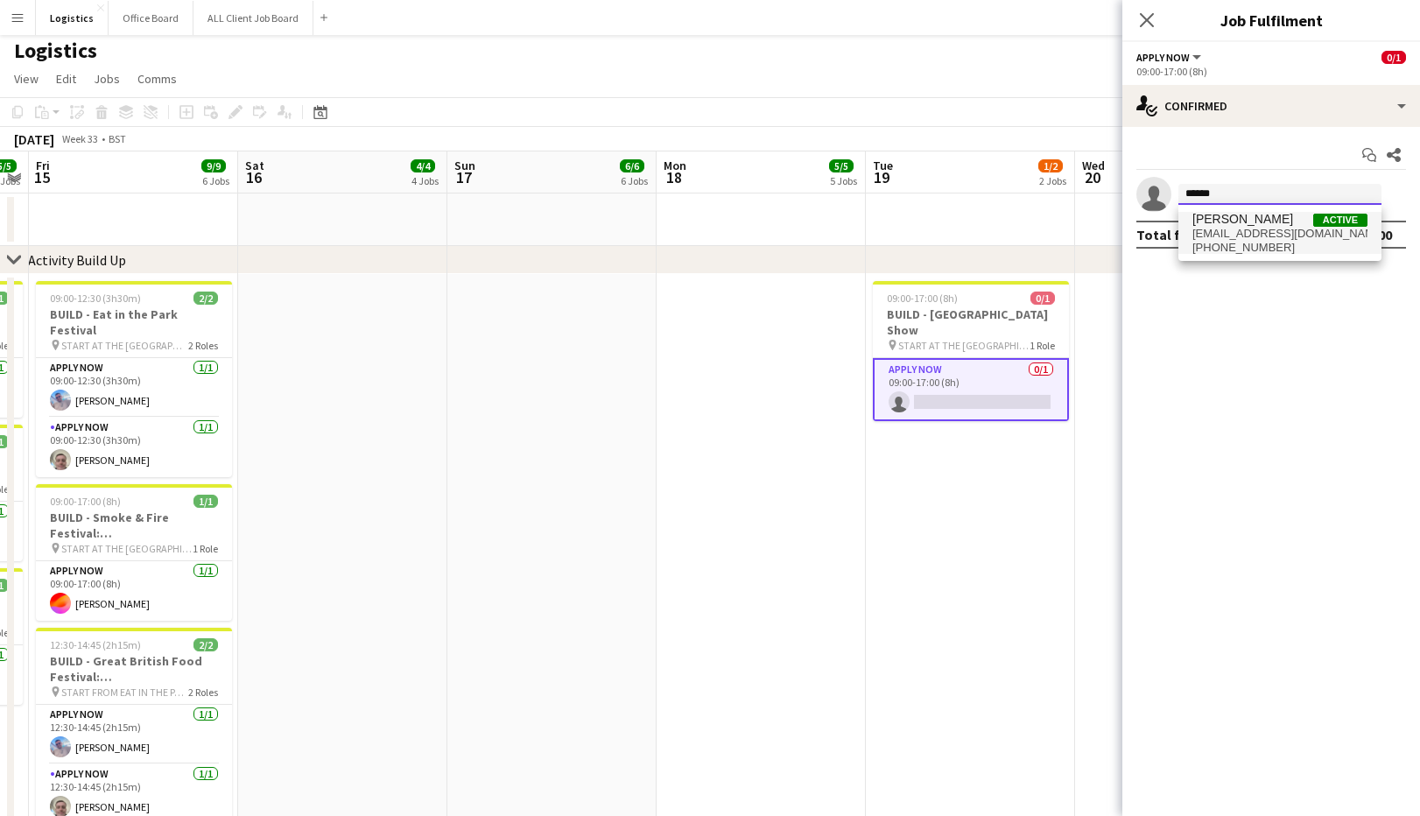
type input "******"
click at [1223, 225] on span "[PERSON_NAME]" at bounding box center [1242, 219] width 101 height 15
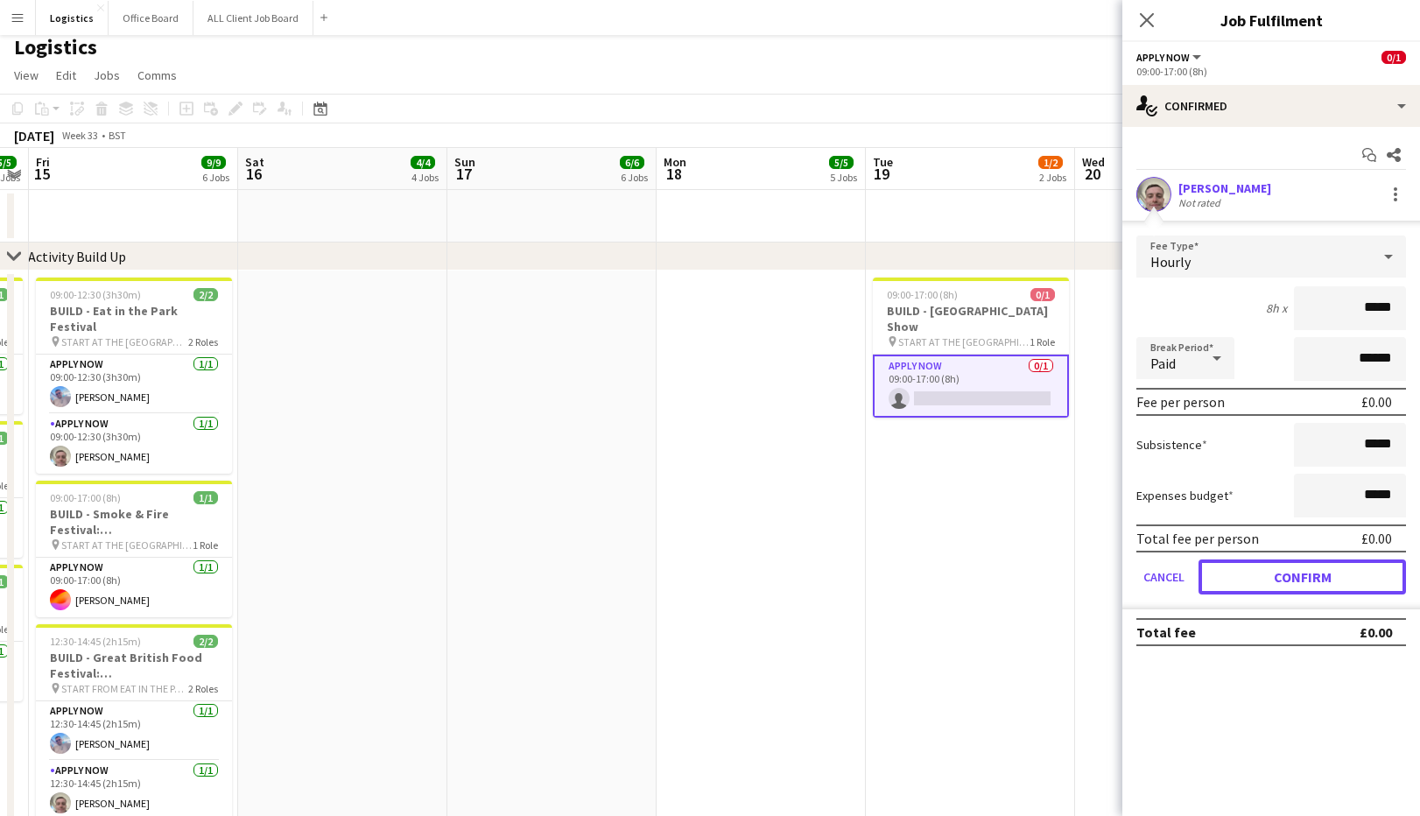
click at [1277, 580] on button "Confirm" at bounding box center [1303, 576] width 208 height 35
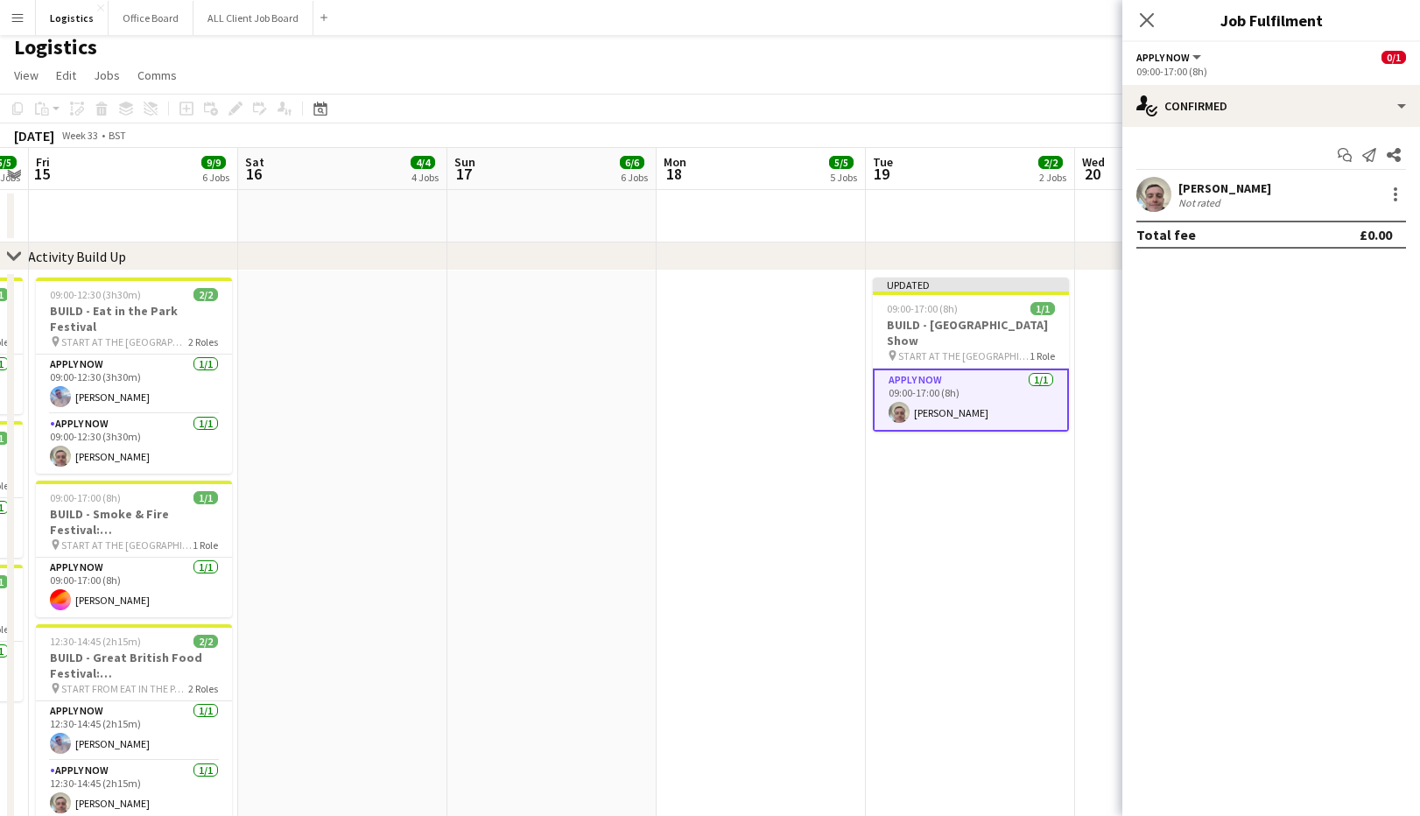
drag, startPoint x: 1147, startPoint y: 18, endPoint x: 1160, endPoint y: 27, distance: 15.8
click at [1148, 18] on icon at bounding box center [1147, 20] width 14 height 14
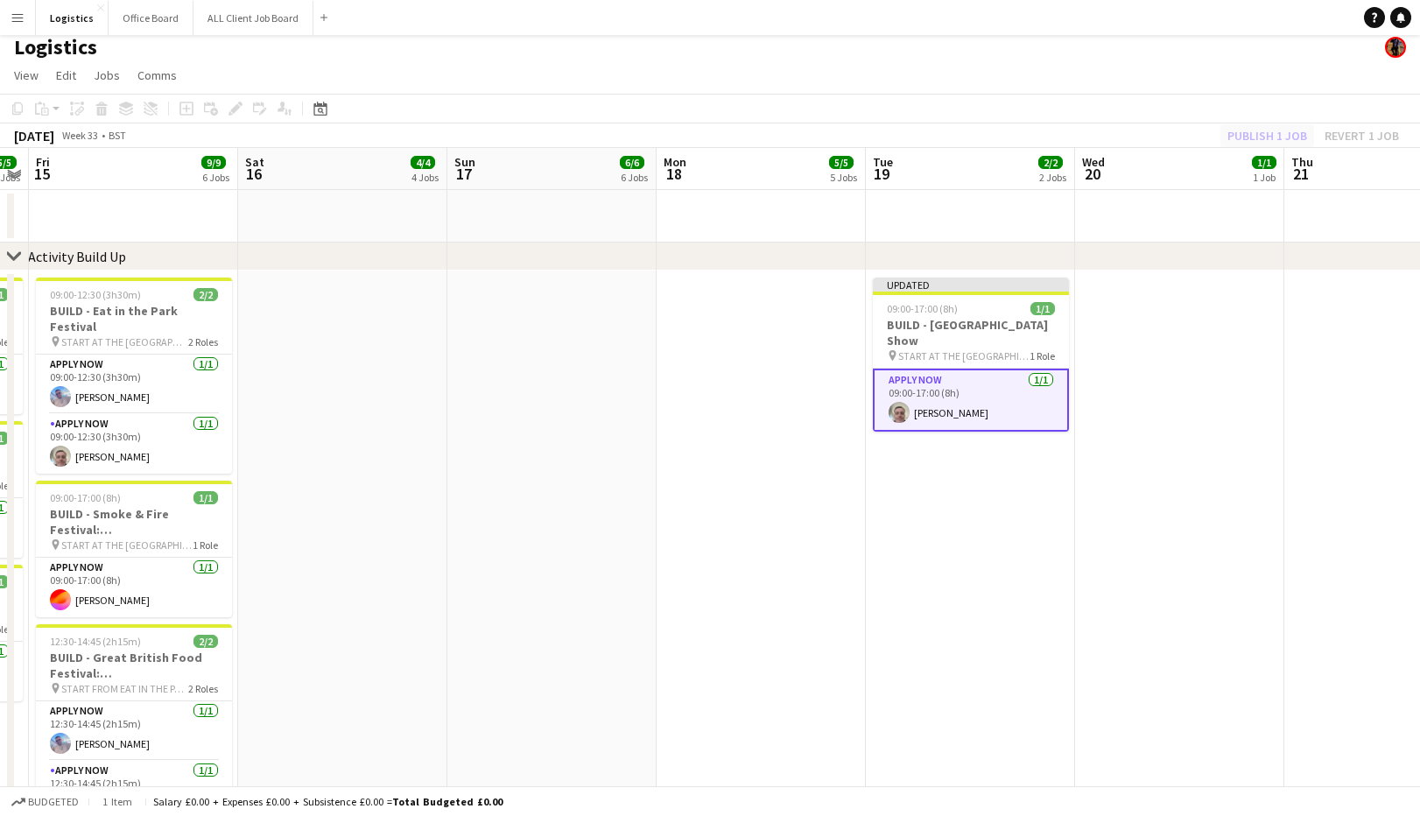
click at [1263, 136] on div "Publish 1 job Revert 1 job" at bounding box center [1314, 135] width 214 height 23
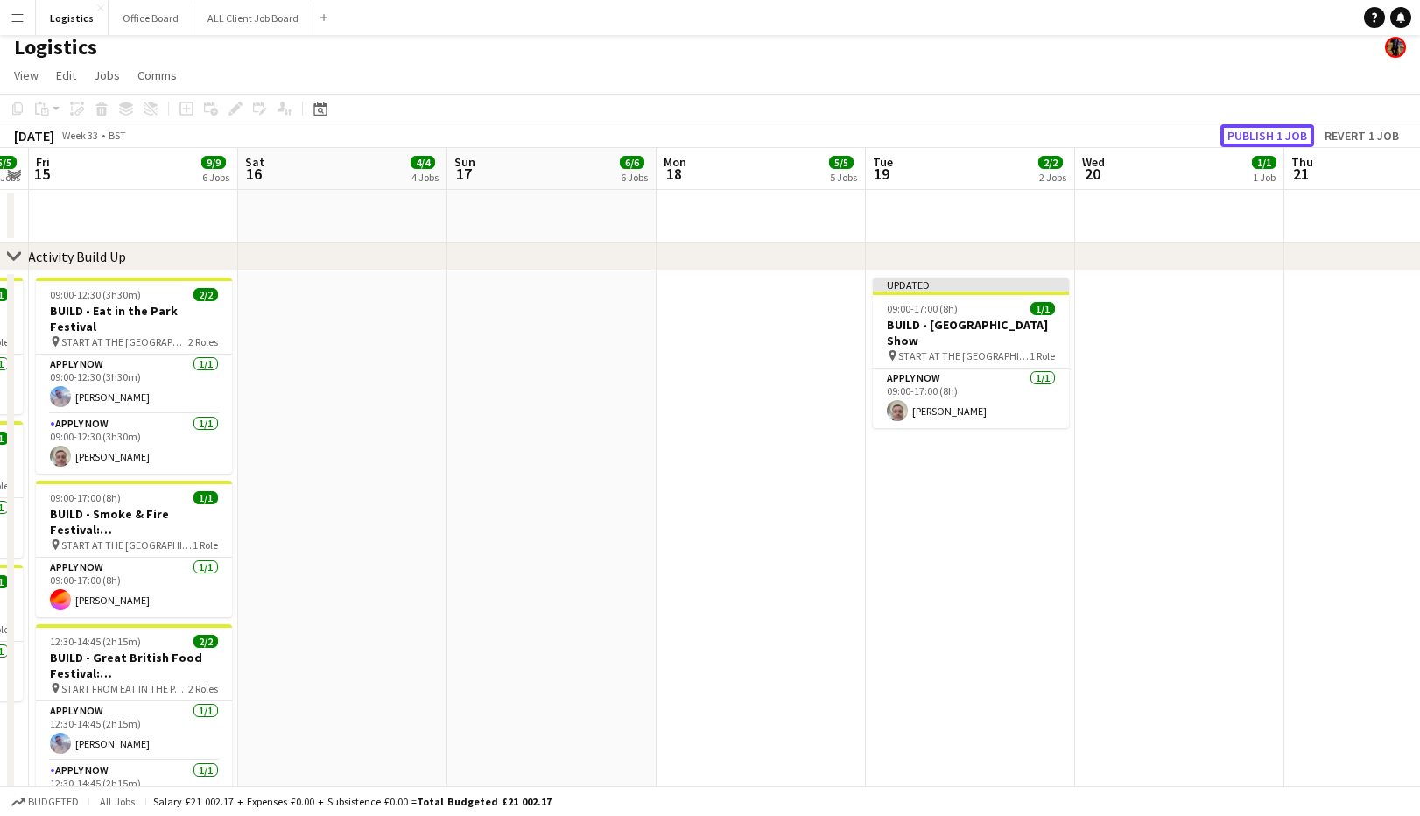
click at [1263, 136] on button "Publish 1 job" at bounding box center [1268, 135] width 94 height 23
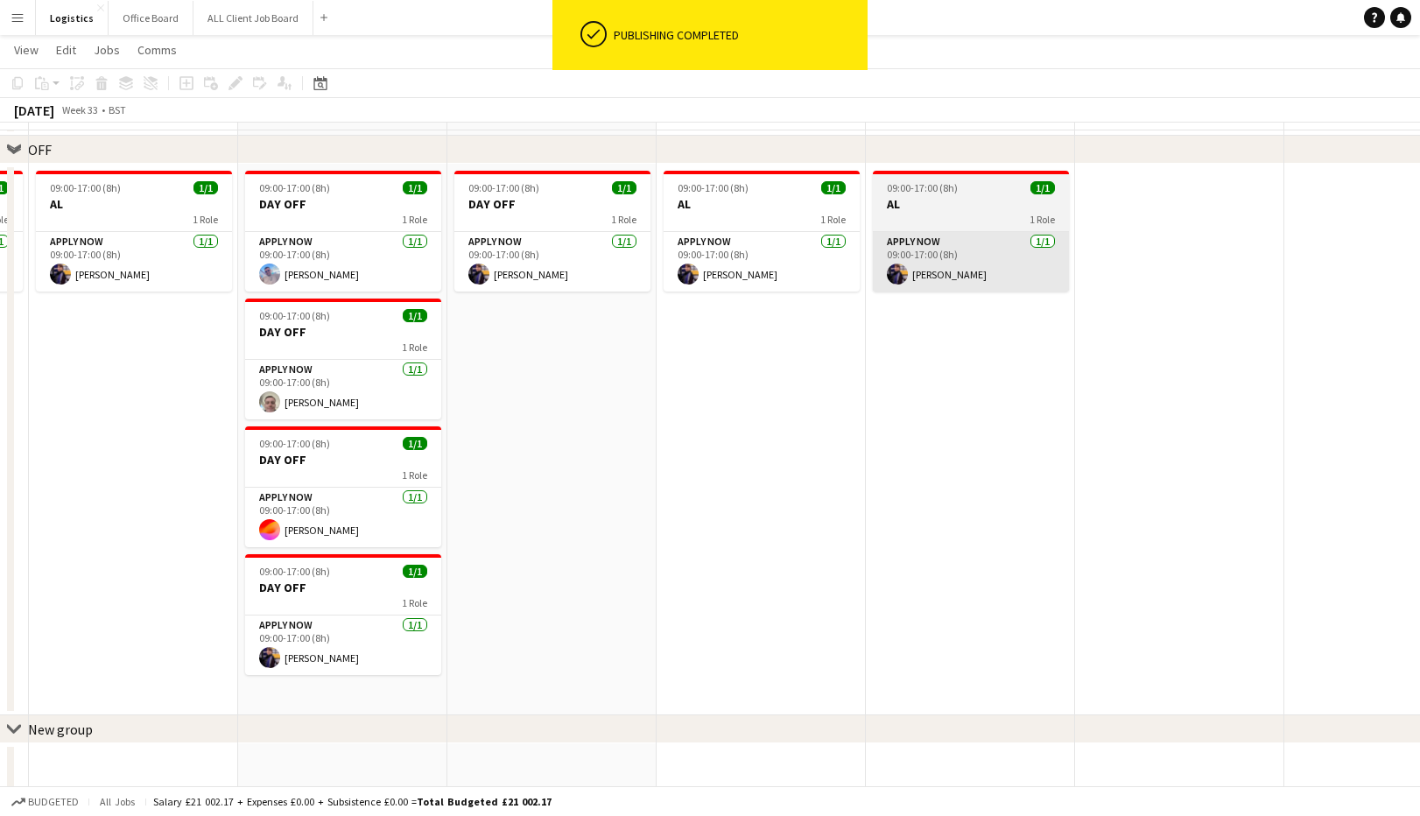
scroll to position [2578, 0]
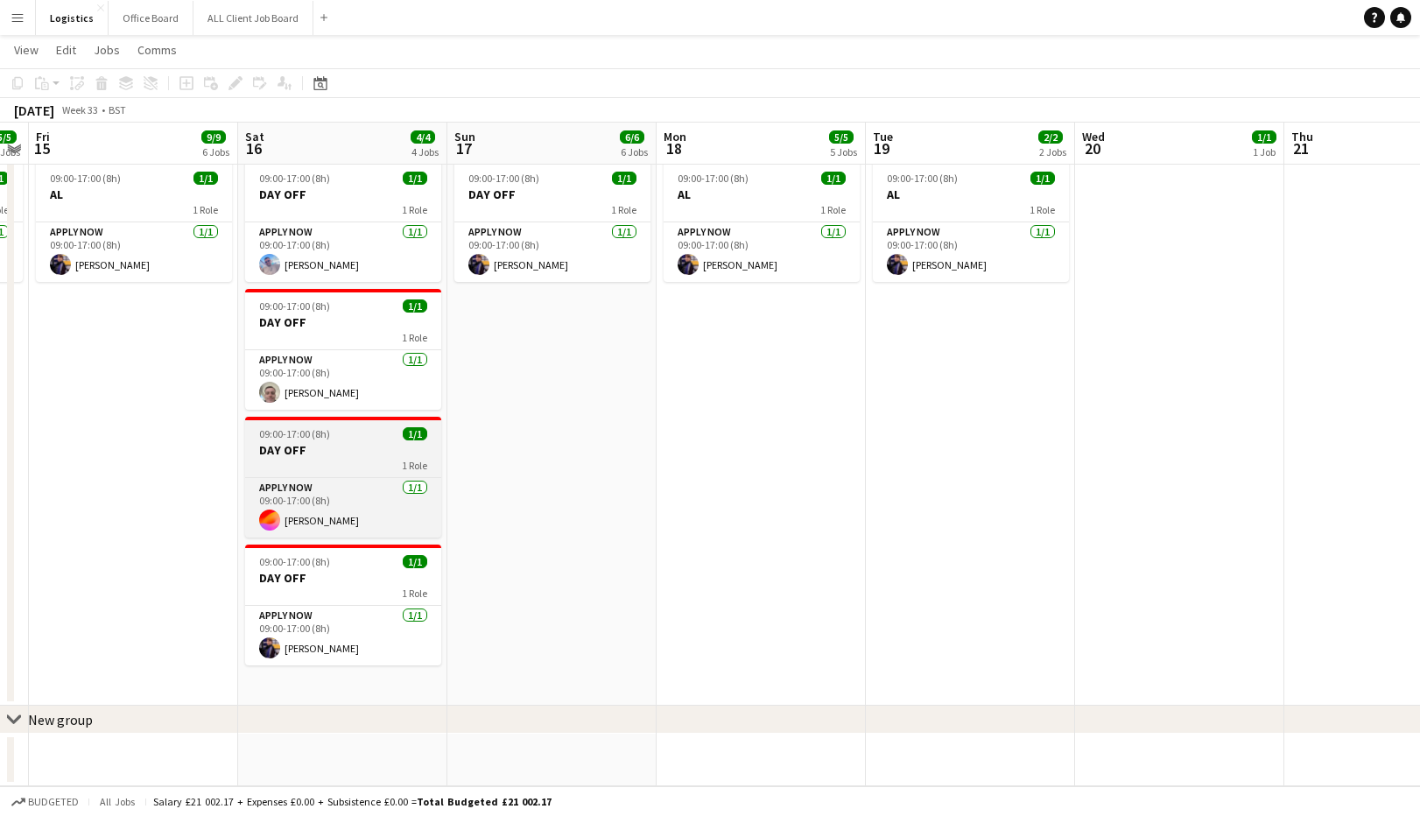
drag, startPoint x: 321, startPoint y: 453, endPoint x: 317, endPoint y: 443, distance: 10.6
click at [321, 453] on h3 "DAY OFF" at bounding box center [343, 450] width 196 height 16
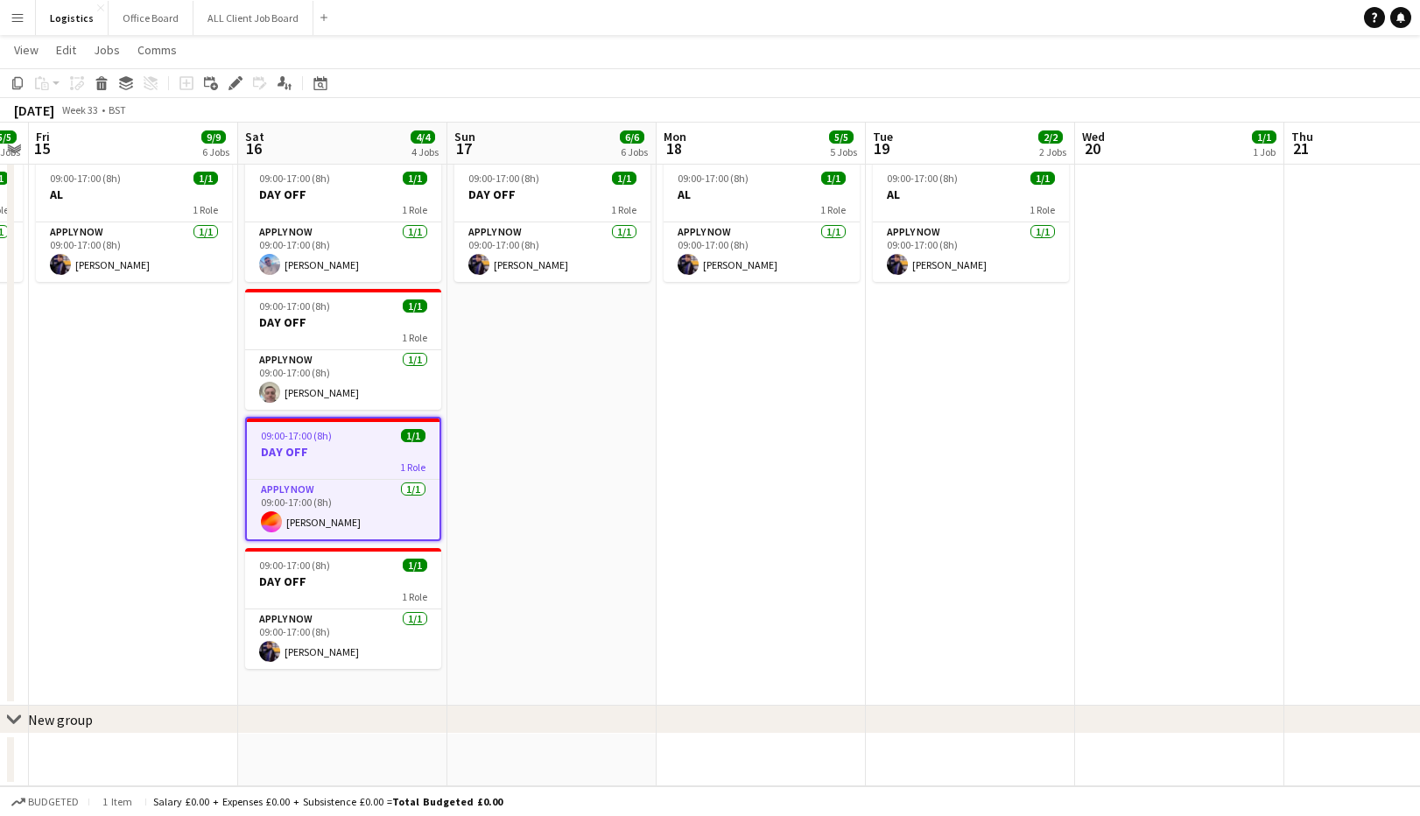
drag, startPoint x: 19, startPoint y: 82, endPoint x: 48, endPoint y: 109, distance: 39.6
click at [19, 83] on icon "Copy" at bounding box center [18, 83] width 14 height 14
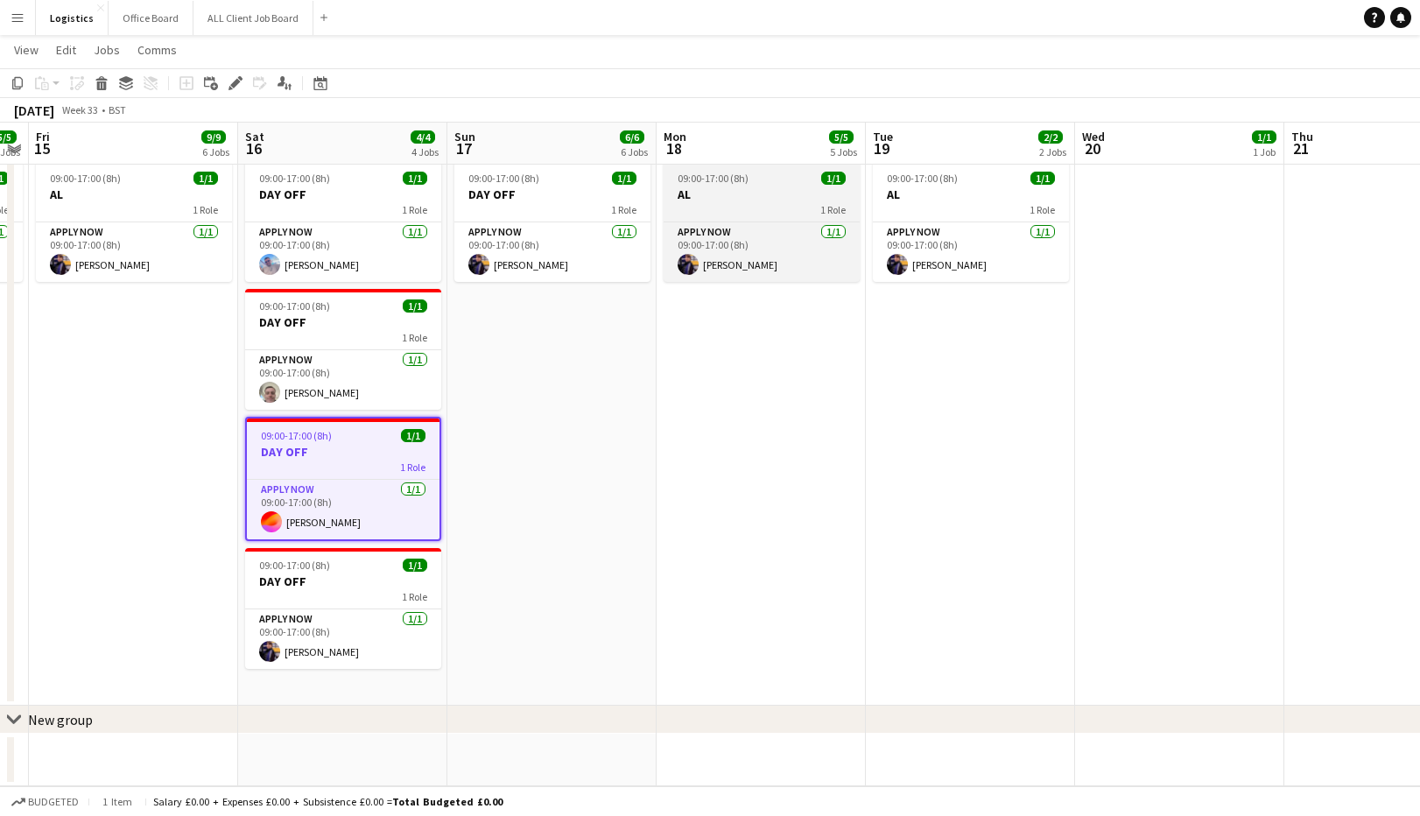
drag, startPoint x: 969, startPoint y: 324, endPoint x: 728, endPoint y: 203, distance: 270.2
click at [969, 324] on app-date-cell "09:00-17:00 (8h) 1/1 AL 1 Role APPLY NOW [DATE] 09:00-17:00 (8h) [PERSON_NAME]" at bounding box center [970, 430] width 209 height 552
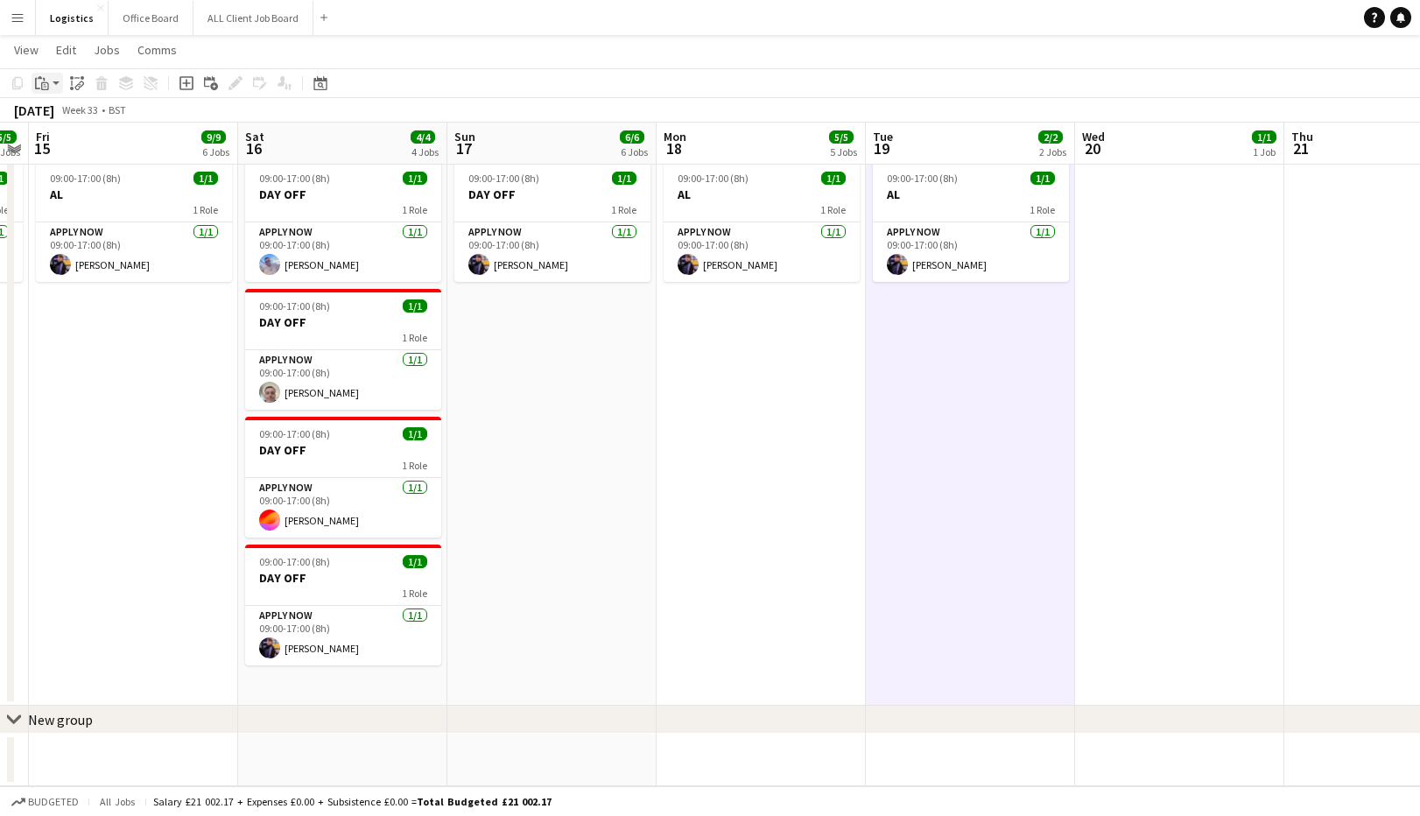
click at [42, 84] on icon "Paste" at bounding box center [42, 83] width 14 height 14
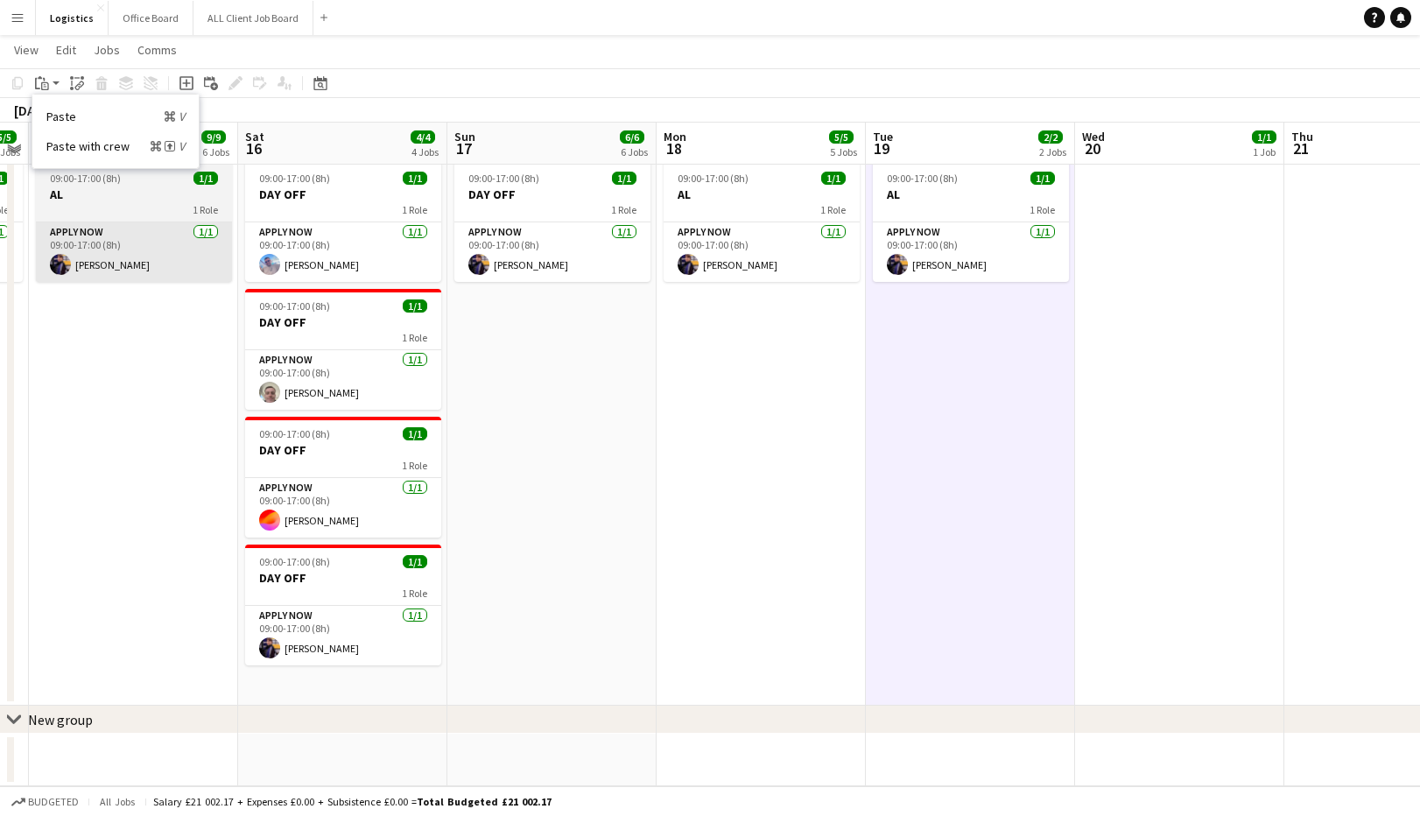
drag, startPoint x: 62, startPoint y: 144, endPoint x: 126, endPoint y: 244, distance: 119.3
click at [62, 144] on link "Paste with crew Command Shift V" at bounding box center [115, 146] width 138 height 16
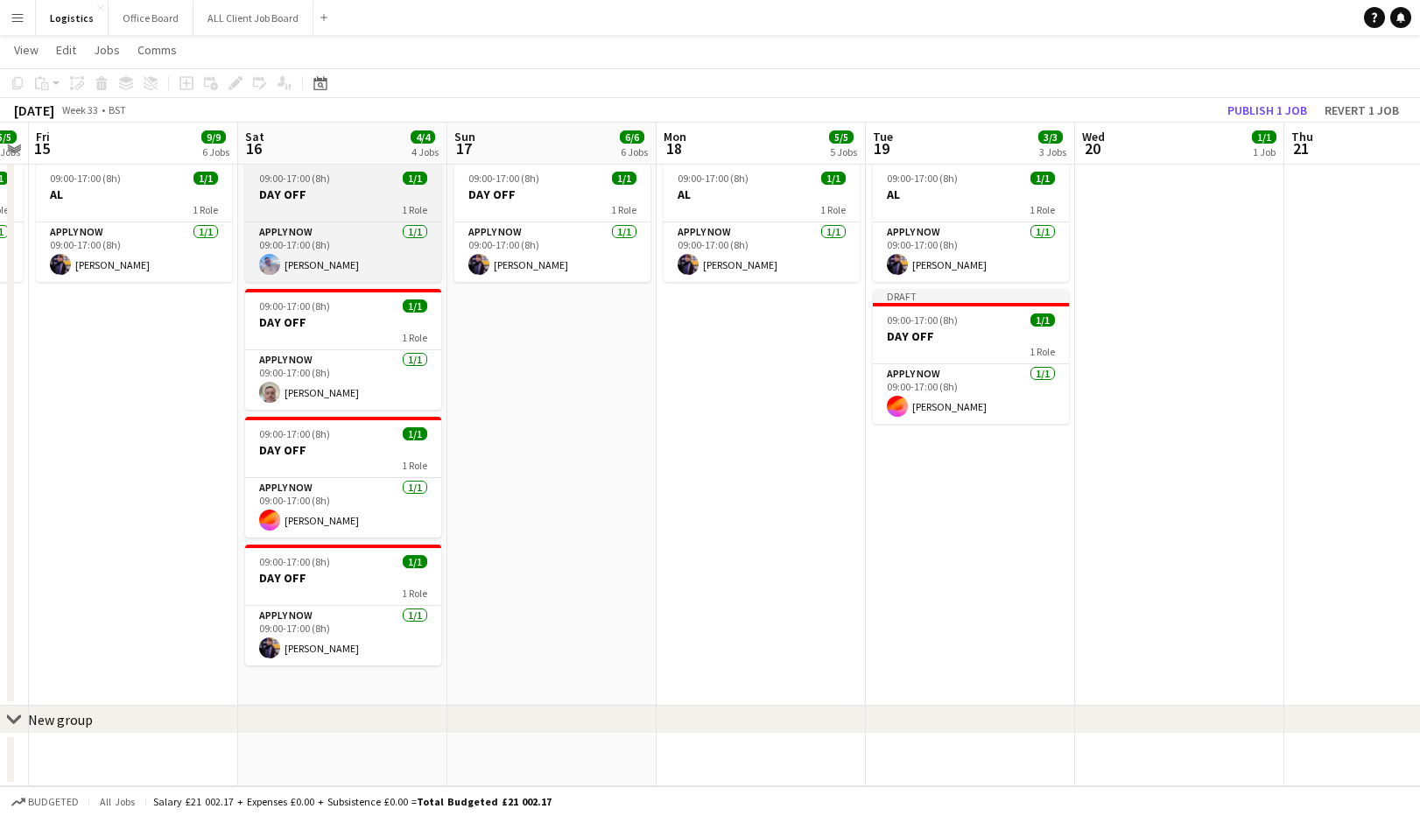
click at [320, 206] on div "1 Role" at bounding box center [343, 209] width 196 height 14
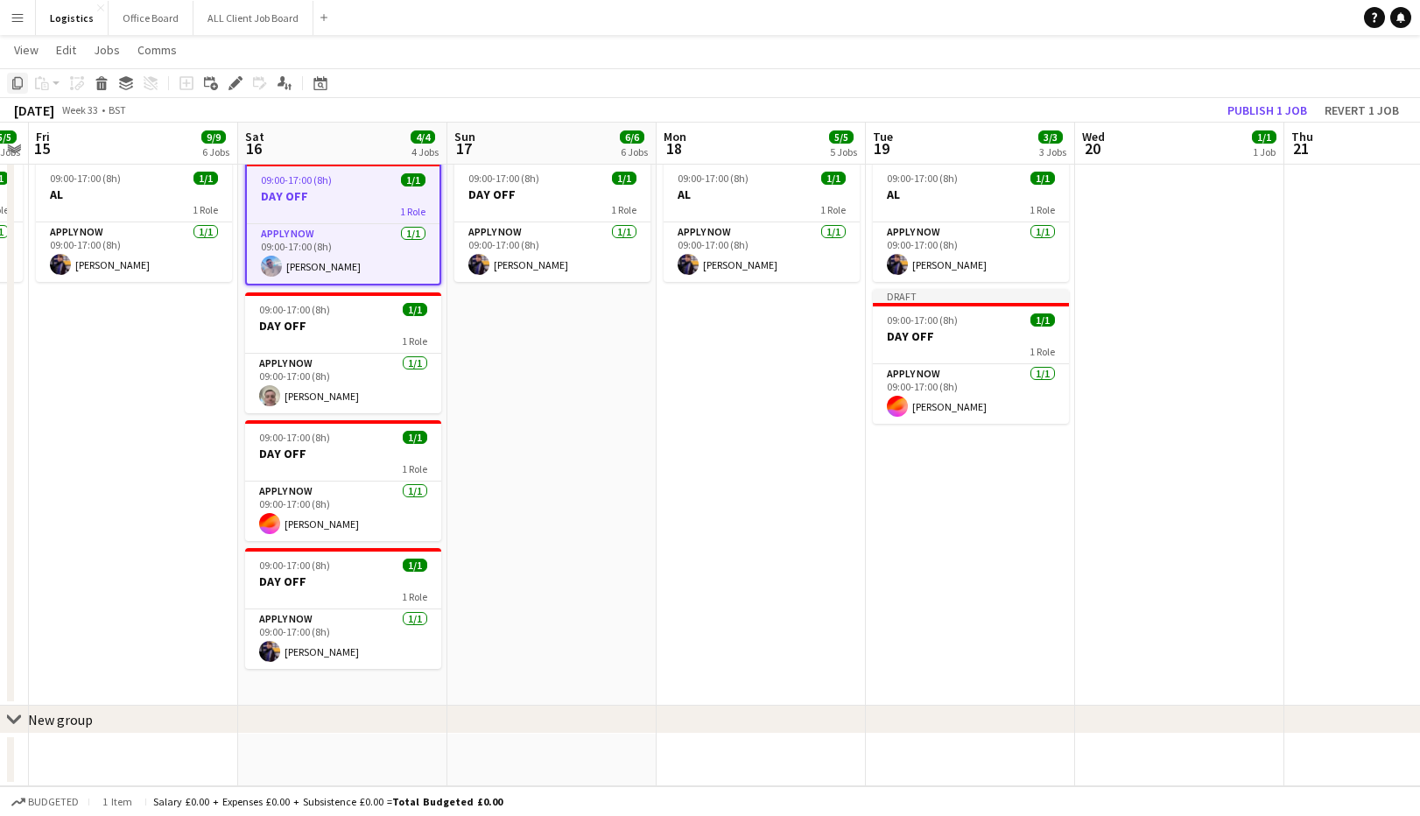
click at [17, 86] on icon "Copy" at bounding box center [18, 83] width 14 height 14
click at [962, 461] on app-date-cell "09:00-17:00 (8h) 1/1 AL 1 Role APPLY NOW [DATE] 09:00-17:00 (8h) [PERSON_NAME] …" at bounding box center [970, 430] width 209 height 552
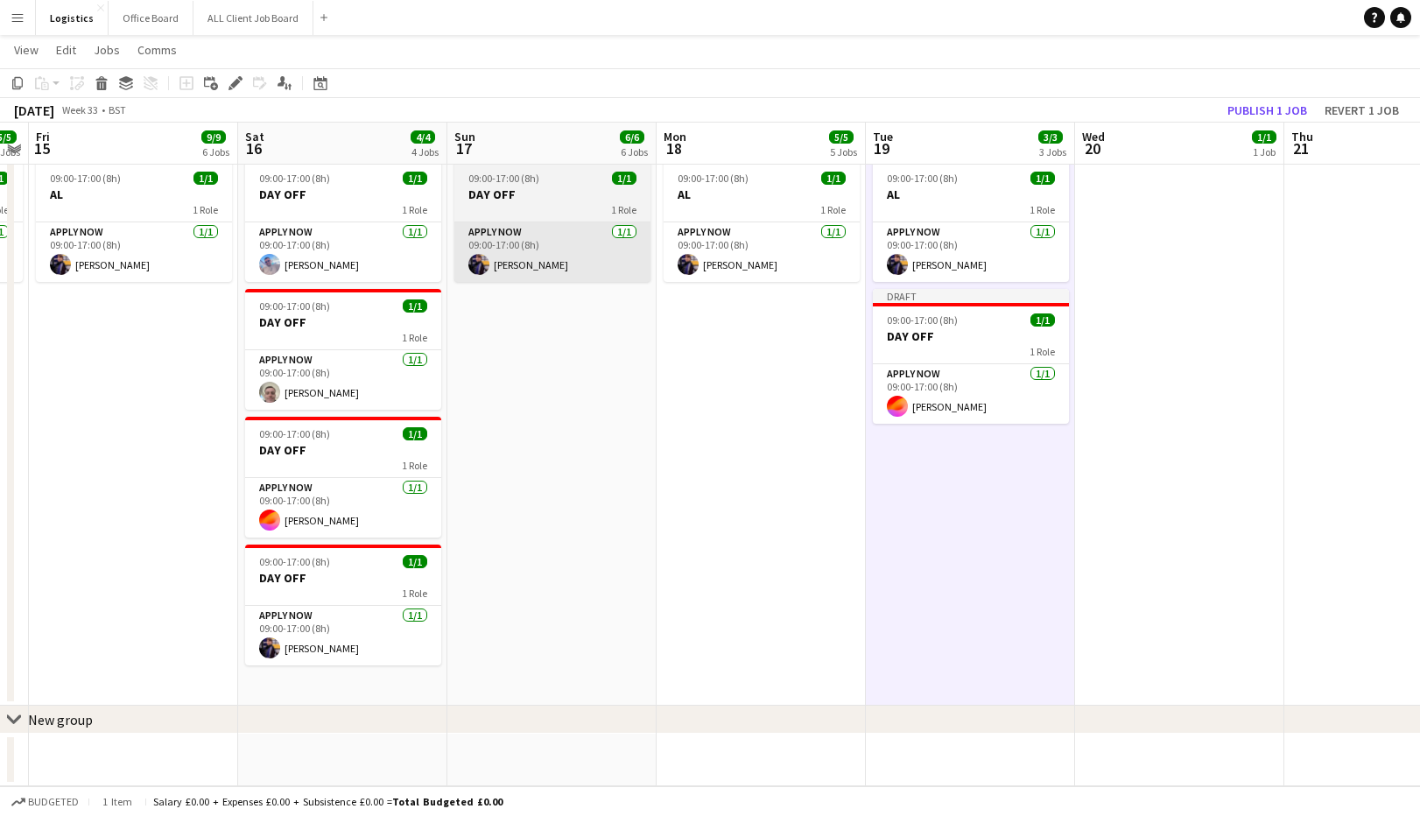
scroll to position [0, 600]
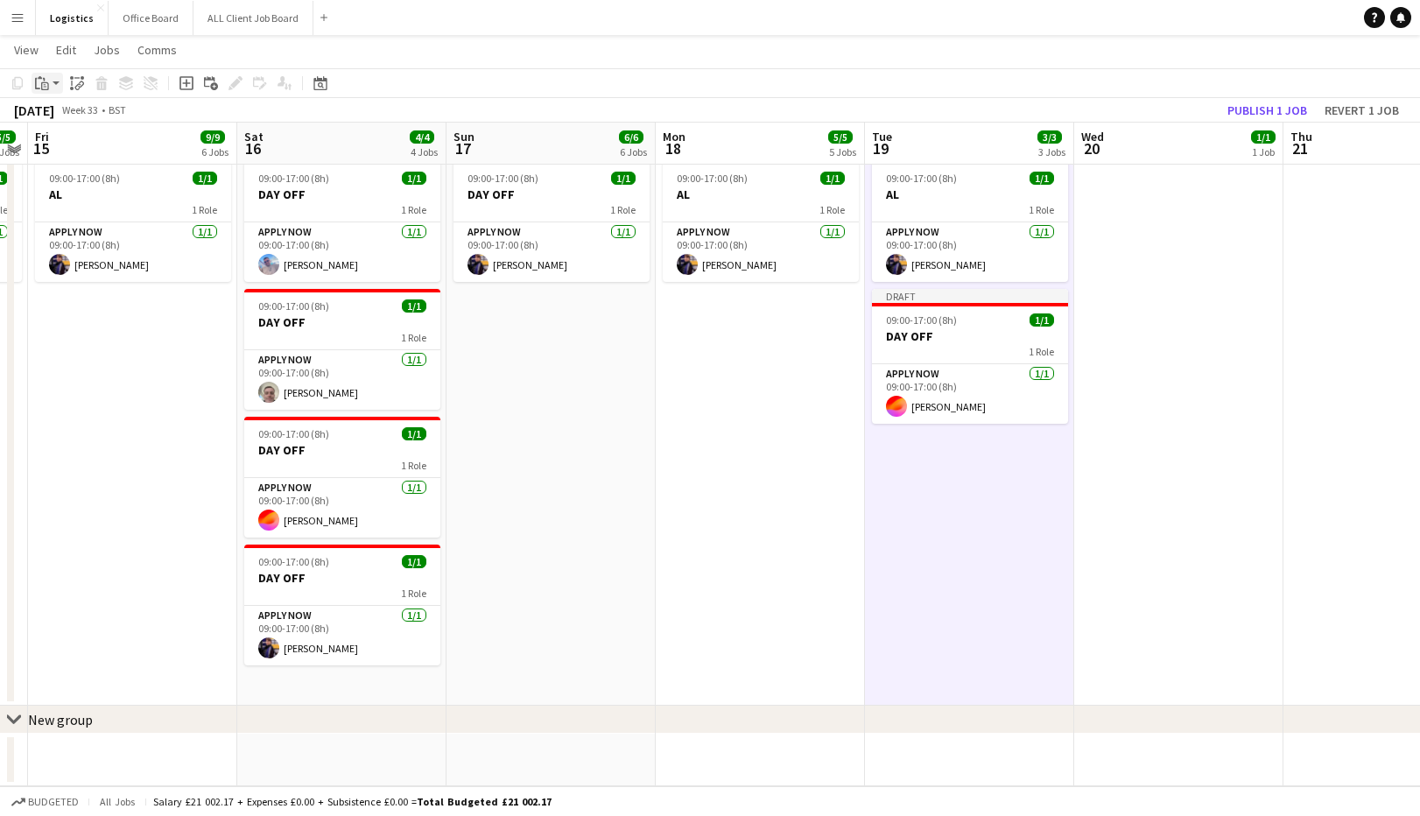
click at [41, 82] on icon "Paste" at bounding box center [42, 83] width 14 height 14
click at [64, 144] on link "Paste with crew Command Shift V" at bounding box center [115, 146] width 138 height 16
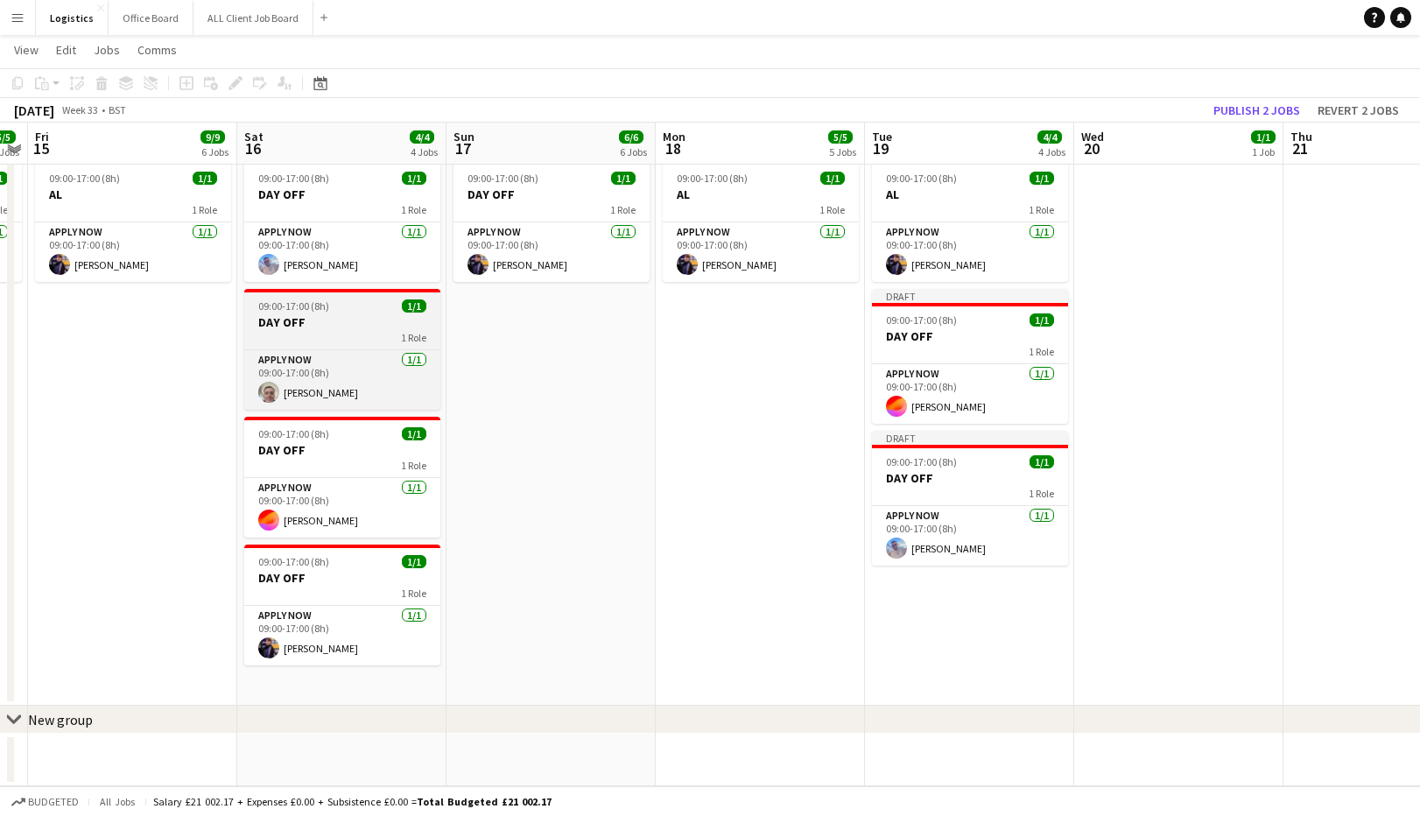
drag, startPoint x: 315, startPoint y: 326, endPoint x: 296, endPoint y: 292, distance: 39.2
click at [315, 327] on h3 "DAY OFF" at bounding box center [342, 322] width 196 height 16
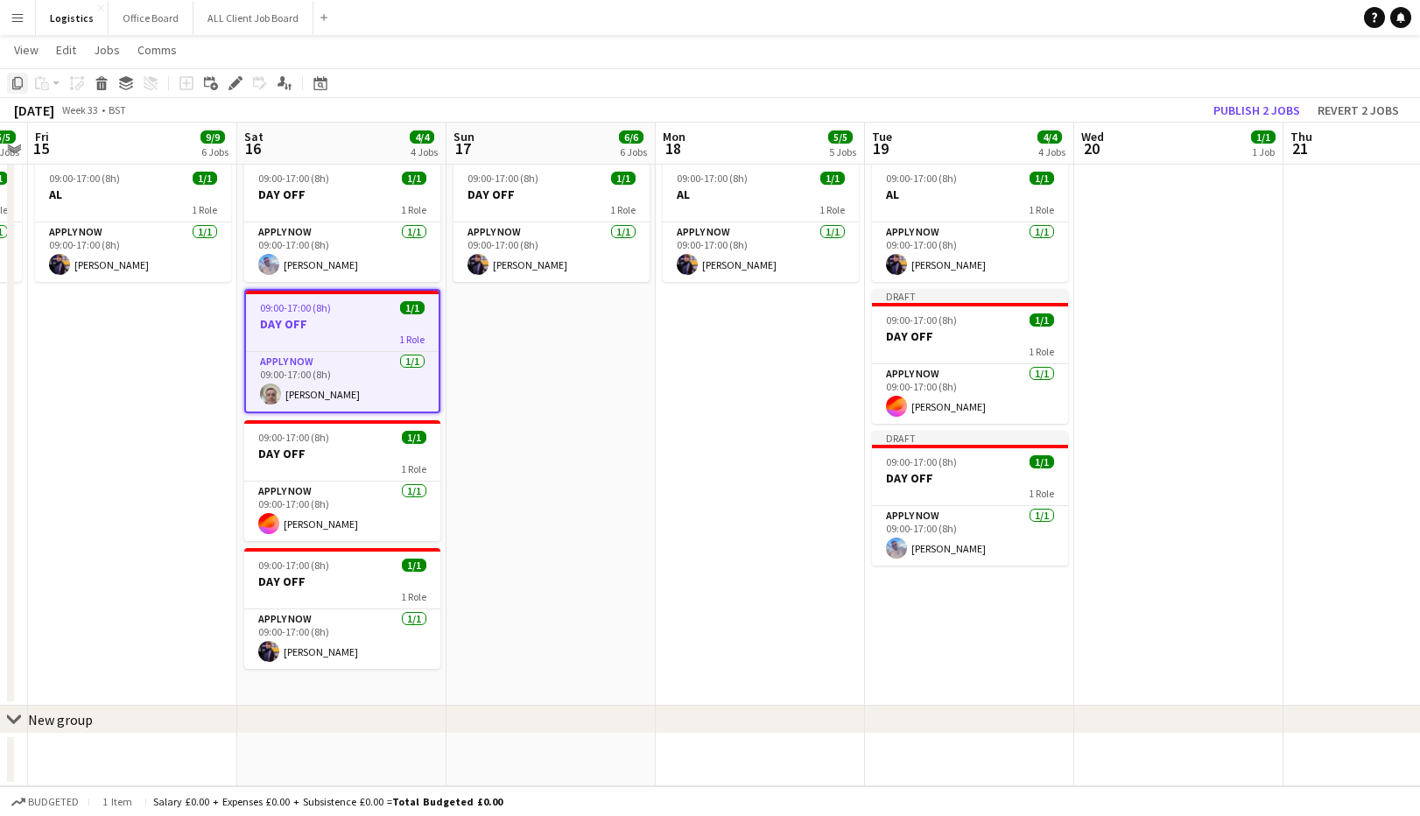
click at [17, 82] on icon "Copy" at bounding box center [18, 83] width 14 height 14
drag, startPoint x: 1141, startPoint y: 229, endPoint x: 848, endPoint y: 141, distance: 306.3
click at [1140, 229] on app-date-cell at bounding box center [1178, 430] width 209 height 552
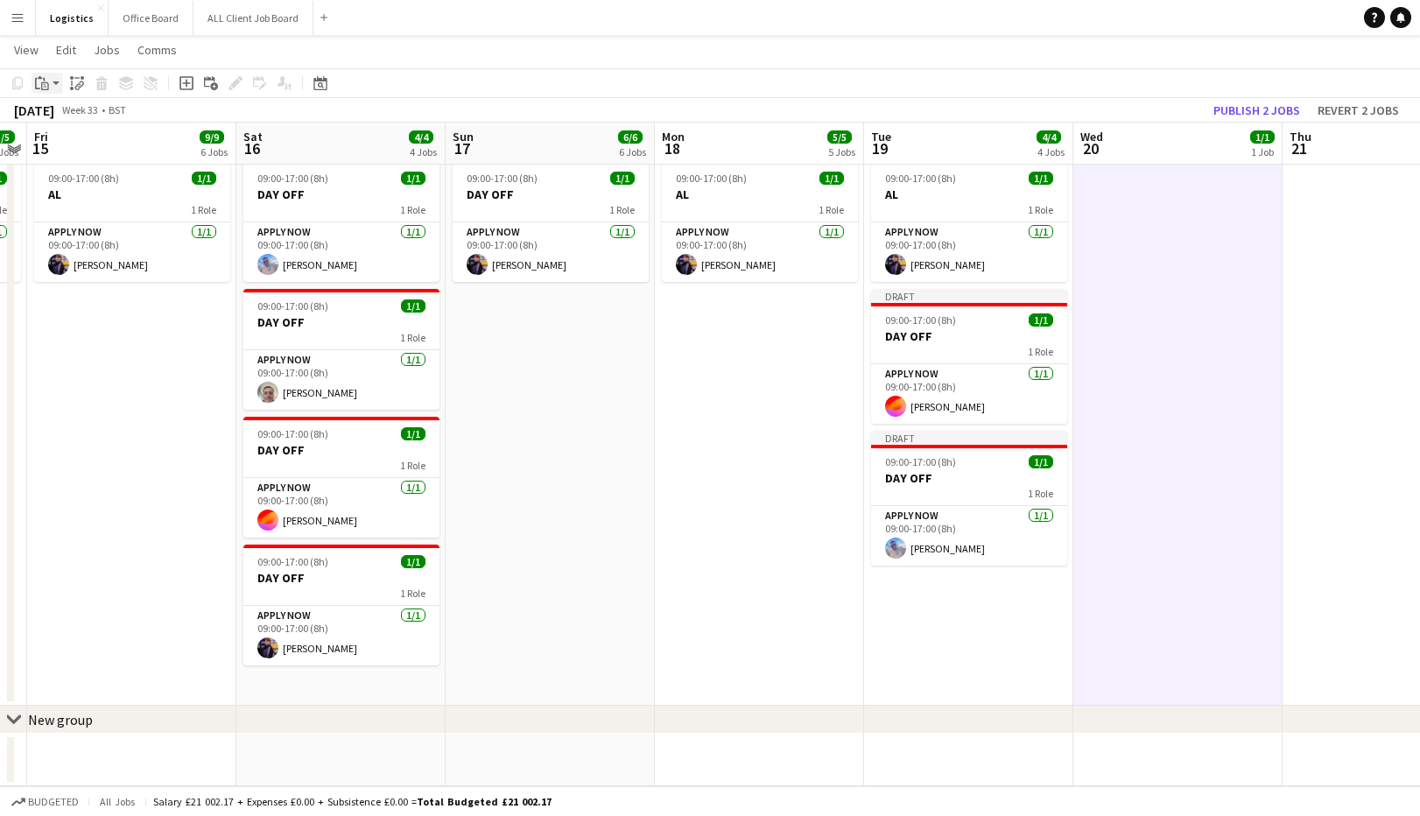
click at [39, 81] on icon "Paste" at bounding box center [42, 83] width 14 height 14
click at [79, 146] on link "Paste with crew Command Shift V" at bounding box center [115, 146] width 138 height 16
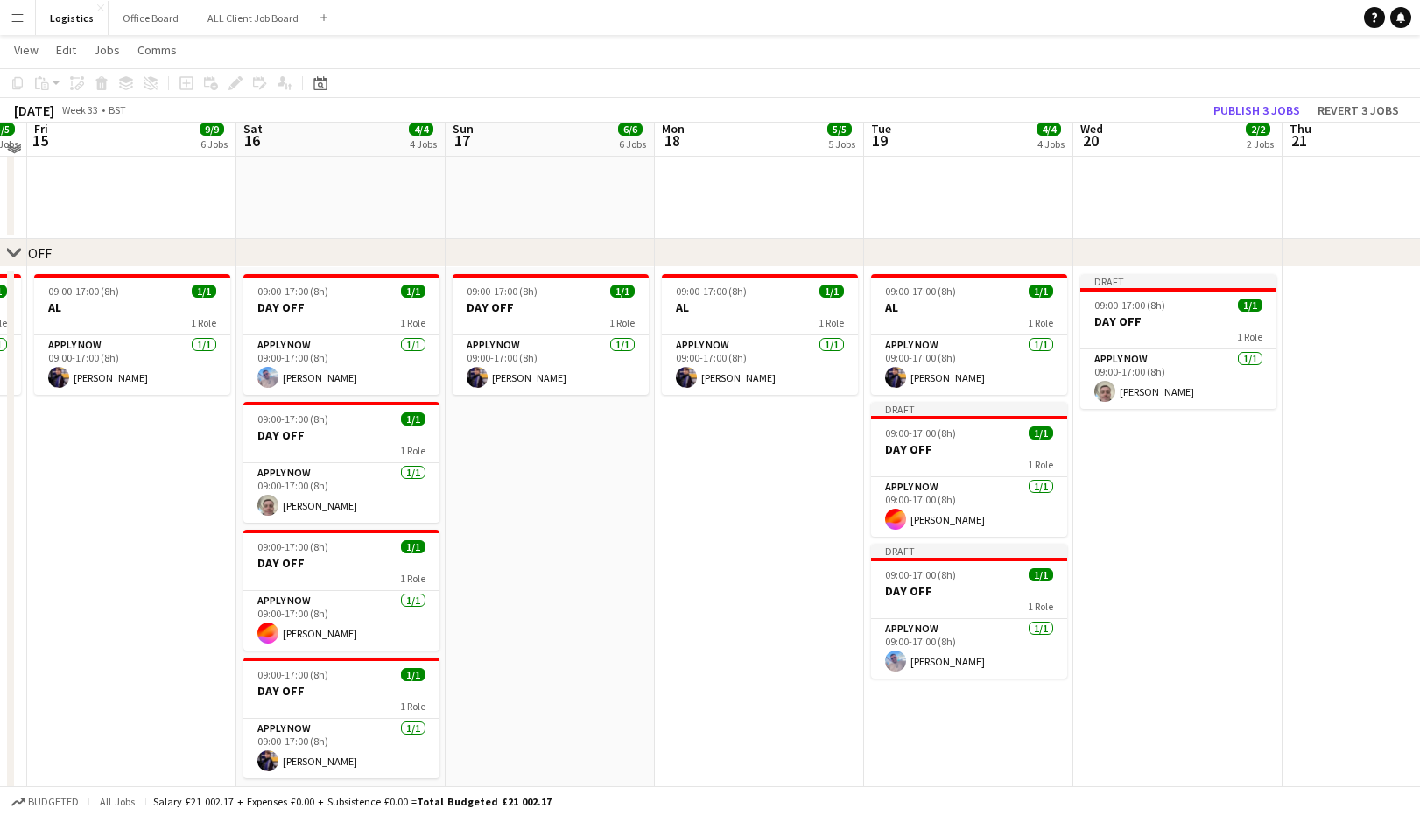
scroll to position [2457, 0]
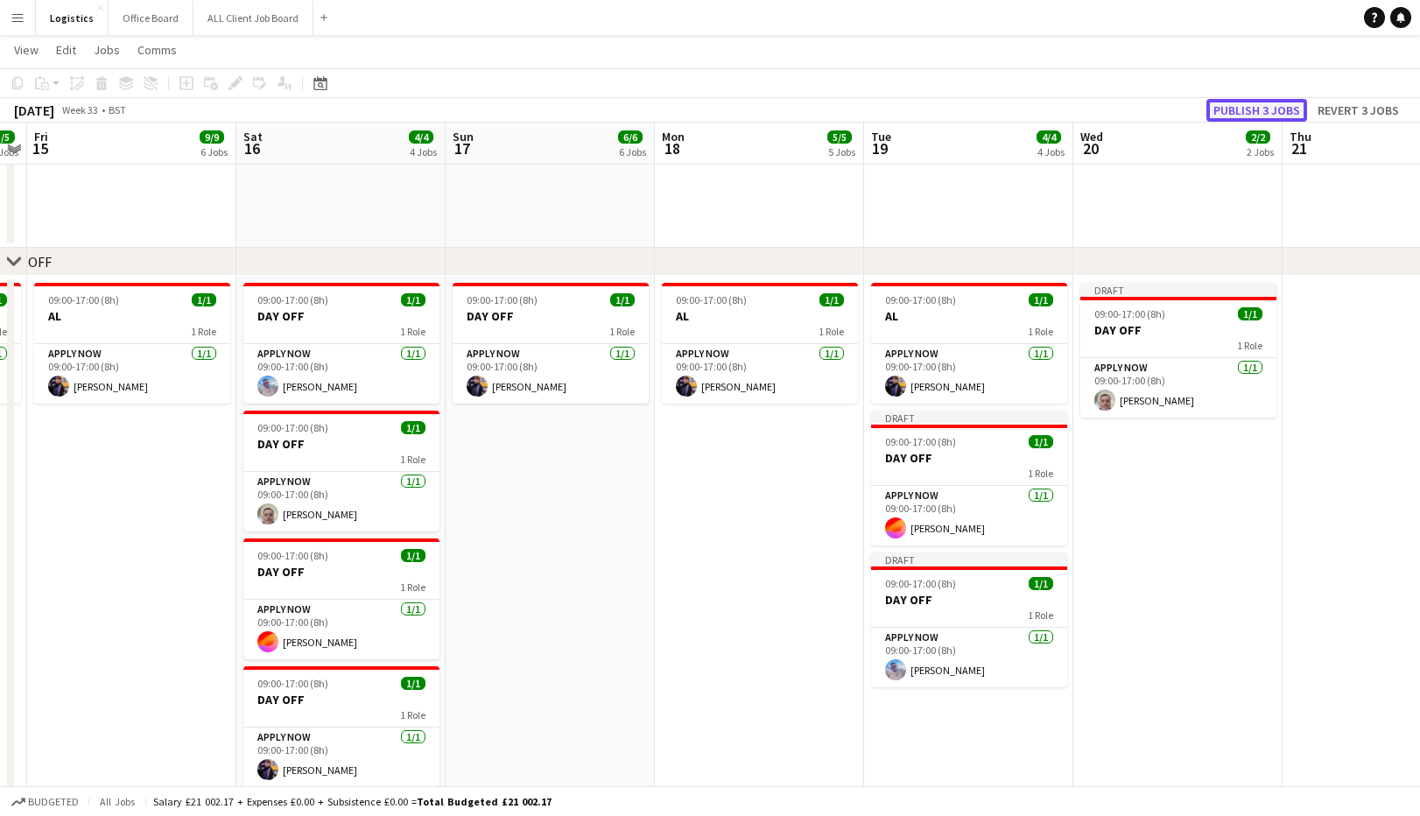
click at [1253, 104] on button "Publish 3 jobs" at bounding box center [1257, 110] width 101 height 23
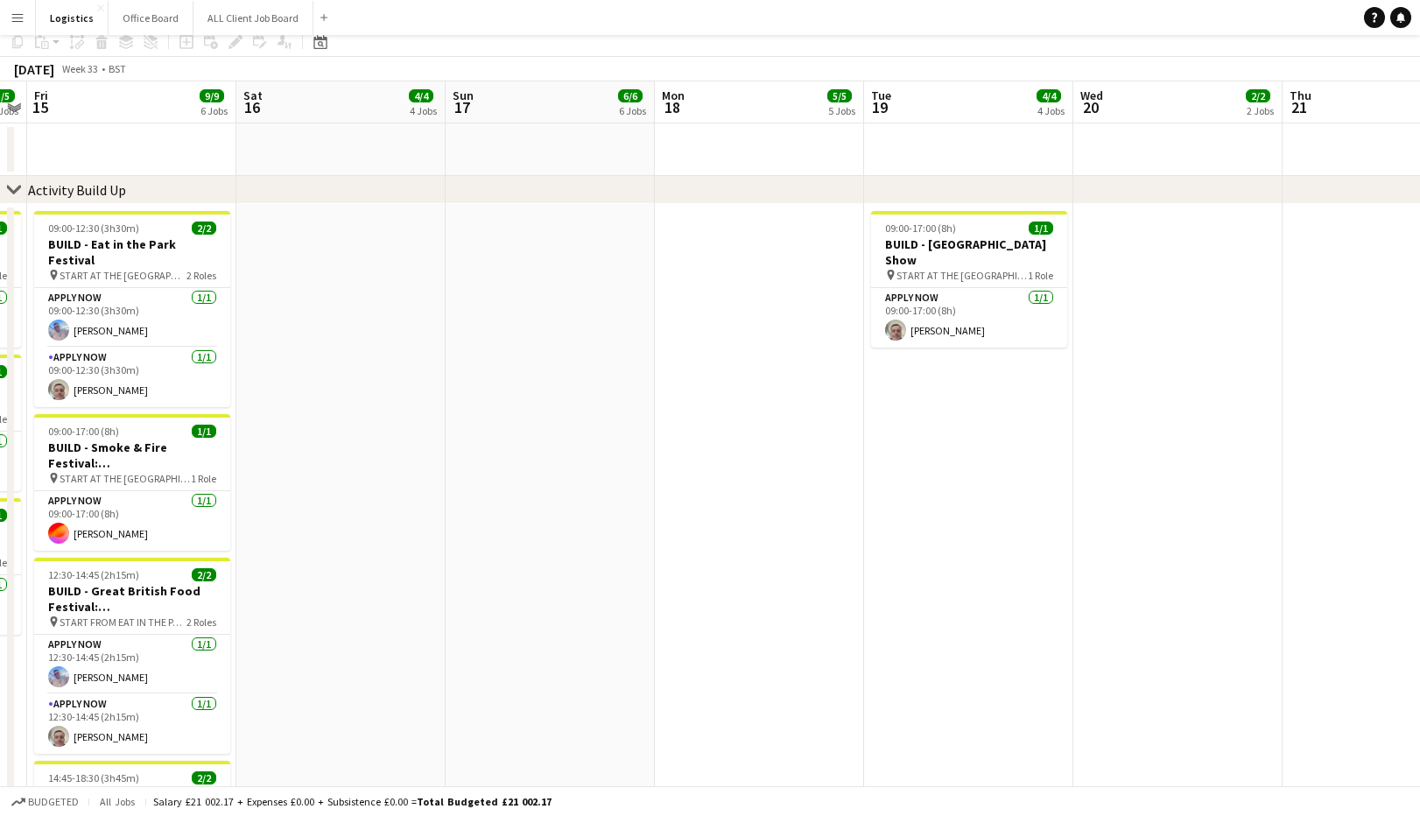
scroll to position [0, 0]
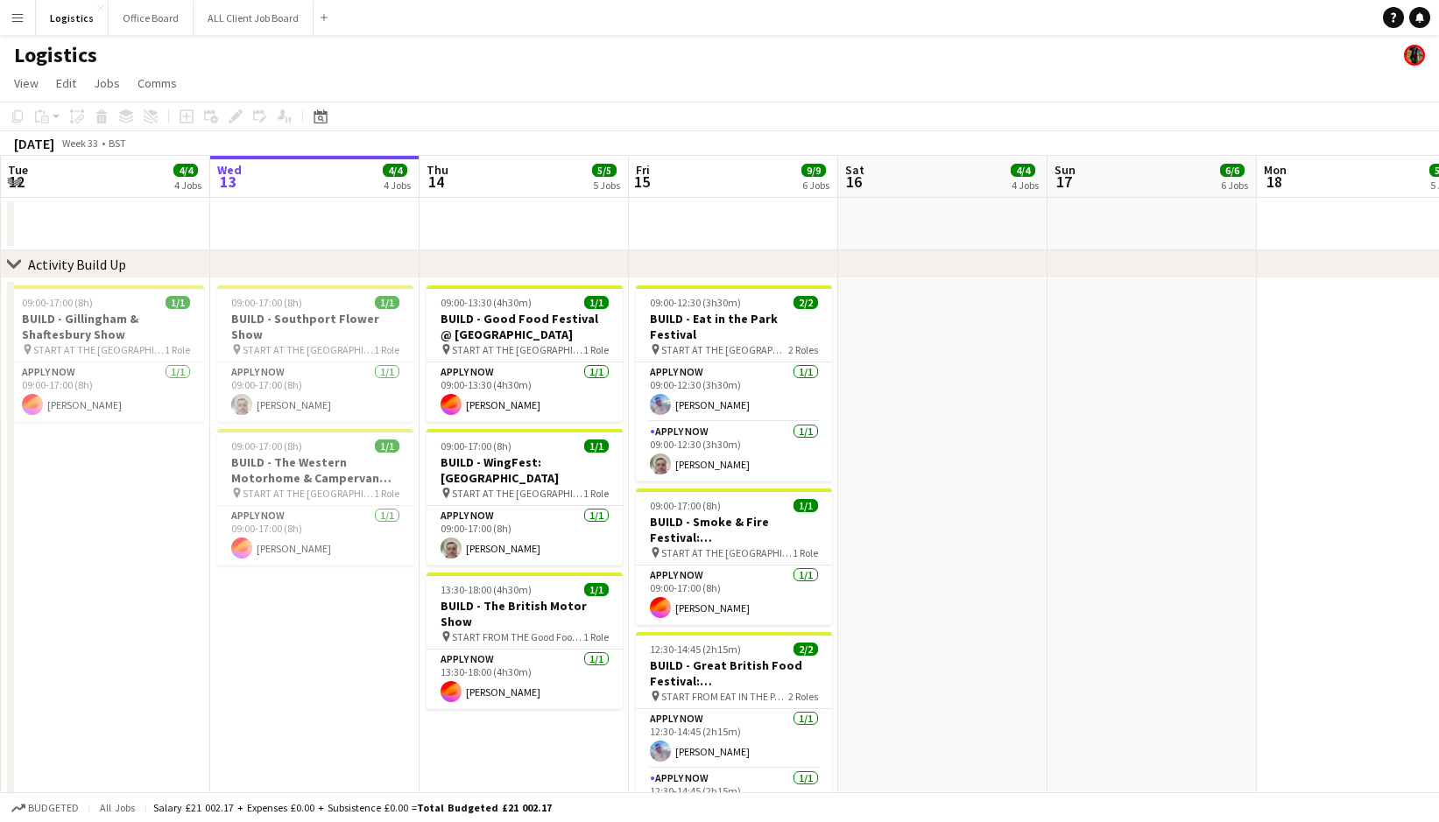
click at [376, 70] on app-page-menu "View Day view expanded Day view collapsed Month view Date picker Jump to today …" at bounding box center [719, 84] width 1439 height 33
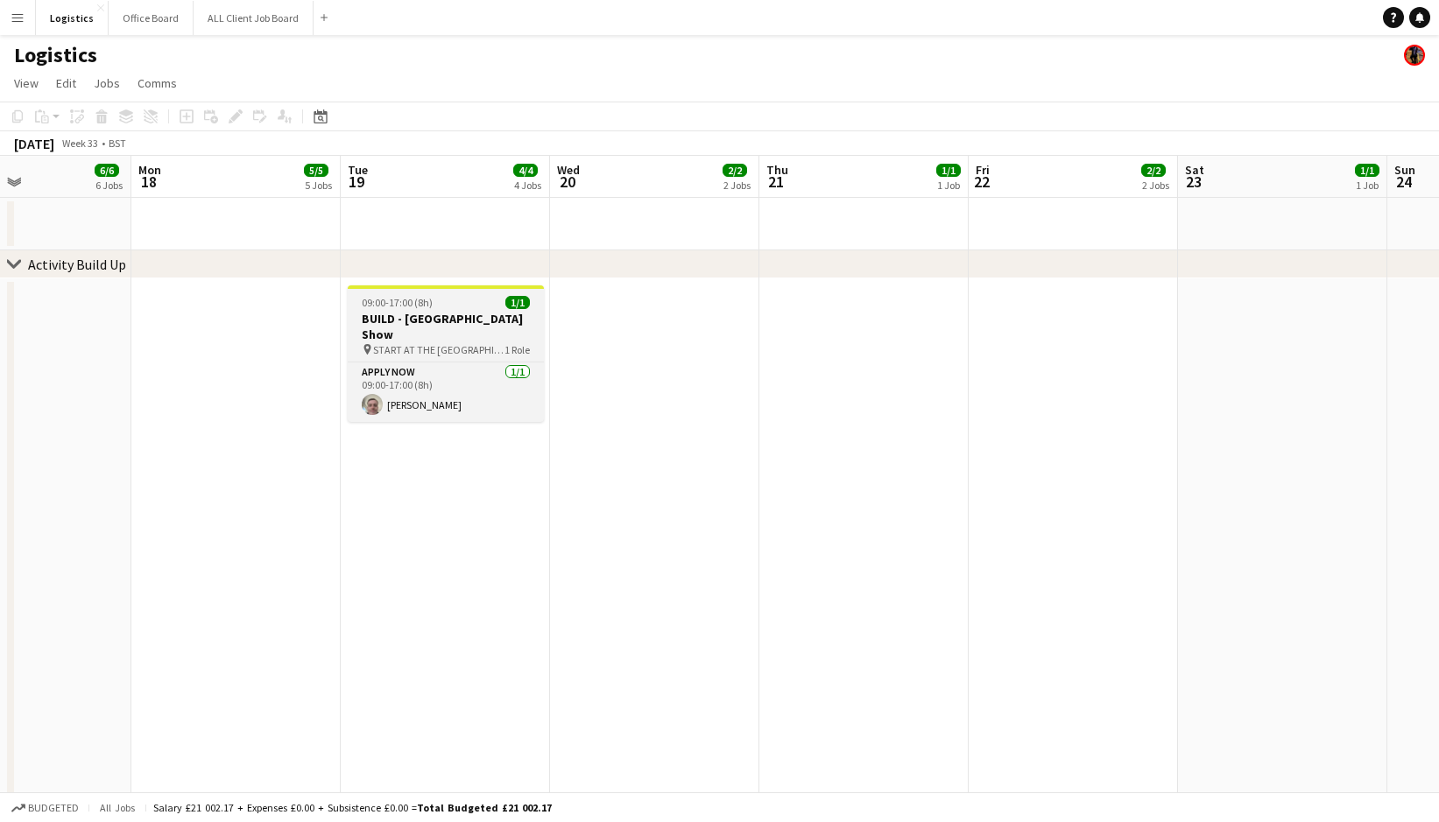
click at [410, 320] on h3 "BUILD - [GEOGRAPHIC_DATA] Show" at bounding box center [446, 327] width 196 height 32
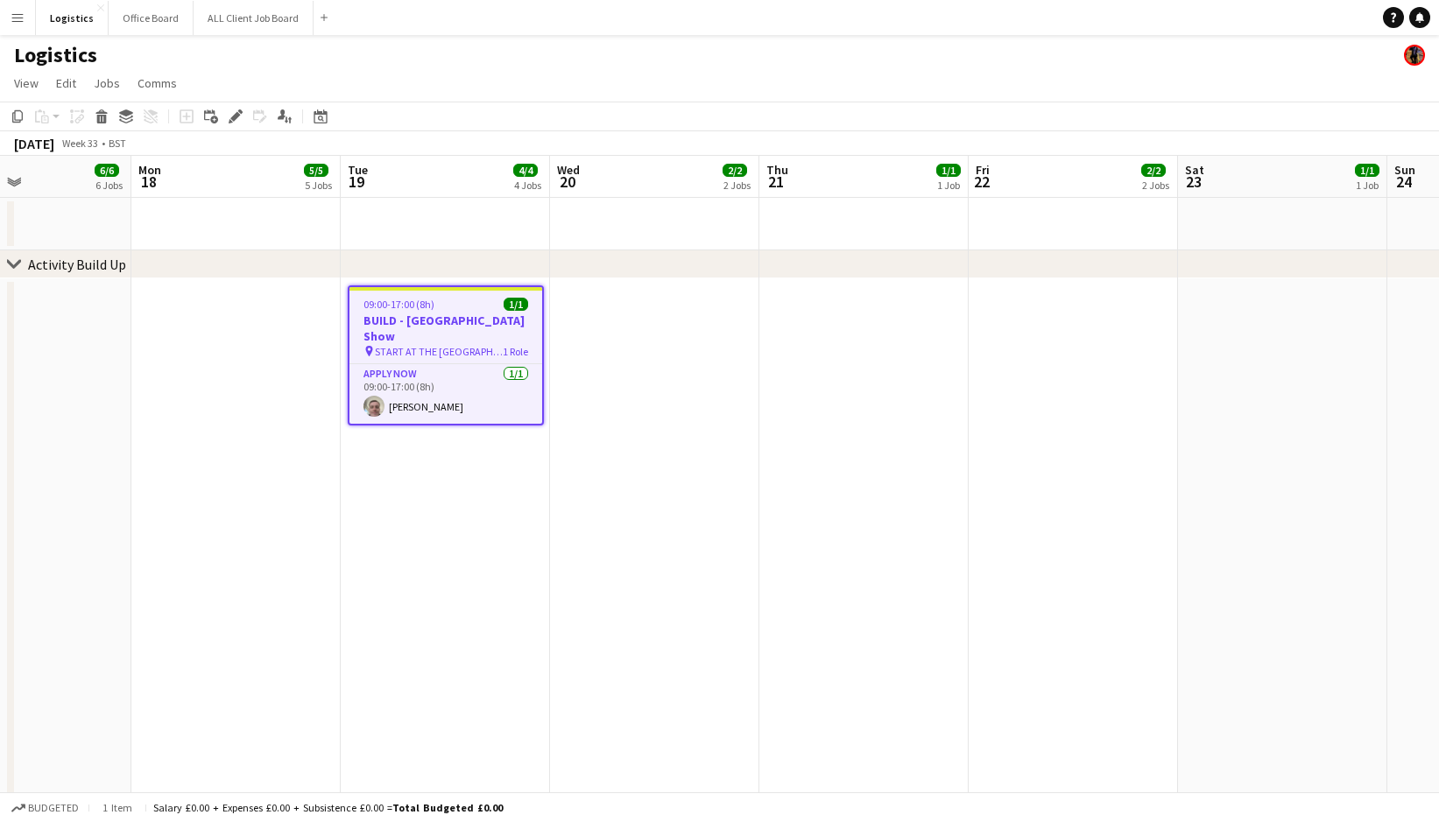
drag, startPoint x: 237, startPoint y: 117, endPoint x: 489, endPoint y: 132, distance: 251.7
click at [237, 116] on icon at bounding box center [235, 117] width 10 height 10
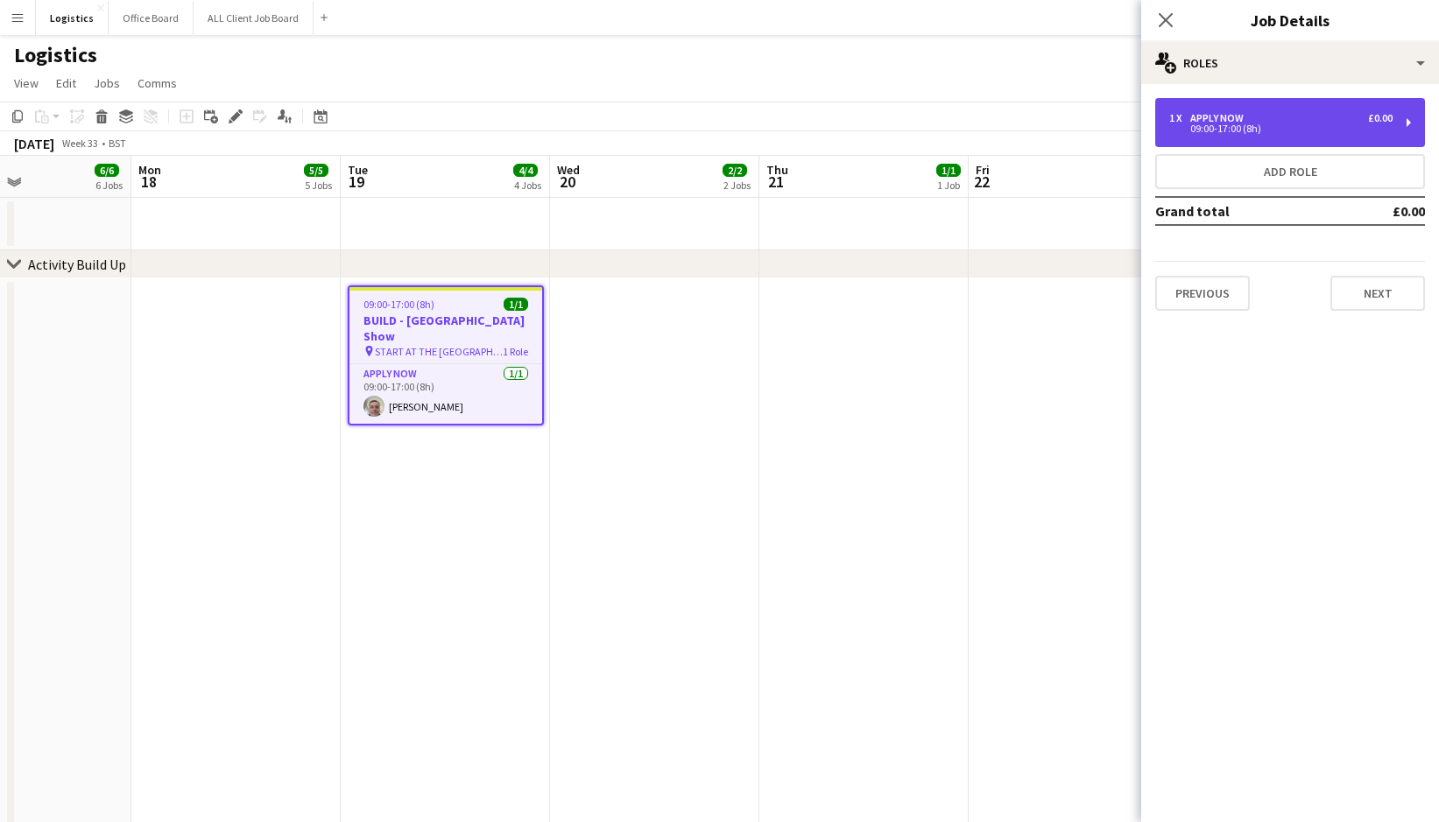
click at [1253, 115] on div "1 x APPLY NOW £0.00" at bounding box center [1280, 118] width 223 height 12
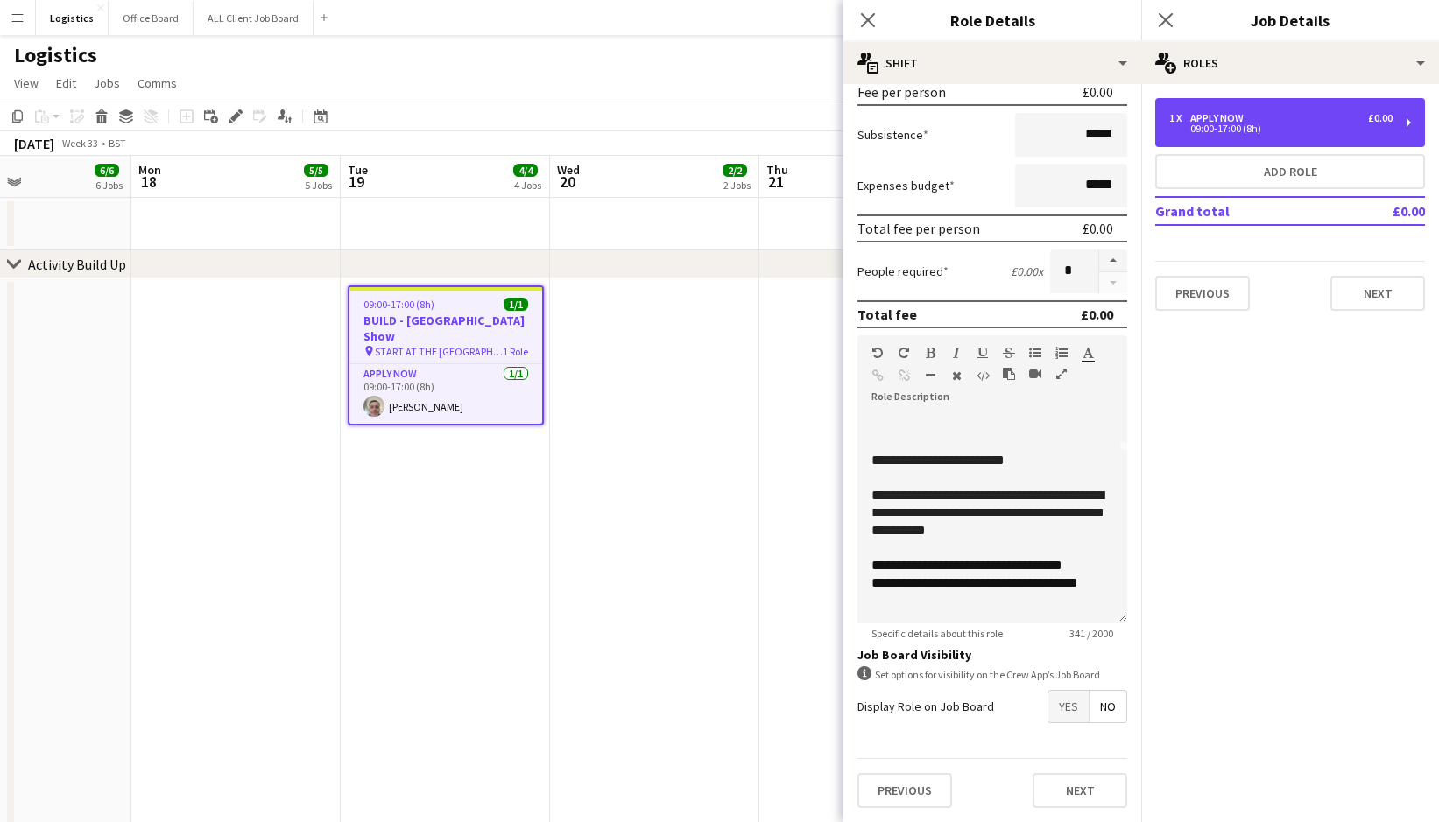
scroll to position [24, 0]
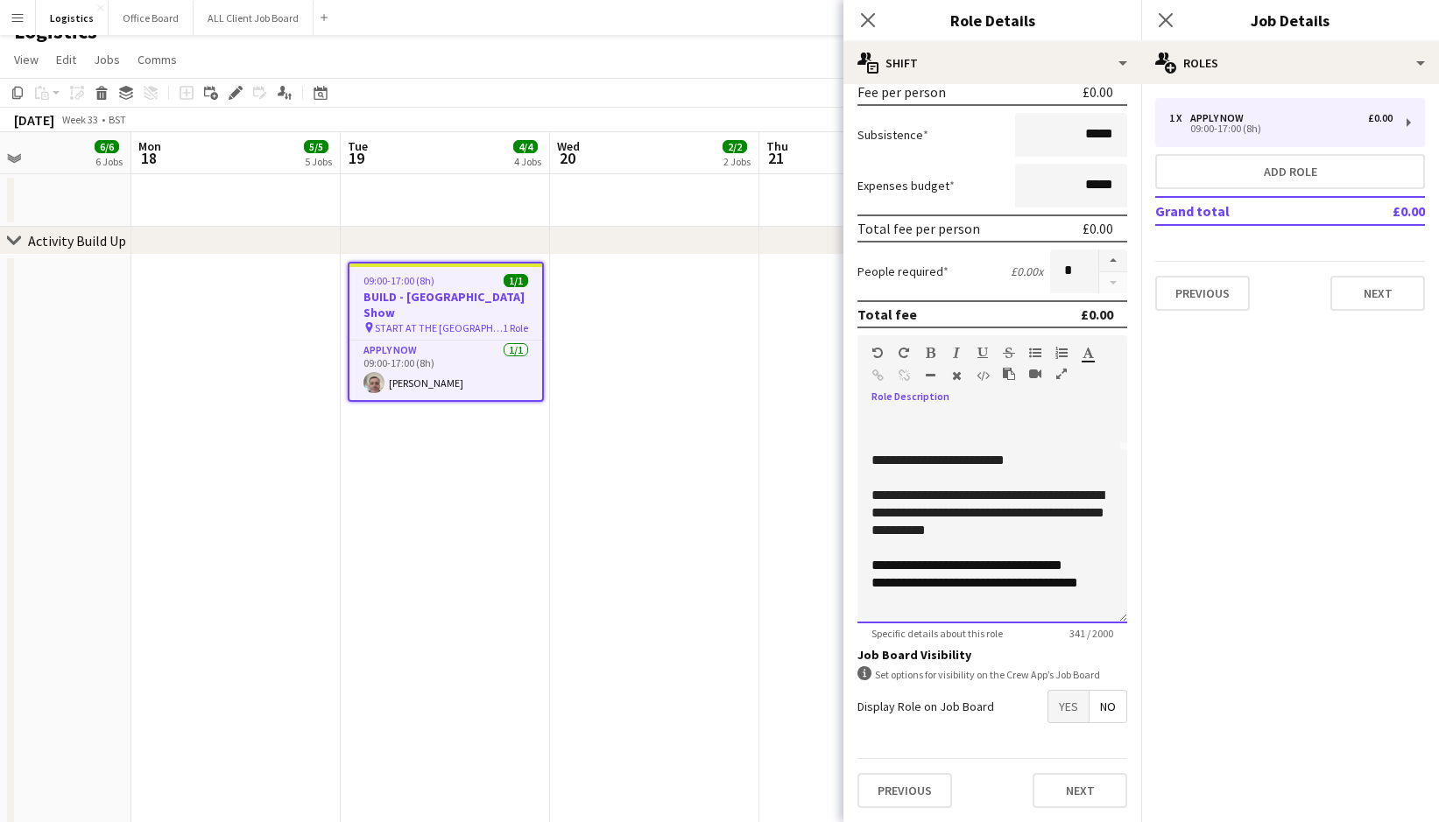
click at [1100, 557] on p "**********" at bounding box center [992, 566] width 242 height 18
drag, startPoint x: 1002, startPoint y: 549, endPoint x: 1012, endPoint y: 596, distance: 48.4
click at [1002, 559] on span "**********" at bounding box center [1004, 565] width 116 height 13
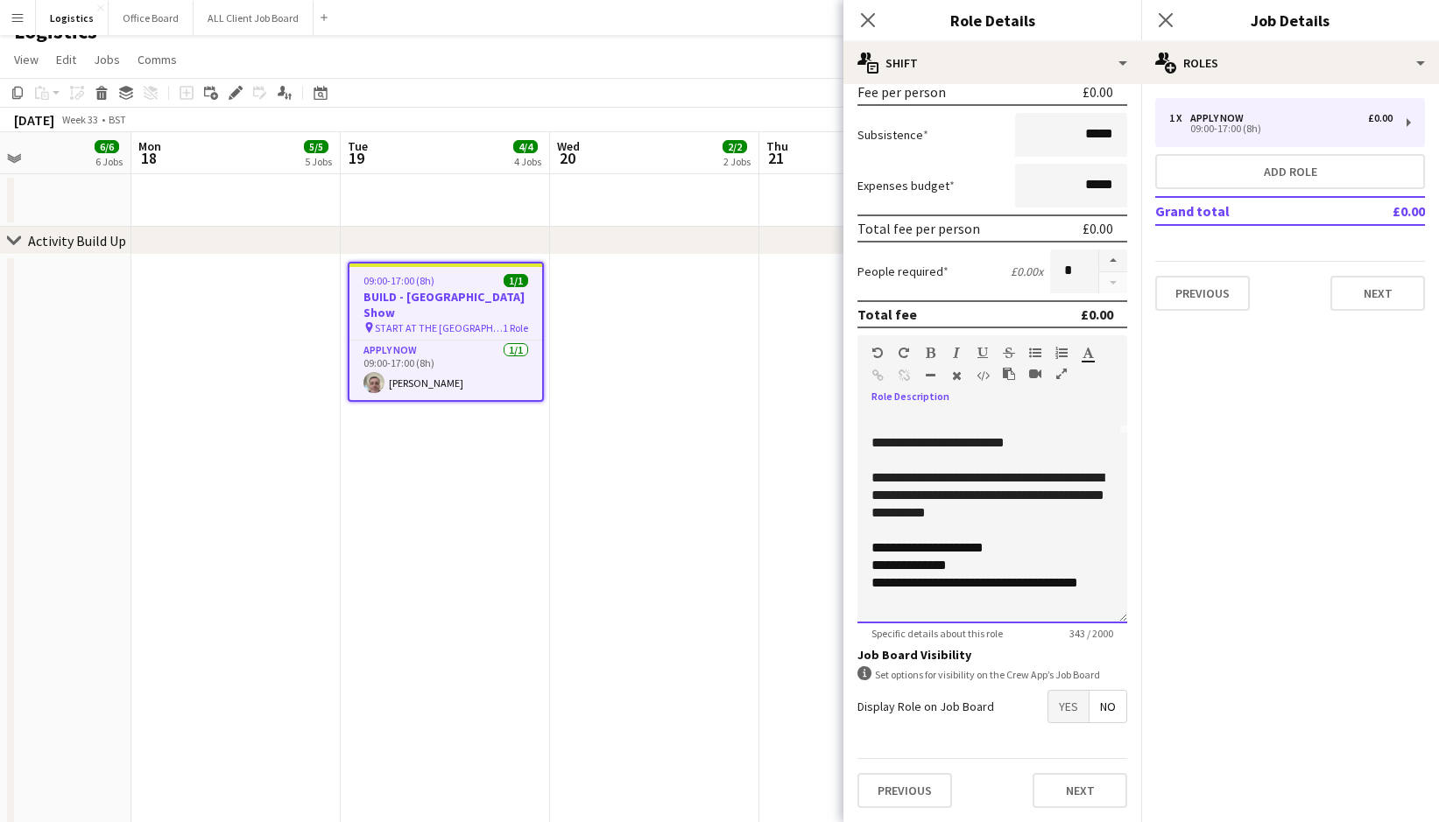
drag, startPoint x: 971, startPoint y: 562, endPoint x: 999, endPoint y: 576, distance: 31.3
click at [981, 566] on p "**********" at bounding box center [992, 566] width 242 height 18
drag, startPoint x: 1015, startPoint y: 565, endPoint x: 1033, endPoint y: 579, distance: 23.1
click at [1016, 565] on span "**********" at bounding box center [945, 565] width 149 height 13
click at [1073, 566] on p "**********" at bounding box center [992, 566] width 242 height 18
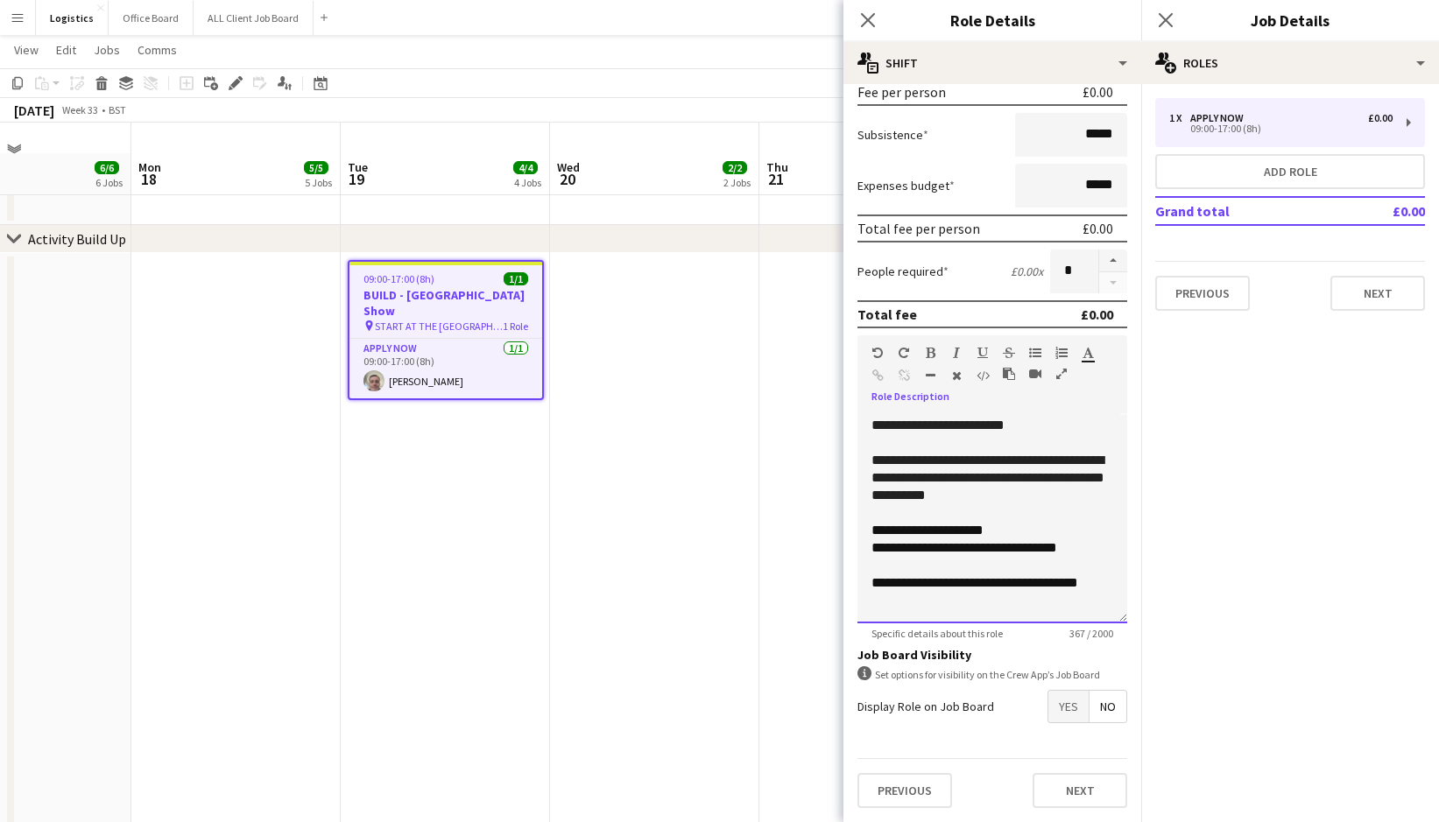
scroll to position [62, 0]
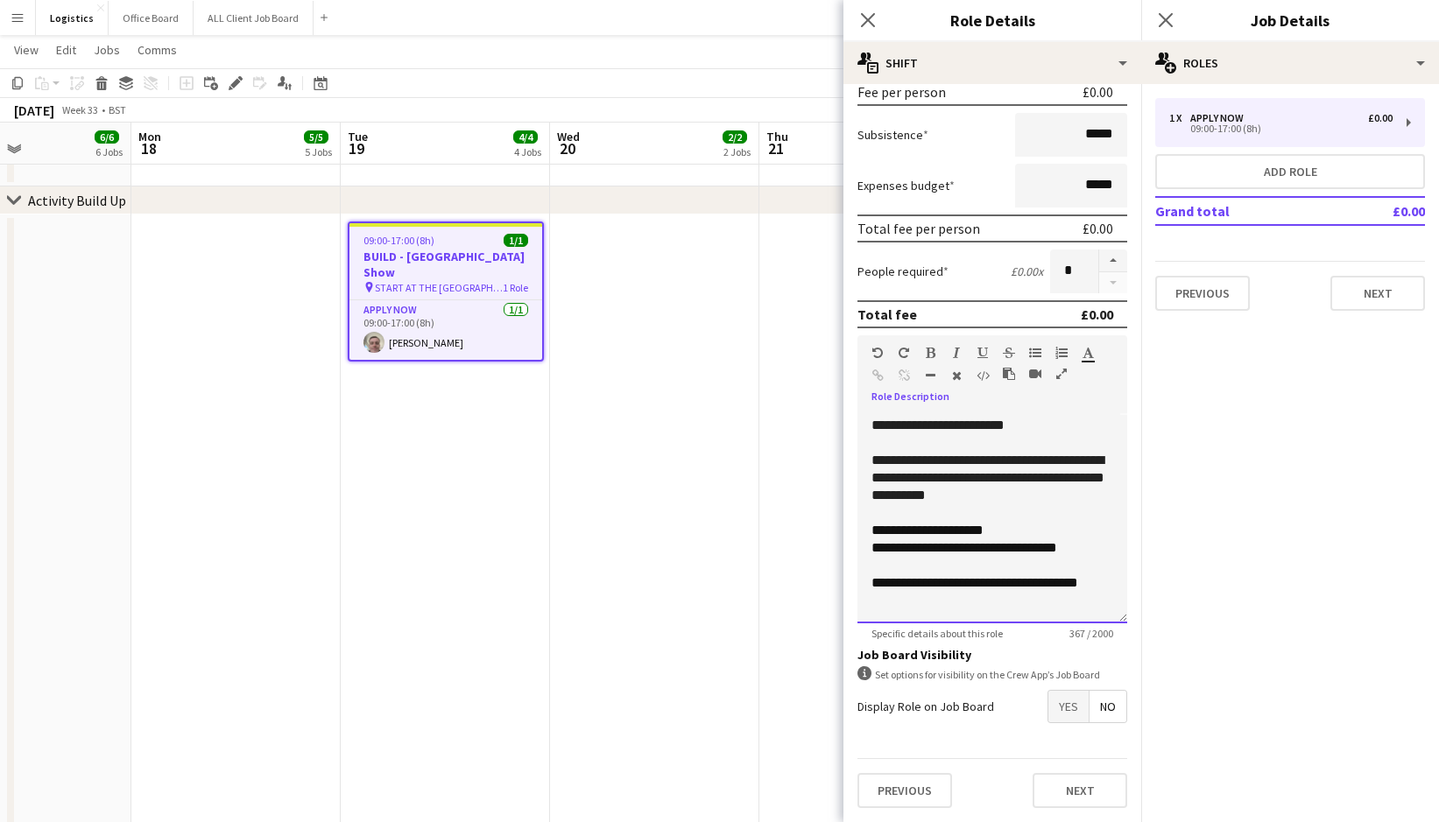
click at [927, 581] on p "**********" at bounding box center [992, 583] width 242 height 18
click at [923, 579] on span "**********" at bounding box center [974, 582] width 207 height 13
click at [1017, 576] on span "**********" at bounding box center [974, 582] width 207 height 13
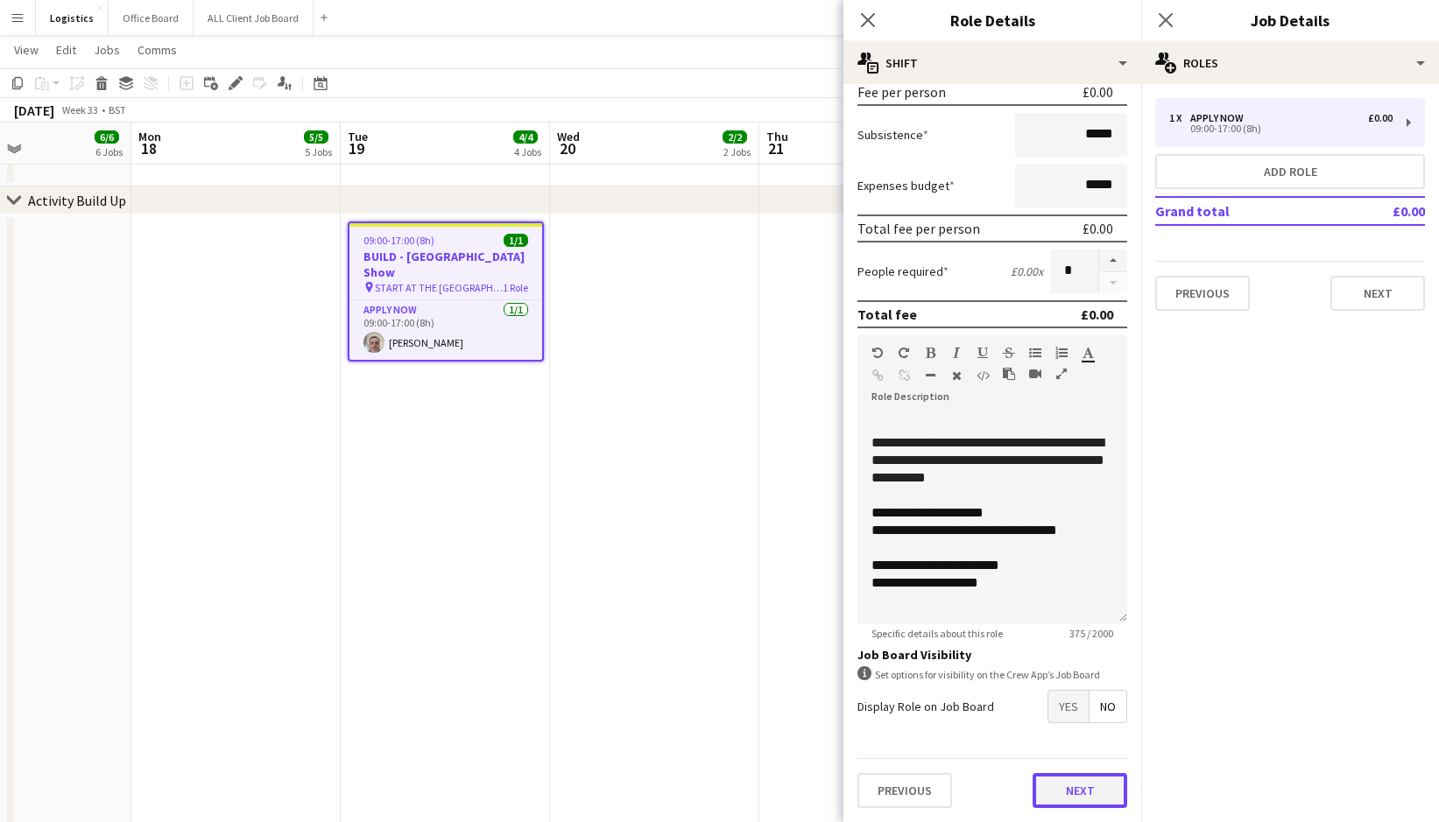
click at [1080, 781] on button "Next" at bounding box center [1079, 790] width 95 height 35
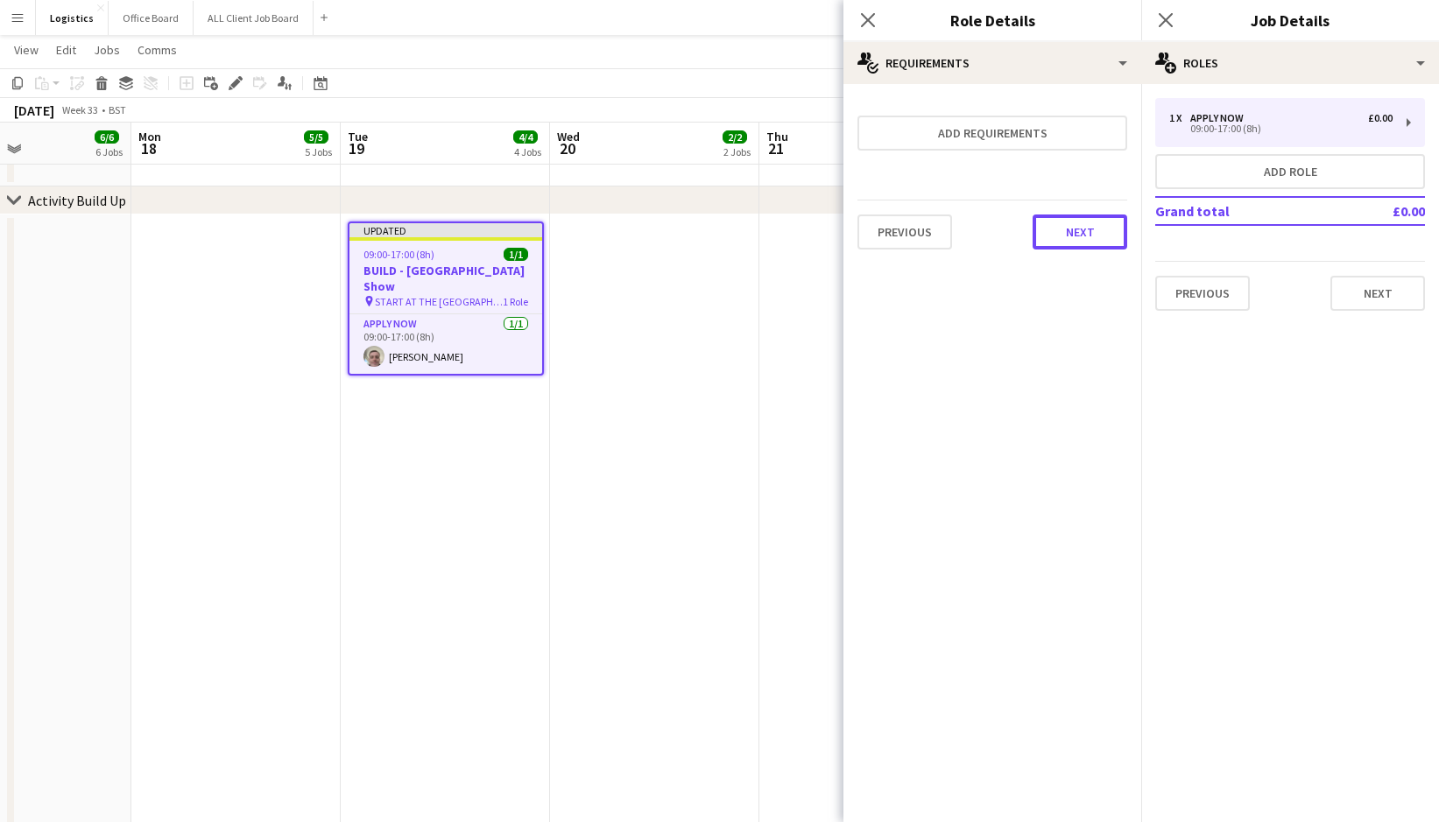
click at [1072, 236] on button "Next" at bounding box center [1079, 232] width 95 height 35
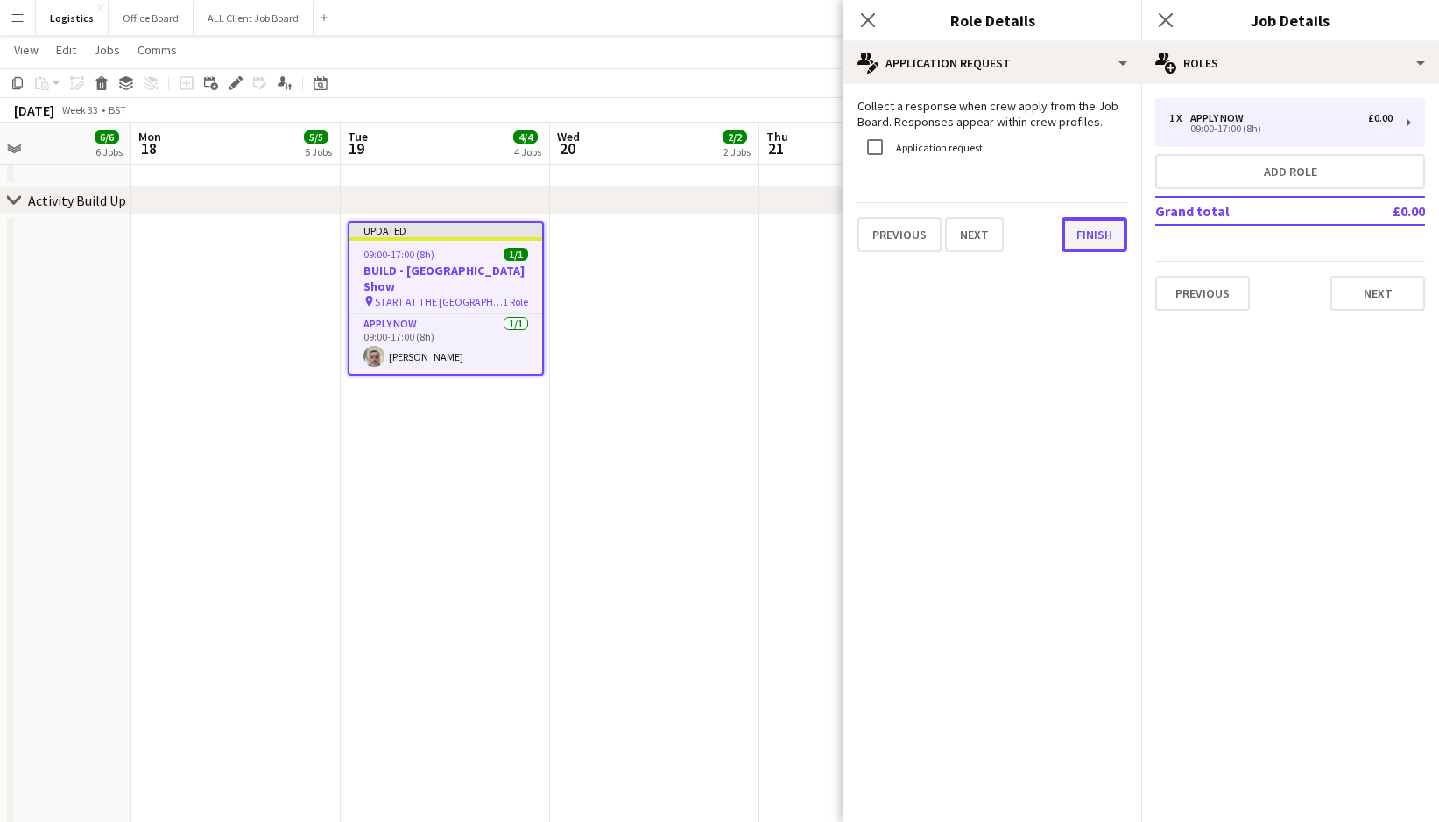
click at [1090, 231] on button "Finish" at bounding box center [1094, 234] width 66 height 35
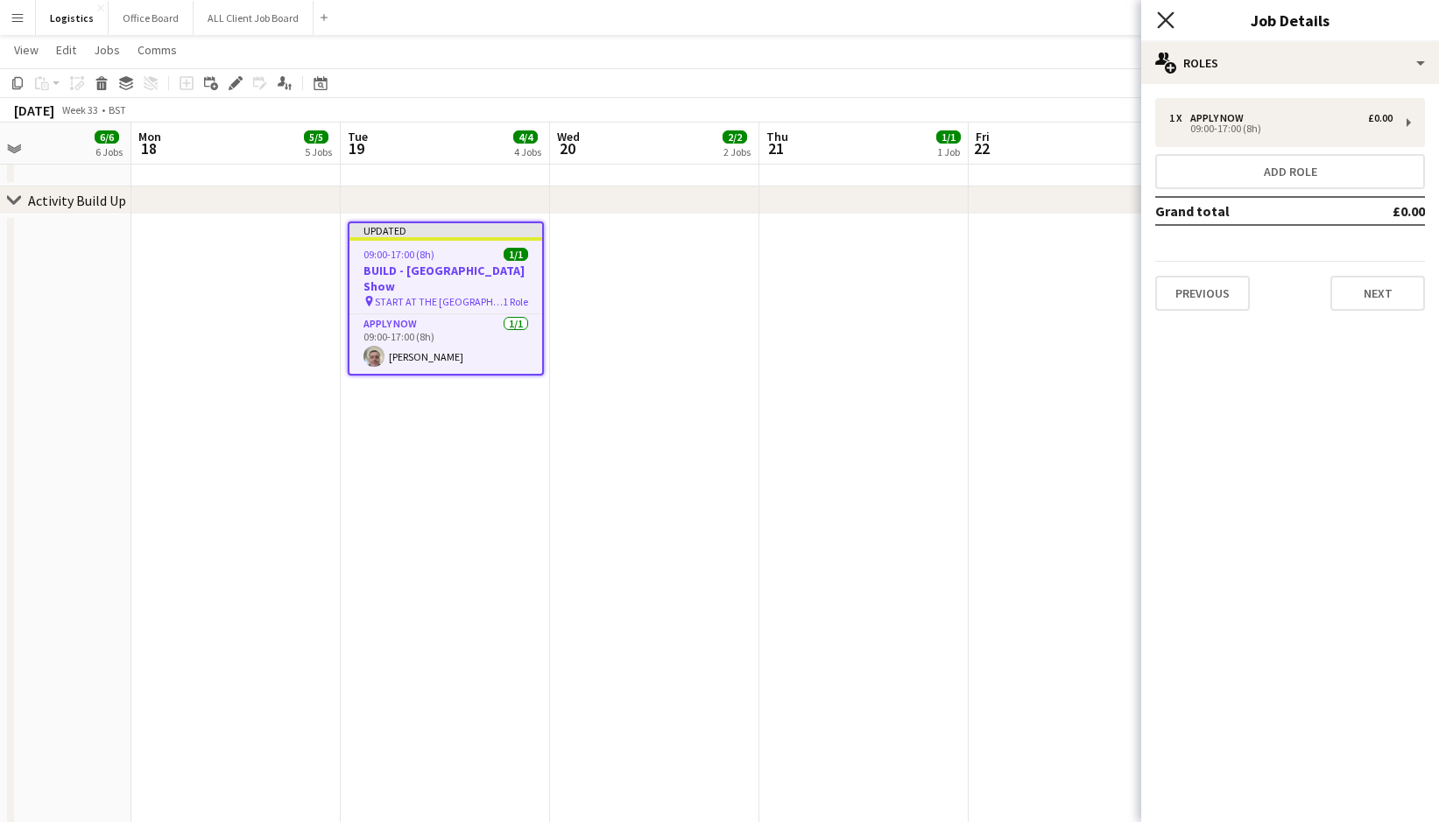
click at [1165, 19] on icon at bounding box center [1165, 19] width 17 height 17
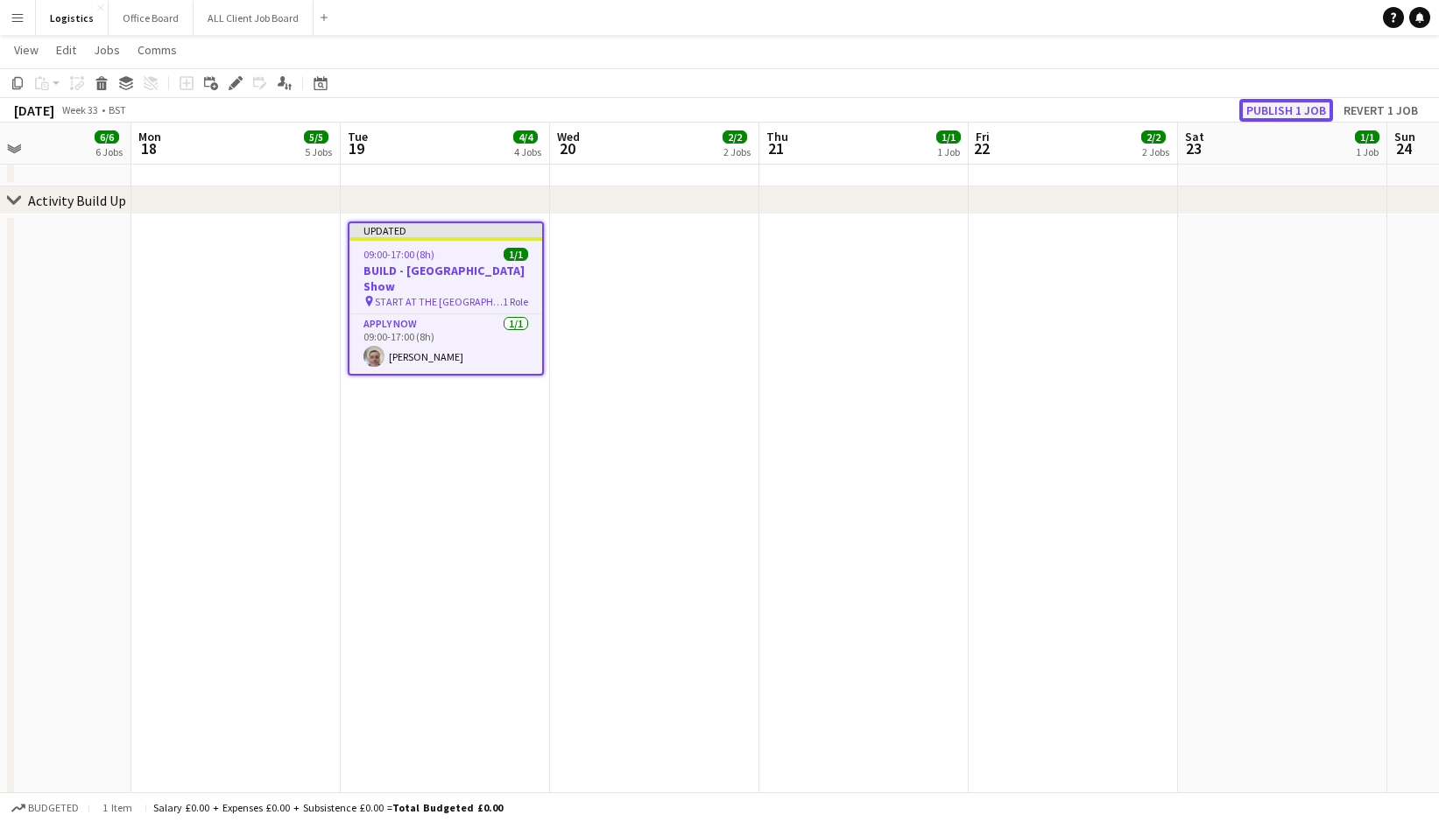
click at [1285, 113] on button "Publish 1 job" at bounding box center [1286, 110] width 94 height 23
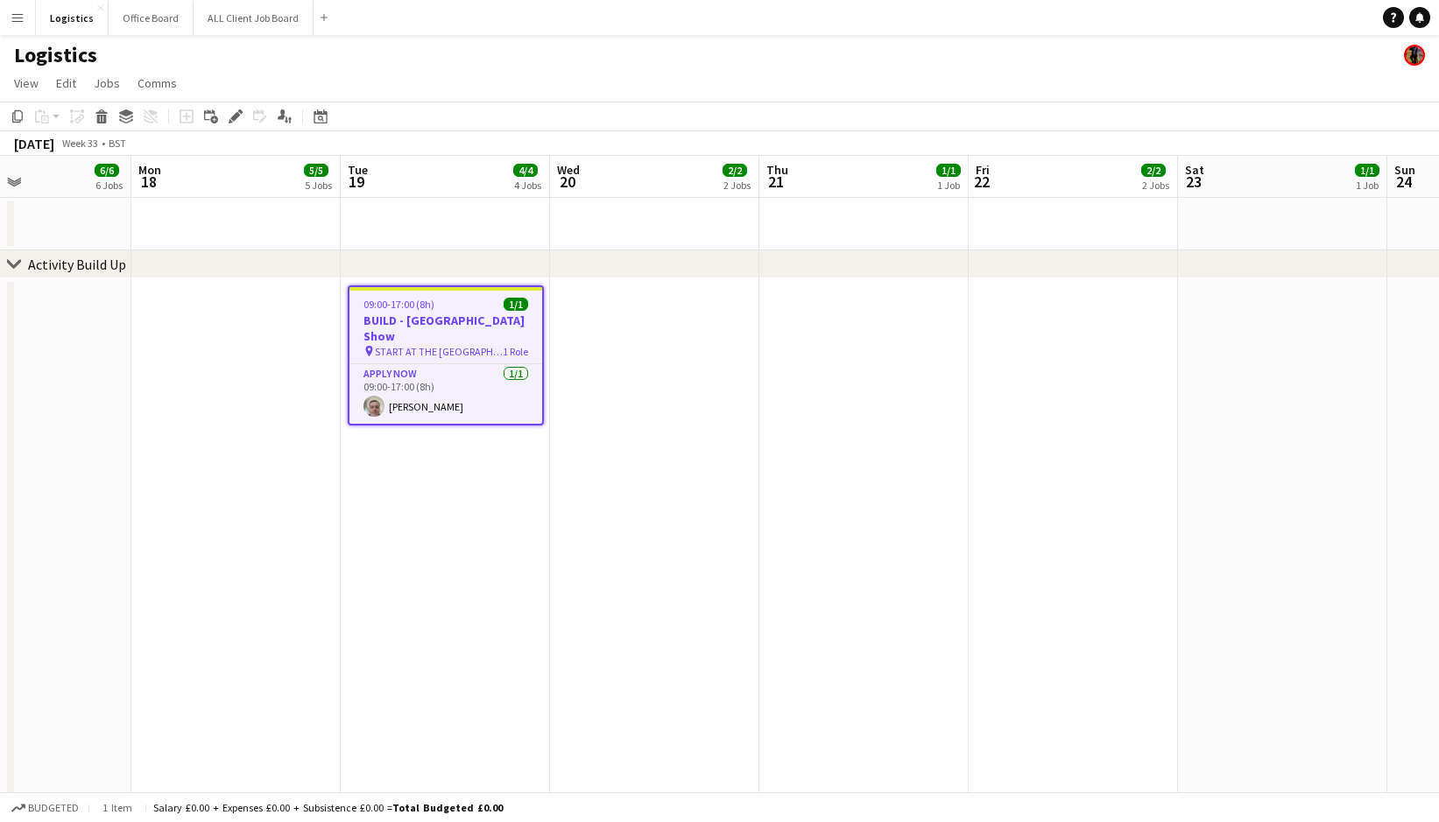
click at [518, 60] on div "Logistics" at bounding box center [719, 51] width 1439 height 33
